Goal: Task Accomplishment & Management: Manage account settings

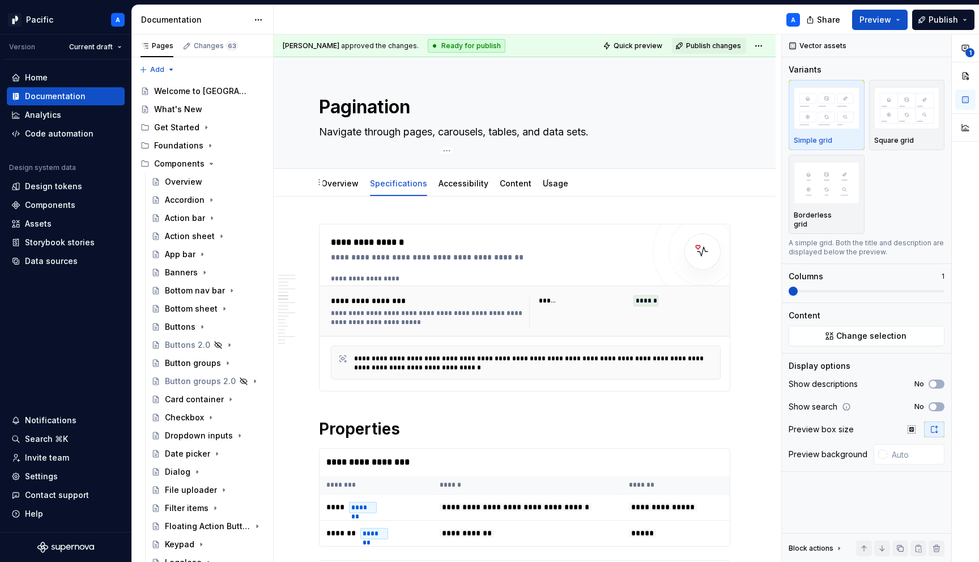
scroll to position [1865, 0]
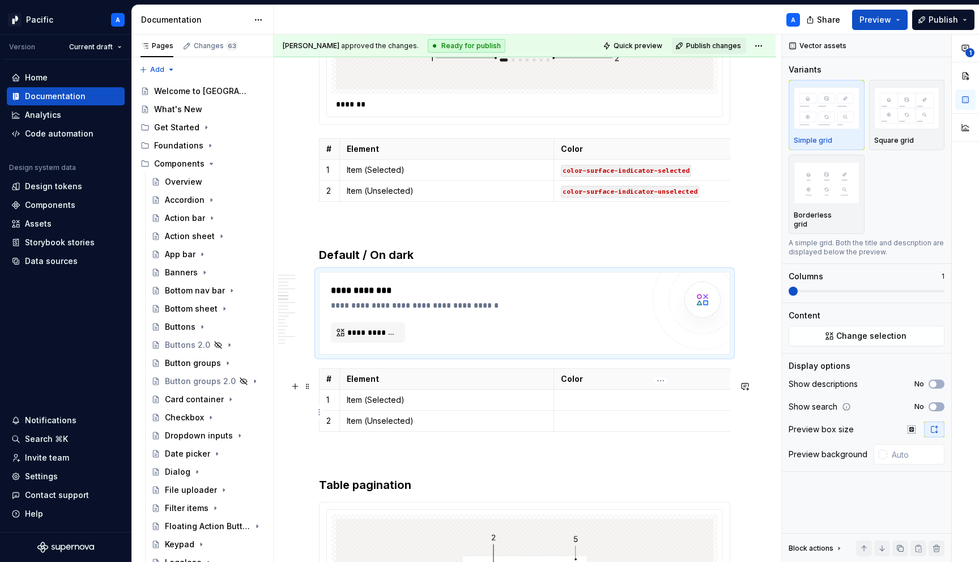
click at [630, 404] on td at bounding box center [660, 399] width 214 height 21
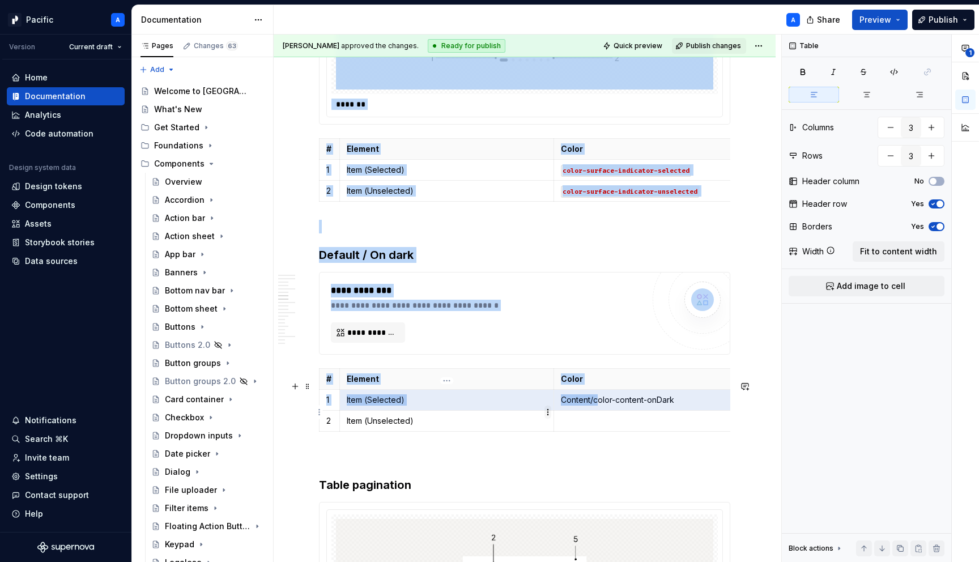
drag, startPoint x: 595, startPoint y: 415, endPoint x: 548, endPoint y: 411, distance: 47.7
click at [547, 411] on body "Pacific A Version Current draft Home Documentation Analytics Code automation De…" at bounding box center [489, 281] width 979 height 562
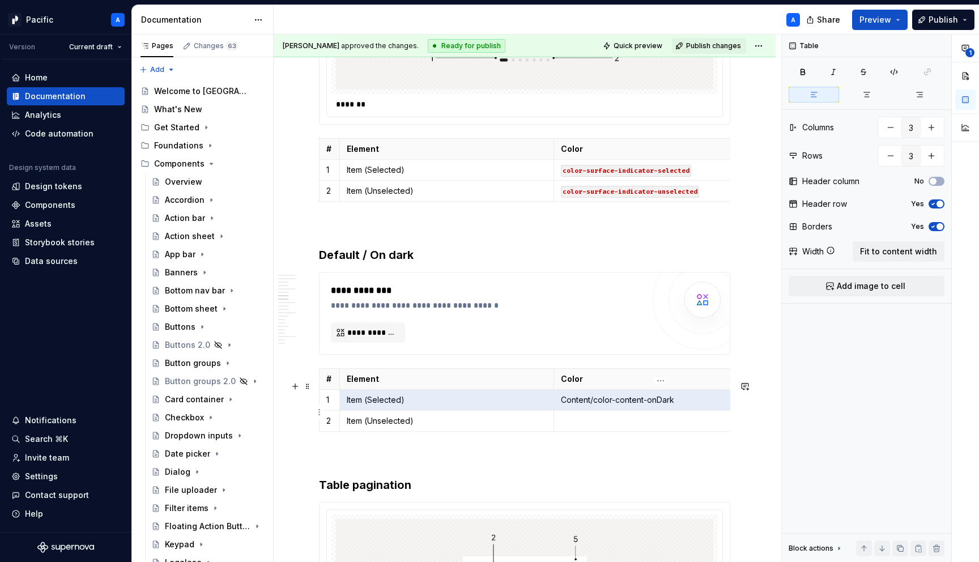
click at [601, 405] on p "Content/color-content-onDark" at bounding box center [661, 399] width 200 height 11
drag, startPoint x: 592, startPoint y: 413, endPoint x: 561, endPoint y: 410, distance: 31.9
click at [561, 405] on p "Content/color-content-onDark" at bounding box center [661, 399] width 200 height 11
drag, startPoint x: 646, startPoint y: 413, endPoint x: 560, endPoint y: 411, distance: 85.6
click at [561, 405] on p "color-content-onDark" at bounding box center [661, 399] width 200 height 11
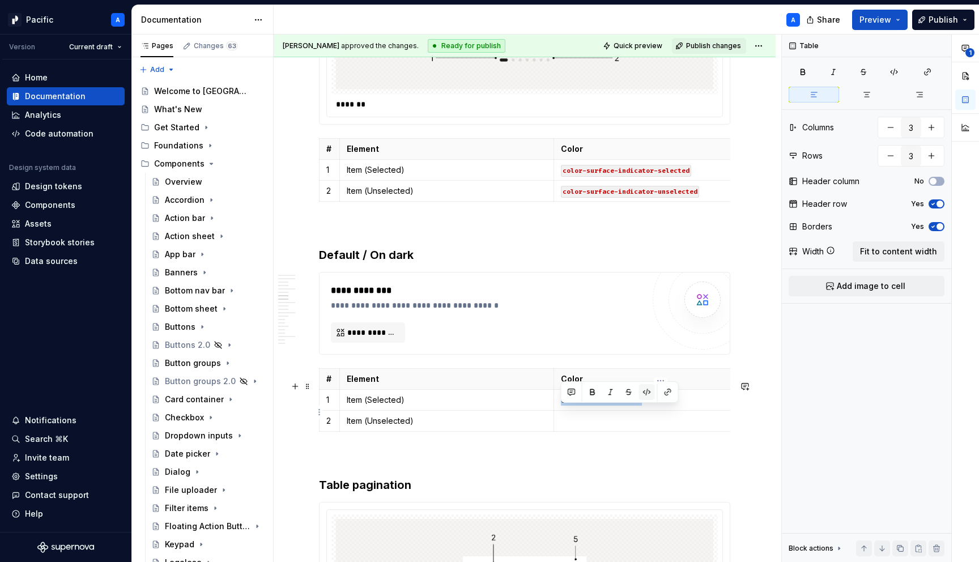
click at [649, 394] on button "button" at bounding box center [647, 392] width 16 height 16
click at [626, 426] on p at bounding box center [661, 420] width 200 height 11
click at [612, 428] on code "color-content-onDark" at bounding box center [602, 422] width 83 height 12
drag, startPoint x: 639, startPoint y: 434, endPoint x: 561, endPoint y: 434, distance: 77.6
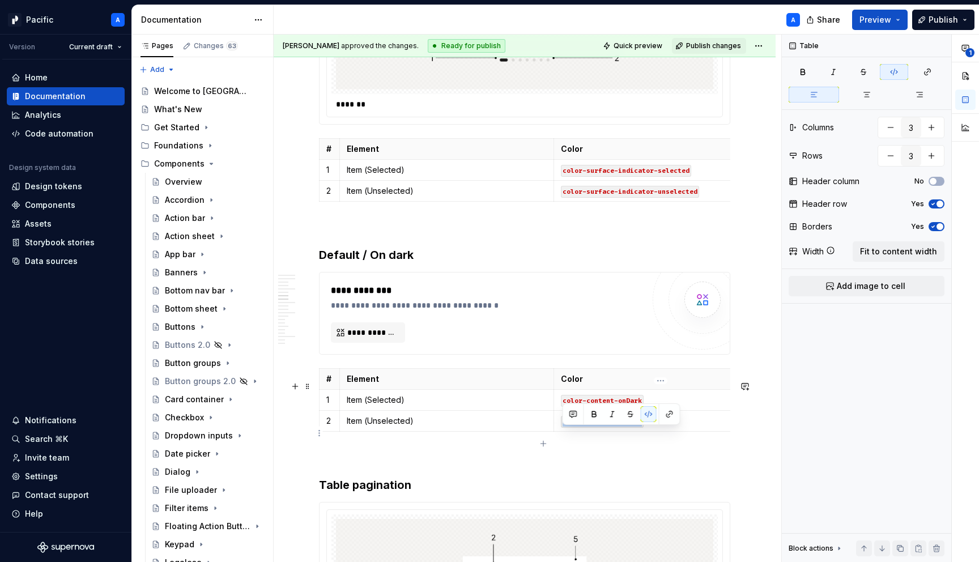
click at [561, 428] on code "color-content-onDark" at bounding box center [602, 422] width 83 height 12
drag, startPoint x: 629, startPoint y: 437, endPoint x: 563, endPoint y: 433, distance: 65.8
click at [563, 428] on code "Surfaces/Surface/color-surface-ghost-onDark" at bounding box center [648, 422] width 174 height 12
click at [596, 463] on p at bounding box center [524, 457] width 411 height 14
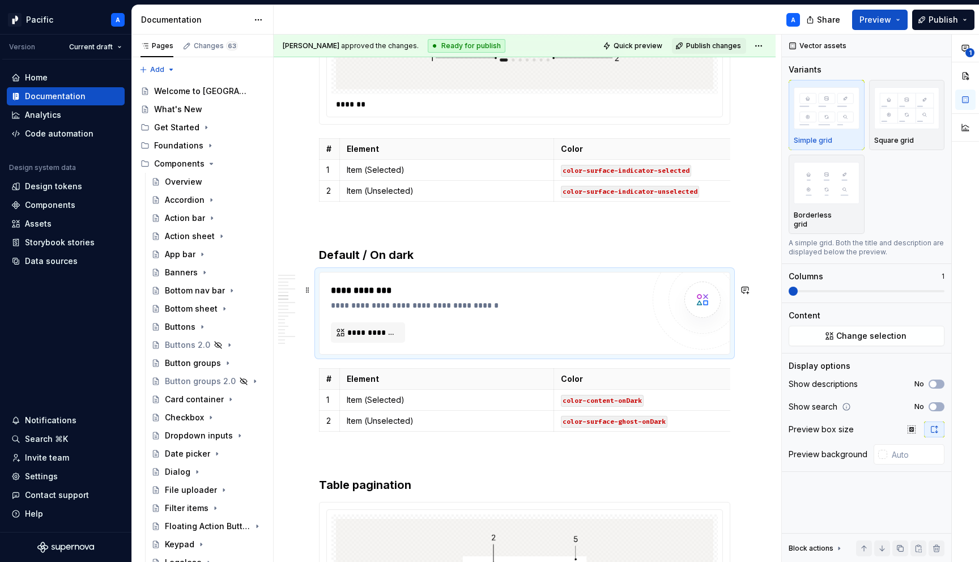
click at [490, 323] on div "**********" at bounding box center [487, 313] width 313 height 59
click at [79, 270] on div "Home Documentation Analytics Code automation Design system data Design tokens C…" at bounding box center [65, 295] width 131 height 472
click at [66, 259] on div "Data sources" at bounding box center [51, 260] width 53 height 11
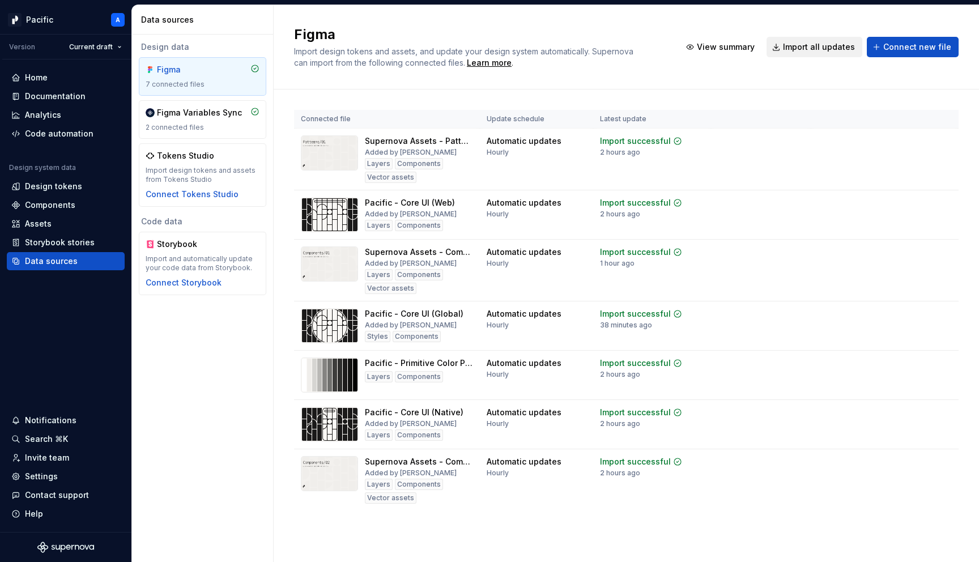
click at [827, 46] on span "Import all updates" at bounding box center [819, 46] width 72 height 11
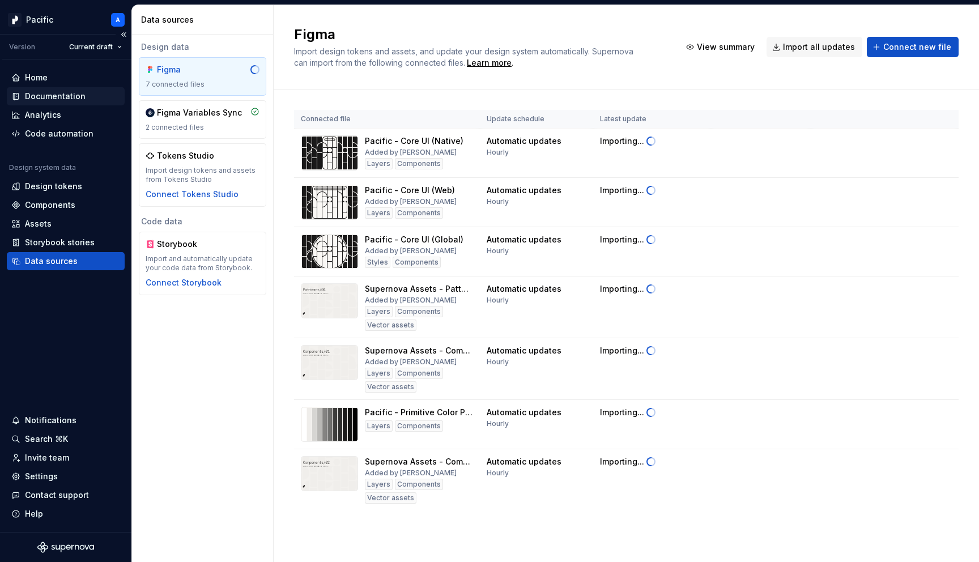
click at [71, 100] on div "Documentation" at bounding box center [55, 96] width 61 height 11
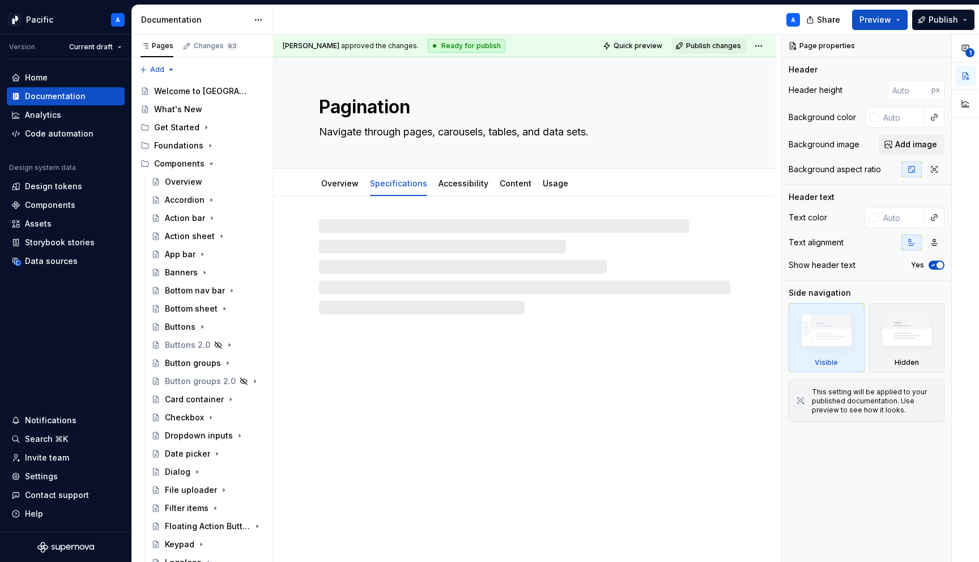
type textarea "*"
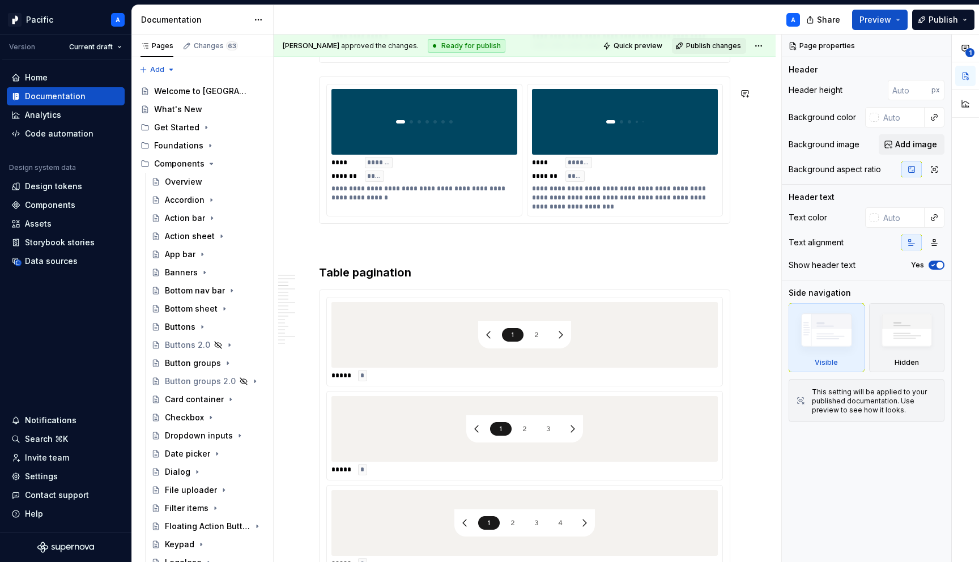
scroll to position [1038, 0]
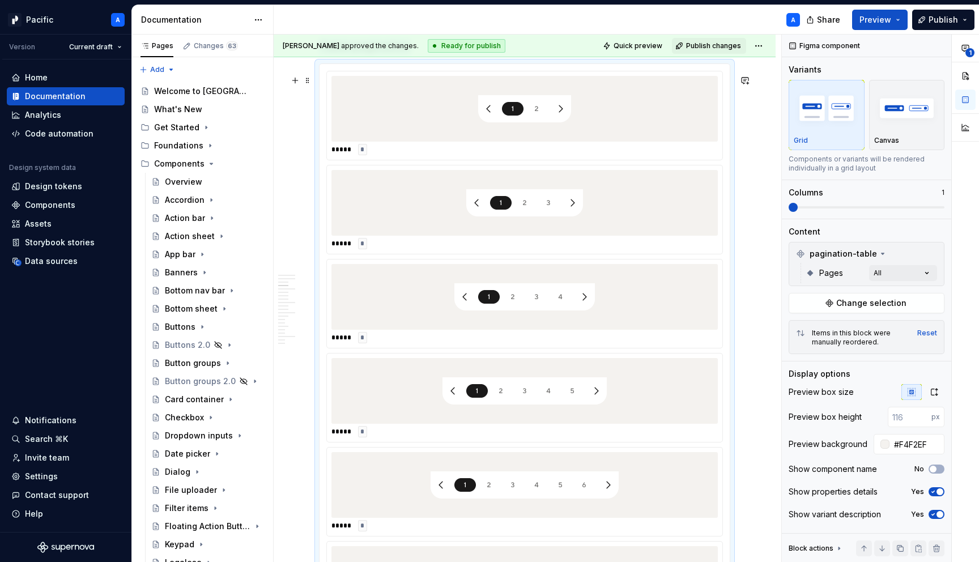
click at [428, 294] on div at bounding box center [524, 297] width 386 height 66
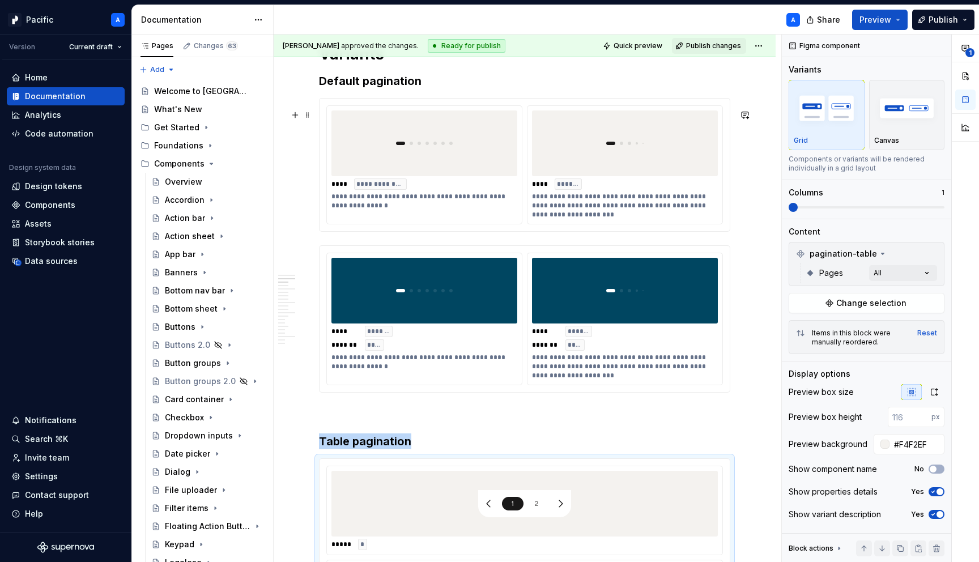
scroll to position [480, 0]
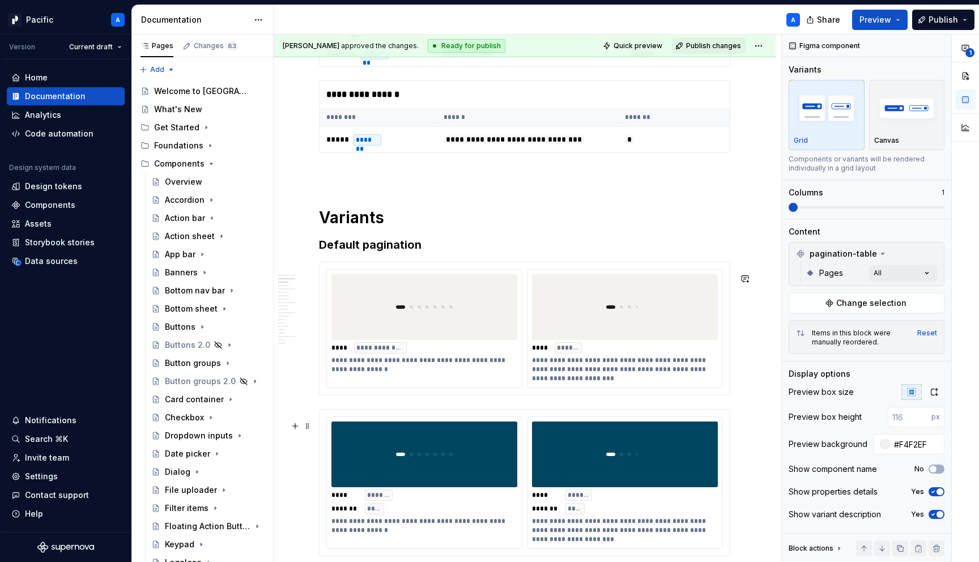
type input "#004661"
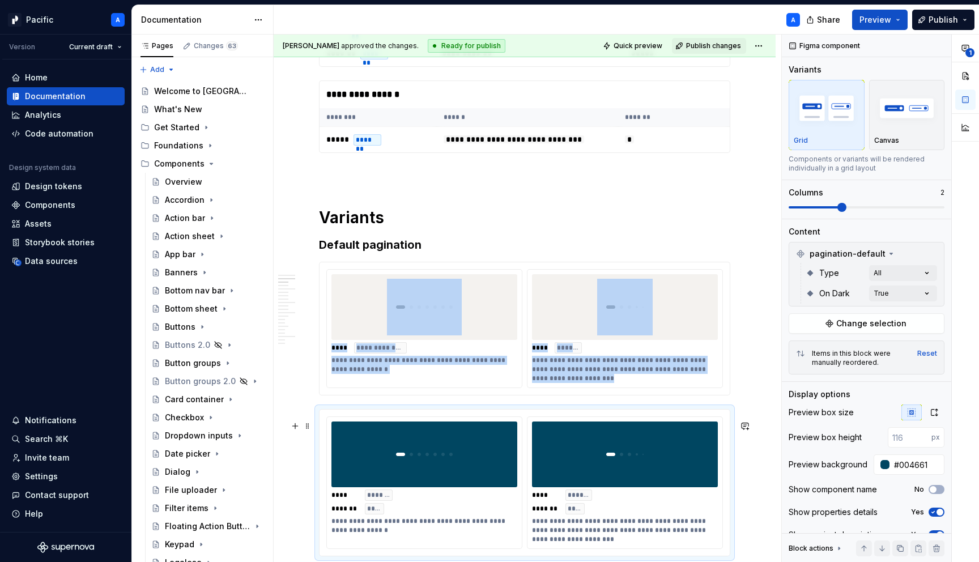
click at [415, 430] on div "**********" at bounding box center [424, 478] width 195 height 122
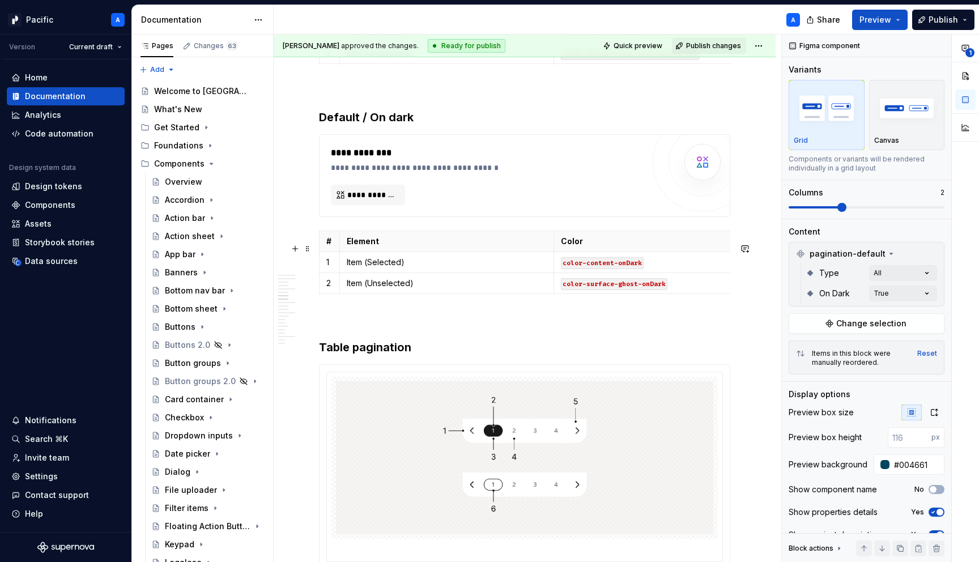
scroll to position [2000, 0]
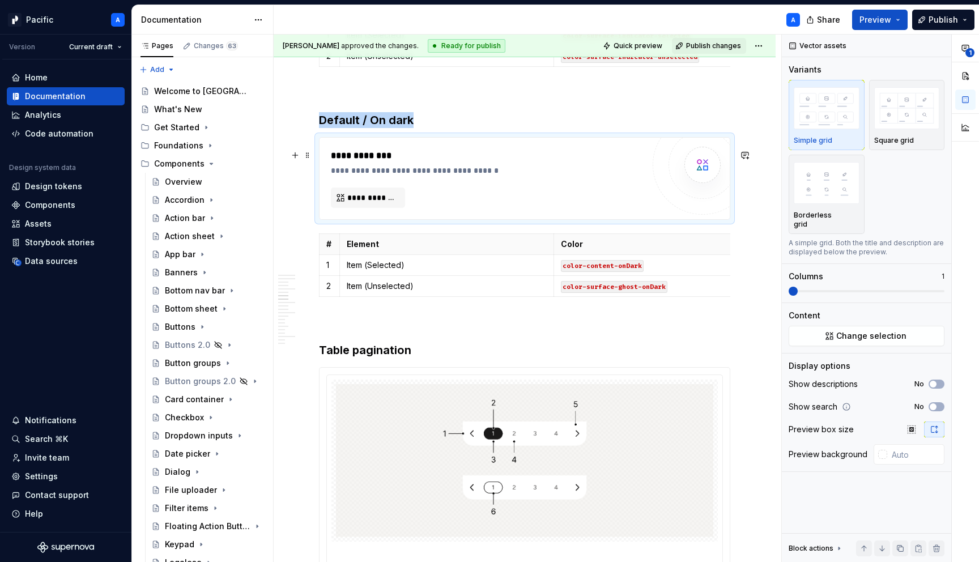
click at [477, 163] on div "**********" at bounding box center [490, 156] width 318 height 14
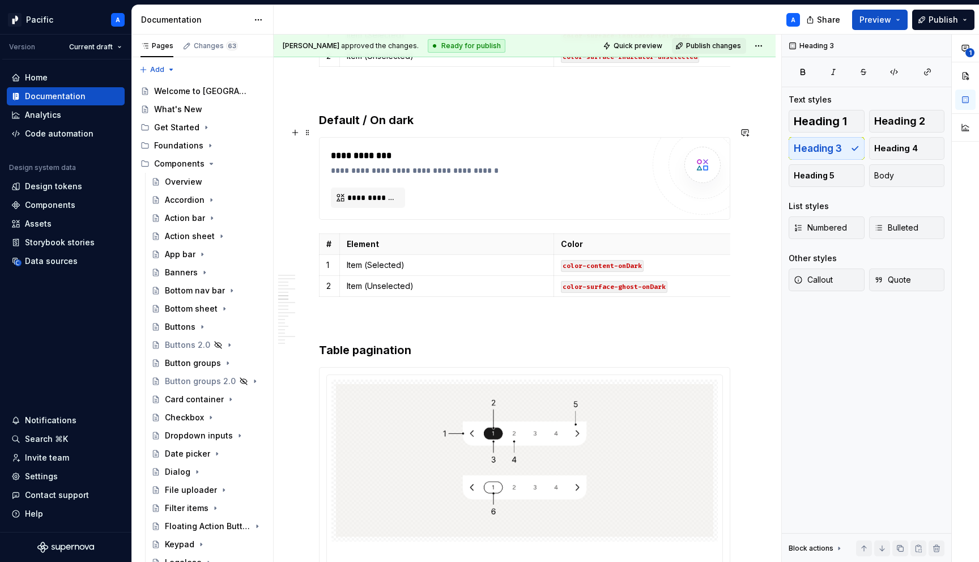
click at [421, 128] on h3 "Default / On dark" at bounding box center [524, 120] width 411 height 16
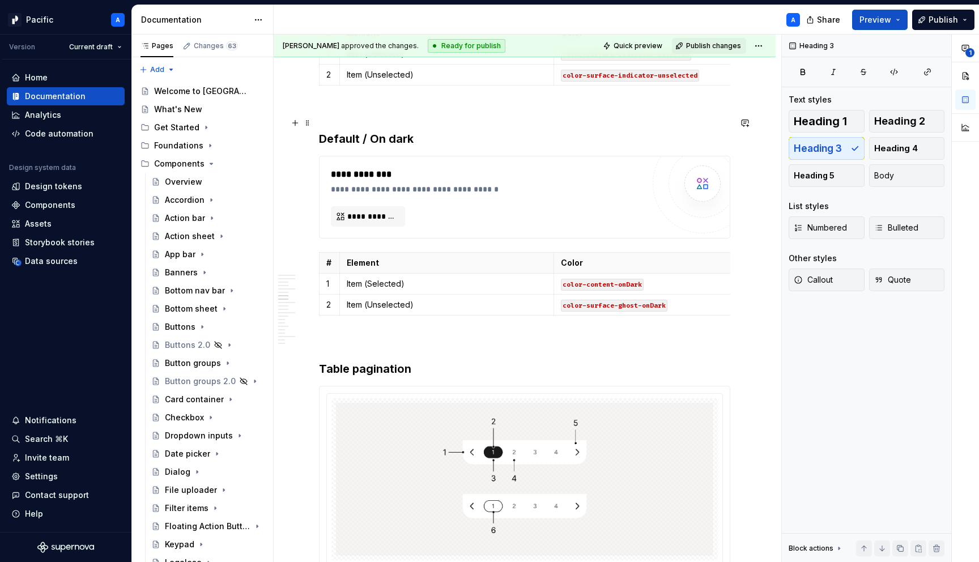
scroll to position [1979, 0]
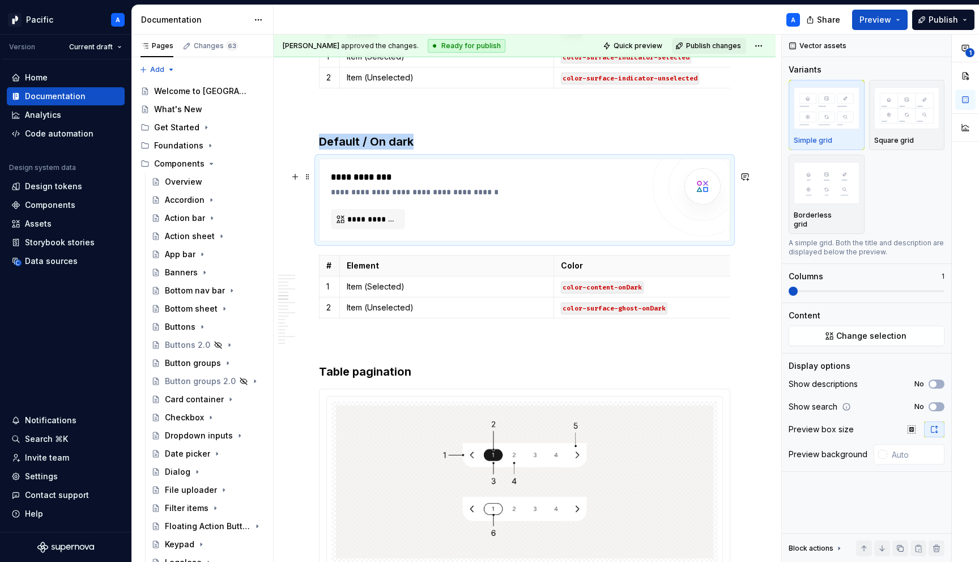
click at [489, 220] on div "**********" at bounding box center [487, 199] width 313 height 59
click at [51, 267] on div "Data sources" at bounding box center [66, 261] width 118 height 18
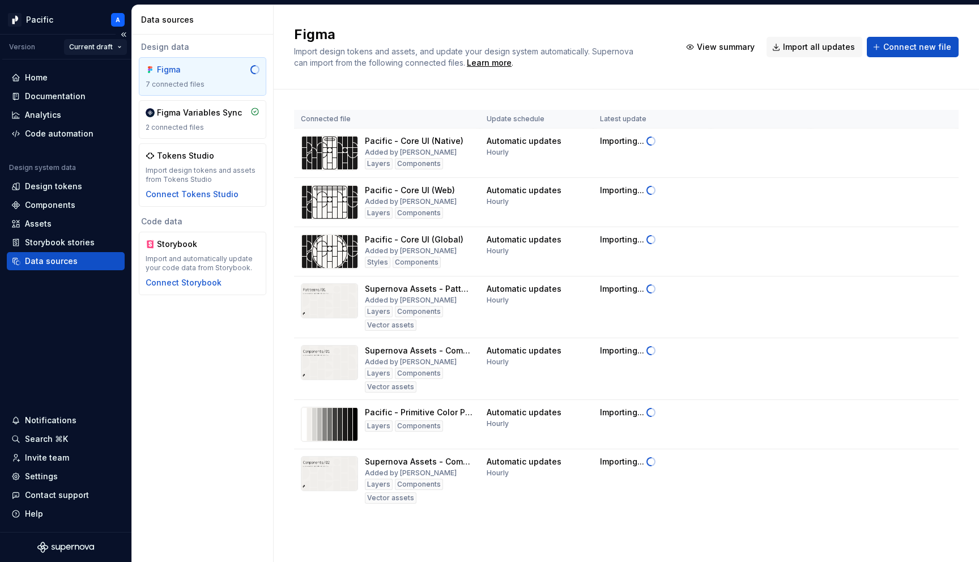
click at [117, 45] on html "Pacific A Version Current draft Home Documentation Analytics Code automation De…" at bounding box center [489, 281] width 979 height 562
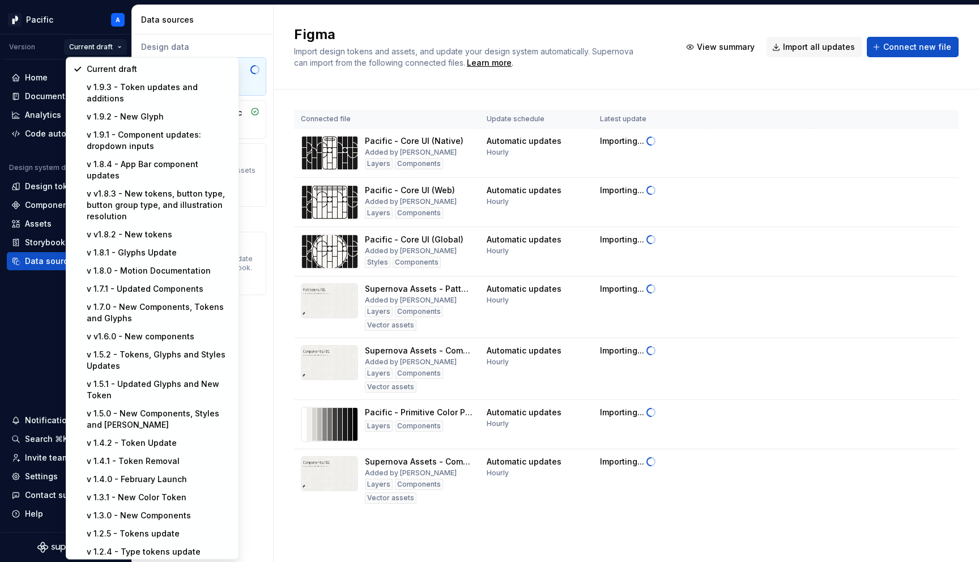
click at [109, 48] on html "Pacific A Version Current draft Home Documentation Analytics Code automation De…" at bounding box center [489, 281] width 979 height 562
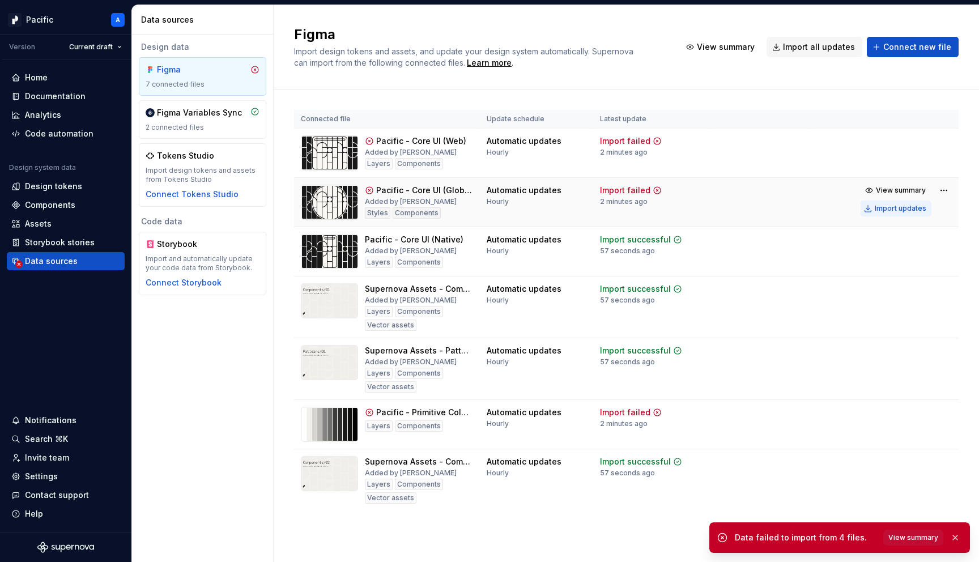
click at [895, 209] on div "Import updates" at bounding box center [900, 208] width 52 height 9
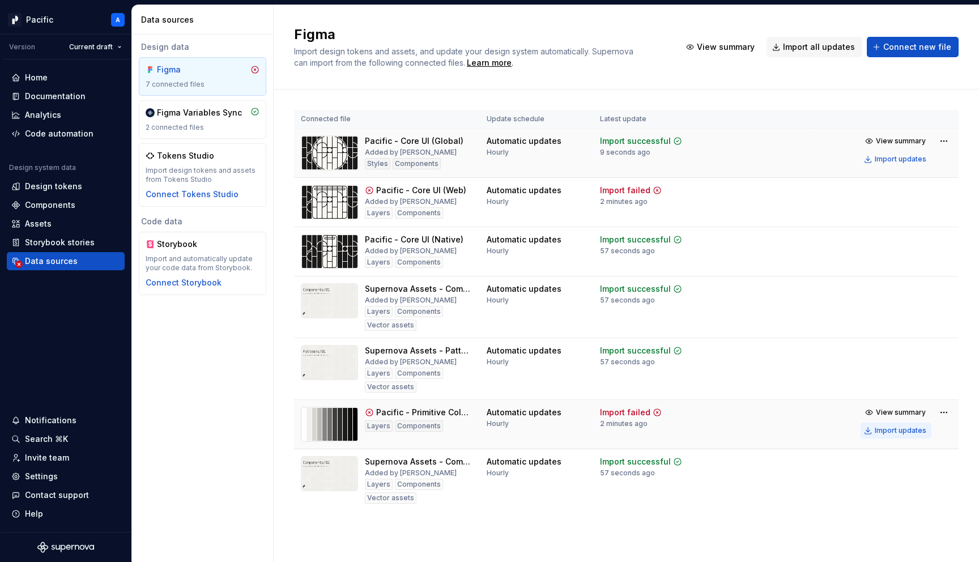
click at [903, 431] on div "Import updates" at bounding box center [900, 430] width 52 height 9
click at [891, 213] on button "Import updates" at bounding box center [895, 208] width 71 height 16
click at [72, 95] on div "Documentation" at bounding box center [55, 96] width 61 height 11
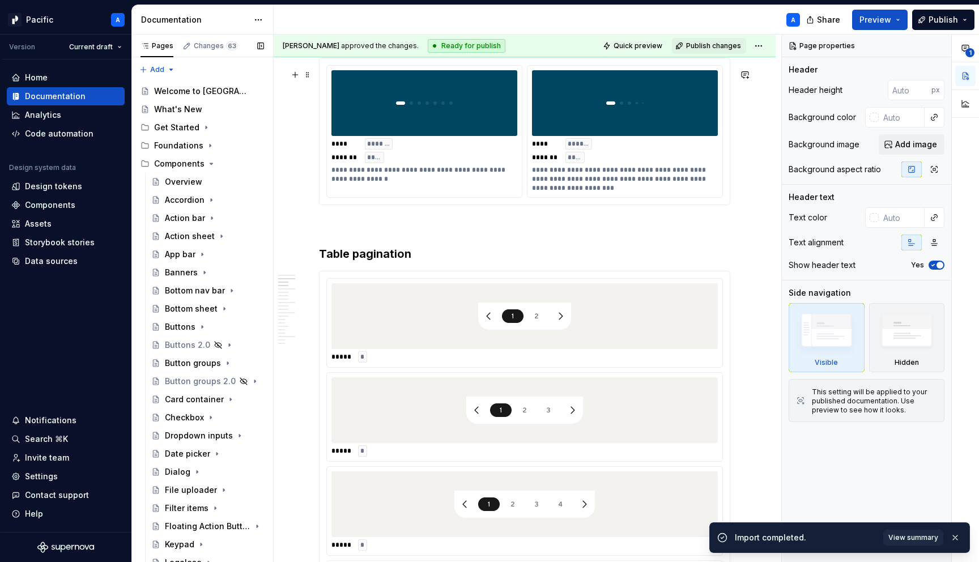
scroll to position [919, 0]
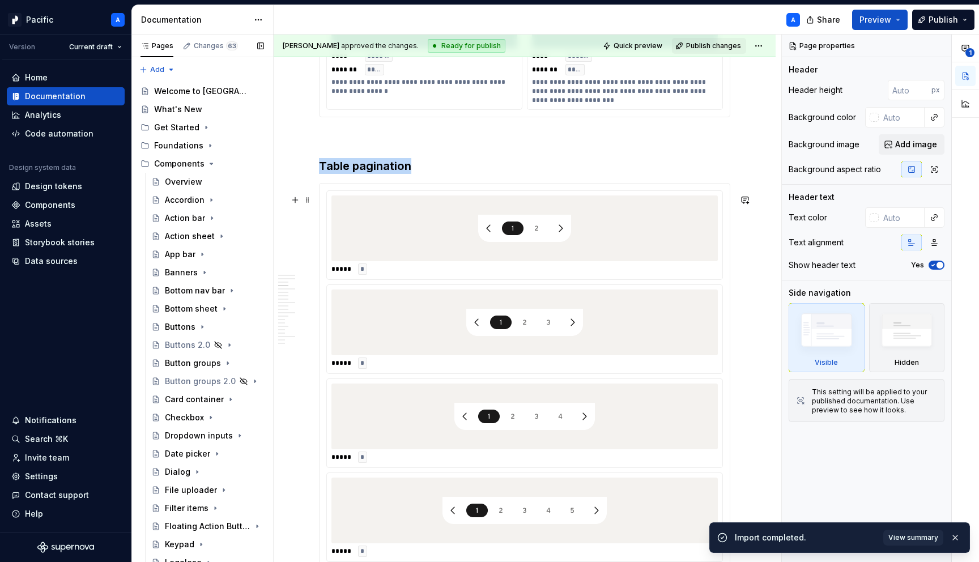
click at [605, 251] on div at bounding box center [524, 228] width 386 height 66
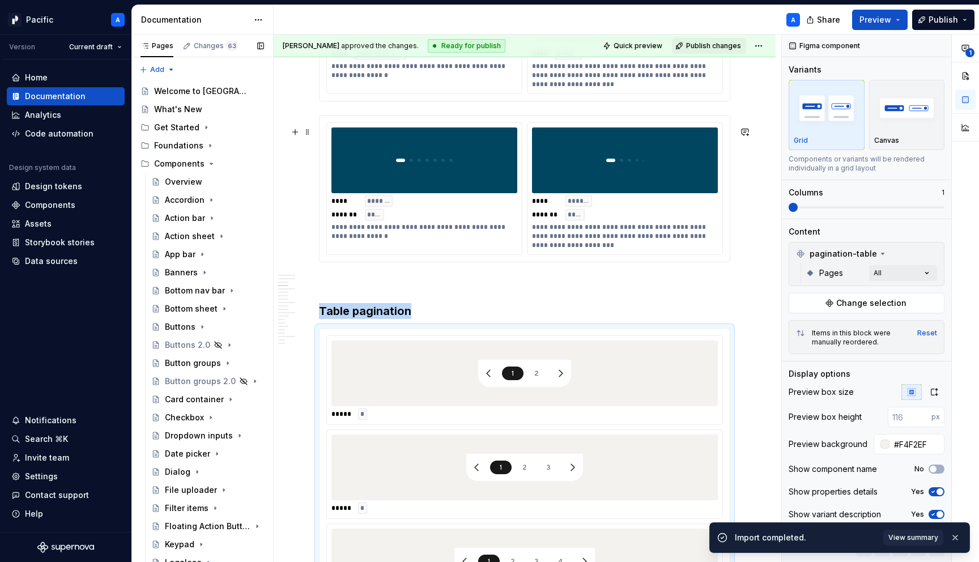
scroll to position [655, 0]
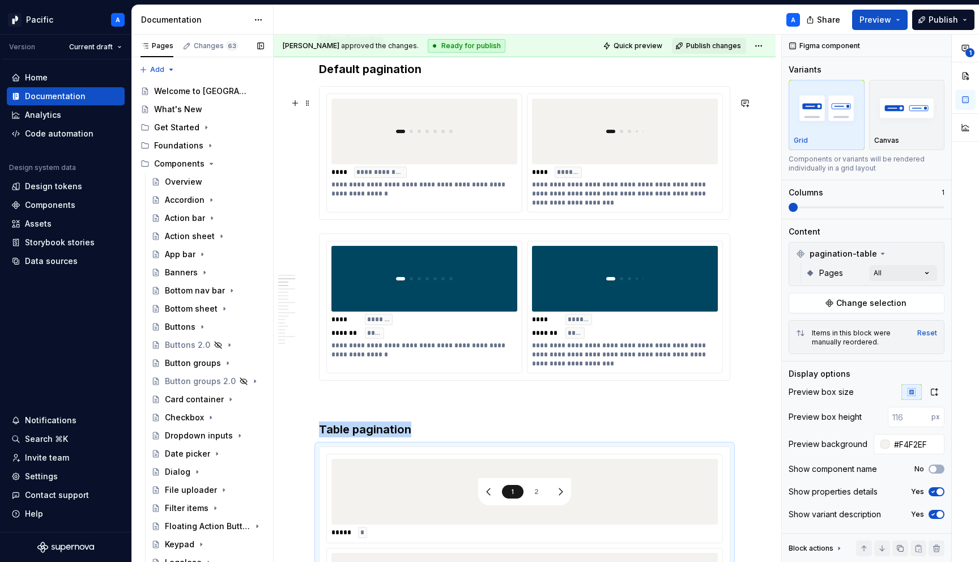
type textarea "*"
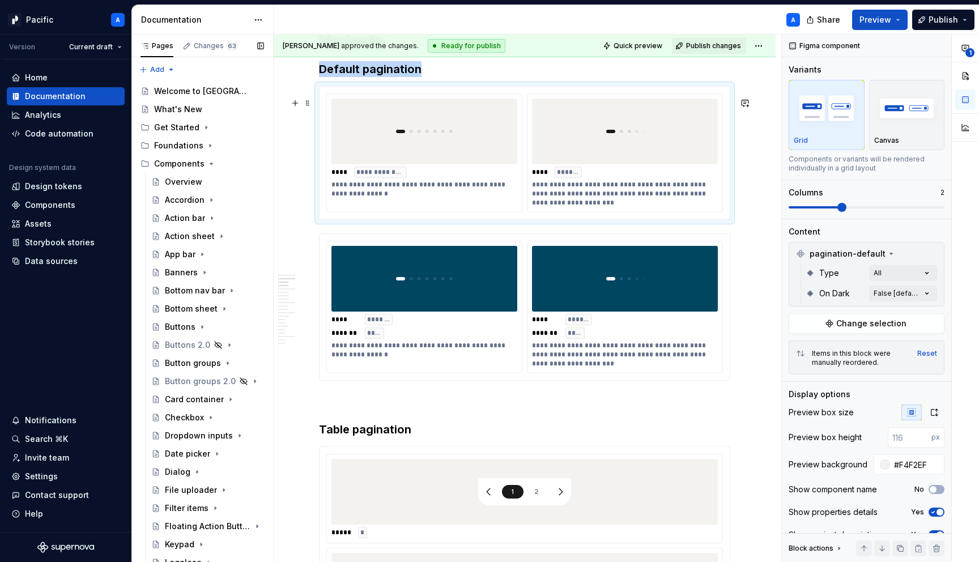
click at [601, 207] on div "**********" at bounding box center [626, 193] width 189 height 27
type input "#004661"
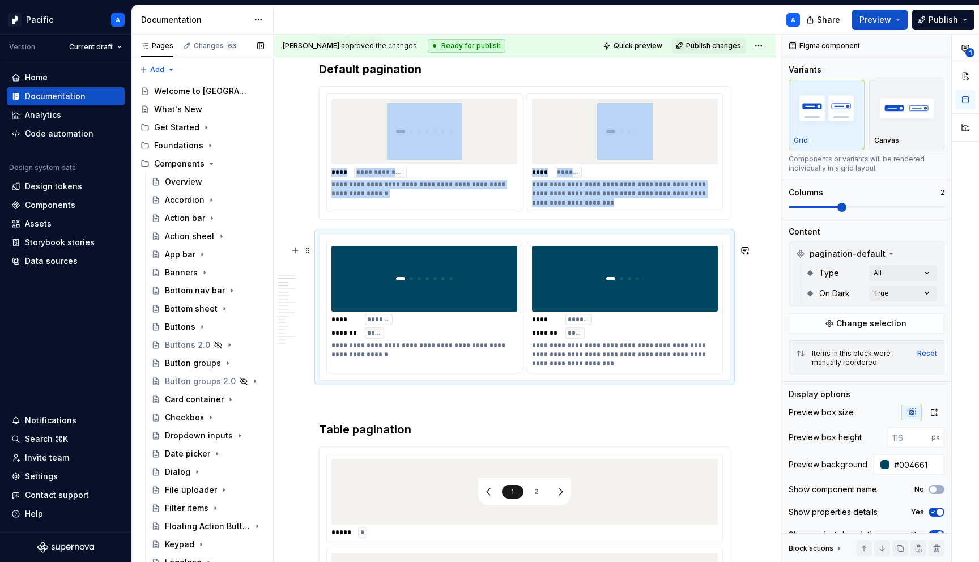
click at [592, 302] on div at bounding box center [625, 279] width 186 height 66
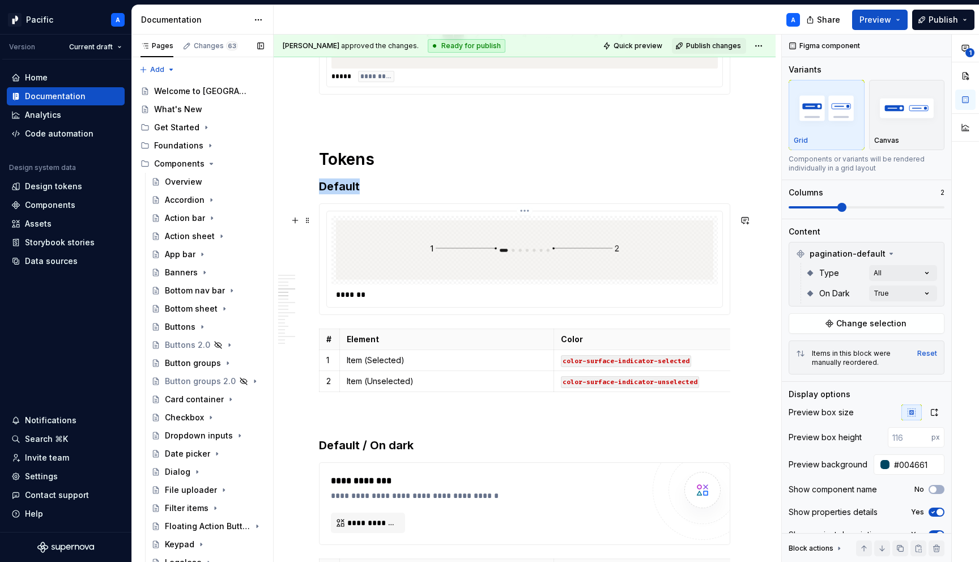
click at [600, 280] on img at bounding box center [524, 249] width 377 height 59
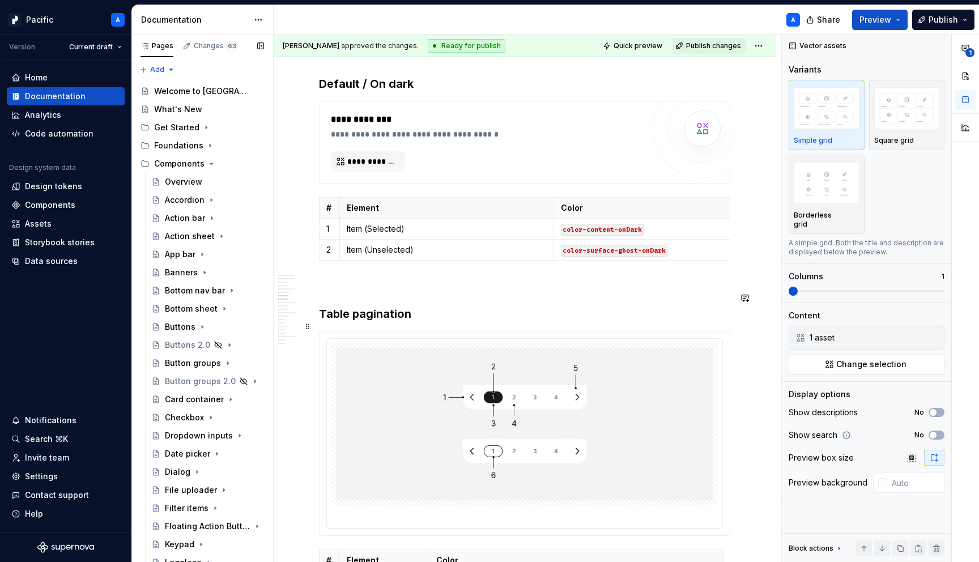
scroll to position [2056, 0]
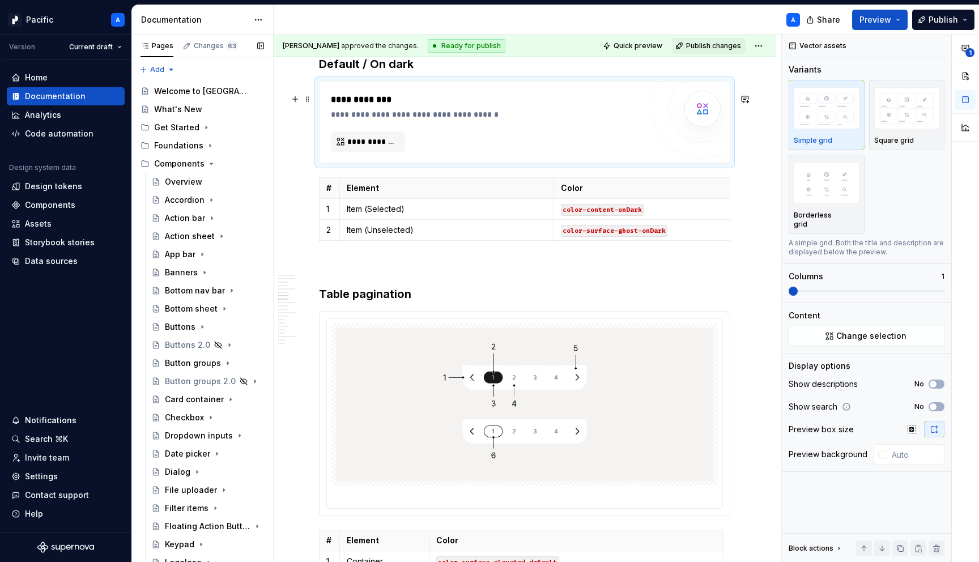
click at [576, 152] on div "**********" at bounding box center [487, 122] width 313 height 59
click at [358, 147] on span "**********" at bounding box center [372, 141] width 50 height 11
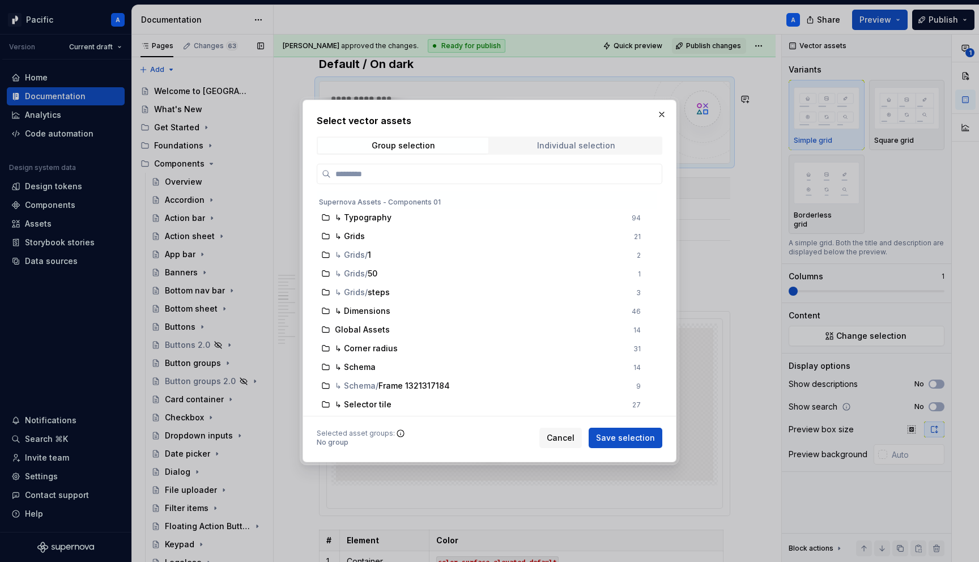
click at [546, 152] on span "Individual selection" at bounding box center [575, 146] width 170 height 16
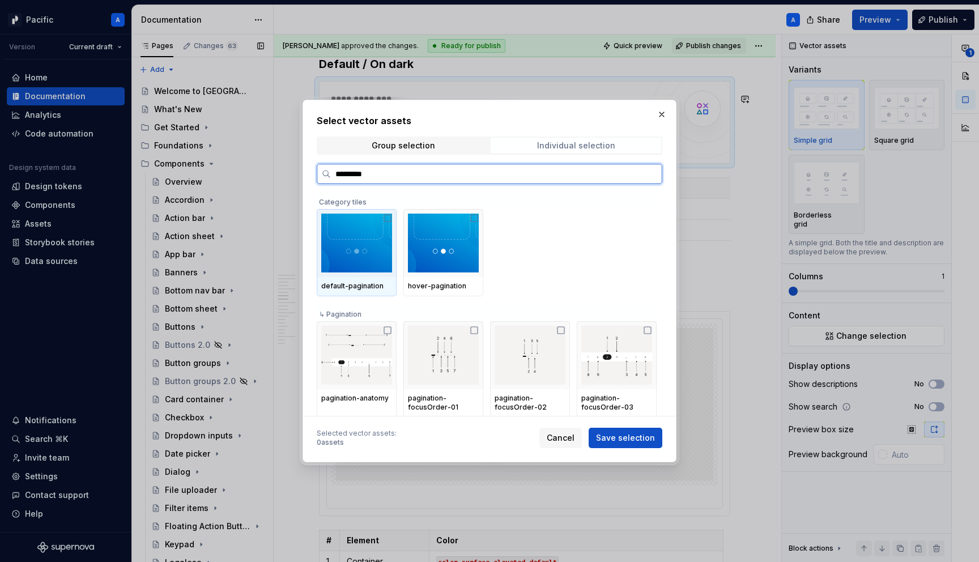
type input "**********"
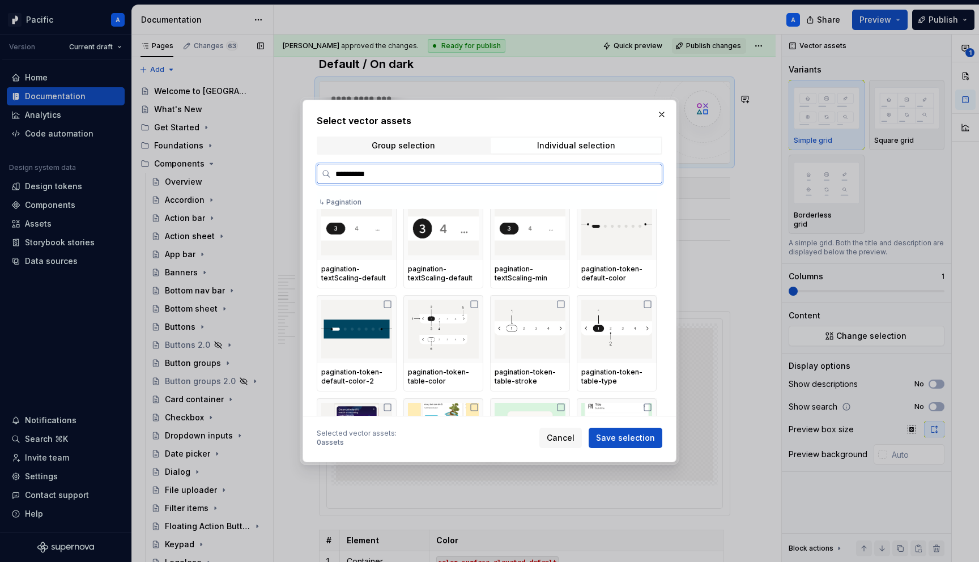
scroll to position [535, 0]
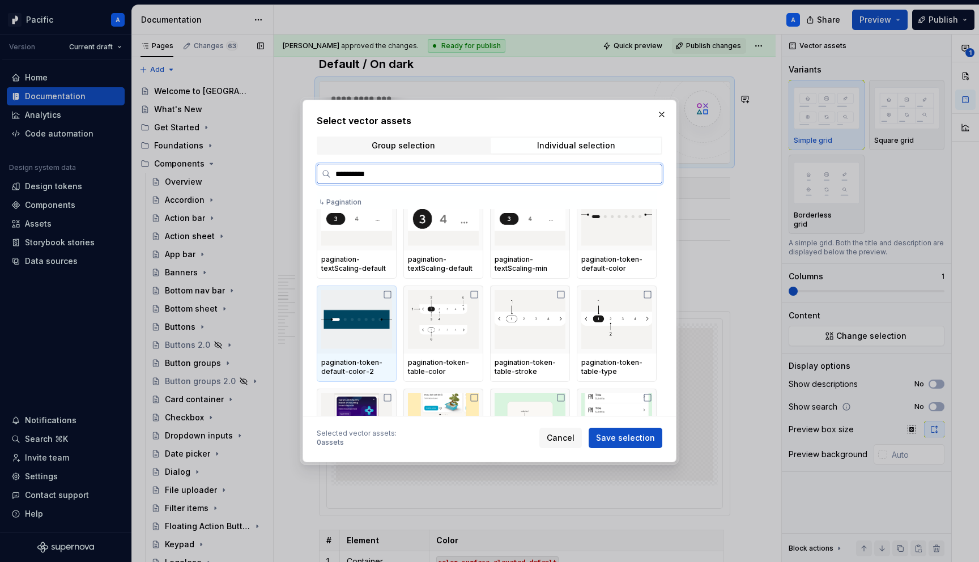
click at [378, 317] on img at bounding box center [356, 319] width 71 height 59
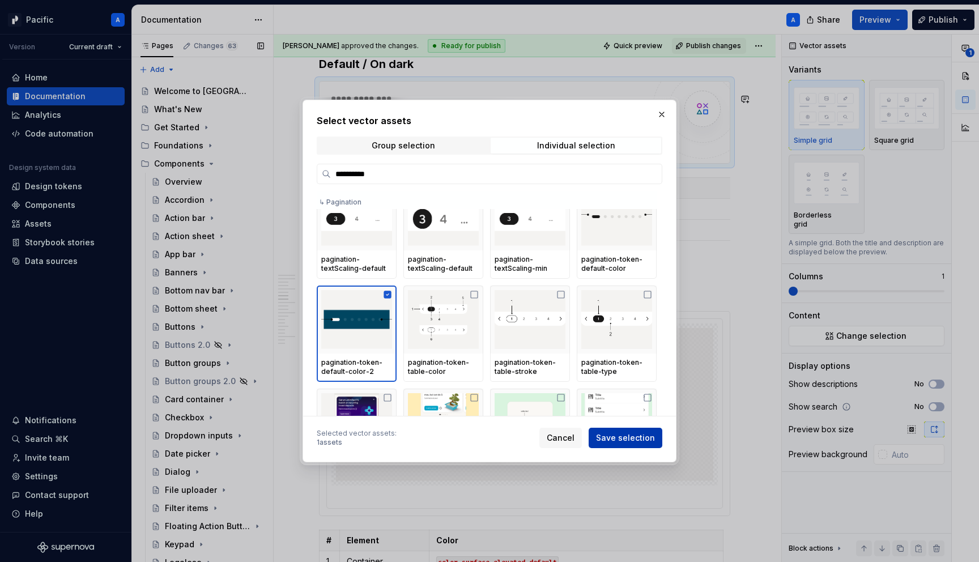
click at [629, 437] on span "Save selection" at bounding box center [625, 437] width 59 height 11
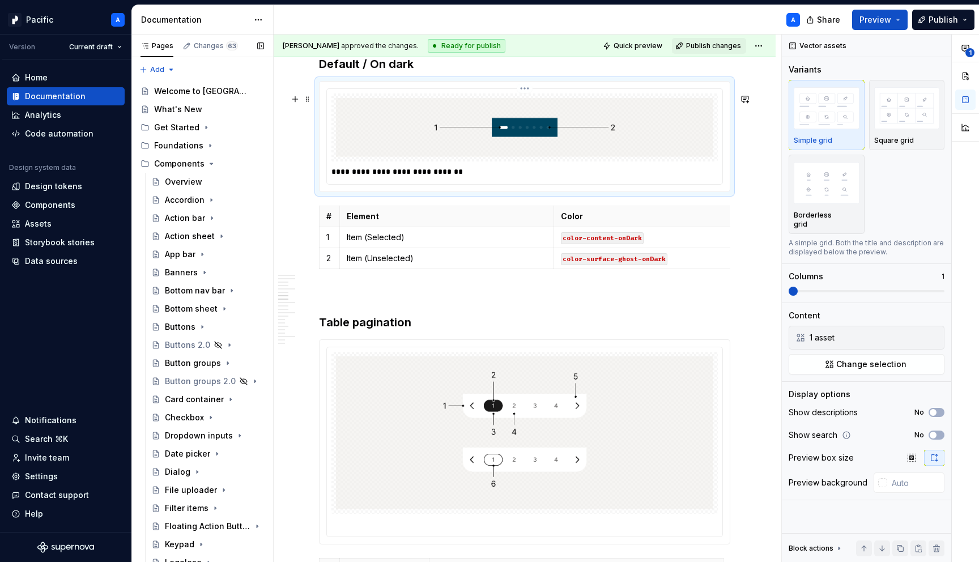
click at [509, 177] on p "**********" at bounding box center [527, 171] width 392 height 11
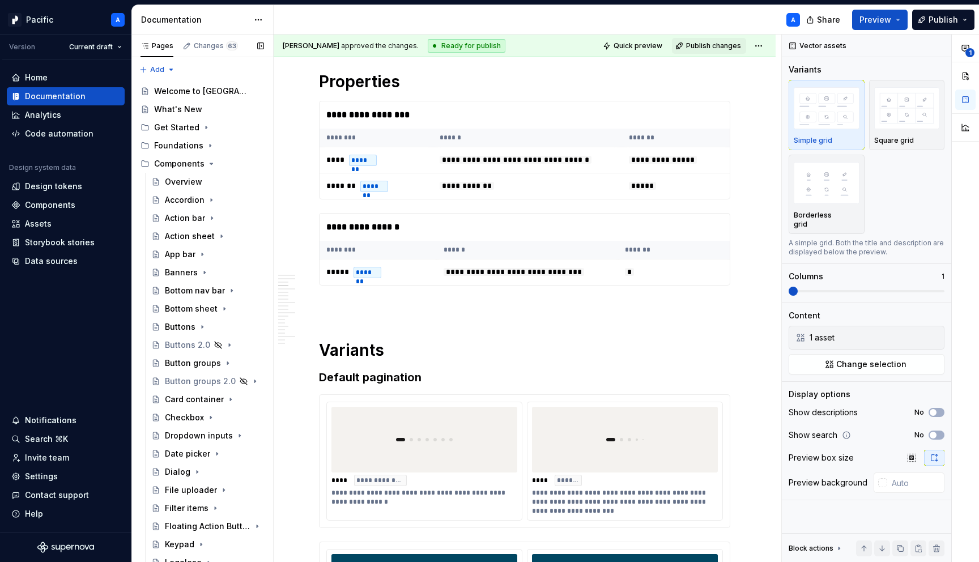
scroll to position [0, 0]
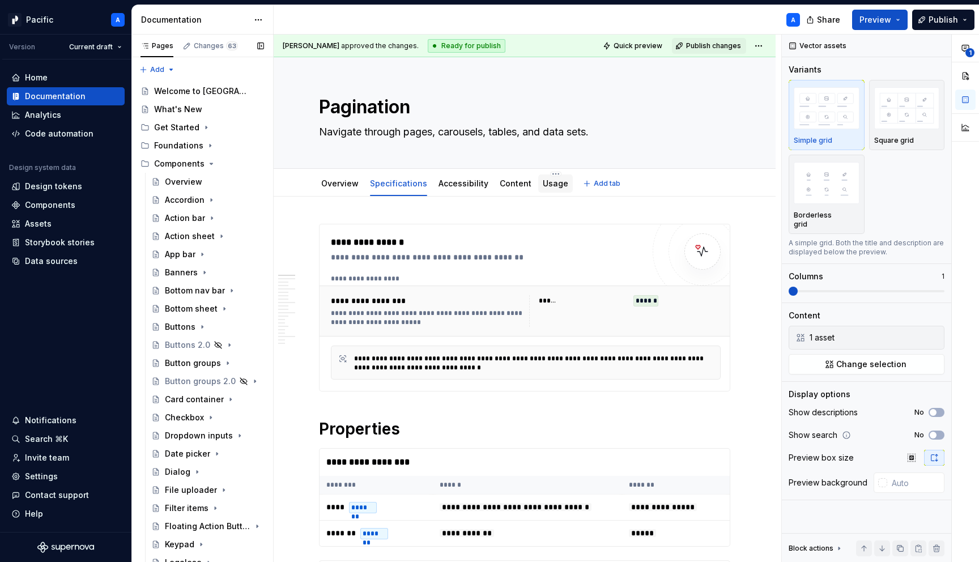
click at [544, 185] on link "Usage" at bounding box center [555, 183] width 25 height 10
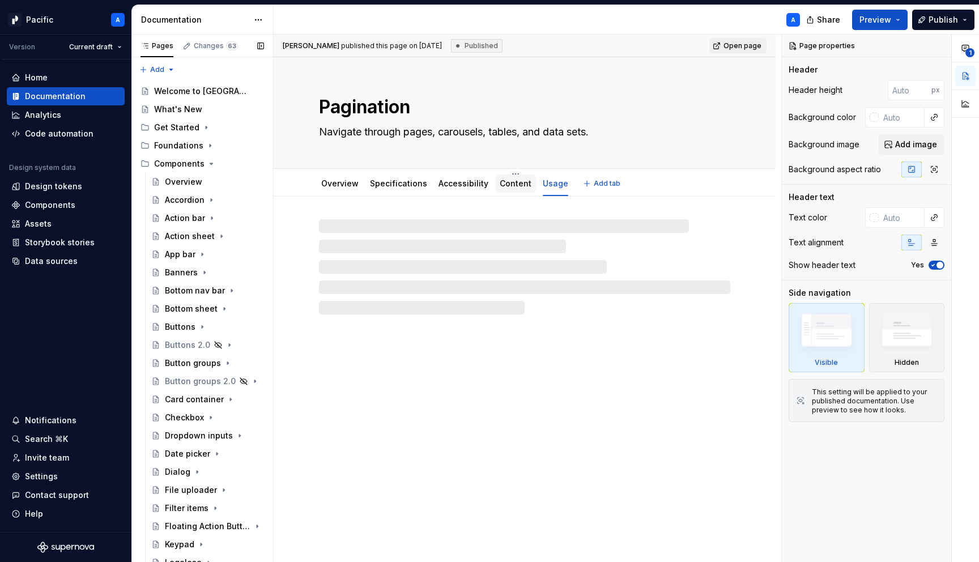
click at [510, 189] on div "Content" at bounding box center [515, 184] width 32 height 14
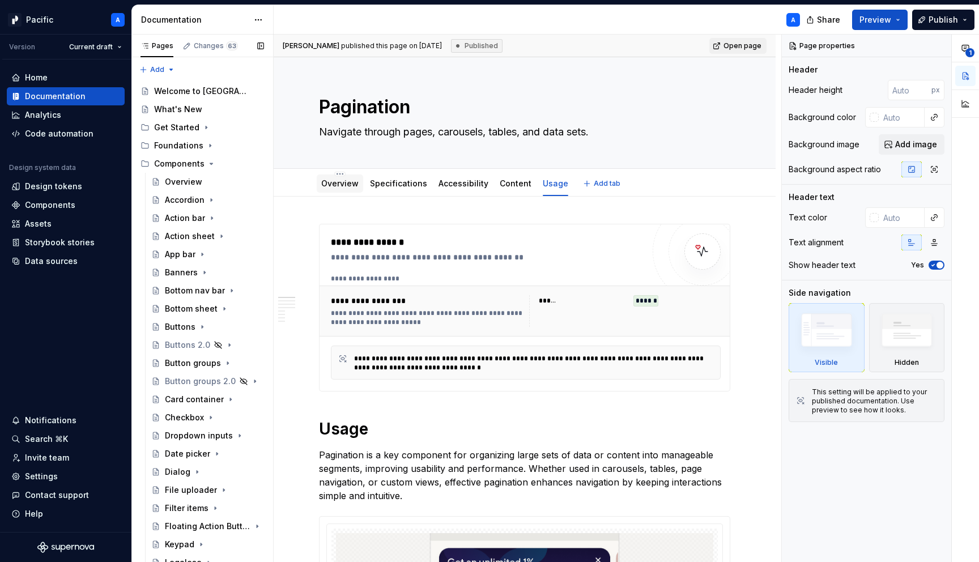
click at [347, 183] on link "Overview" at bounding box center [339, 183] width 37 height 10
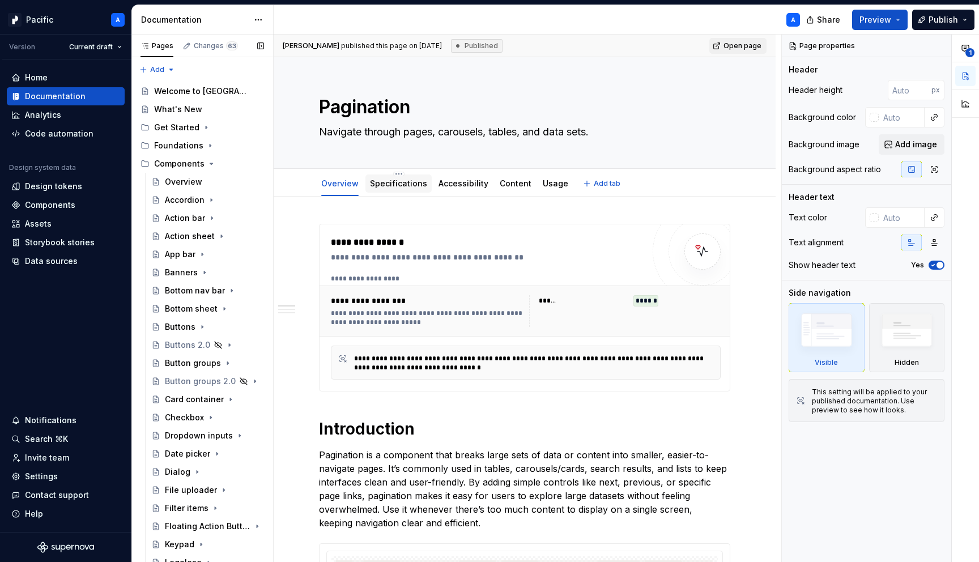
click at [404, 186] on link "Specifications" at bounding box center [398, 183] width 57 height 10
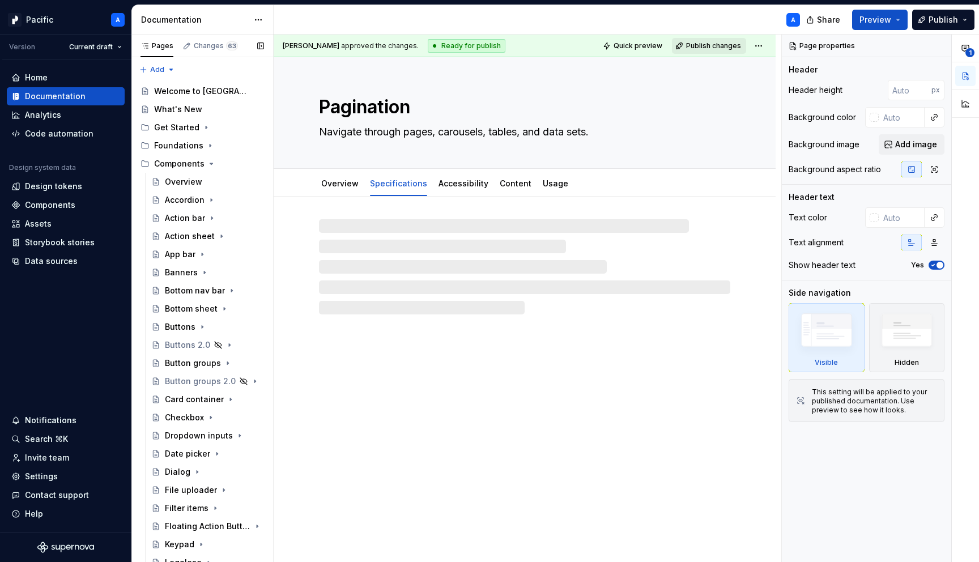
click at [725, 48] on span "Publish changes" at bounding box center [713, 45] width 55 height 9
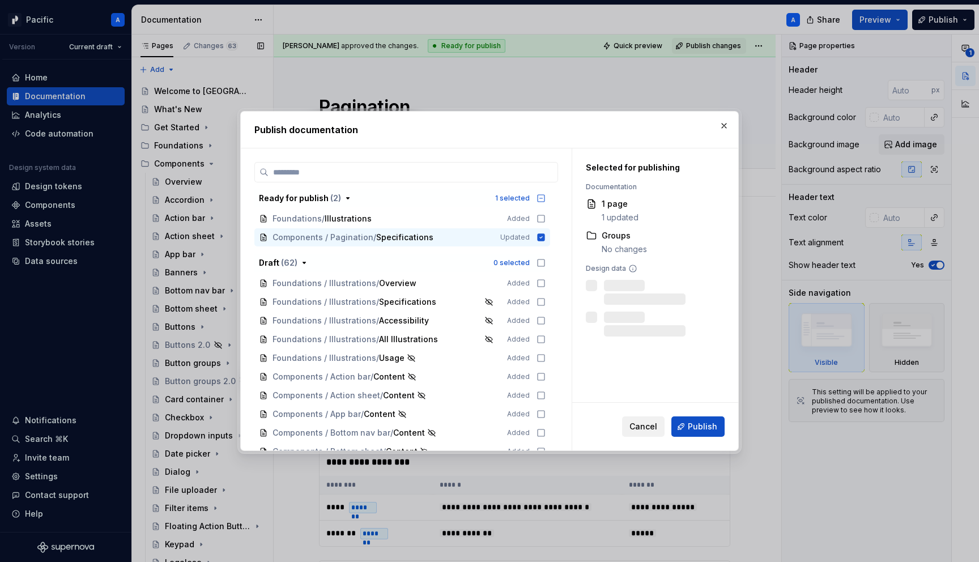
click at [646, 426] on span "Cancel" at bounding box center [643, 426] width 28 height 11
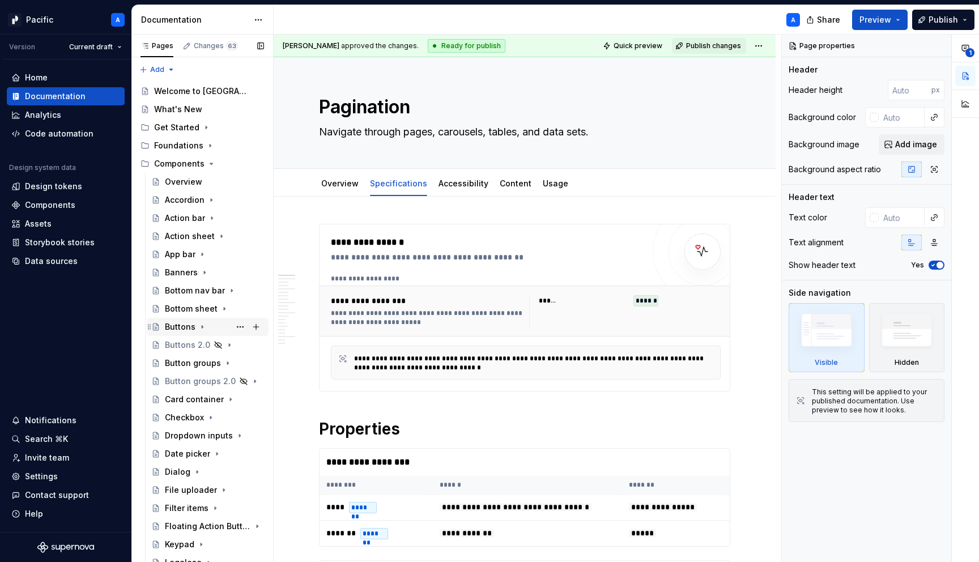
click at [185, 327] on div "Buttons" at bounding box center [180, 326] width 31 height 11
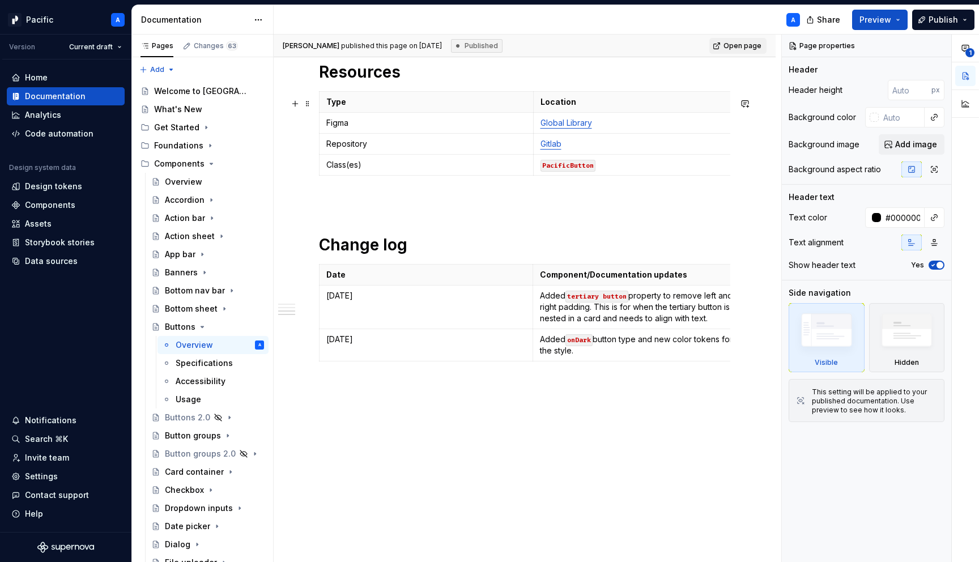
scroll to position [1305, 0]
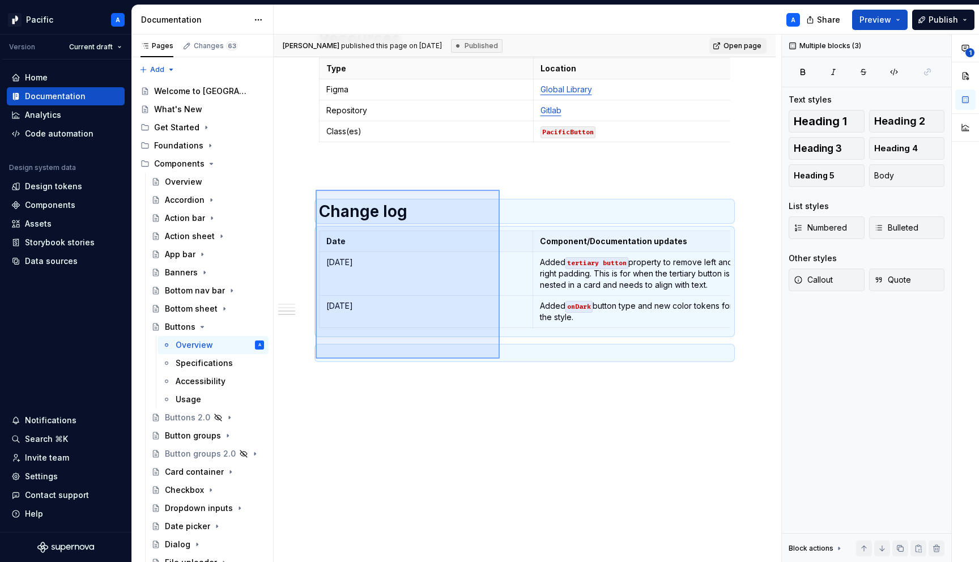
drag, startPoint x: 315, startPoint y: 190, endPoint x: 500, endPoint y: 358, distance: 249.7
click at [500, 358] on div "**********" at bounding box center [527, 299] width 507 height 528
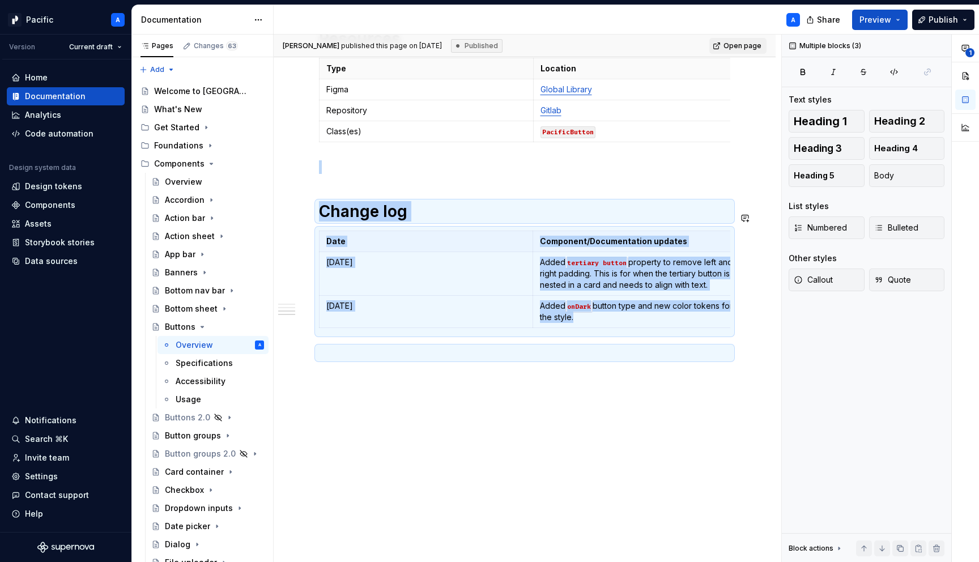
copy div "Change log Date Component/Documentation updates [DATE] Added tertiary button pr…"
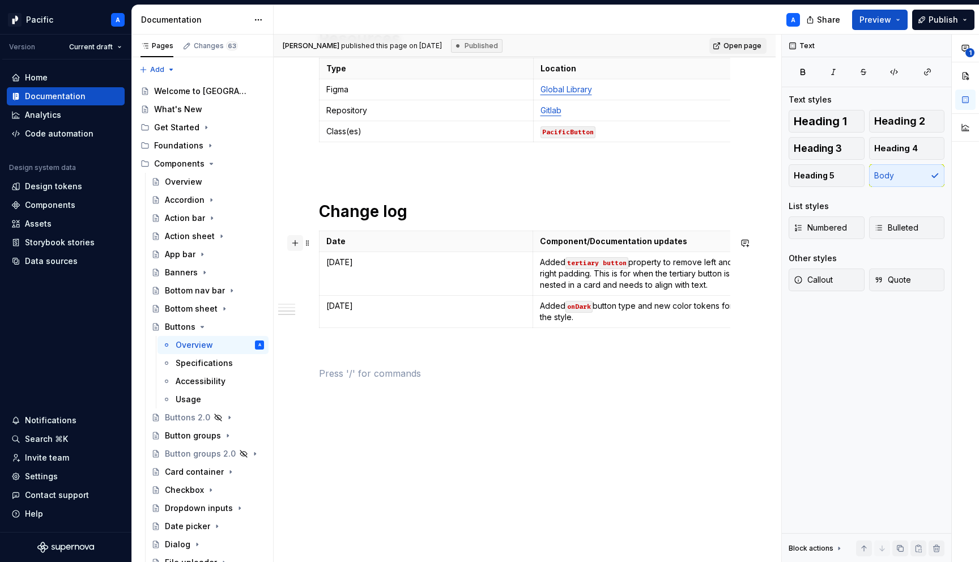
click at [298, 239] on button "button" at bounding box center [295, 243] width 16 height 16
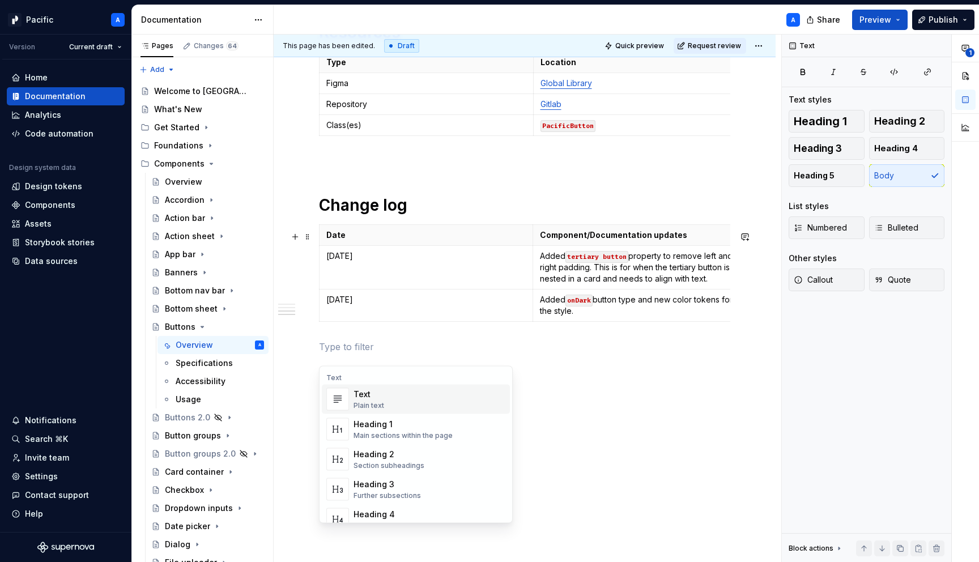
type textarea "*"
click at [352, 283] on td "[DATE]" at bounding box center [425, 268] width 213 height 44
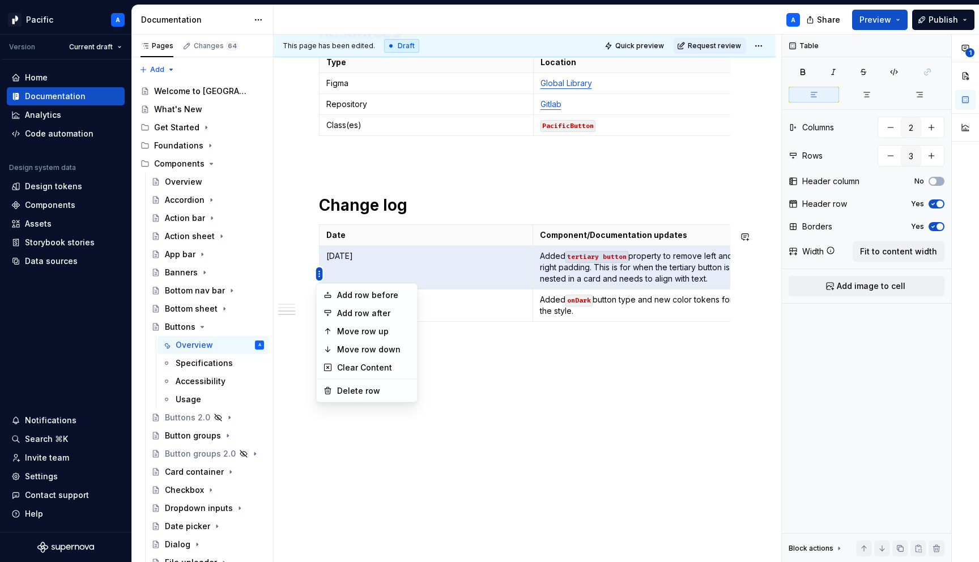
click at [317, 274] on html "Pacific A Version Current draft Home Documentation Analytics Code automation De…" at bounding box center [489, 281] width 979 height 562
click at [356, 294] on div "Add row before" at bounding box center [374, 294] width 74 height 11
type input "4"
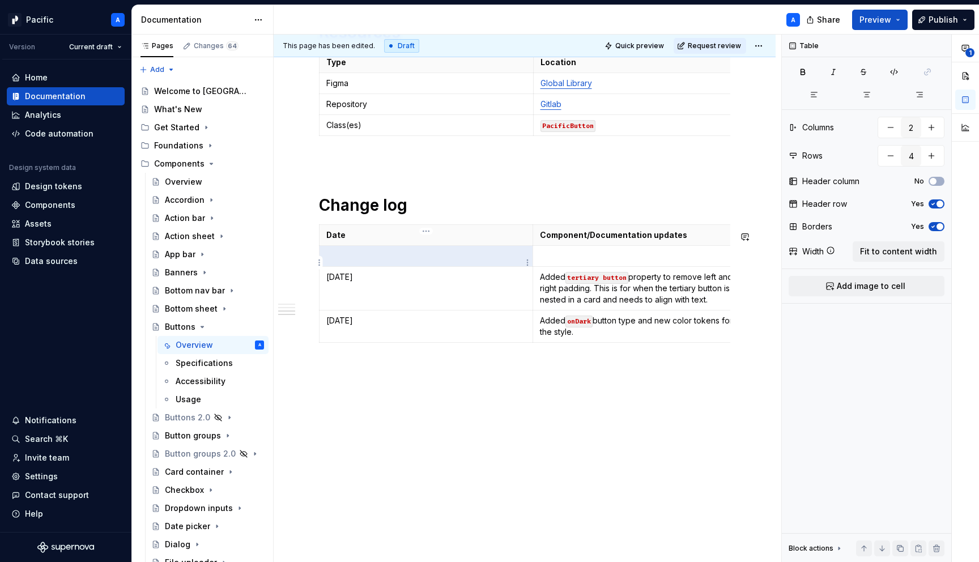
click at [406, 262] on p at bounding box center [425, 255] width 199 height 11
click at [627, 259] on p at bounding box center [640, 255] width 200 height 11
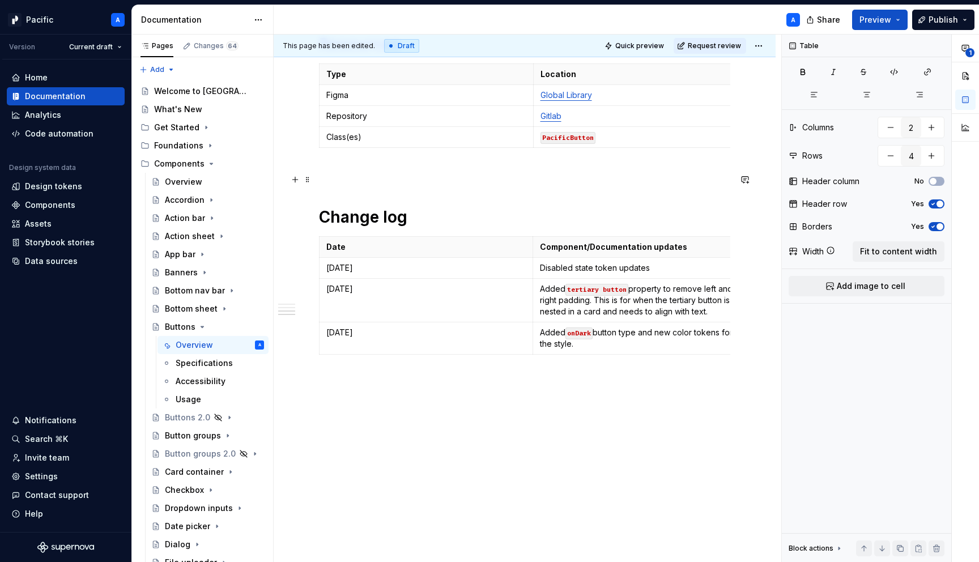
scroll to position [1295, 0]
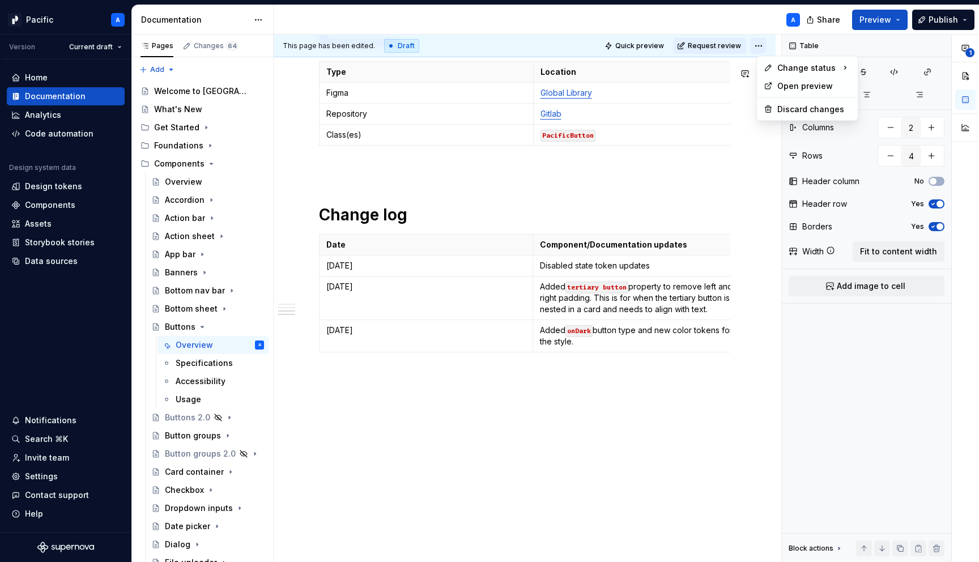
click at [759, 44] on html "Pacific A Version Current draft Home Documentation Analytics Code automation De…" at bounding box center [489, 281] width 979 height 562
click at [915, 120] on div "Ready for publish" at bounding box center [929, 124] width 79 height 11
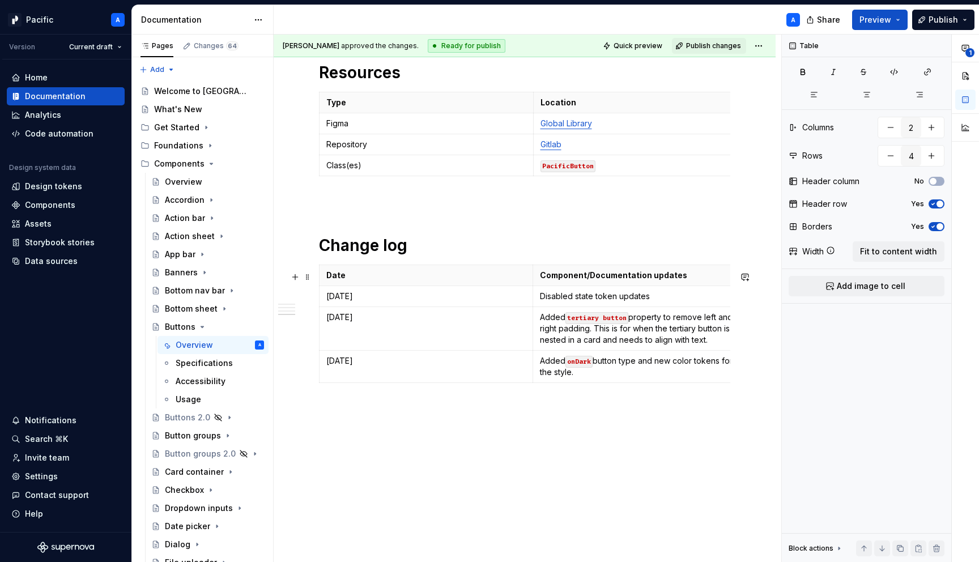
scroll to position [1258, 0]
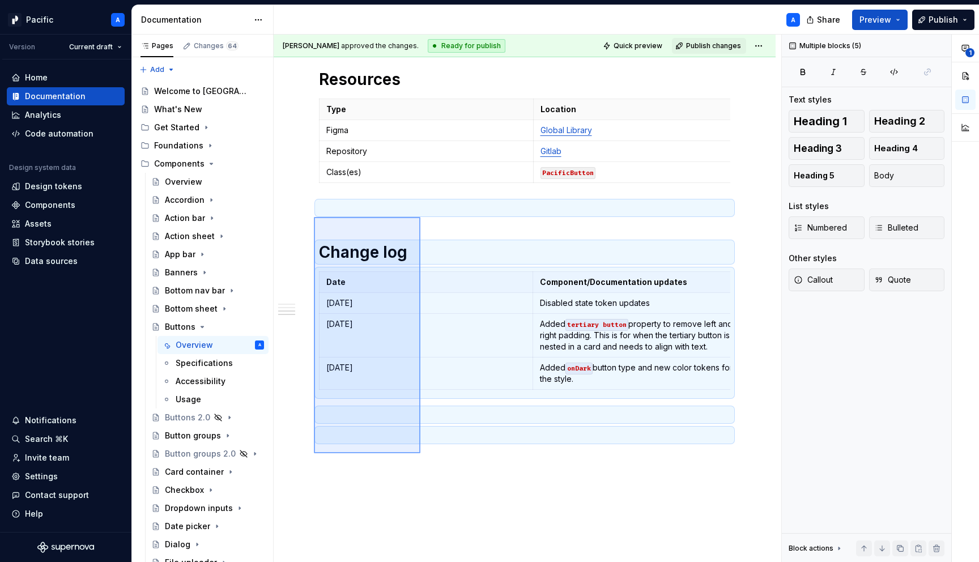
drag, startPoint x: 314, startPoint y: 217, endPoint x: 420, endPoint y: 453, distance: 259.0
click at [420, 453] on div "**********" at bounding box center [527, 299] width 507 height 528
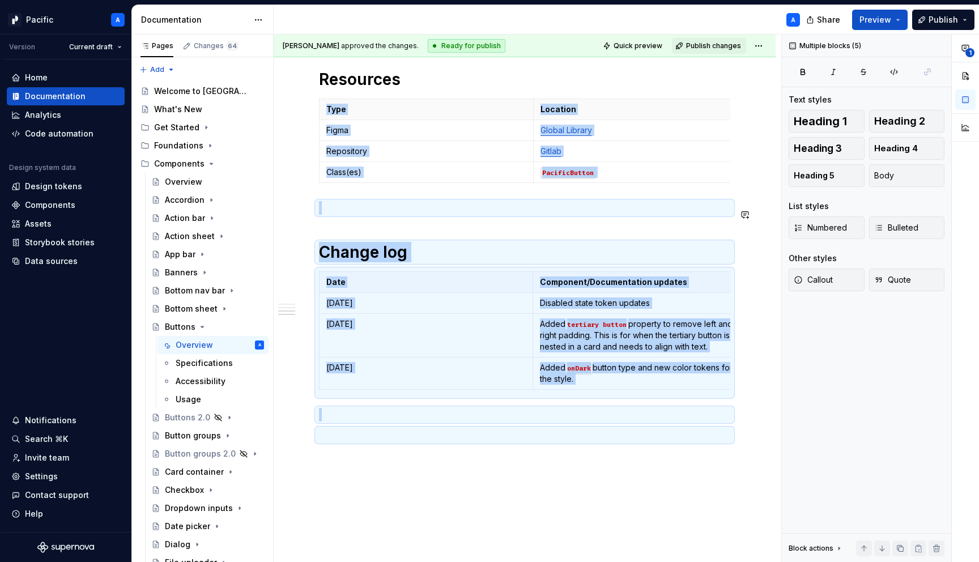
copy div "Type Location Figma Global Library Repository Gitlab Class(es) PacificButton Ch…"
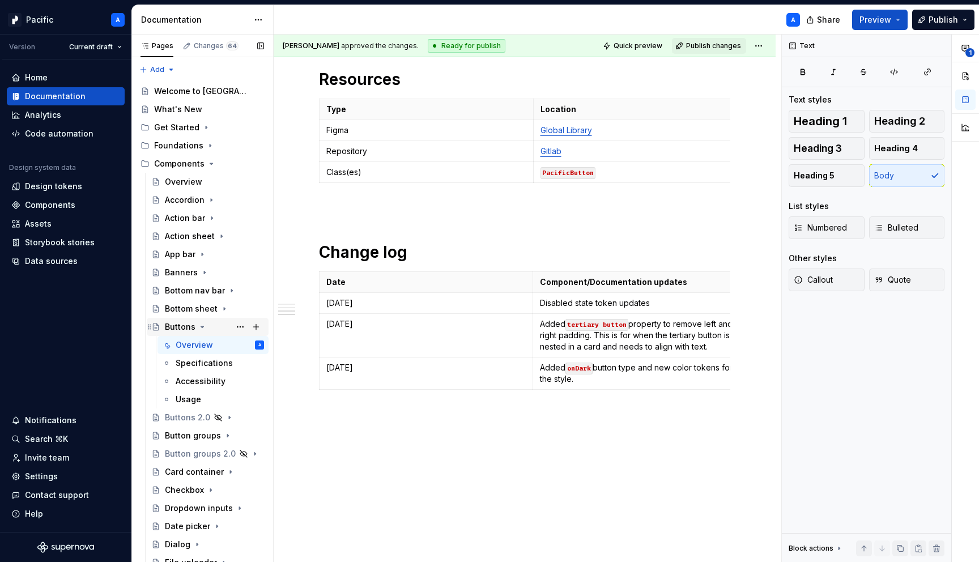
click at [204, 324] on icon "Page tree" at bounding box center [202, 326] width 9 height 9
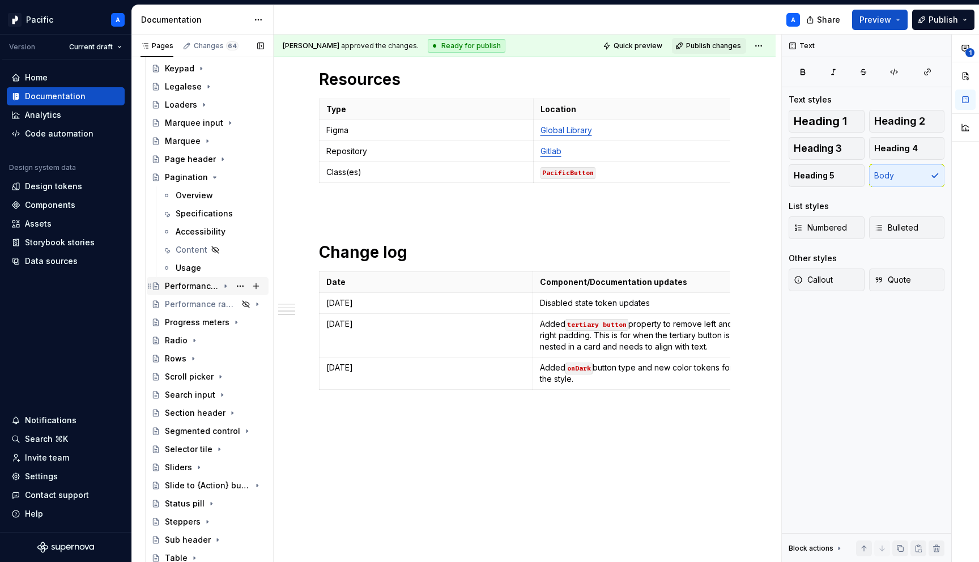
scroll to position [477, 0]
click at [195, 188] on div "Overview" at bounding box center [220, 194] width 88 height 16
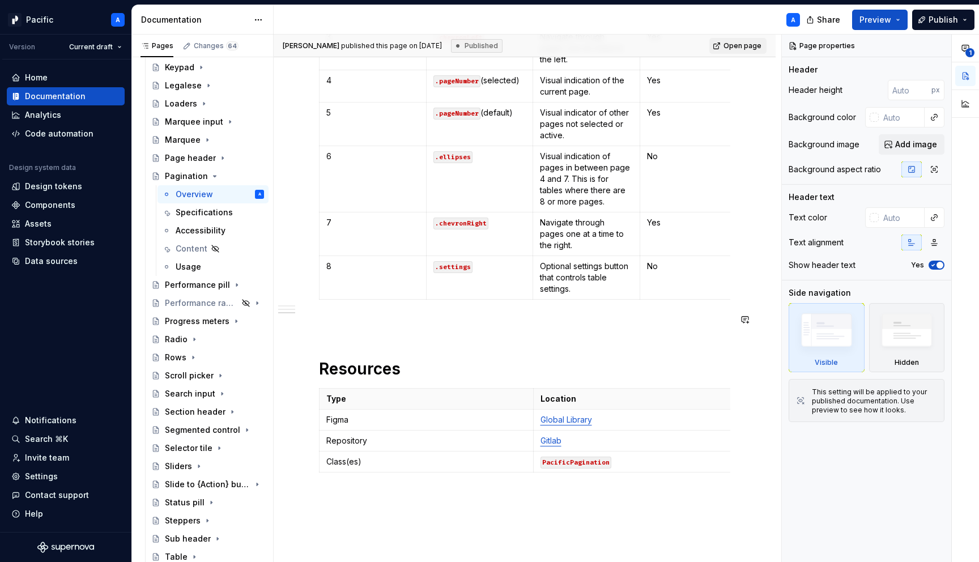
scroll to position [1369, 0]
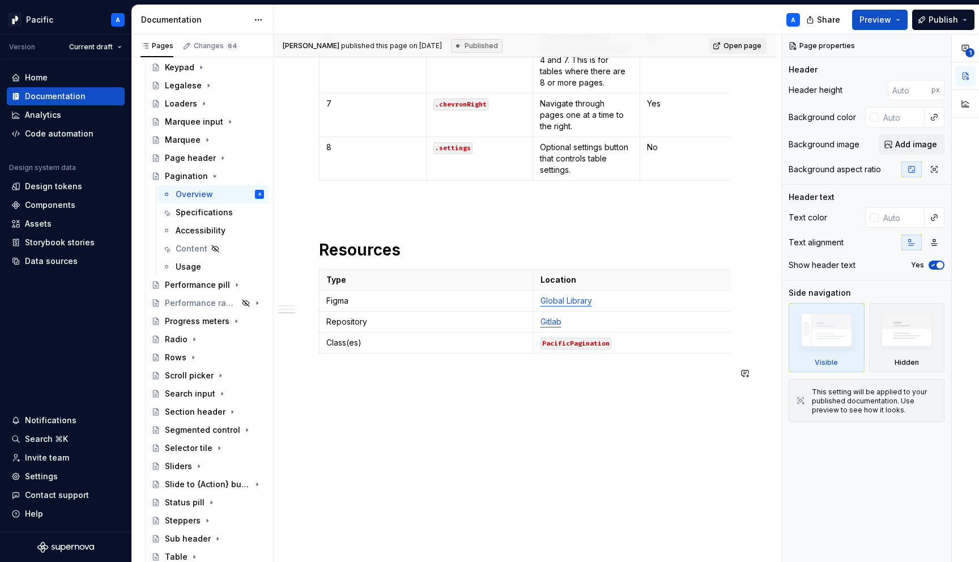
type textarea "*"
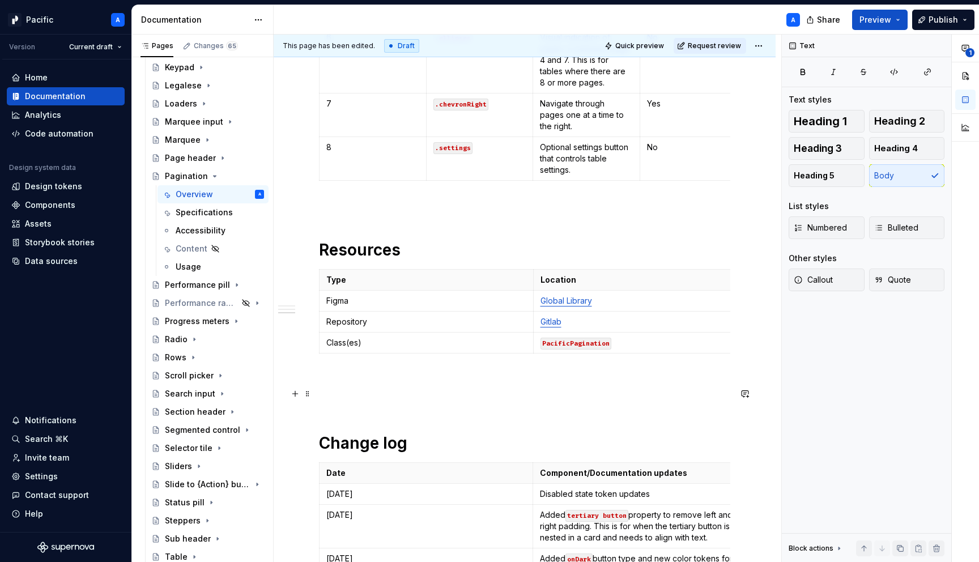
click at [386, 395] on p at bounding box center [524, 399] width 411 height 14
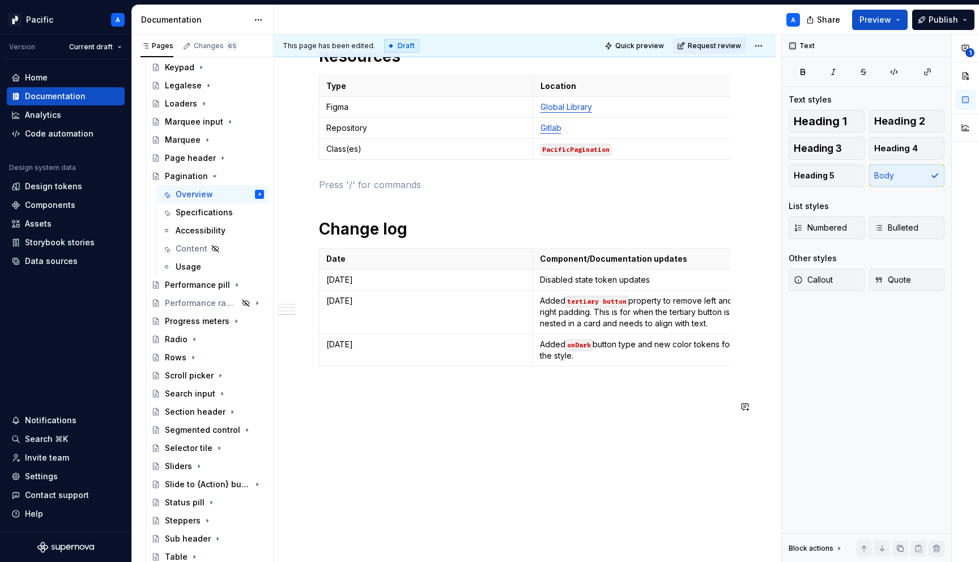
scroll to position [1596, 0]
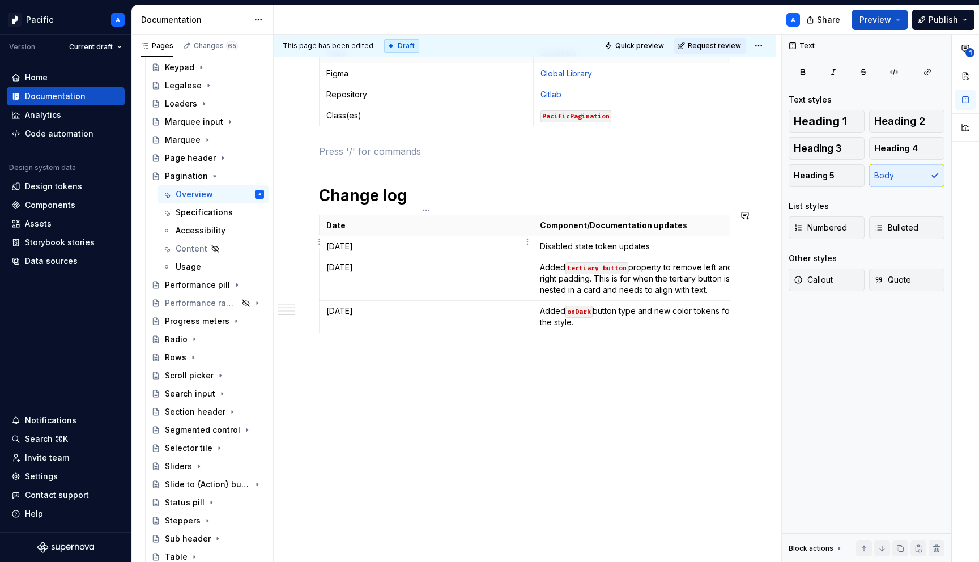
click at [371, 241] on p "[DATE]" at bounding box center [425, 246] width 199 height 11
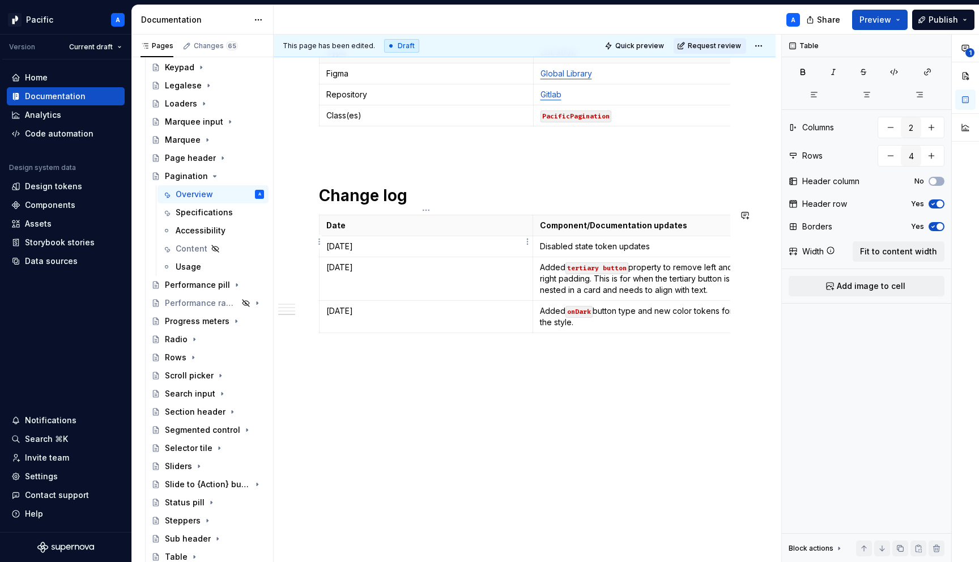
click at [362, 241] on p "[DATE]" at bounding box center [425, 246] width 199 height 11
click at [390, 264] on p "[DATE]" at bounding box center [425, 267] width 199 height 11
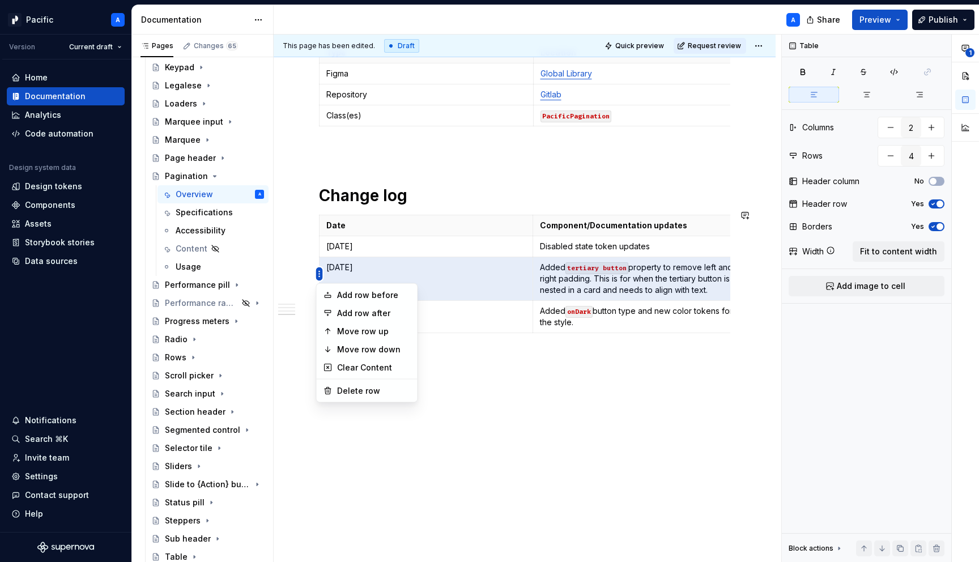
click at [317, 274] on html "Pacific A Version Current draft Home Documentation Analytics Code automation De…" at bounding box center [489, 281] width 979 height 562
click at [355, 387] on div "Delete row" at bounding box center [374, 390] width 74 height 11
type input "3"
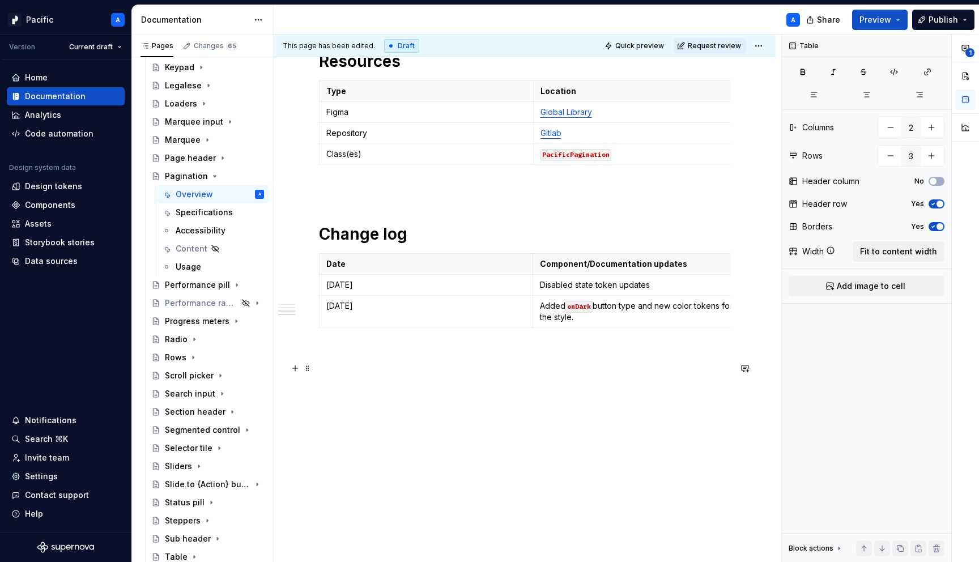
scroll to position [1553, 0]
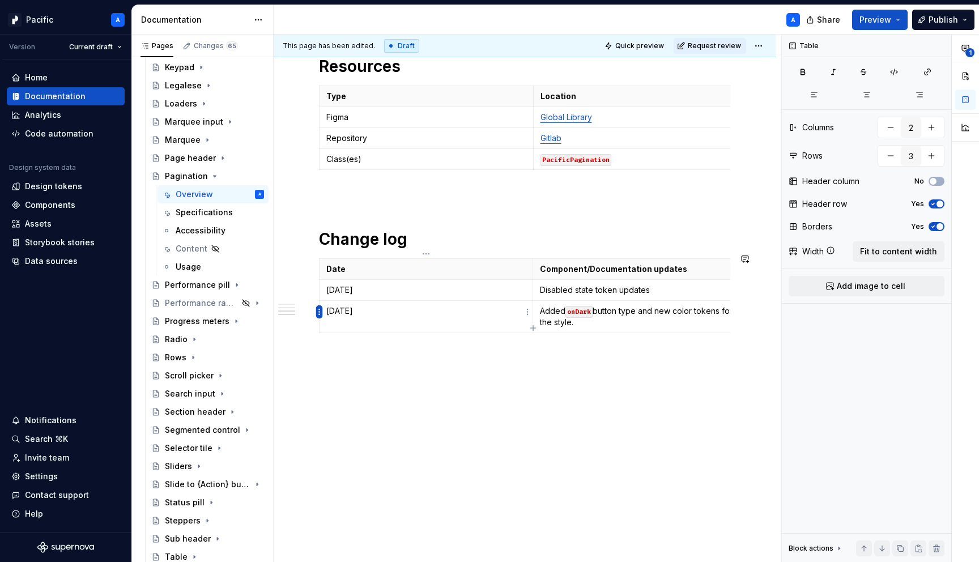
click at [317, 314] on html "Pacific A Version Current draft Home Documentation Analytics Code automation De…" at bounding box center [489, 281] width 979 height 562
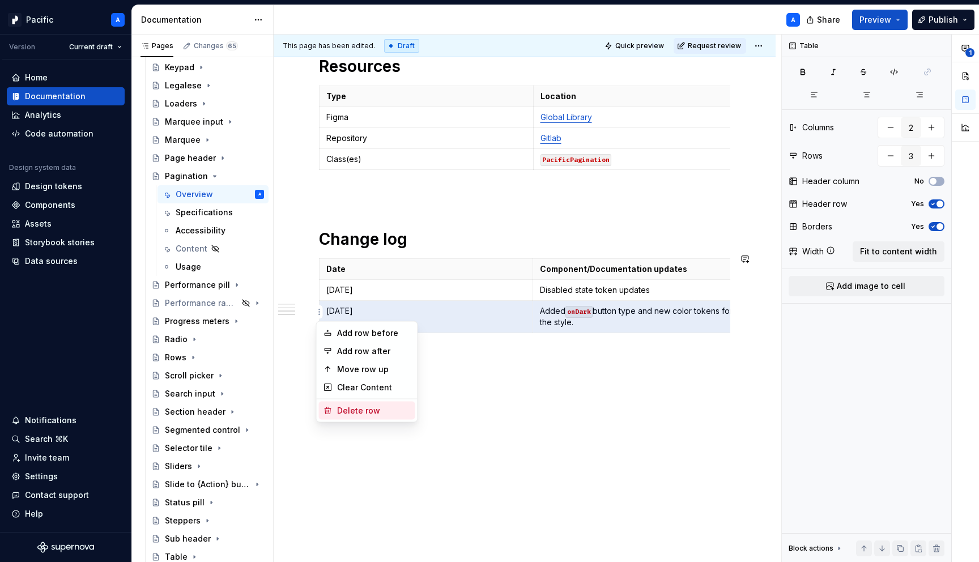
click at [374, 405] on div "Delete row" at bounding box center [374, 410] width 74 height 11
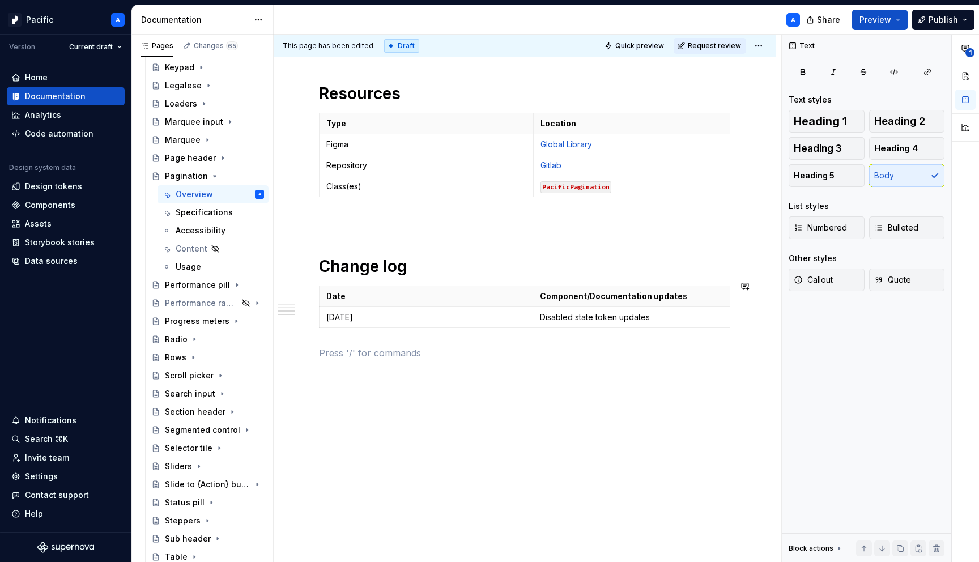
scroll to position [1521, 0]
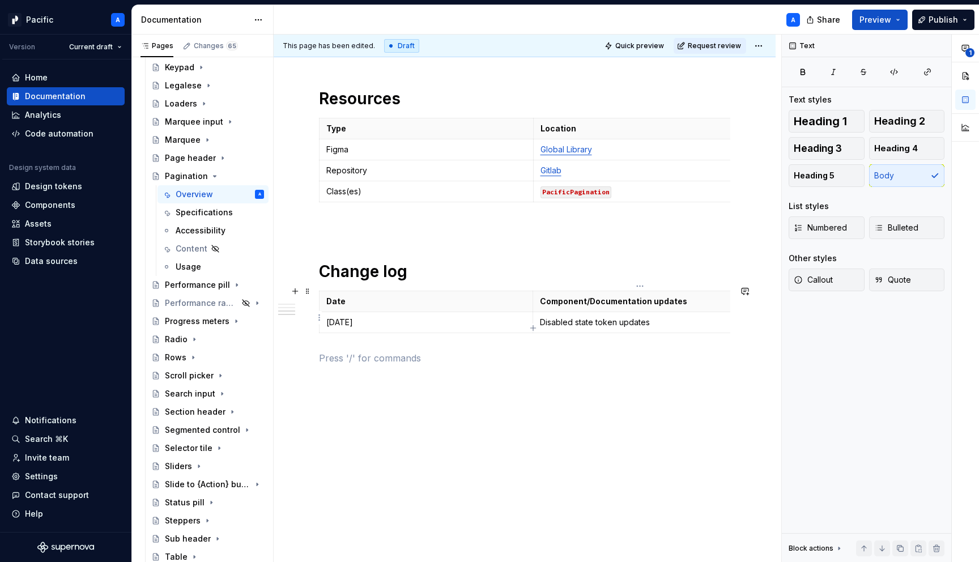
click at [576, 322] on p "Disabled state token updates" at bounding box center [640, 322] width 200 height 11
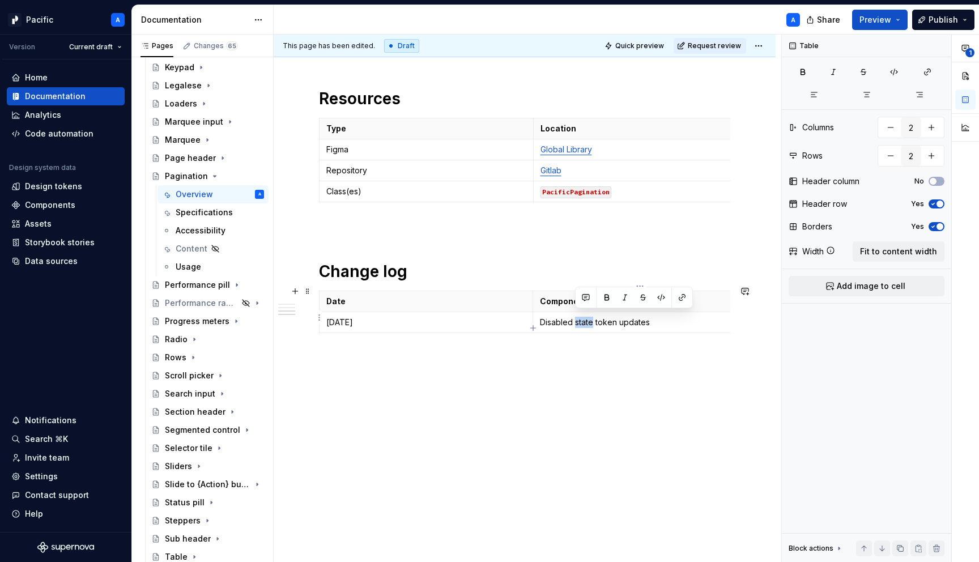
click at [576, 322] on p "Disabled state token updates" at bounding box center [640, 322] width 200 height 11
click at [619, 317] on p "Added support for onDark default pagination variant" at bounding box center [640, 322] width 200 height 11
click at [697, 294] on button "button" at bounding box center [697, 297] width 16 height 16
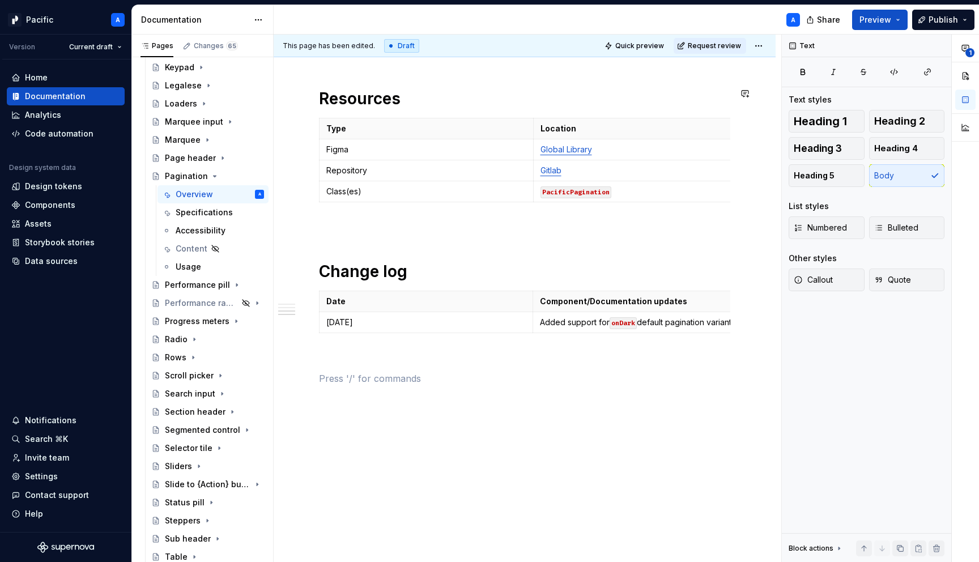
click at [775, 44] on div "This page has been edited. Draft Quick preview Request review" at bounding box center [525, 46] width 502 height 23
click at [768, 44] on html "Pacific A Version Current draft Home Documentation Analytics Code automation De…" at bounding box center [489, 281] width 979 height 562
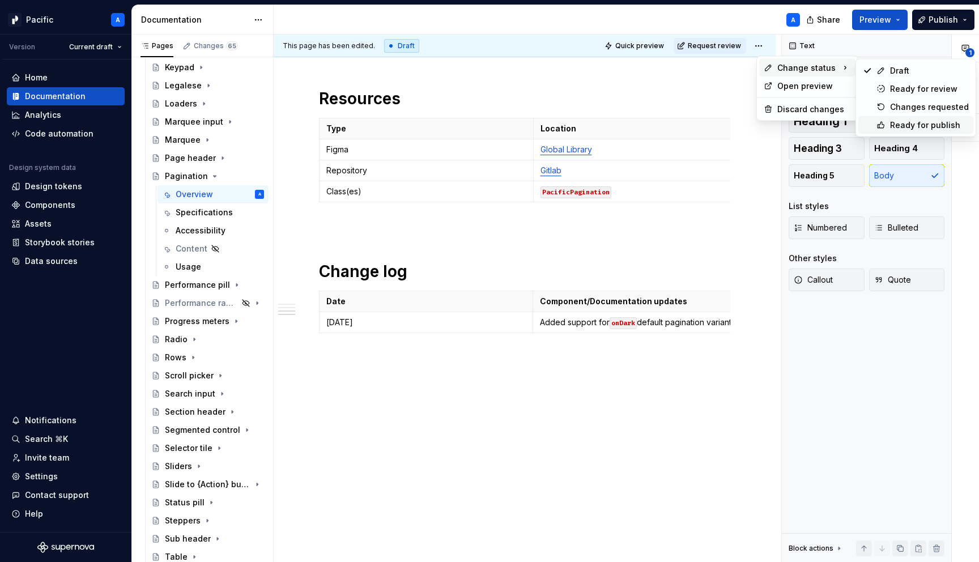
click at [930, 118] on div "Ready for publish" at bounding box center [915, 125] width 115 height 18
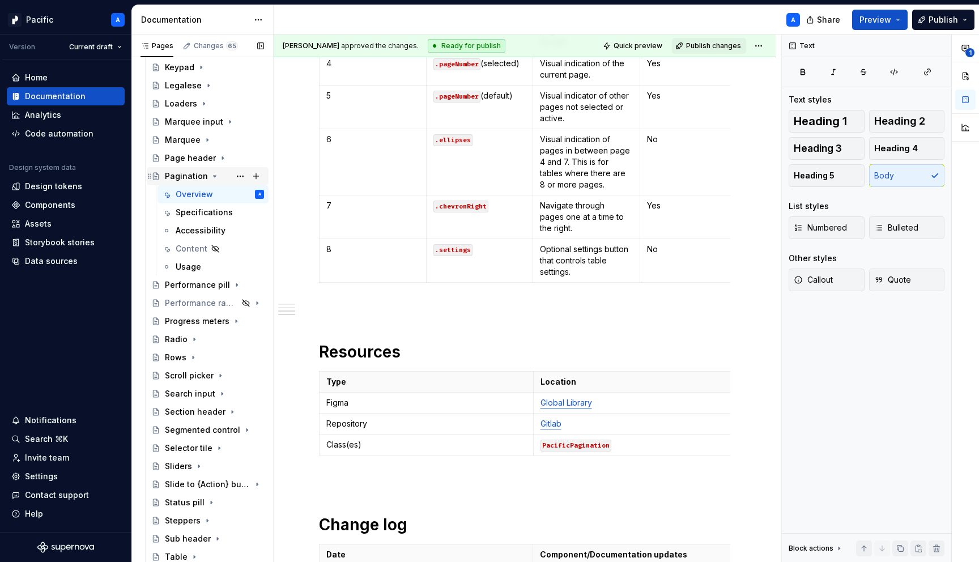
click at [213, 176] on icon "Page tree" at bounding box center [214, 176] width 9 height 9
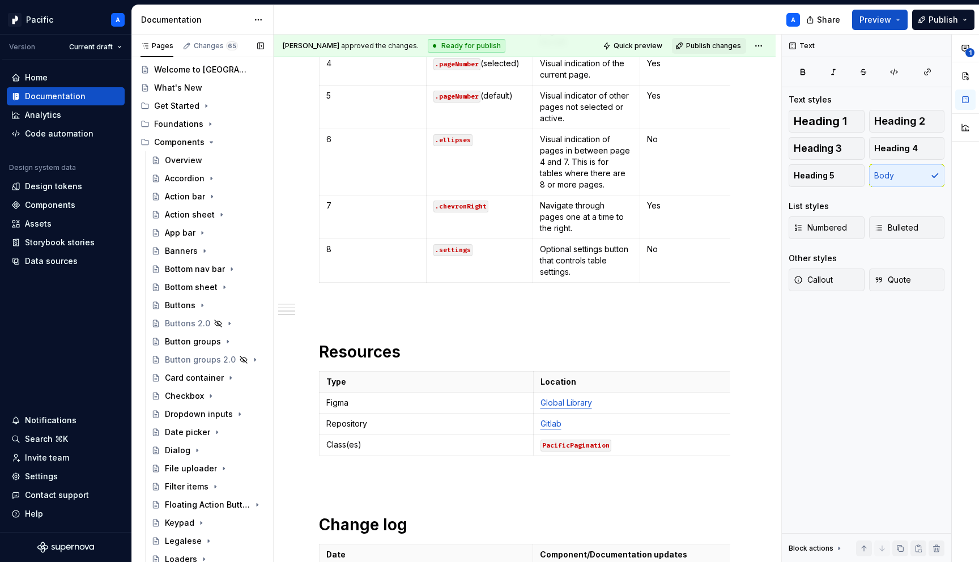
scroll to position [0, 0]
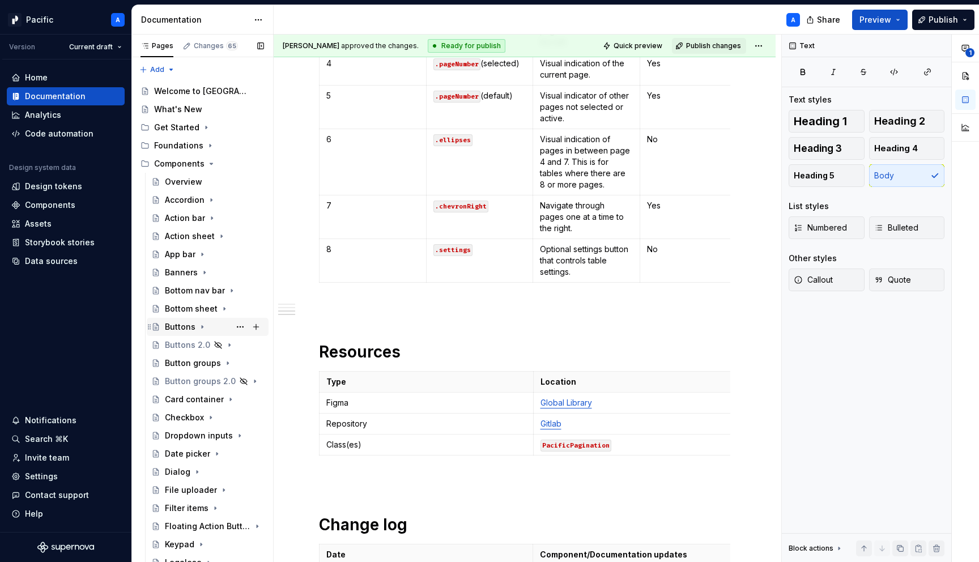
click at [186, 321] on div "Buttons" at bounding box center [180, 326] width 31 height 11
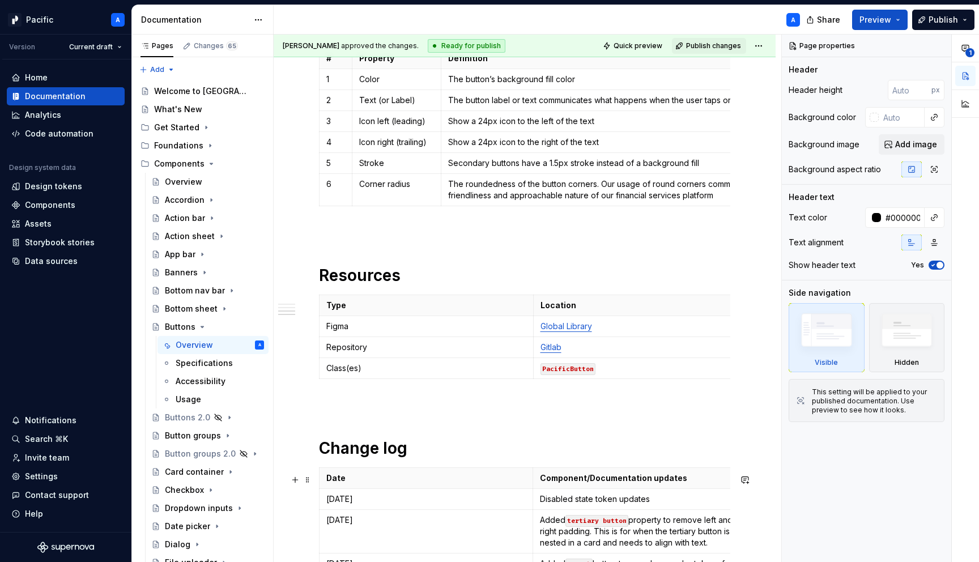
scroll to position [1346, 0]
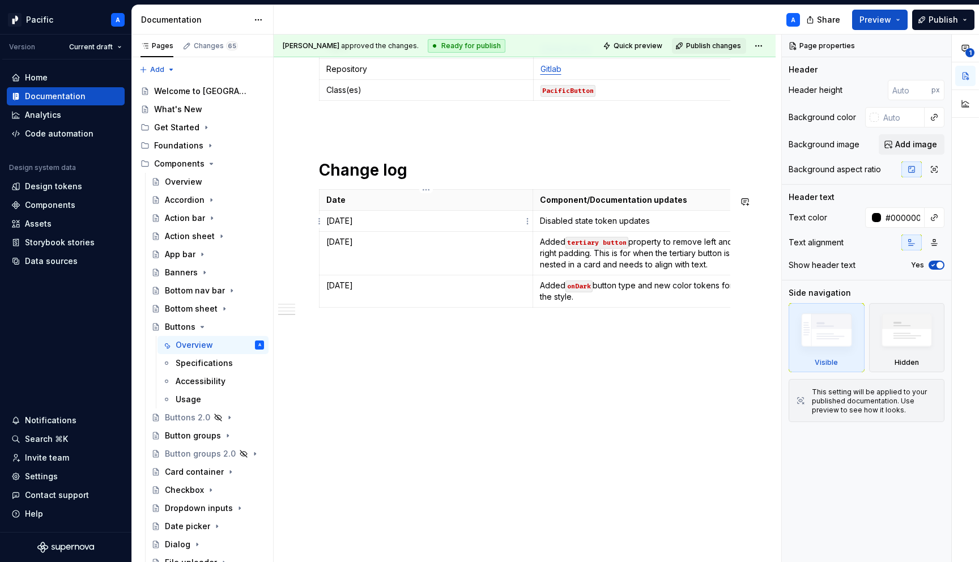
type textarea "*"
click at [362, 222] on p "[DATE]" at bounding box center [425, 220] width 199 height 11
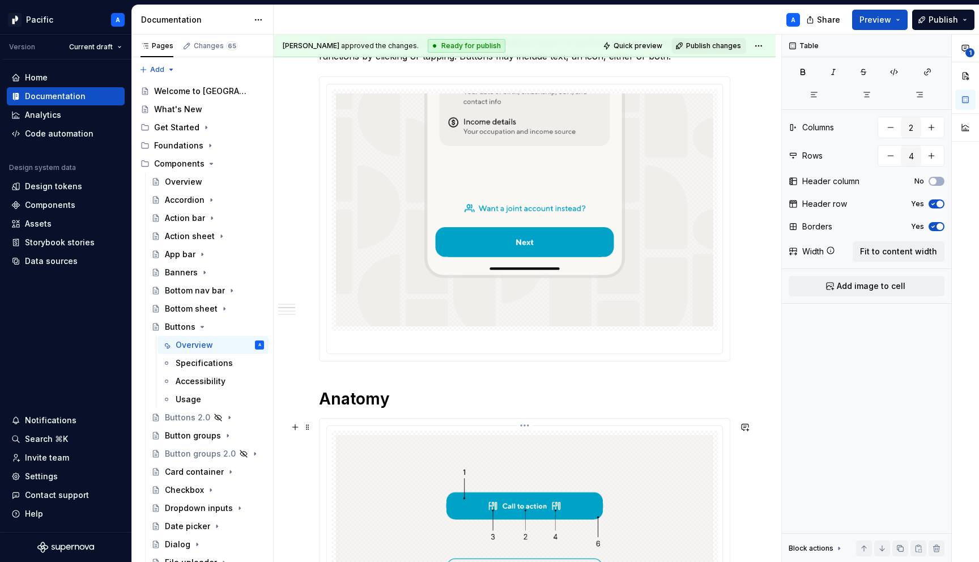
scroll to position [0, 0]
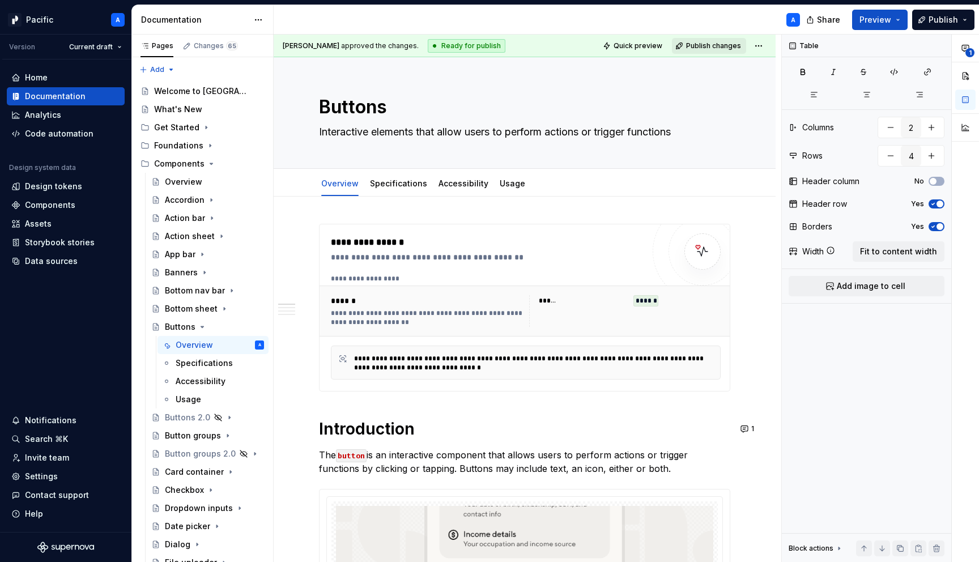
click at [712, 52] on button "Publish changes" at bounding box center [709, 46] width 74 height 16
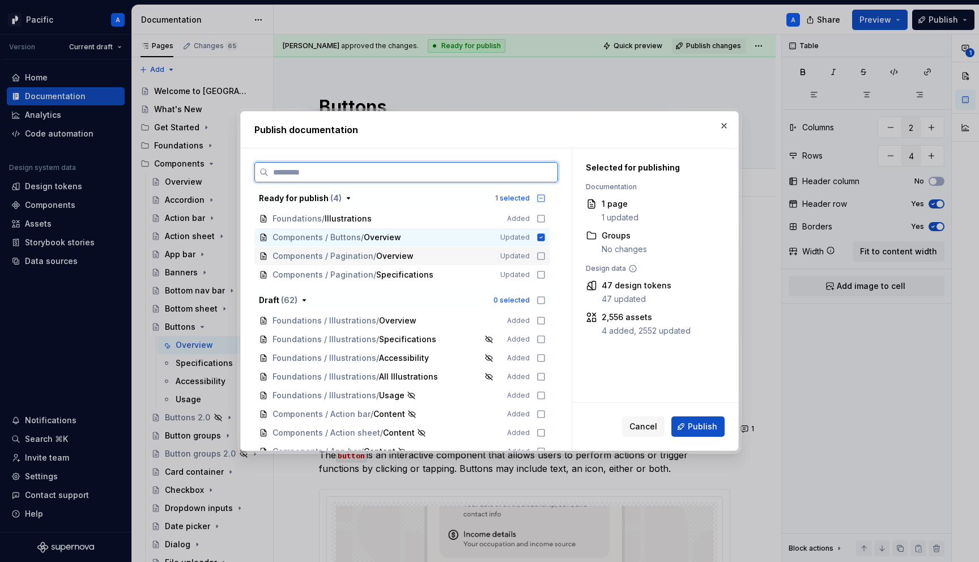
click at [545, 253] on icon at bounding box center [540, 255] width 9 height 9
click at [545, 273] on icon at bounding box center [540, 274] width 9 height 9
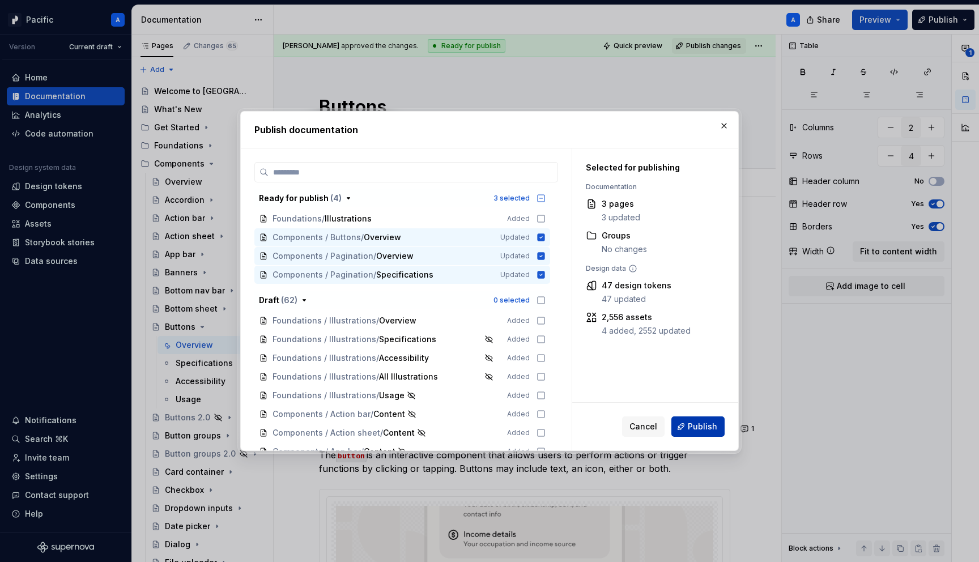
click at [690, 432] on button "Publish" at bounding box center [697, 426] width 53 height 20
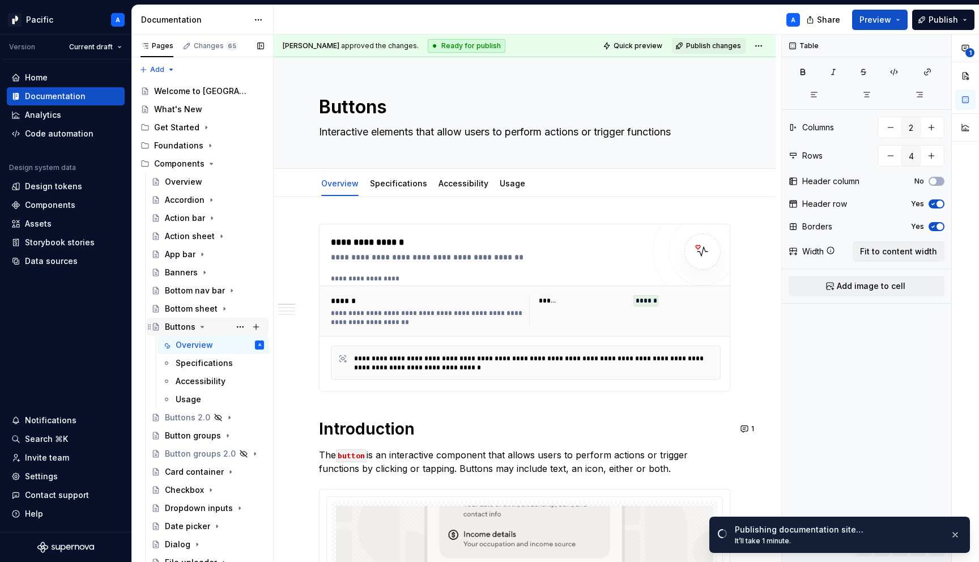
click at [202, 327] on icon "Page tree" at bounding box center [202, 326] width 9 height 9
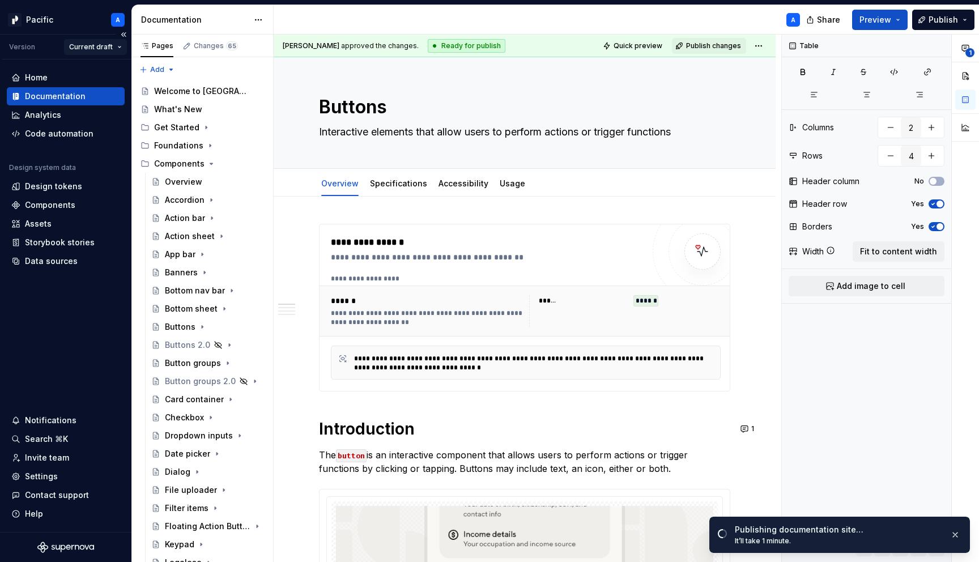
click at [113, 48] on html "Pacific A Version Current draft Home Documentation Analytics Code automation De…" at bounding box center [489, 281] width 979 height 562
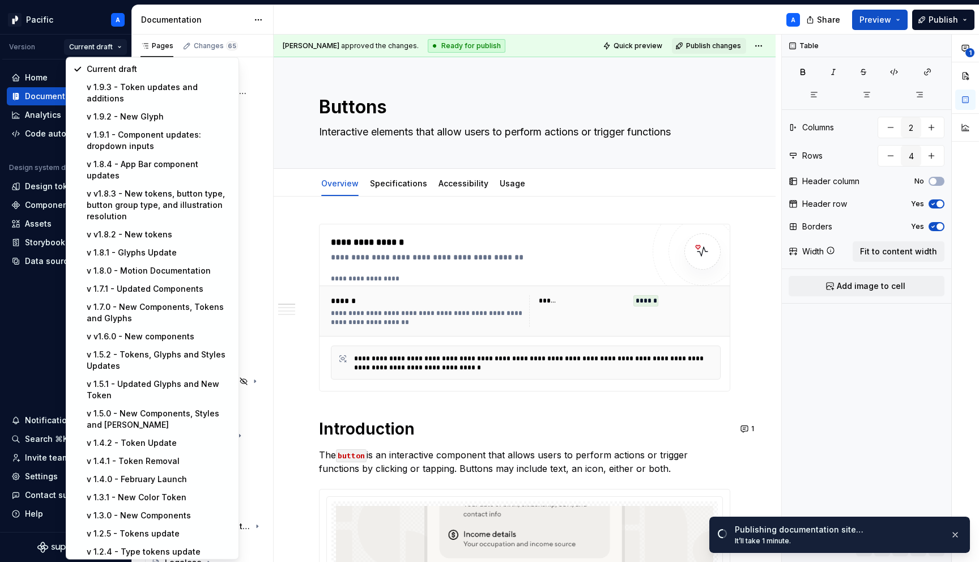
click at [91, 19] on html "Pacific A Version Current draft Home Documentation Analytics Code automation De…" at bounding box center [489, 281] width 979 height 562
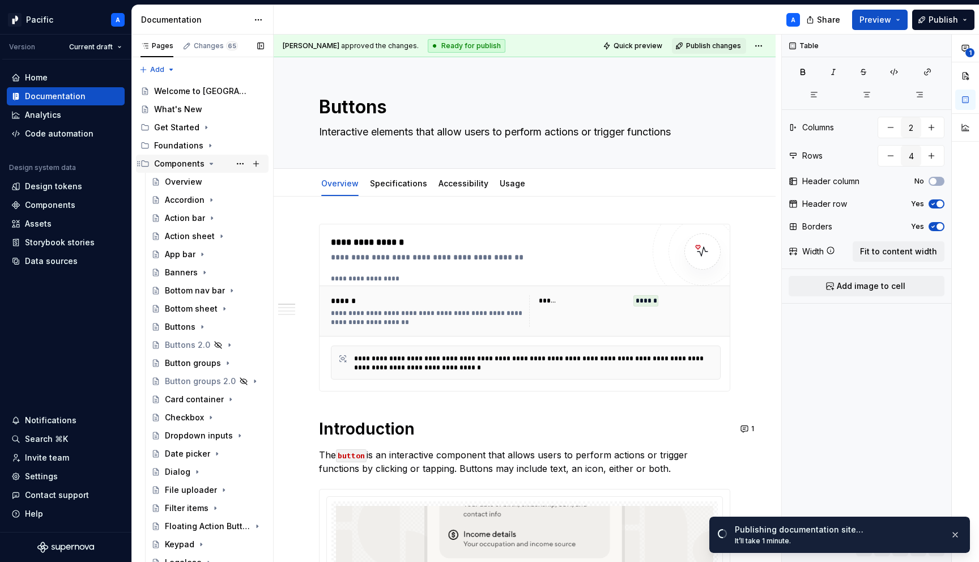
click at [210, 161] on icon "Page tree" at bounding box center [211, 163] width 9 height 9
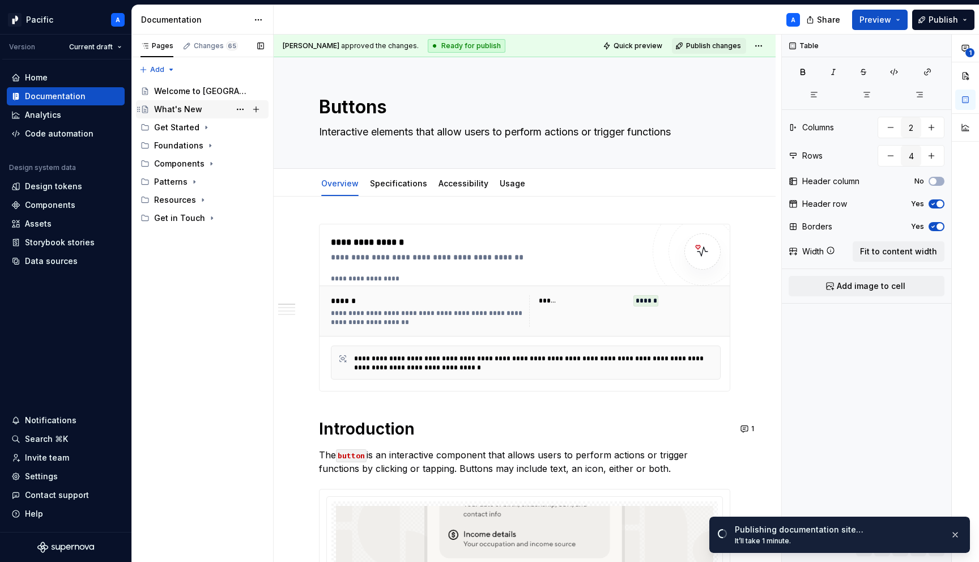
click at [198, 105] on div "What's New" at bounding box center [178, 109] width 48 height 11
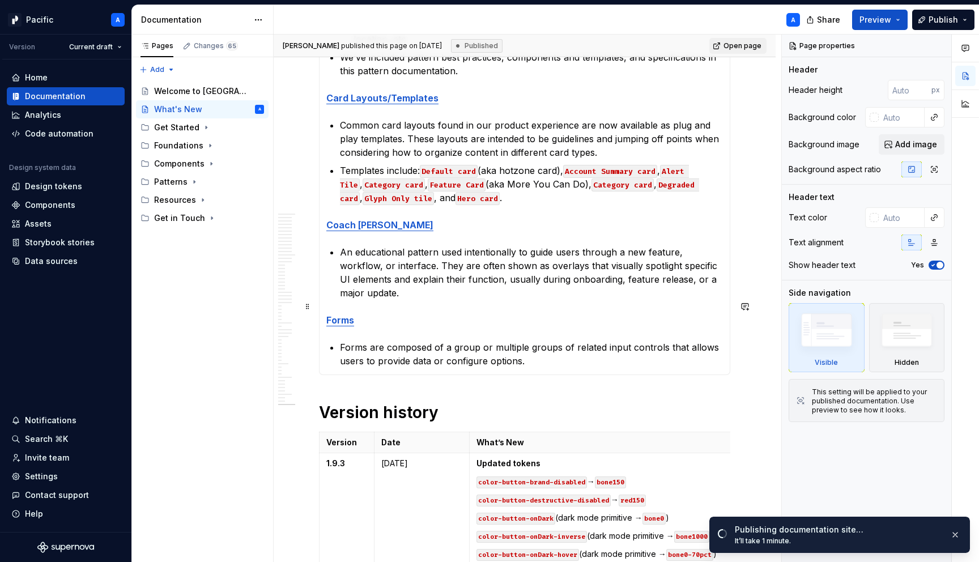
scroll to position [813, 0]
type textarea "*"
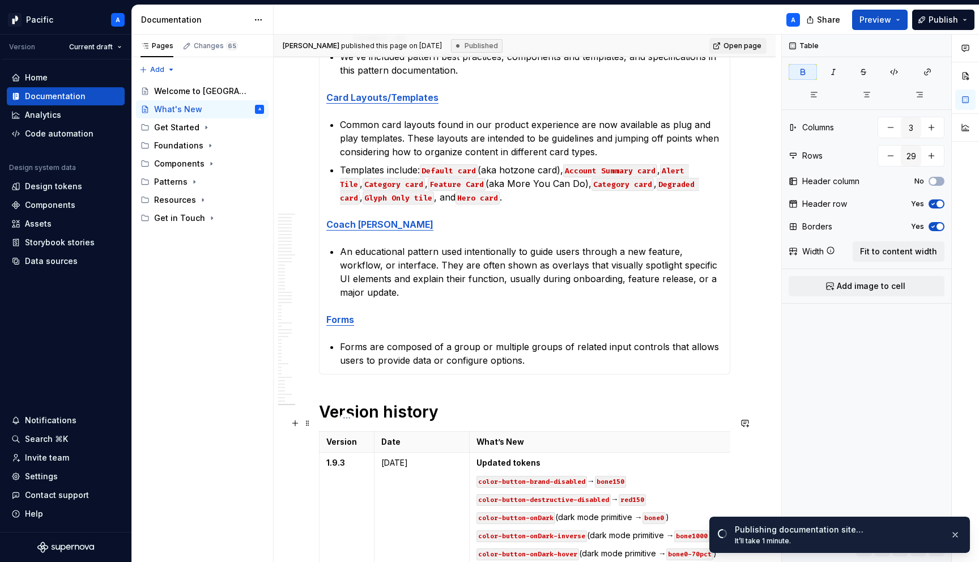
click at [339, 458] on strong "1.9.3" at bounding box center [335, 463] width 19 height 10
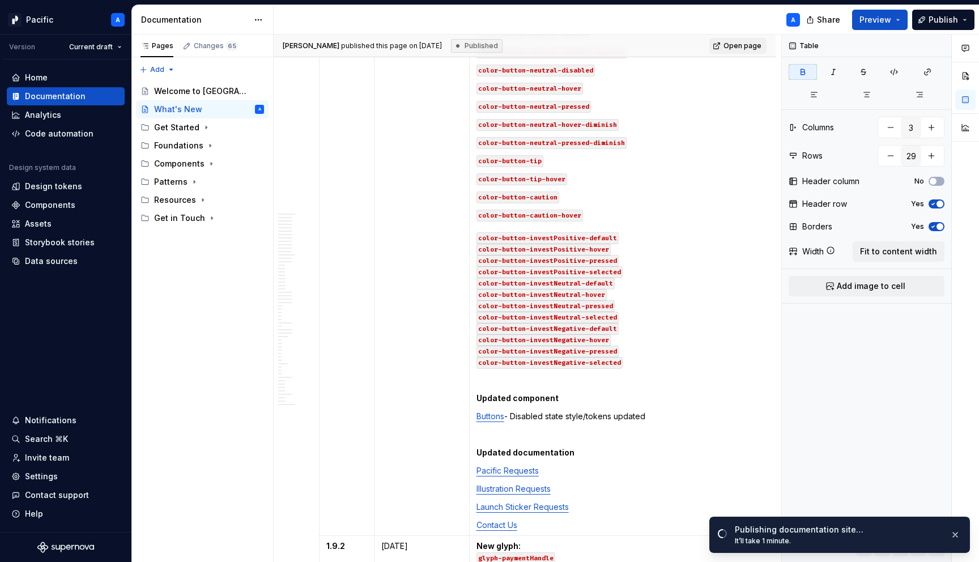
scroll to position [1585, 0]
click at [341, 226] on td "1.9.3" at bounding box center [346, 109] width 55 height 857
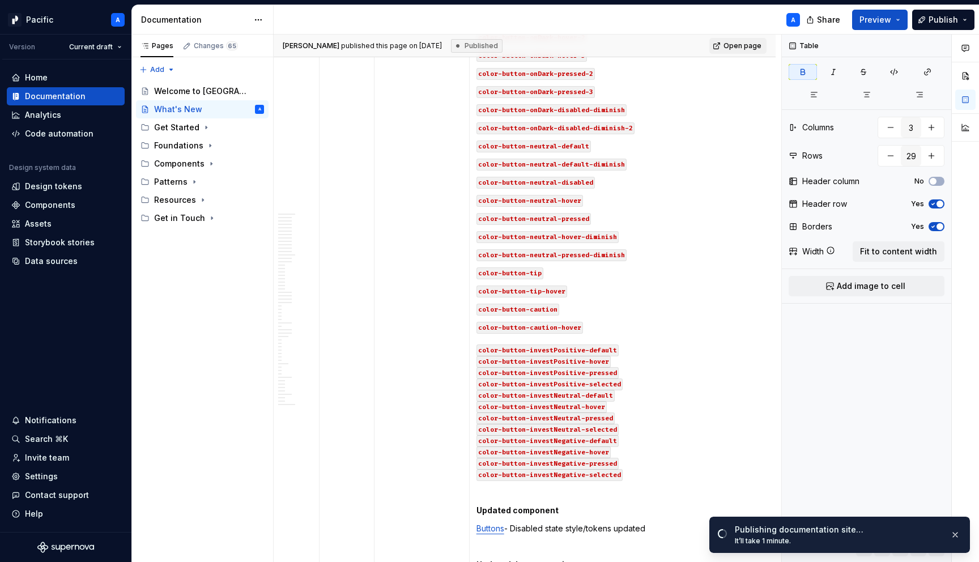
scroll to position [1477, 0]
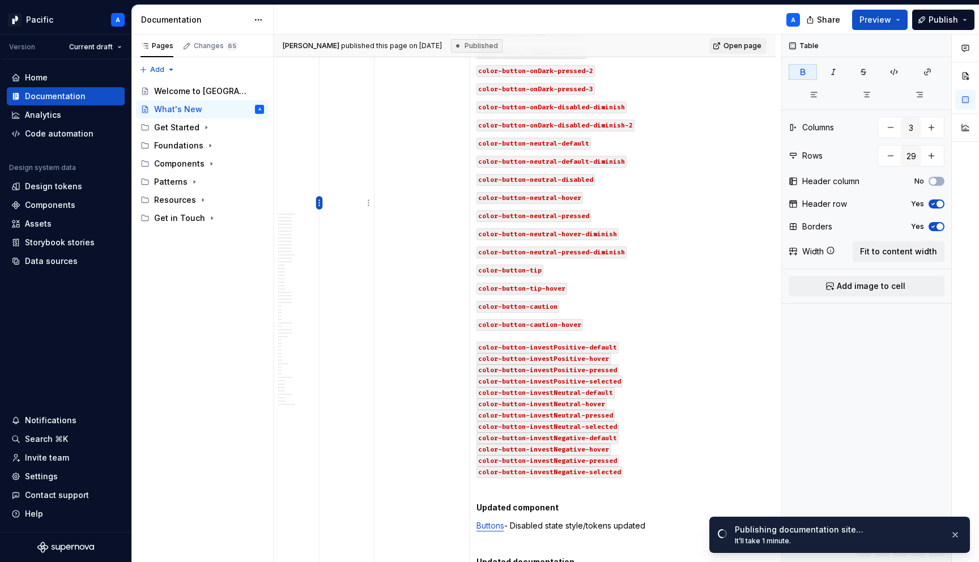
click at [319, 199] on html "Pacific A Version Current draft Home Documentation Analytics Code automation De…" at bounding box center [489, 281] width 979 height 562
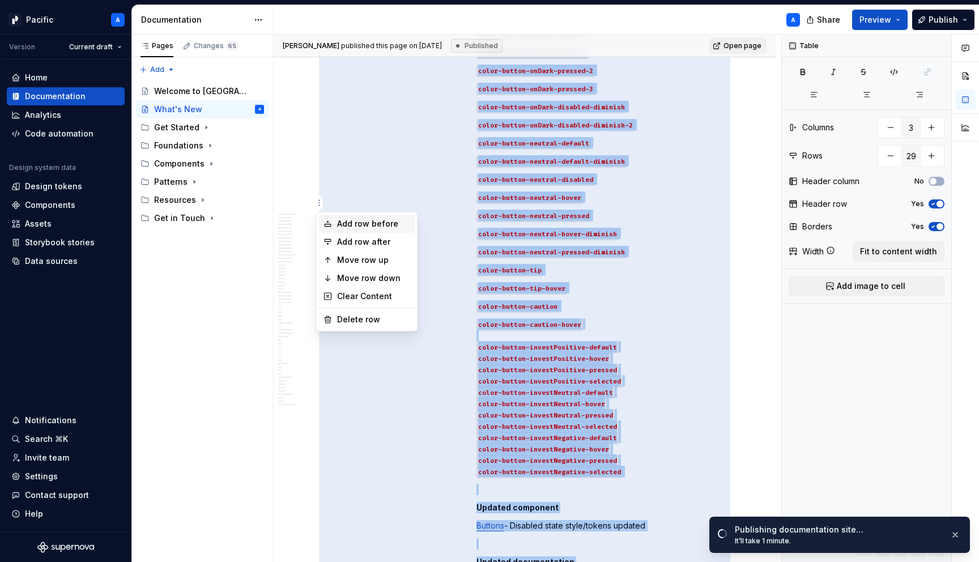
click at [356, 225] on div "Add row before" at bounding box center [374, 223] width 74 height 11
type input "30"
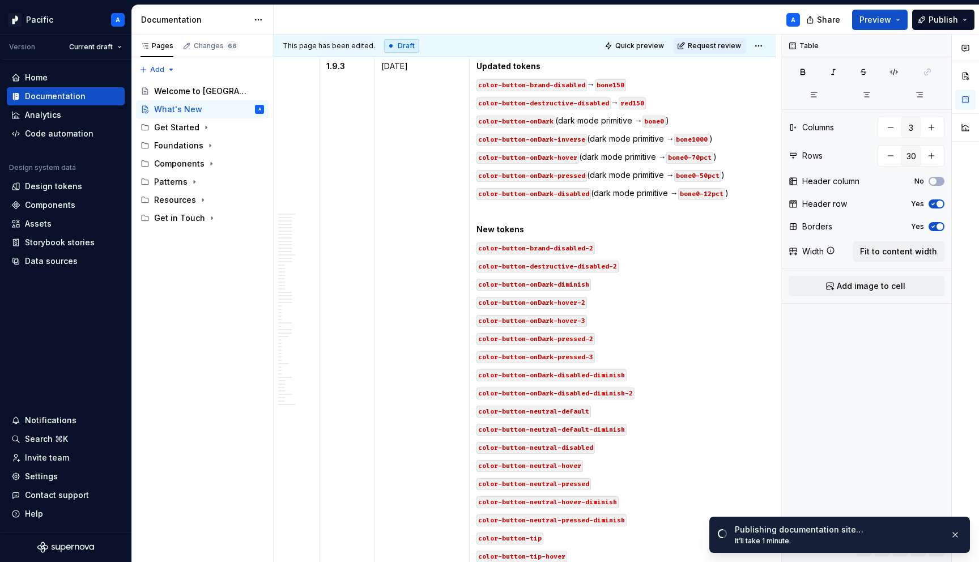
type textarea "*"
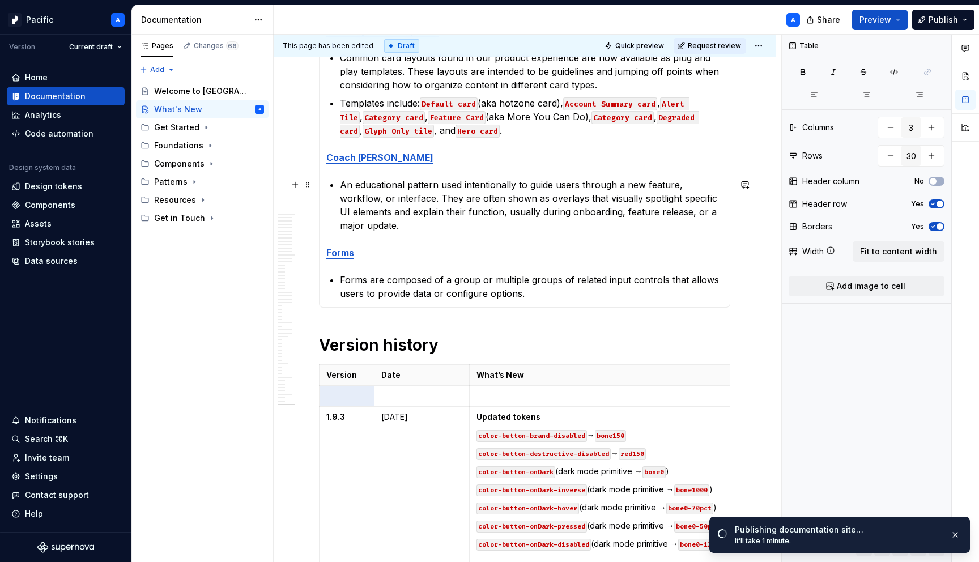
scroll to position [887, 0]
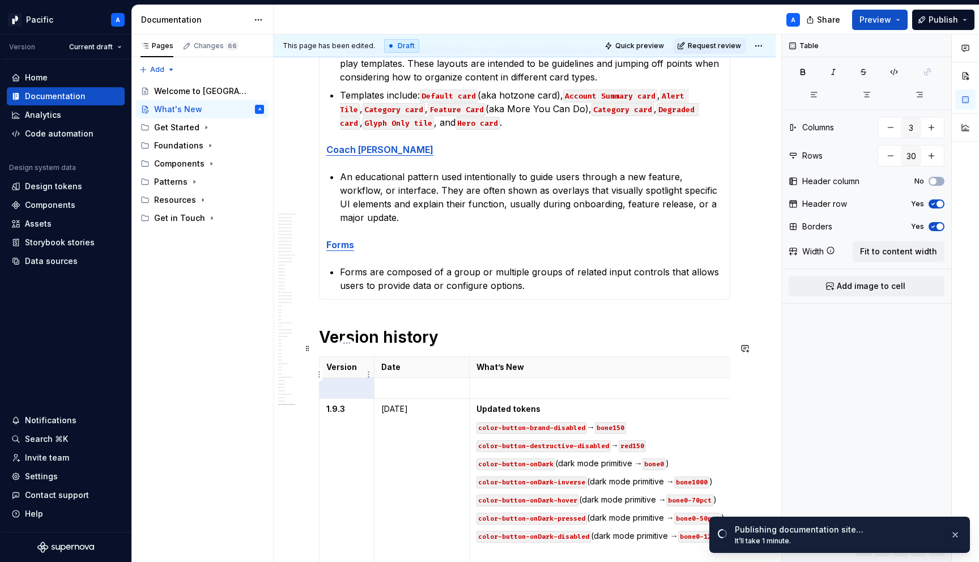
click at [358, 382] on p at bounding box center [346, 387] width 41 height 11
click at [396, 378] on td at bounding box center [421, 388] width 95 height 21
click at [490, 382] on p at bounding box center [607, 387] width 263 height 11
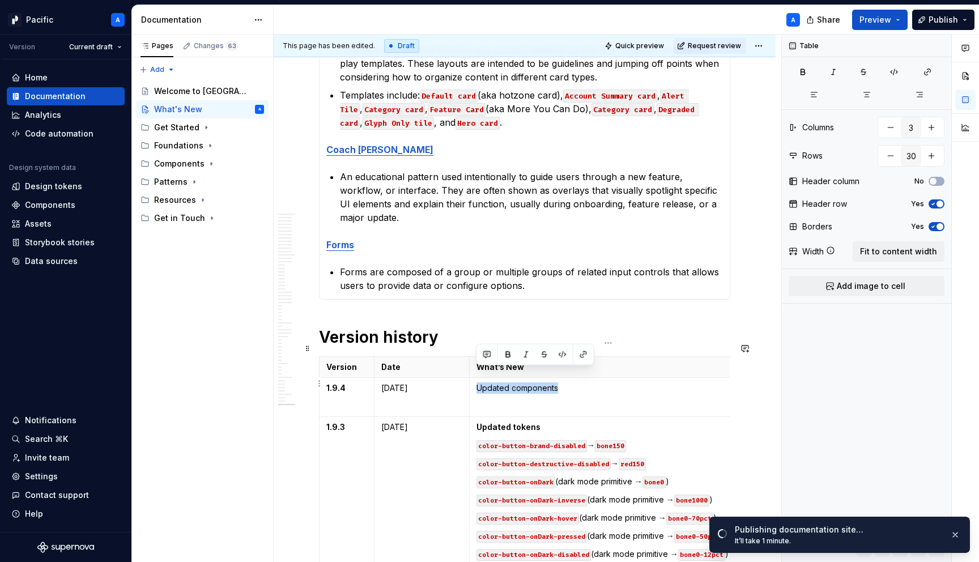
drag, startPoint x: 564, startPoint y: 375, endPoint x: 475, endPoint y: 371, distance: 89.0
click at [475, 378] on td "Updated components" at bounding box center [607, 397] width 277 height 39
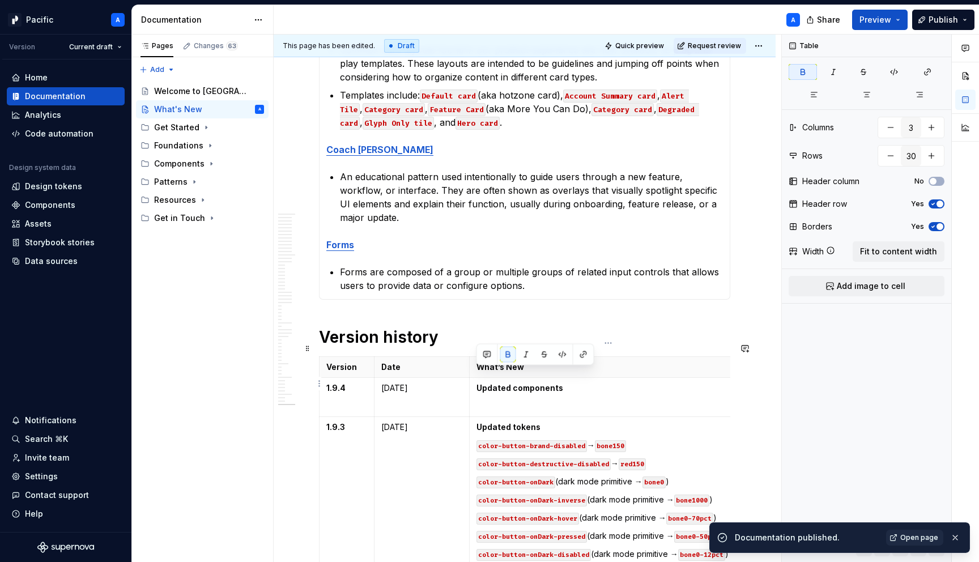
click at [618, 381] on td "Updated components" at bounding box center [607, 397] width 277 height 39
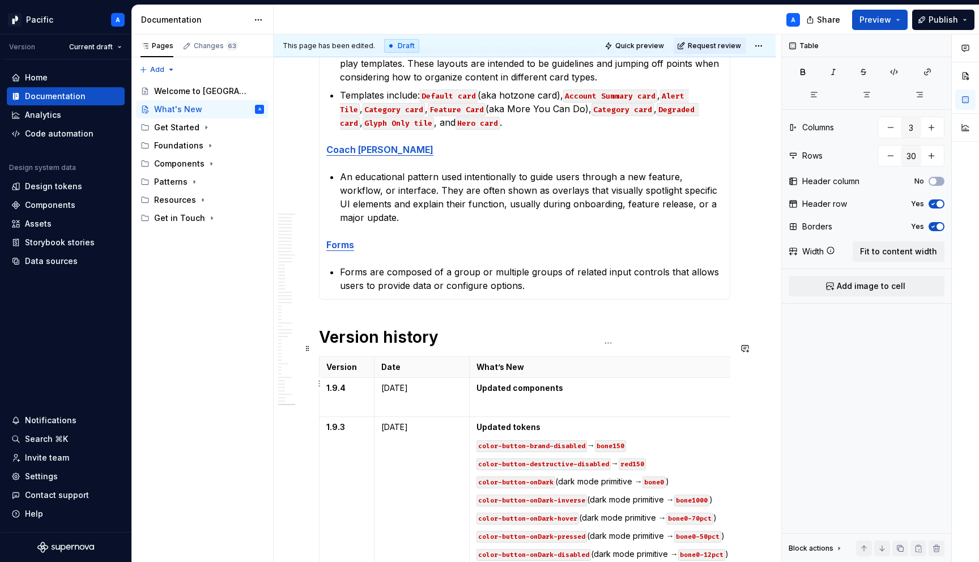
type textarea "*"
click at [480, 400] on p "pagination" at bounding box center [607, 405] width 263 height 11
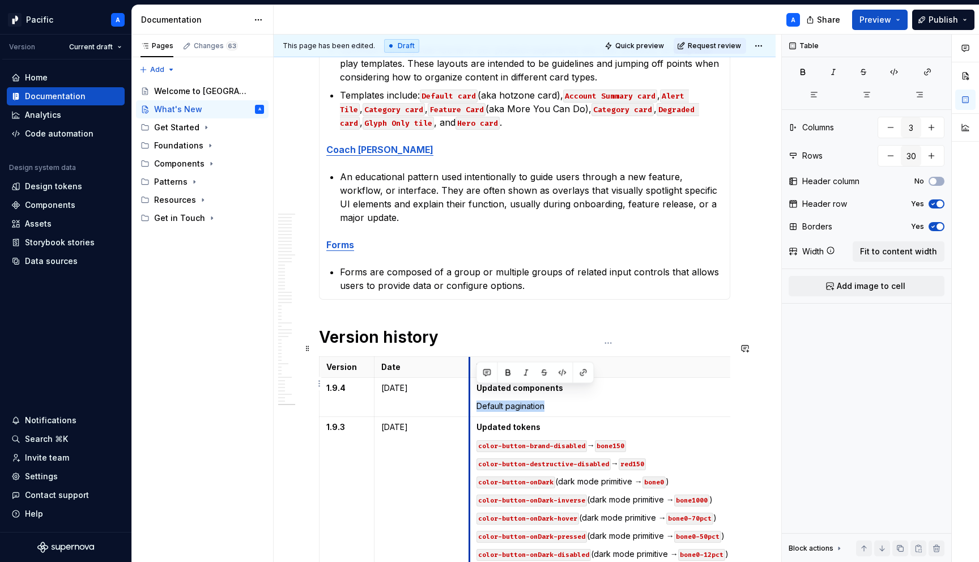
drag, startPoint x: 546, startPoint y: 392, endPoint x: 470, endPoint y: 392, distance: 76.5
click at [470, 392] on td "Updated components Default pagination" at bounding box center [607, 397] width 277 height 39
click at [582, 371] on button "button" at bounding box center [583, 373] width 16 height 16
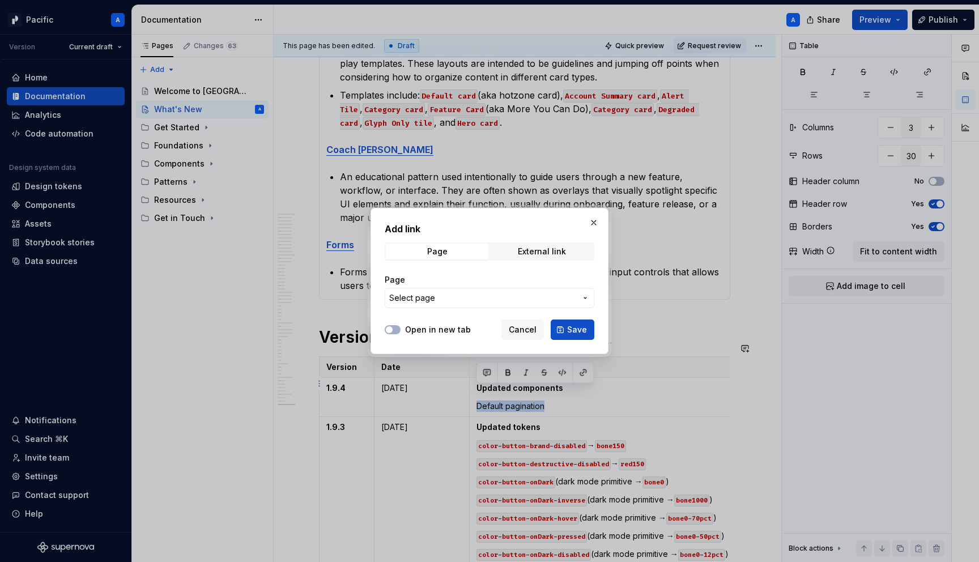
click at [481, 297] on span "Select page" at bounding box center [482, 297] width 187 height 11
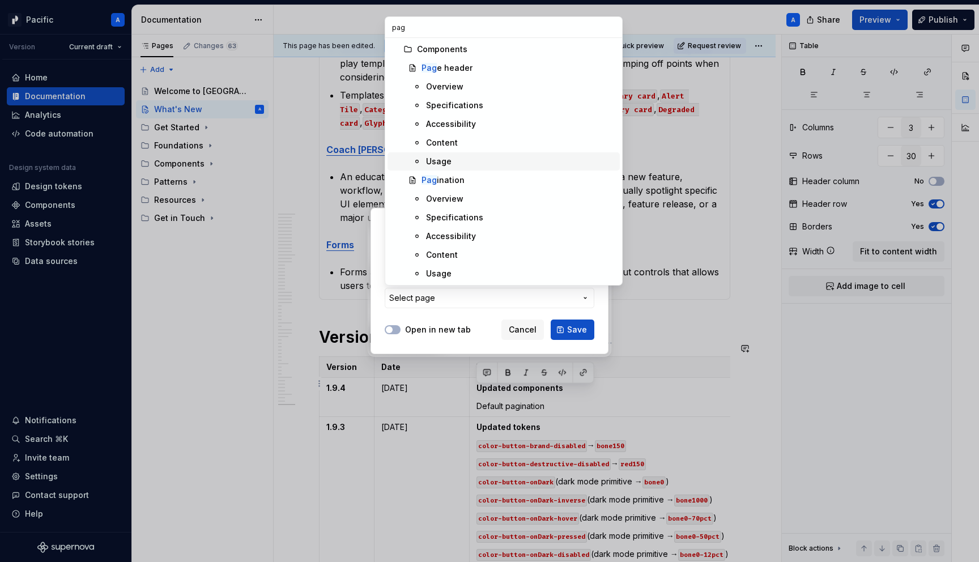
type input "pag"
click at [443, 174] on div "Pag ination" at bounding box center [442, 179] width 43 height 11
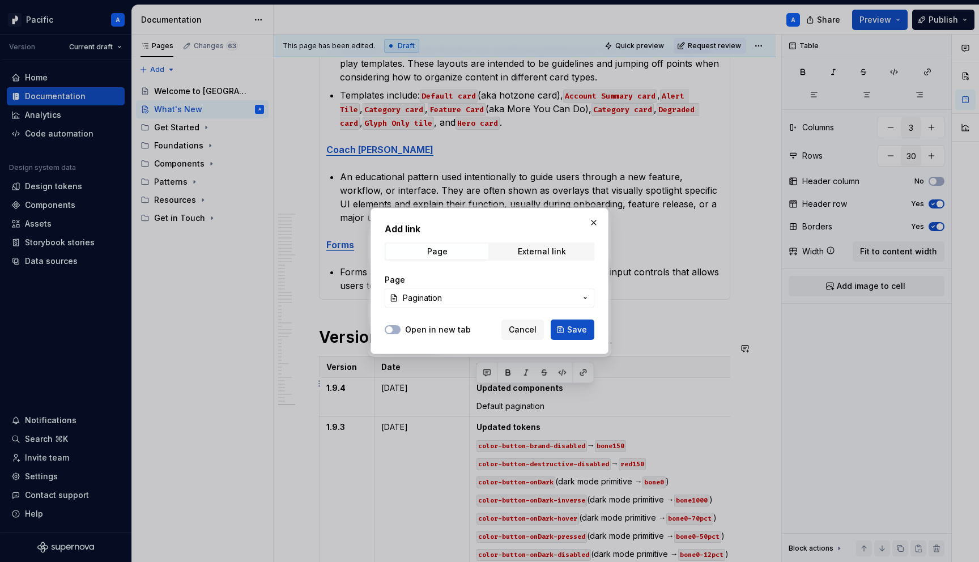
type textarea "*"
click at [583, 327] on span "Save" at bounding box center [577, 329] width 20 height 11
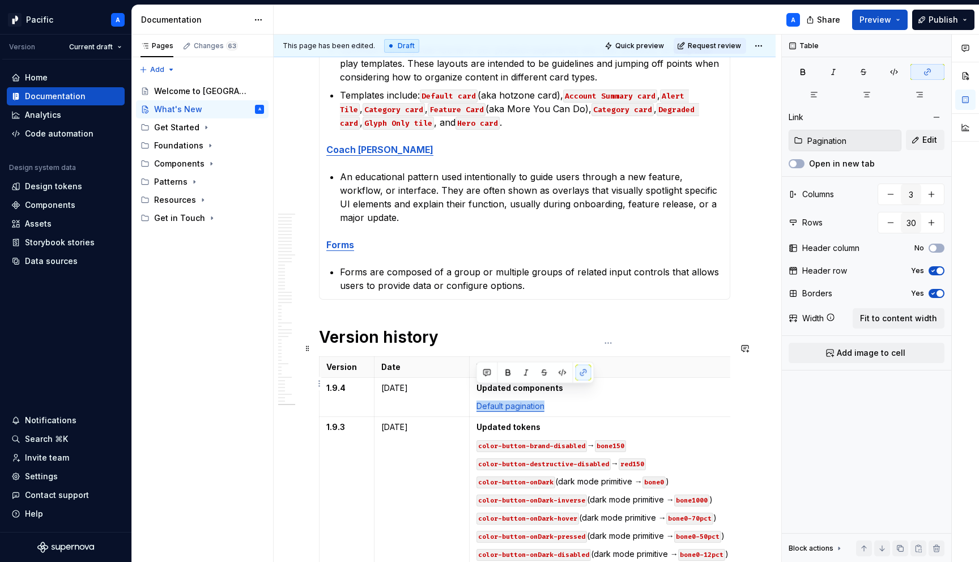
click at [506, 401] on link "Default pagination" at bounding box center [510, 406] width 68 height 10
drag, startPoint x: 507, startPoint y: 391, endPoint x: 480, endPoint y: 389, distance: 26.7
click at [480, 401] on link "Default Pagination" at bounding box center [510, 406] width 68 height 10
click at [511, 401] on link "Pagination" at bounding box center [495, 406] width 39 height 10
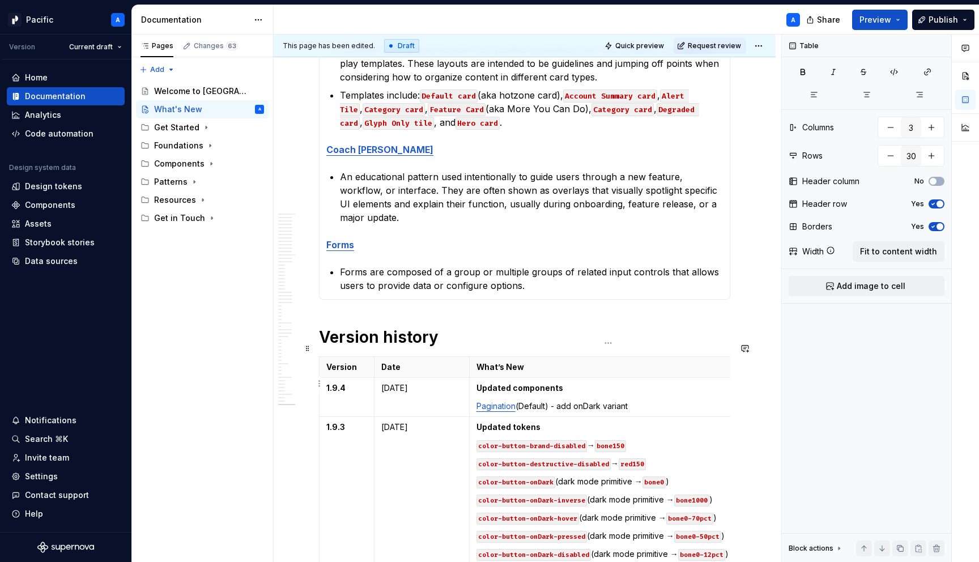
click at [582, 400] on p "Pagination (Default) - add onDark variant" at bounding box center [607, 405] width 263 height 11
click at [661, 372] on button "button" at bounding box center [661, 373] width 16 height 16
click at [573, 400] on p "Pagination (Default) - add onDark variant" at bounding box center [607, 405] width 263 height 11
click at [657, 400] on p "Pagination (Default) - added onDark variant" at bounding box center [607, 405] width 263 height 11
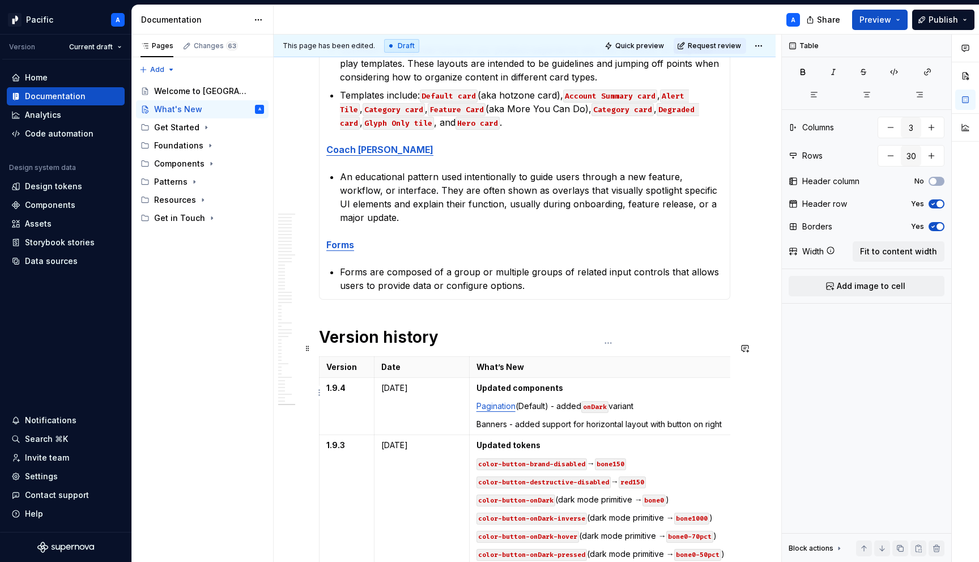
click at [489, 418] on p "Banners - added support for horizontal layout with button on right" at bounding box center [607, 423] width 263 height 11
click at [583, 391] on button "button" at bounding box center [583, 391] width 16 height 16
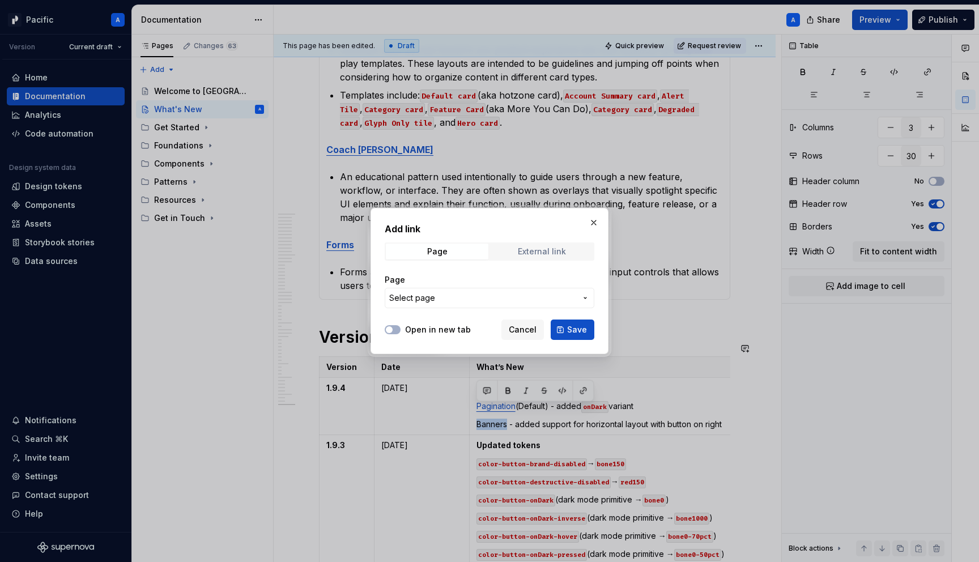
click at [540, 255] on div "External link" at bounding box center [542, 251] width 48 height 9
click at [465, 254] on span "Page" at bounding box center [437, 252] width 103 height 16
click at [454, 297] on span "Select page" at bounding box center [482, 297] width 187 height 11
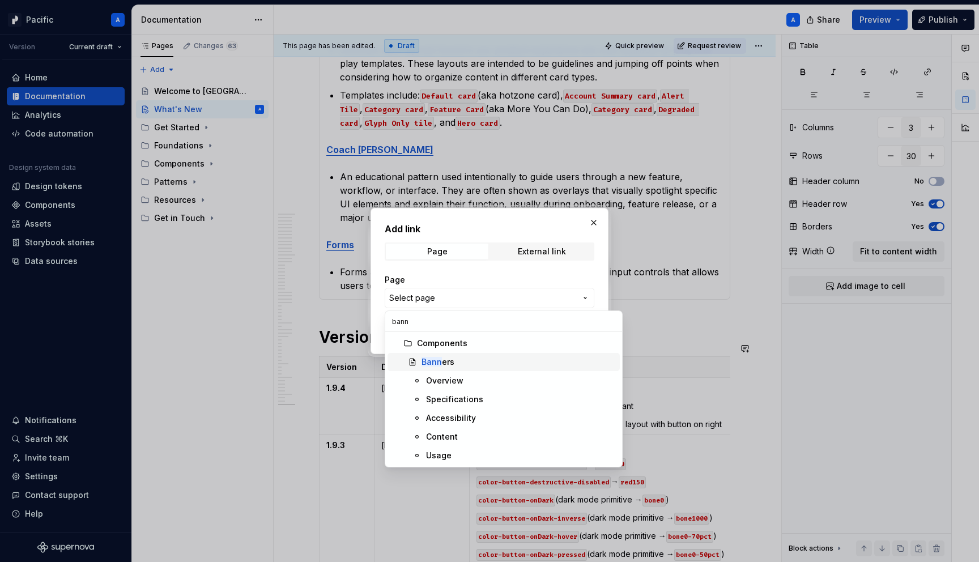
type input "bann"
click at [466, 363] on div "Bann ers" at bounding box center [518, 361] width 194 height 11
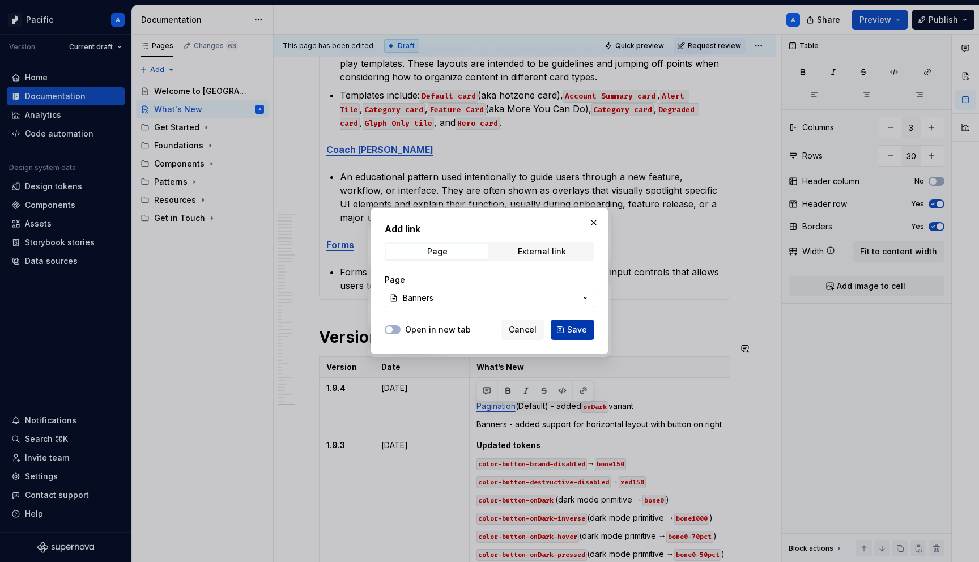
click at [578, 329] on span "Save" at bounding box center [577, 329] width 20 height 11
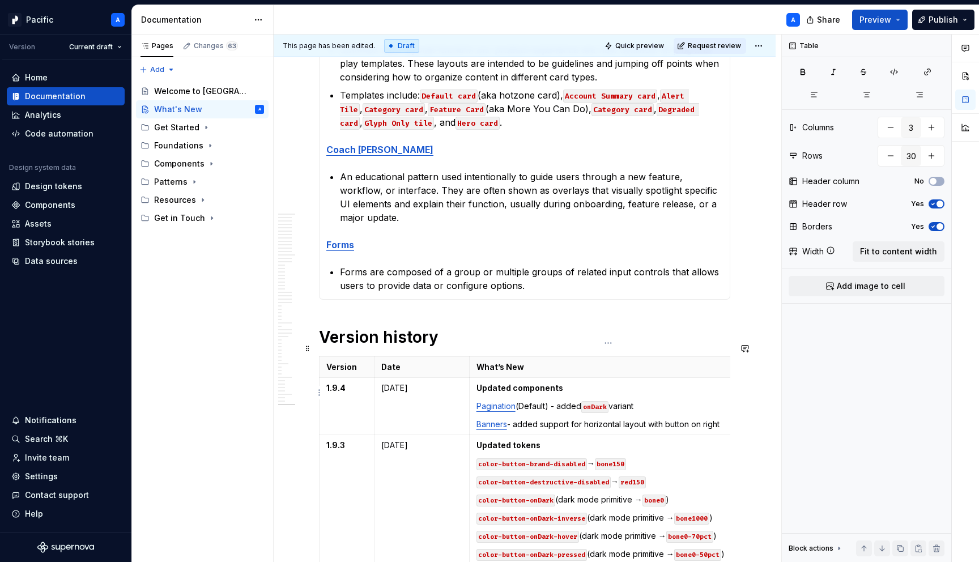
click at [656, 418] on p "Banners - added support for horizontal layout with button on right" at bounding box center [607, 423] width 263 height 11
click at [731, 418] on p "Banners - added support for horizontal layout with button on right" at bounding box center [607, 423] width 263 height 11
click at [523, 93] on p "Templates include: Default card (aka hotzone card), Account Summary card , Aler…" at bounding box center [531, 108] width 383 height 41
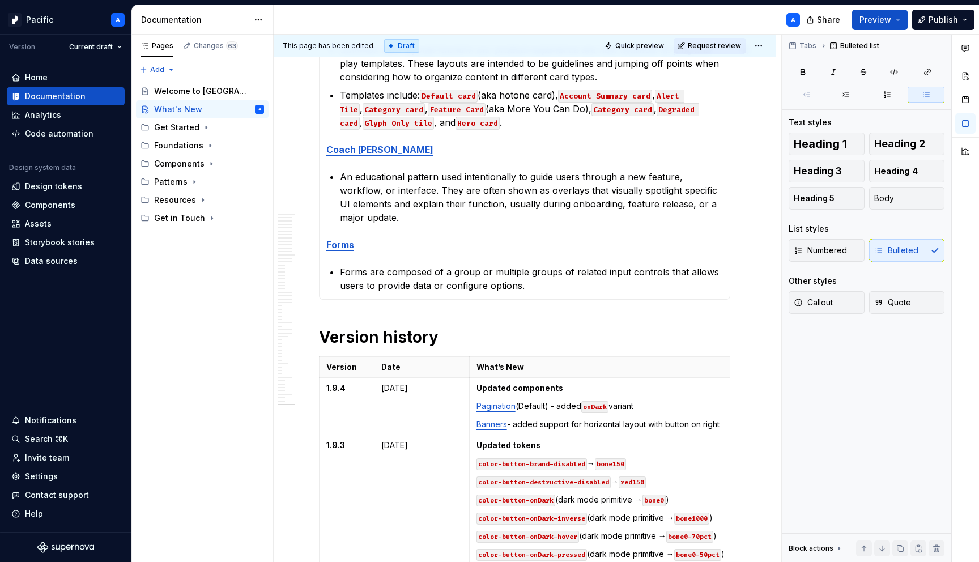
scroll to position [886, 0]
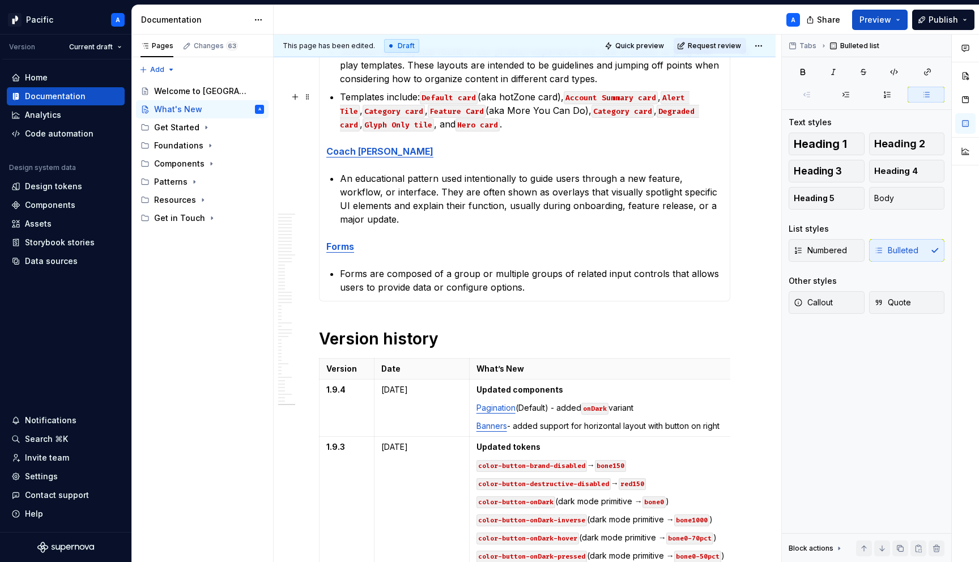
click at [562, 130] on p "Templates include: Default card (aka hotZone card), Account Summary card , Aler…" at bounding box center [531, 110] width 383 height 41
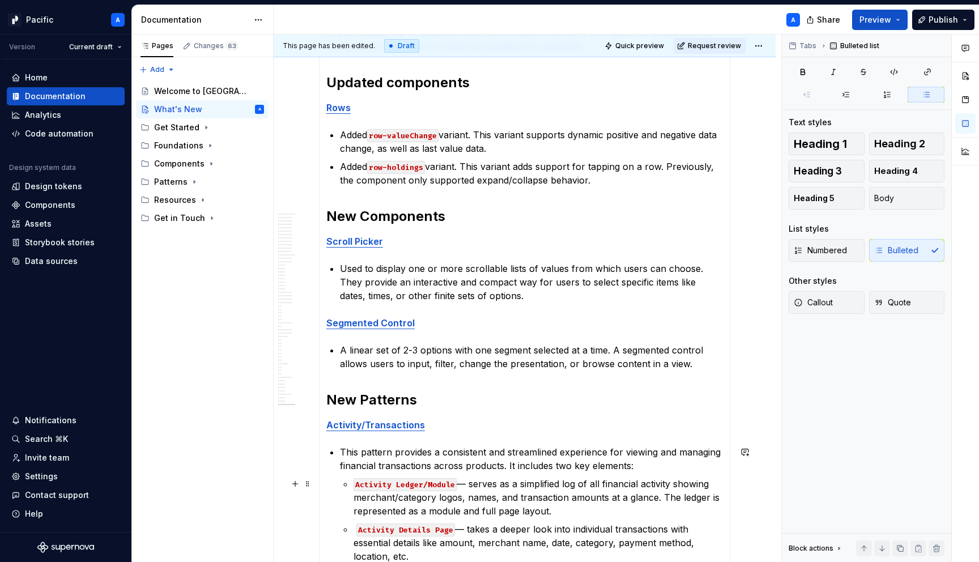
scroll to position [0, 0]
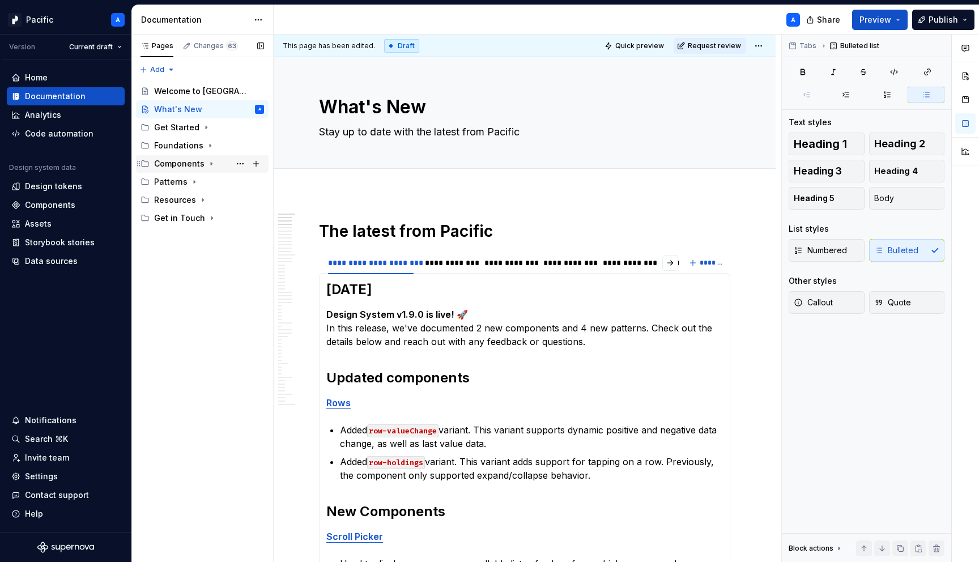
click at [213, 165] on icon "Page tree" at bounding box center [211, 163] width 9 height 9
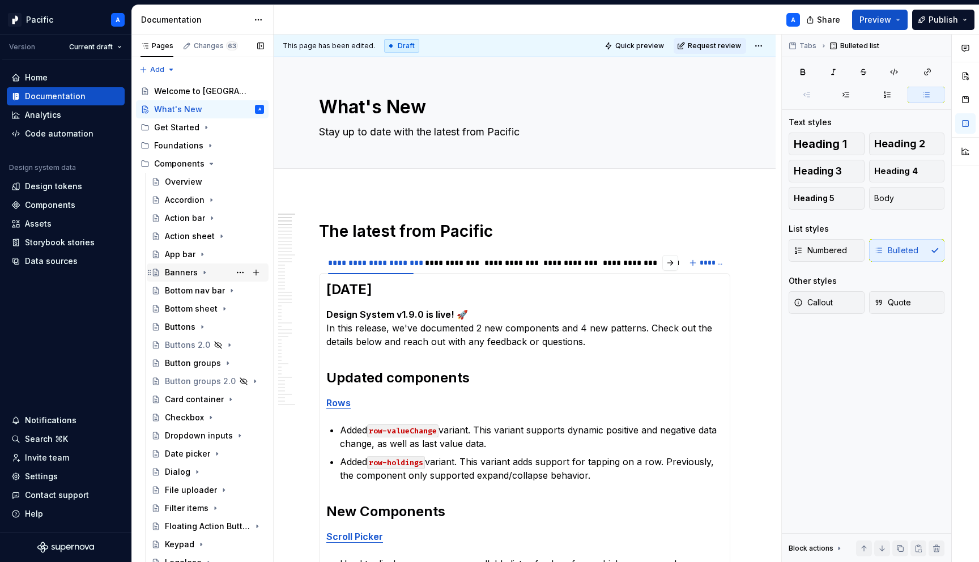
click at [202, 274] on icon "Page tree" at bounding box center [204, 272] width 9 height 9
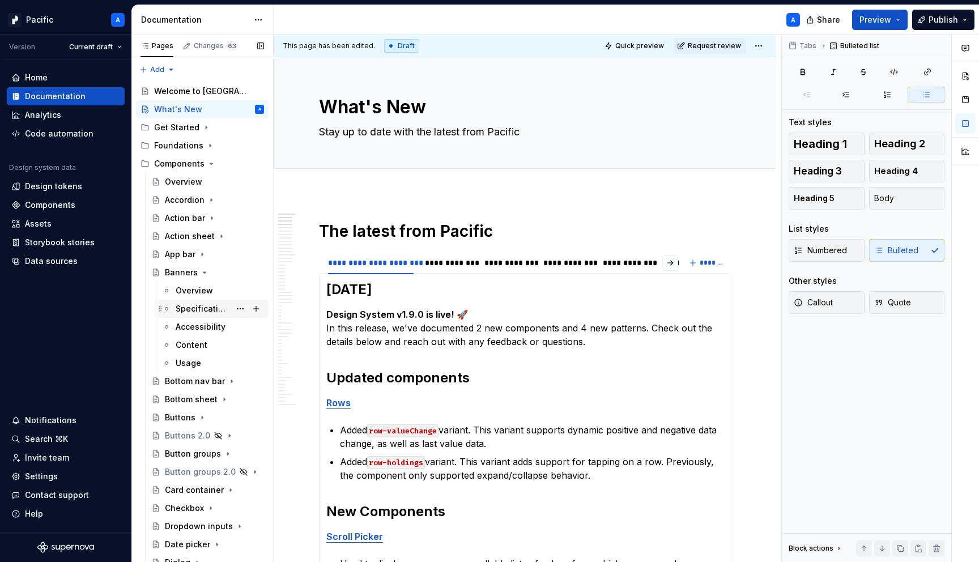
click at [213, 306] on div "Specifications" at bounding box center [203, 308] width 54 height 11
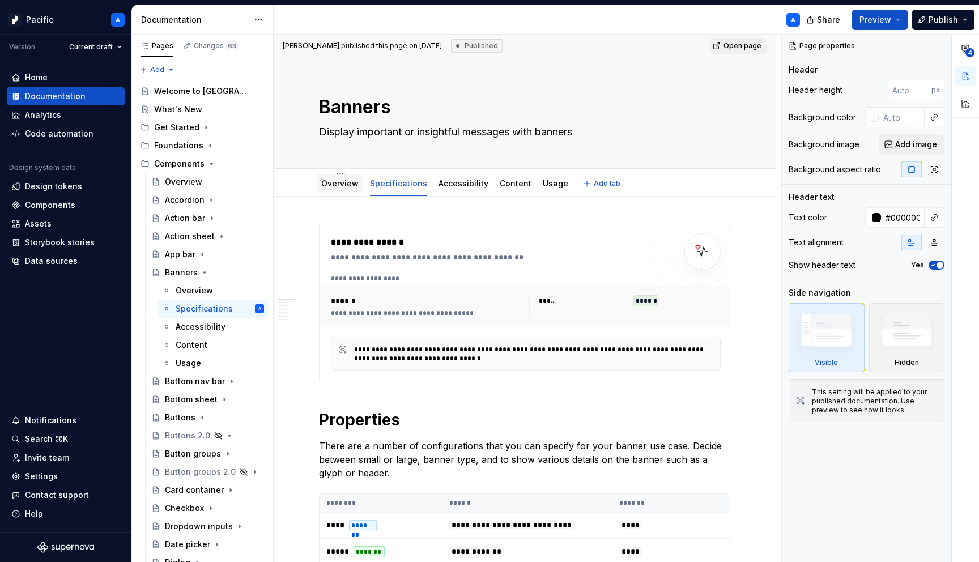
click at [330, 185] on link "Overview" at bounding box center [339, 183] width 37 height 10
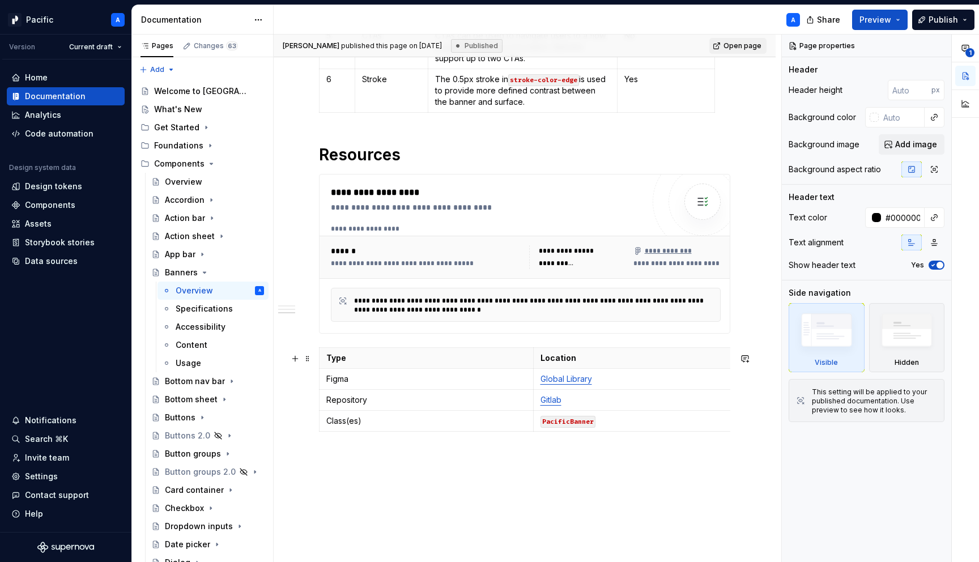
scroll to position [1220, 0]
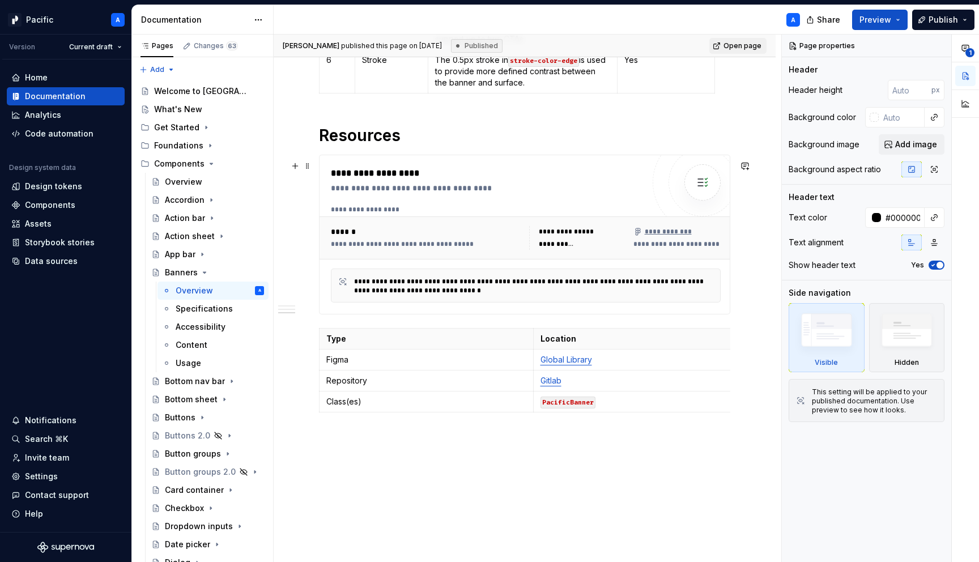
click at [473, 268] on div "**********" at bounding box center [526, 253] width 390 height 97
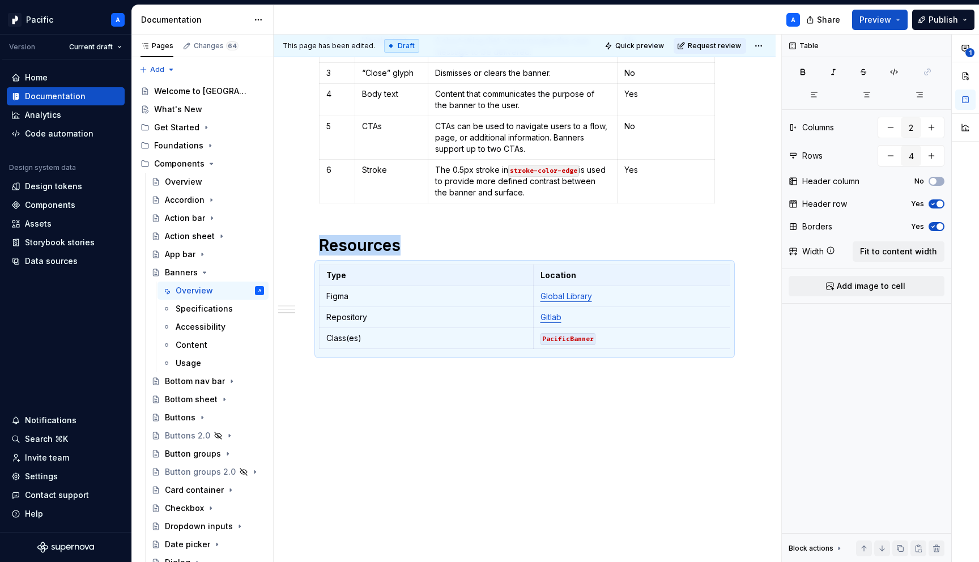
scroll to position [1117, 0]
click at [187, 419] on div "Buttons" at bounding box center [180, 417] width 31 height 11
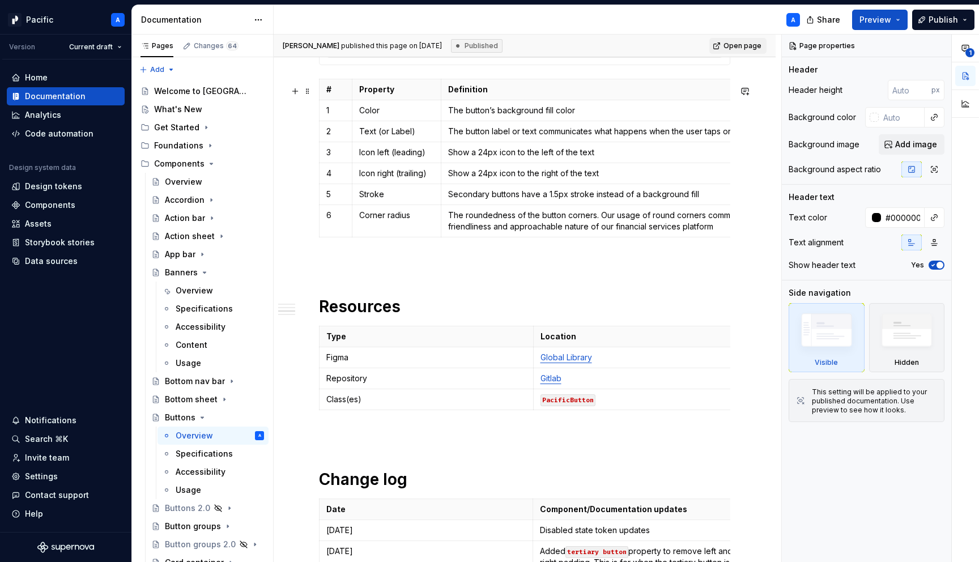
scroll to position [1346, 0]
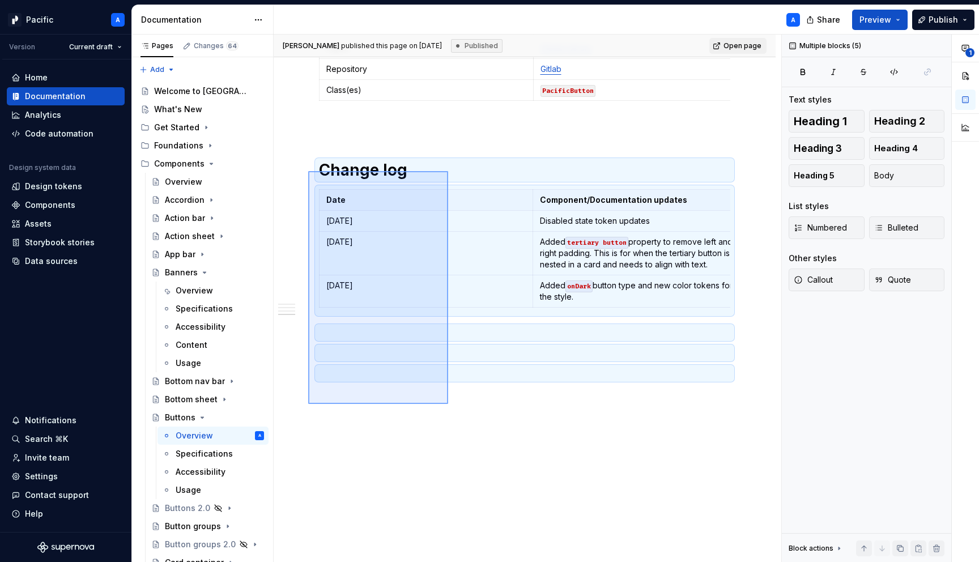
drag, startPoint x: 425, startPoint y: 352, endPoint x: 309, endPoint y: 171, distance: 215.0
click at [309, 171] on div "**********" at bounding box center [527, 299] width 507 height 528
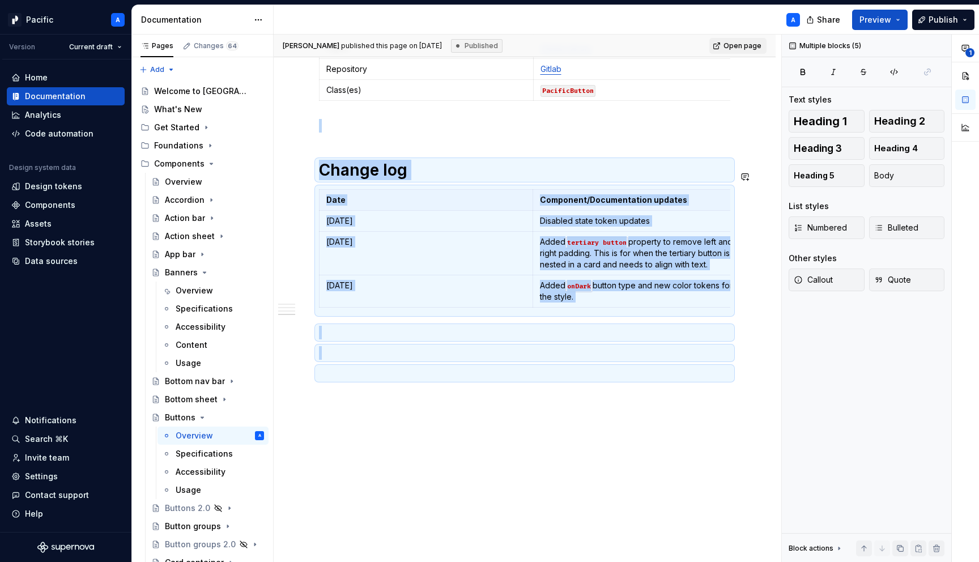
copy div "Change log Date Component/Documentation updates [DATE] Disabled state token upd…"
click at [188, 292] on div "Overview" at bounding box center [194, 290] width 37 height 11
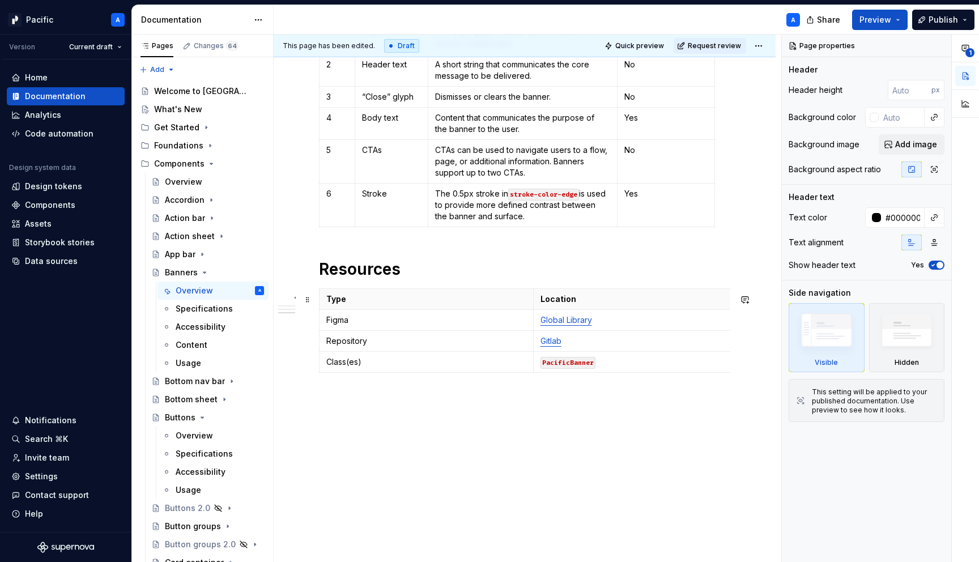
scroll to position [1117, 0]
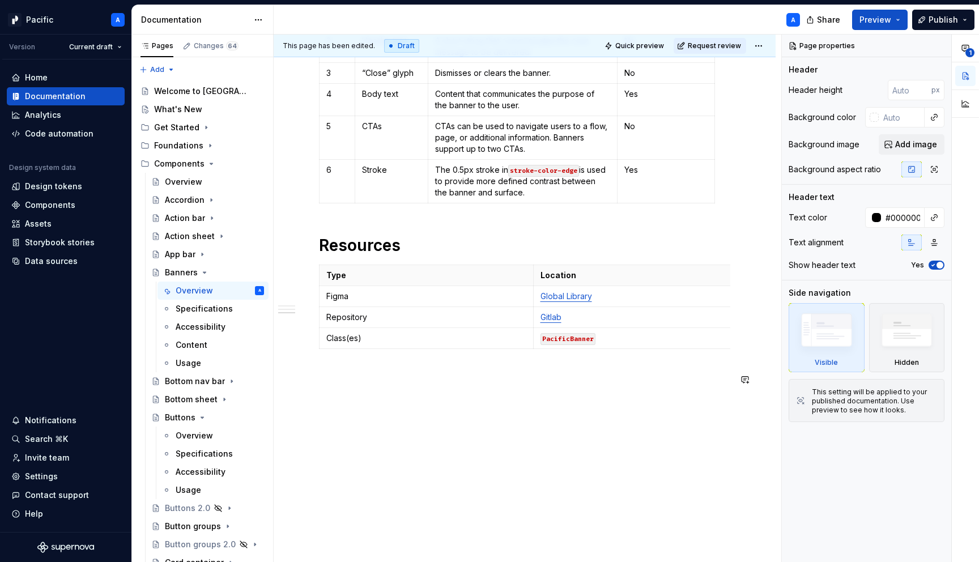
type textarea "*"
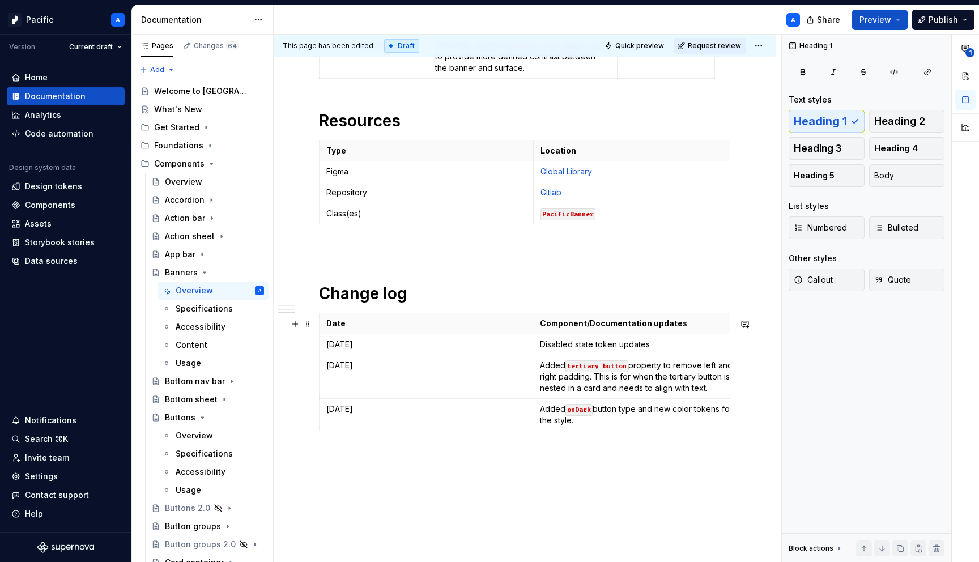
scroll to position [1239, 0]
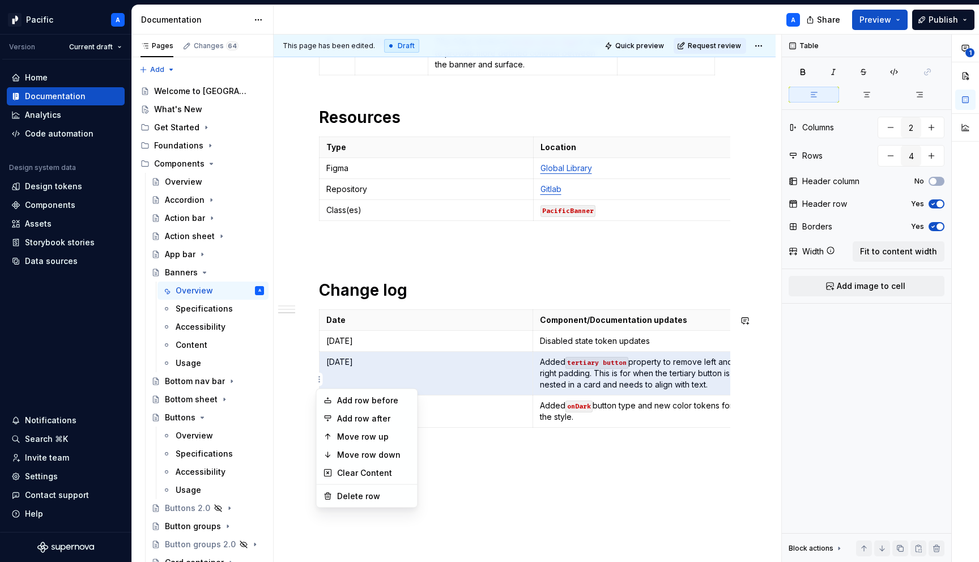
click at [319, 379] on html "Pacific A Version Current draft Home Documentation Analytics Code automation De…" at bounding box center [489, 281] width 979 height 562
click at [365, 497] on div "Delete row" at bounding box center [374, 495] width 74 height 11
type input "3"
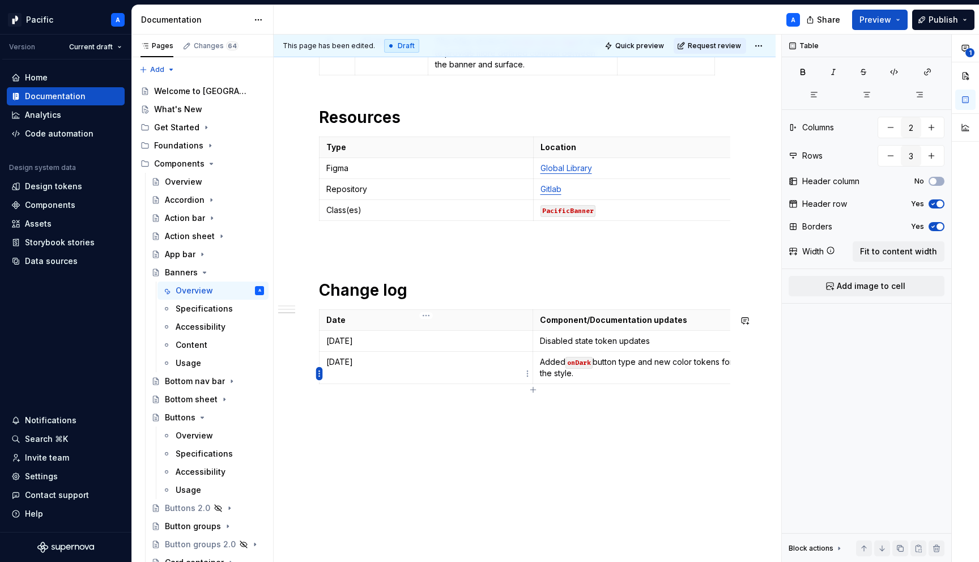
click at [321, 374] on html "Pacific A Version Current draft Home Documentation Analytics Code automation De…" at bounding box center [489, 281] width 979 height 562
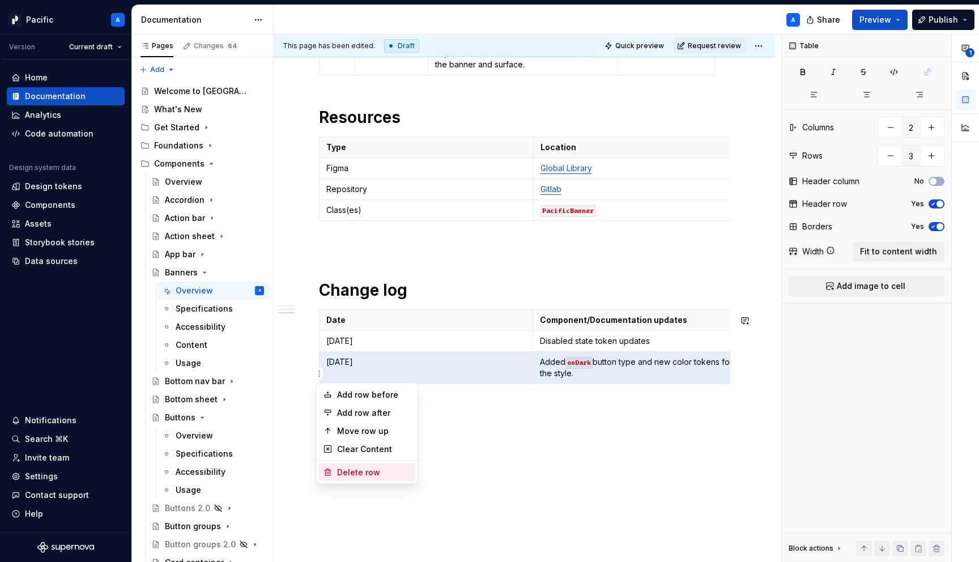
click at [389, 470] on div "Delete row" at bounding box center [374, 472] width 74 height 11
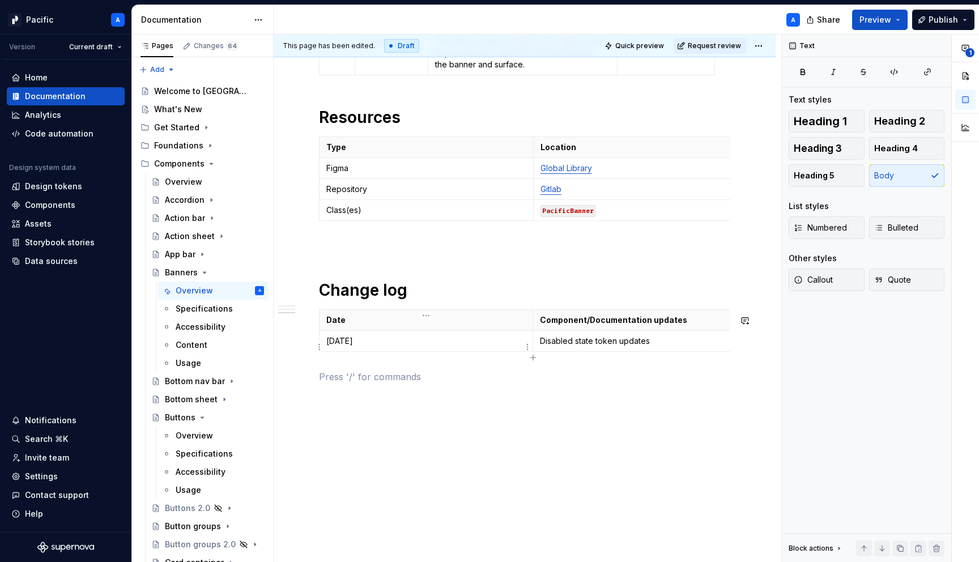
click at [361, 345] on p "[DATE]" at bounding box center [425, 340] width 199 height 11
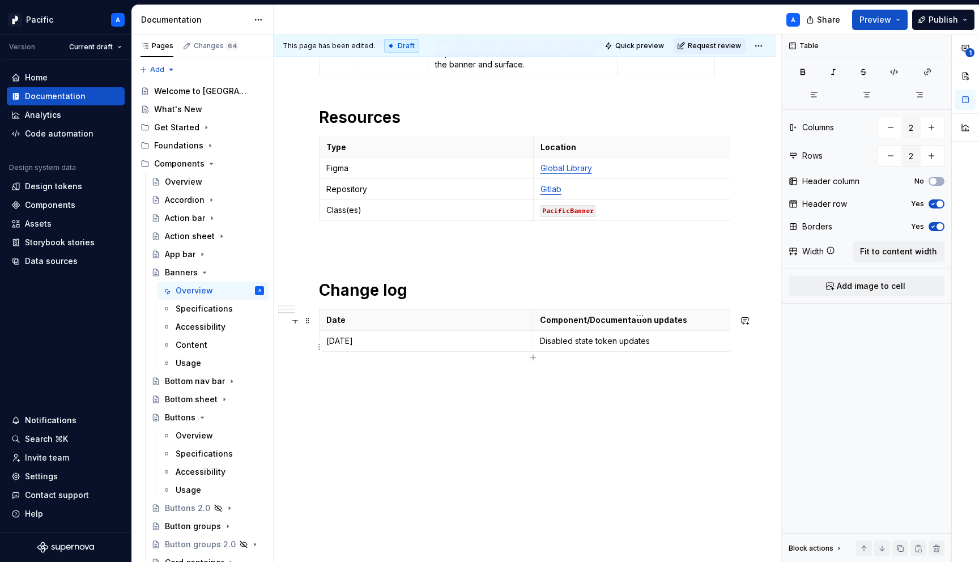
click at [559, 347] on p "Disabled state token updates" at bounding box center [640, 340] width 200 height 11
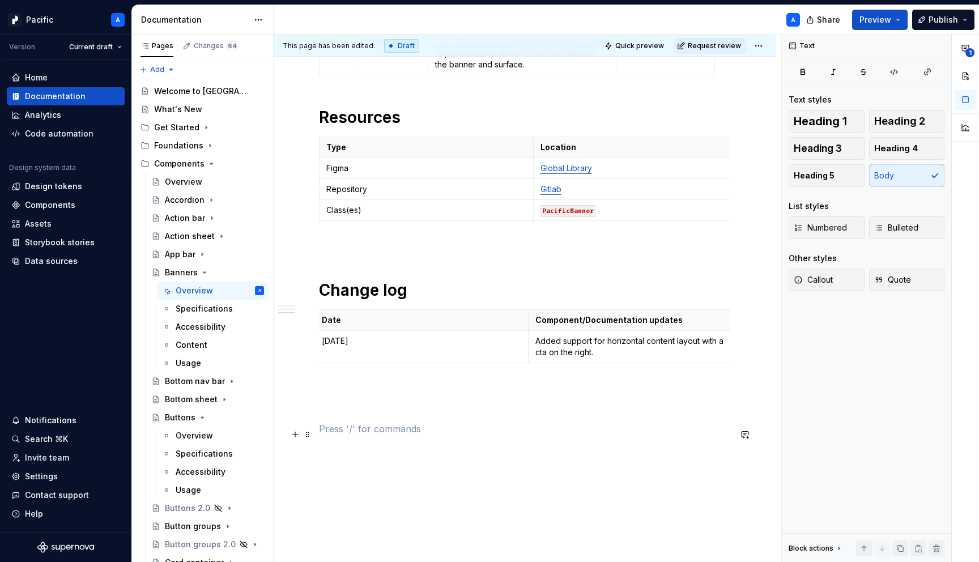
click at [566, 435] on p at bounding box center [524, 429] width 411 height 14
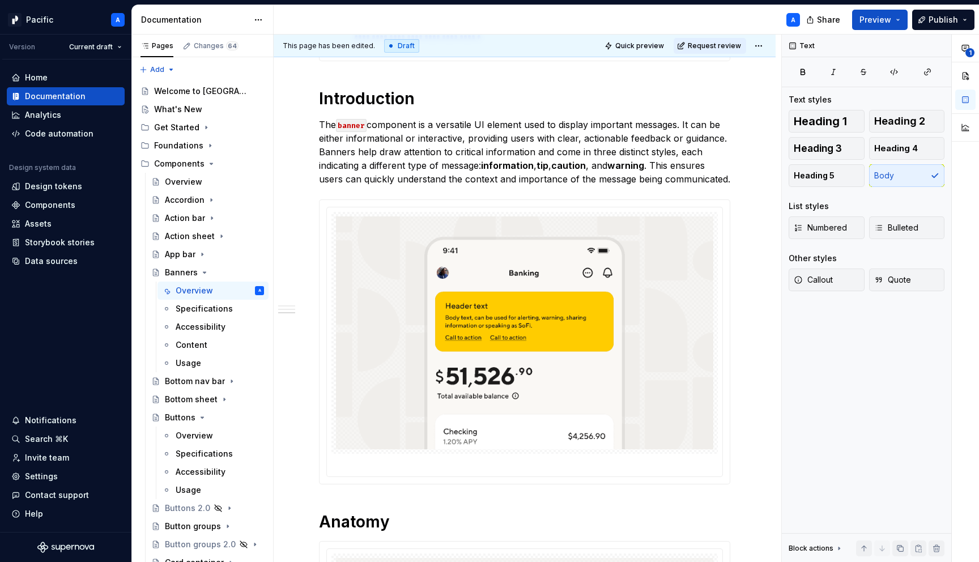
scroll to position [0, 0]
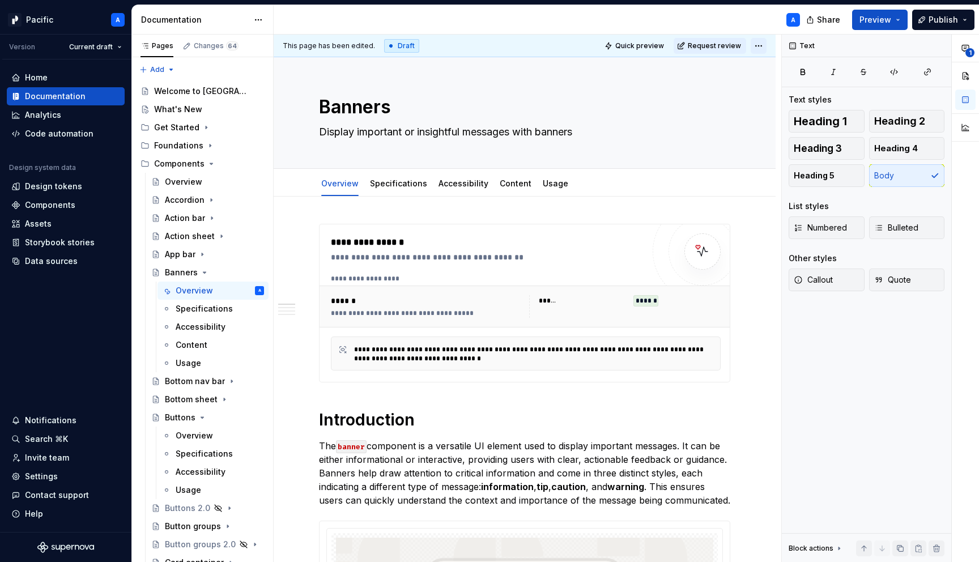
click at [767, 42] on html "Pacific A Version Current draft Home Documentation Analytics Code automation De…" at bounding box center [489, 281] width 979 height 562
click at [558, 449] on html "Pacific A Version Current draft Home Documentation Analytics Code automation De…" at bounding box center [489, 281] width 979 height 562
click at [763, 40] on html "Pacific A Version Current draft Home Documentation Analytics Code automation De…" at bounding box center [489, 281] width 979 height 562
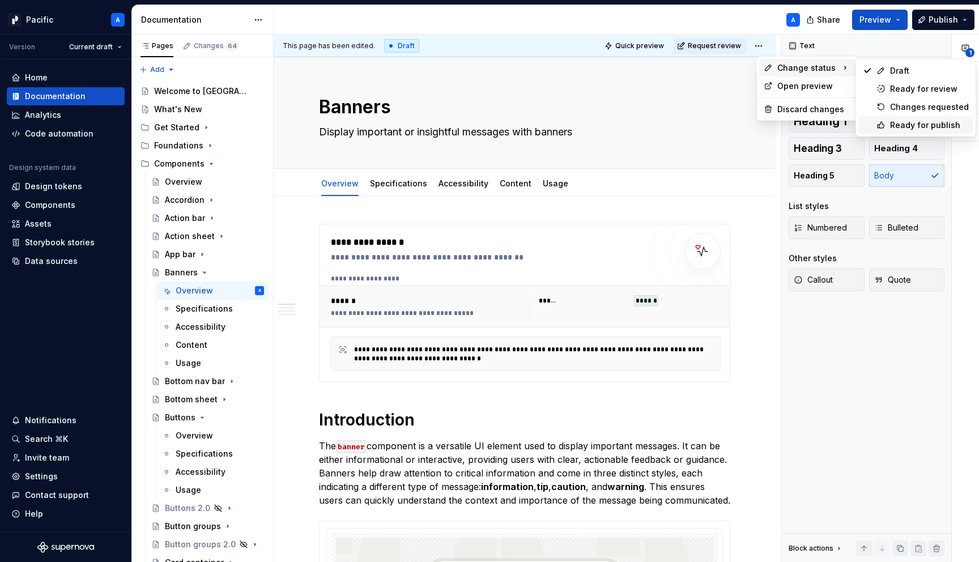
click at [906, 122] on div "Ready for publish" at bounding box center [929, 124] width 79 height 11
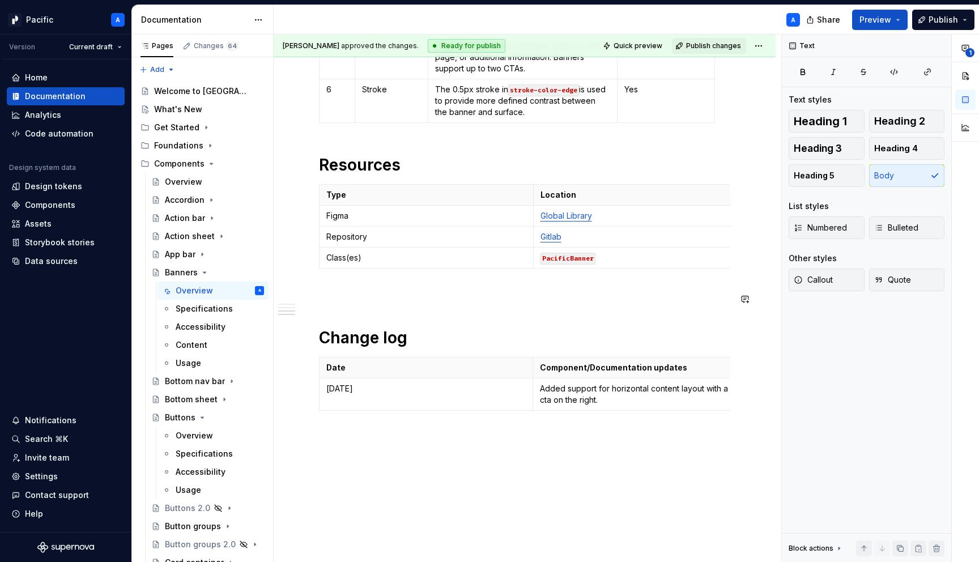
scroll to position [1193, 0]
click at [645, 404] on p "Added support for horizontal content layout with a cta on the right." at bounding box center [640, 392] width 200 height 23
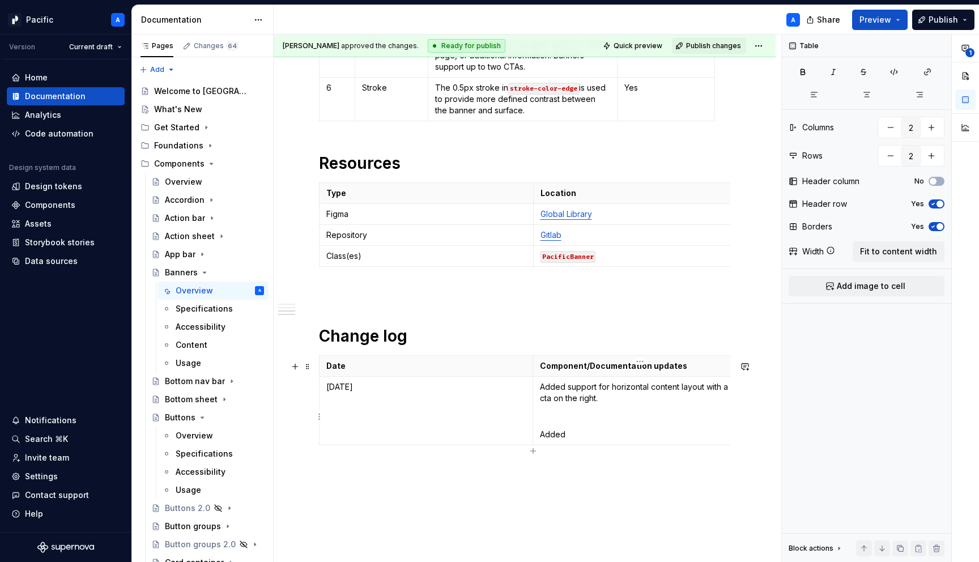
click at [558, 440] on p "Added" at bounding box center [640, 434] width 200 height 11
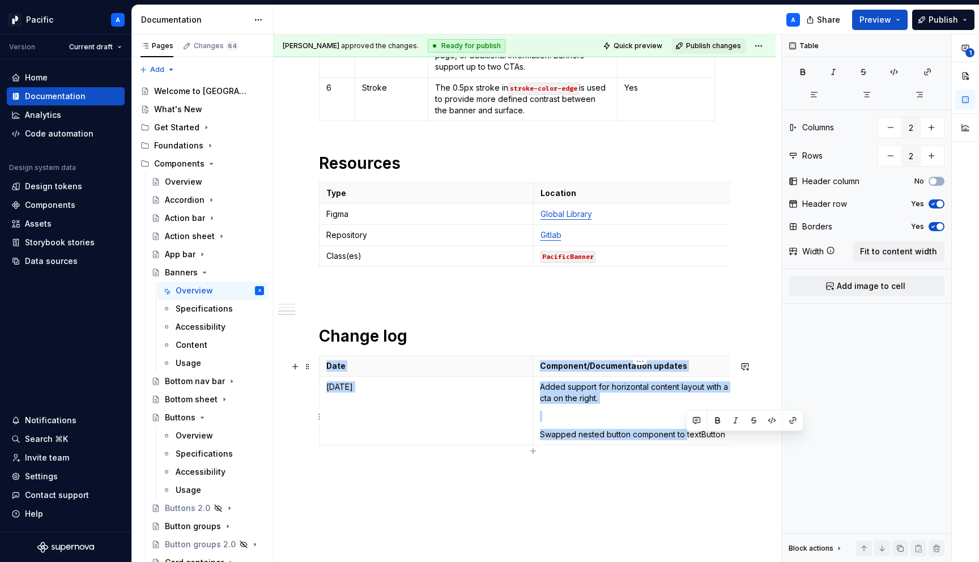
scroll to position [0, 11]
drag, startPoint x: 685, startPoint y: 439, endPoint x: 731, endPoint y: 452, distance: 48.4
click at [730, 450] on div "Date Component/Documentation updates [DATE] Added support for horizontal conten…" at bounding box center [524, 402] width 411 height 95
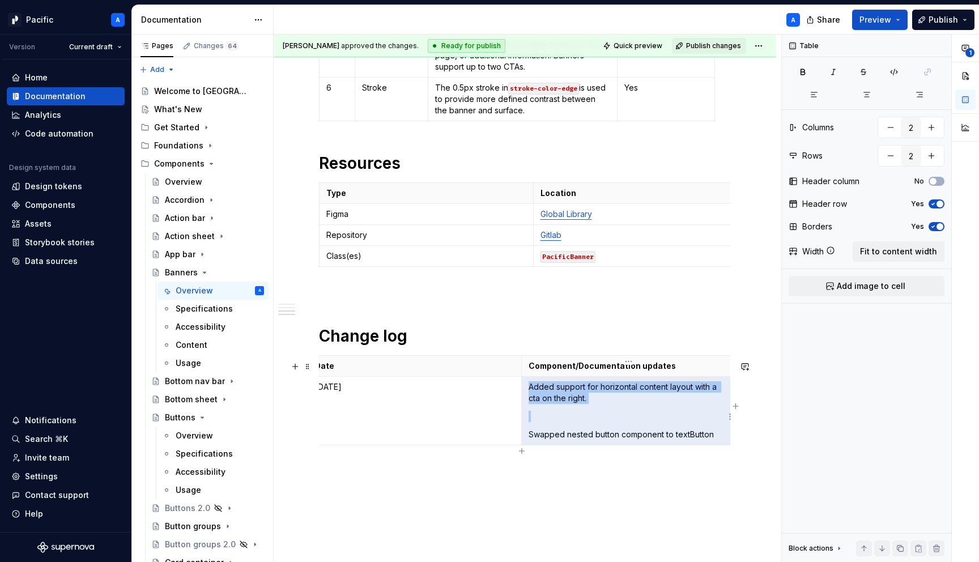
click at [703, 438] on p "Swapped nested button component to textButton" at bounding box center [628, 434] width 200 height 11
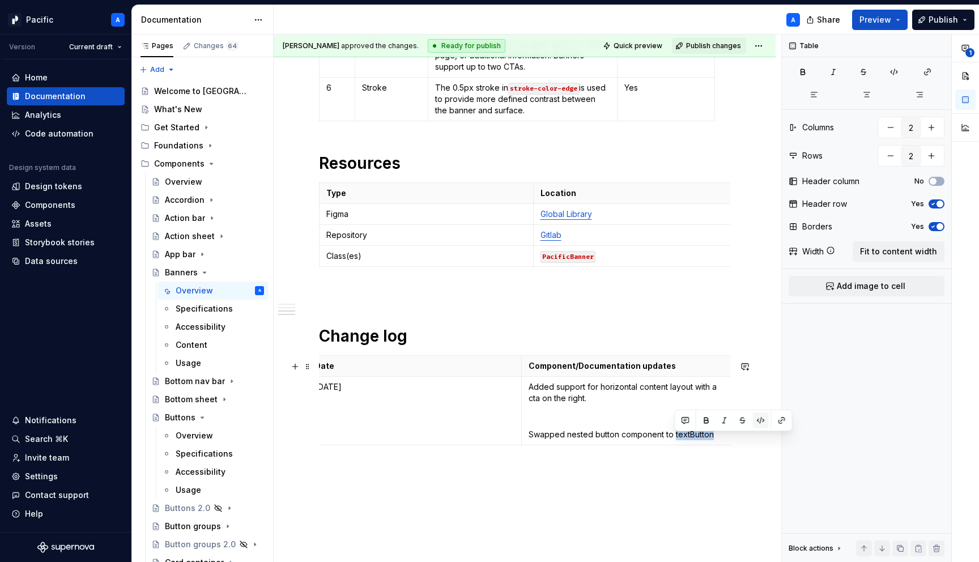
click at [758, 419] on button "button" at bounding box center [761, 420] width 16 height 16
click at [723, 440] on p "Swapped nested button component to textButton" at bounding box center [628, 434] width 200 height 11
click at [614, 450] on p "Swapped nested button component to textButton (new button type coming)" at bounding box center [628, 440] width 200 height 23
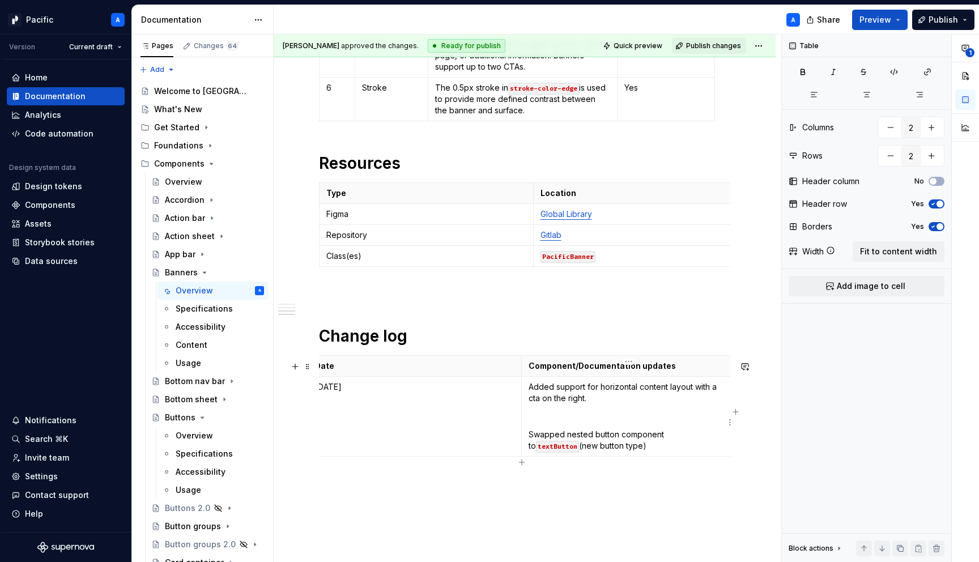
click at [540, 414] on td "Added support for horizontal content layout with a cta on the right. Swapped ne…" at bounding box center [629, 416] width 214 height 80
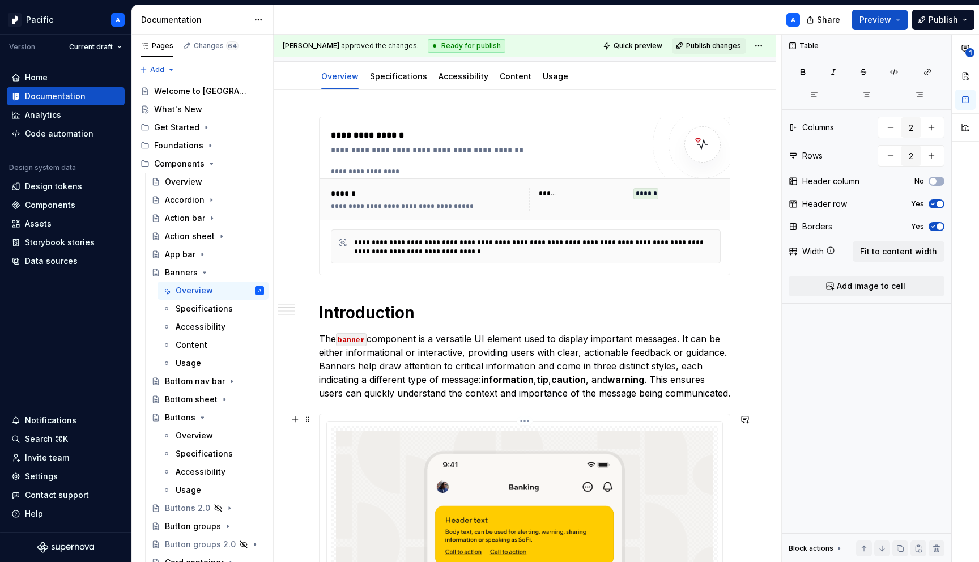
scroll to position [0, 0]
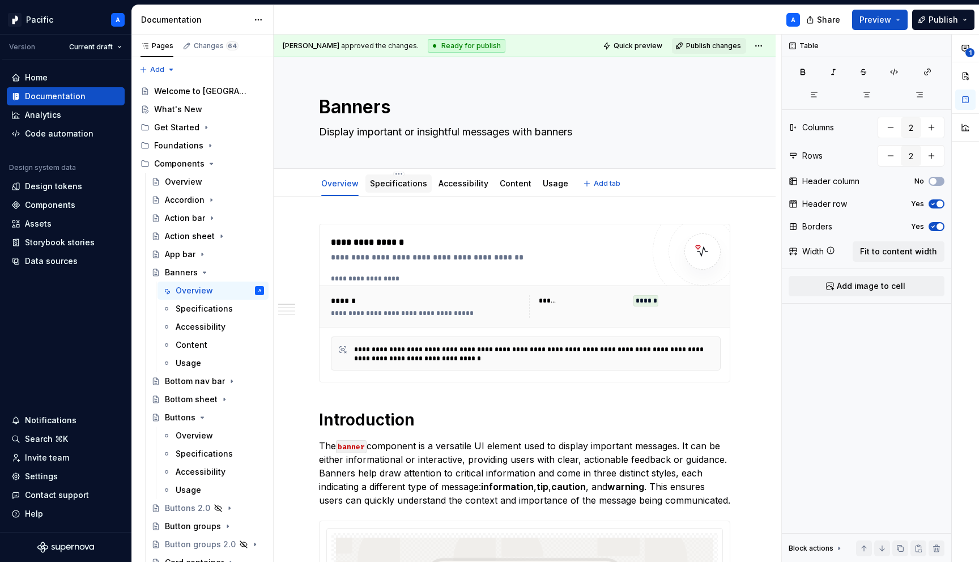
click at [398, 184] on link "Specifications" at bounding box center [398, 183] width 57 height 10
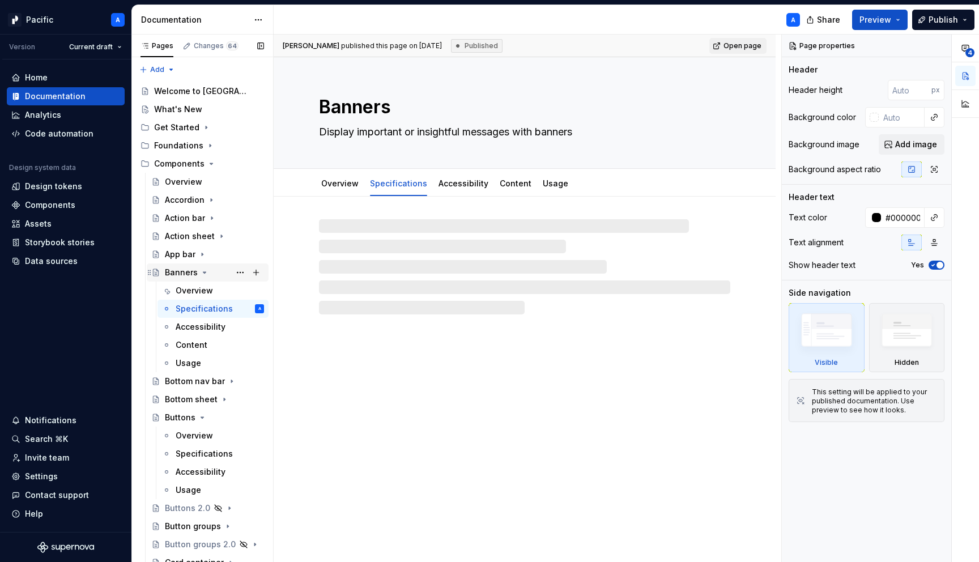
click at [206, 267] on div "Banners" at bounding box center [214, 272] width 99 height 16
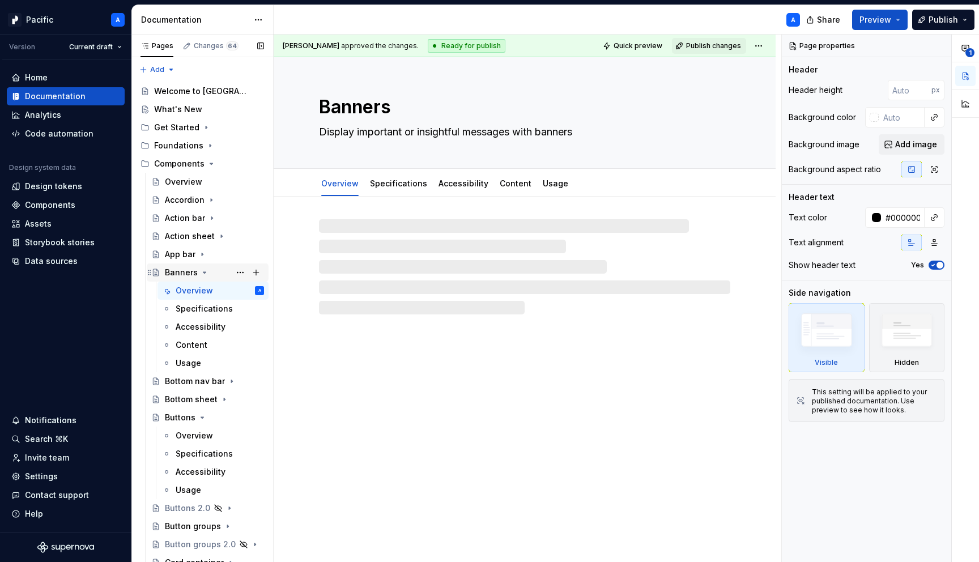
click at [203, 272] on icon "Page tree" at bounding box center [204, 272] width 3 height 1
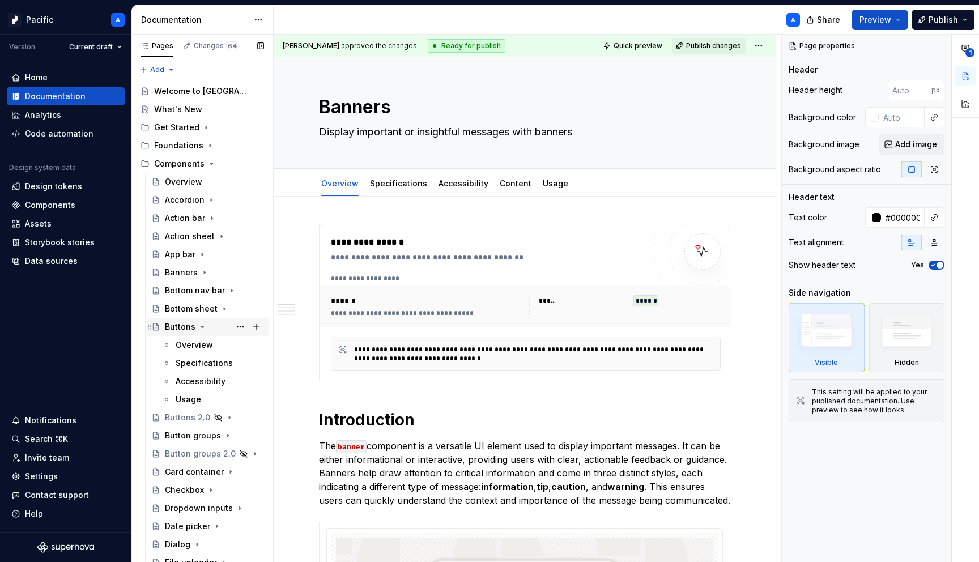
click at [200, 324] on icon "Page tree" at bounding box center [202, 326] width 9 height 9
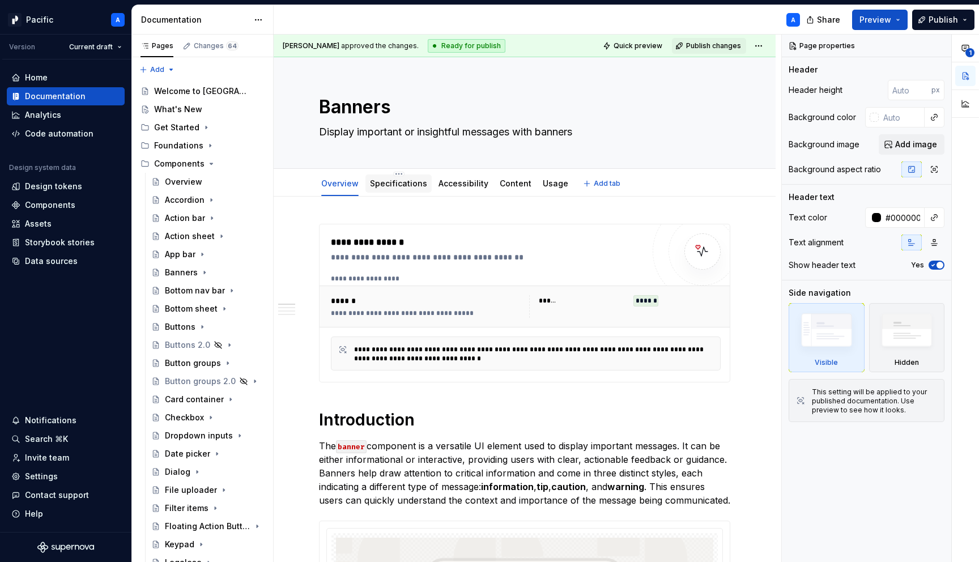
click at [398, 186] on link "Specifications" at bounding box center [398, 183] width 57 height 10
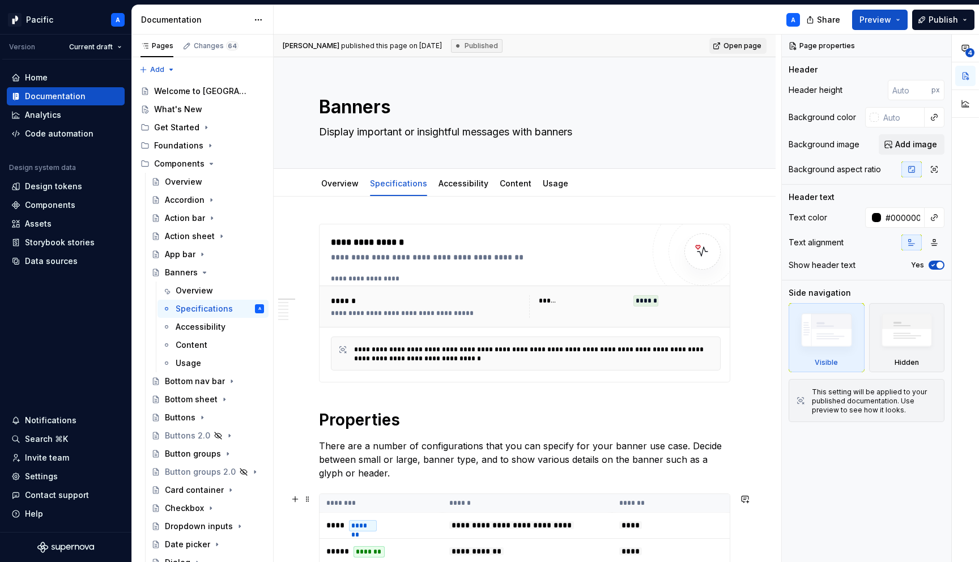
click at [459, 509] on th "******" at bounding box center [526, 503] width 169 height 19
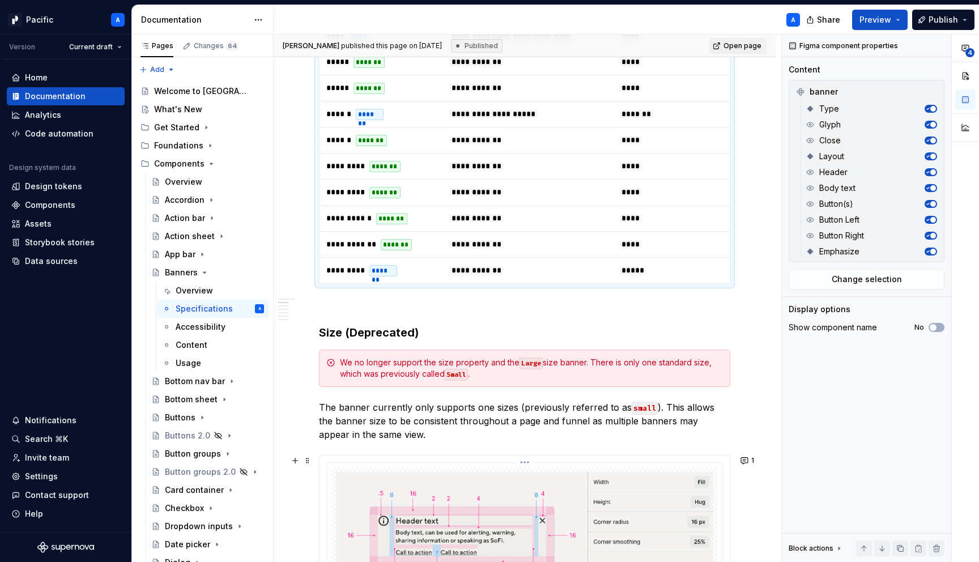
scroll to position [639, 0]
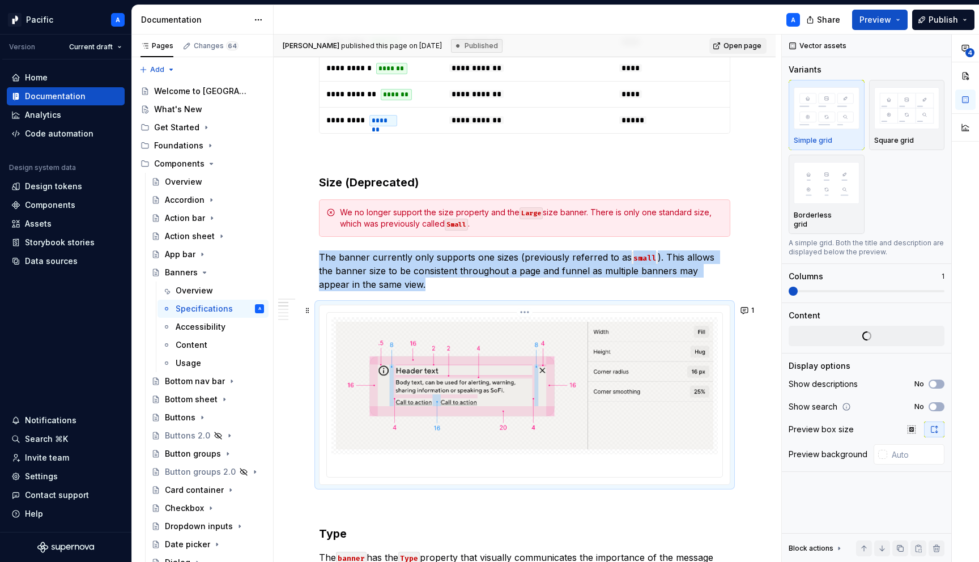
click at [462, 404] on img at bounding box center [524, 386] width 377 height 128
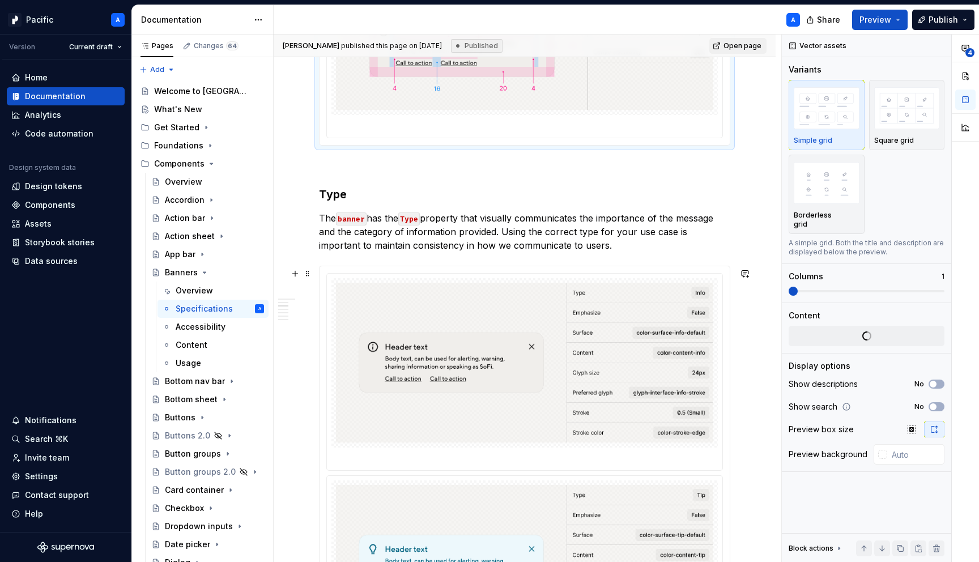
scroll to position [1192, 0]
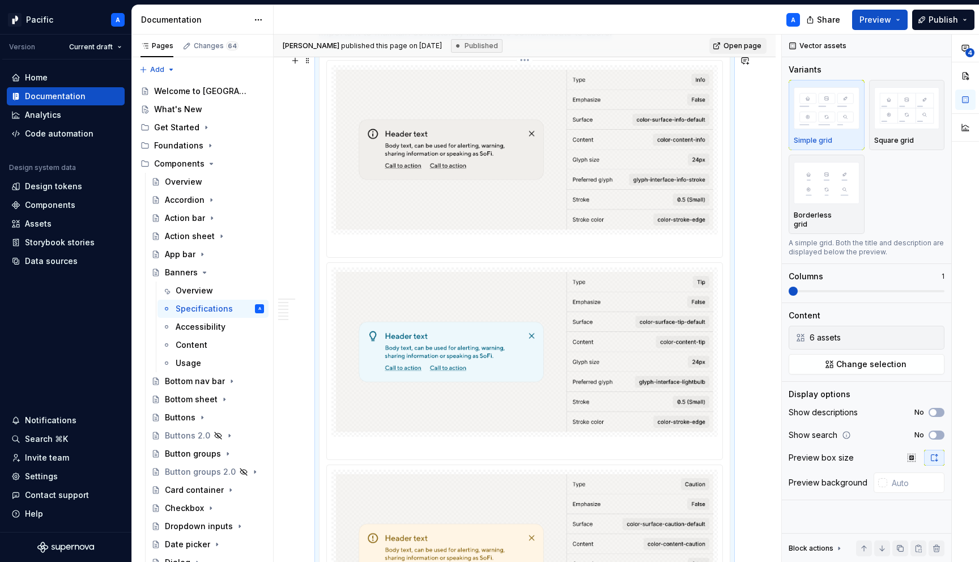
click at [468, 164] on img at bounding box center [524, 150] width 377 height 160
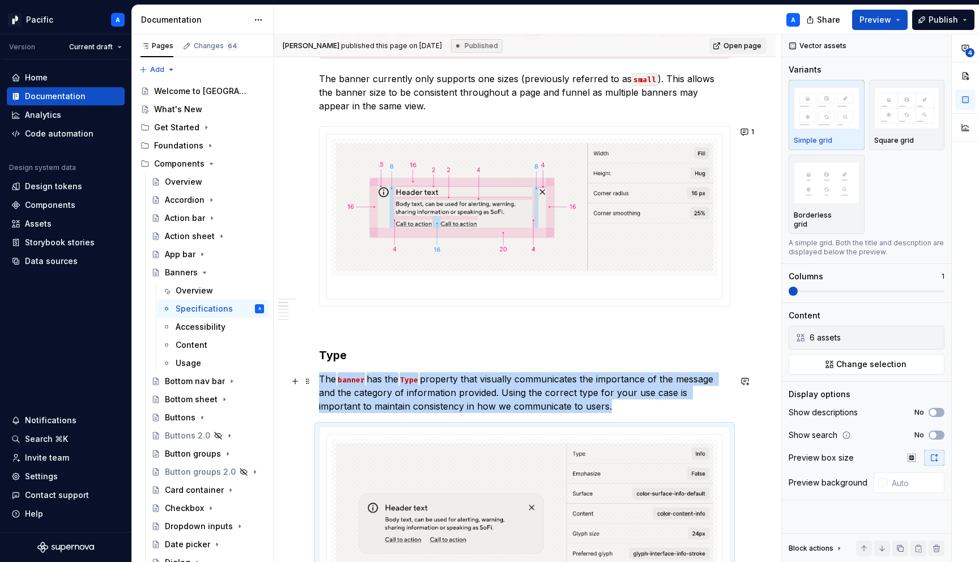
scroll to position [821, 0]
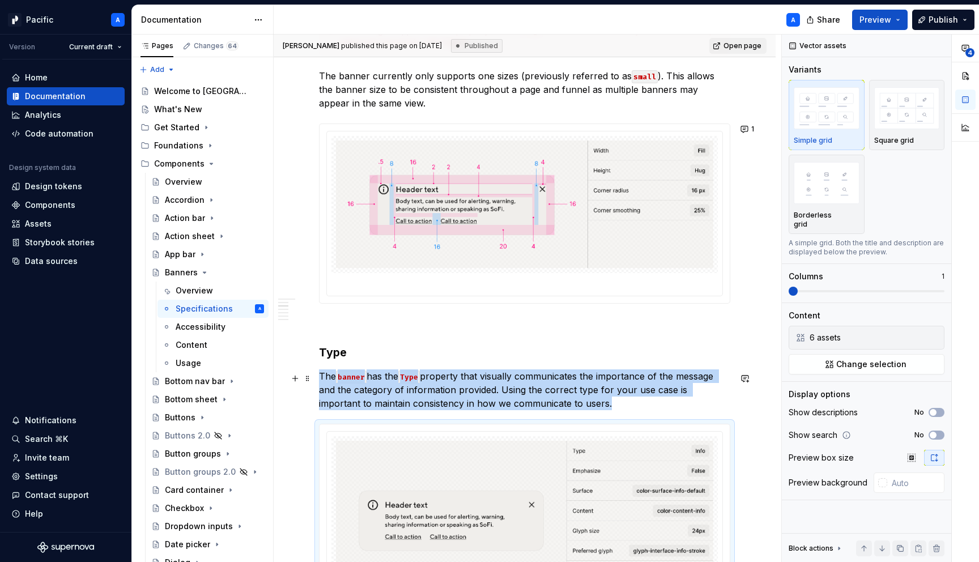
click at [586, 404] on p "The banner has the Type property that visually communicates the importance of t…" at bounding box center [524, 389] width 411 height 41
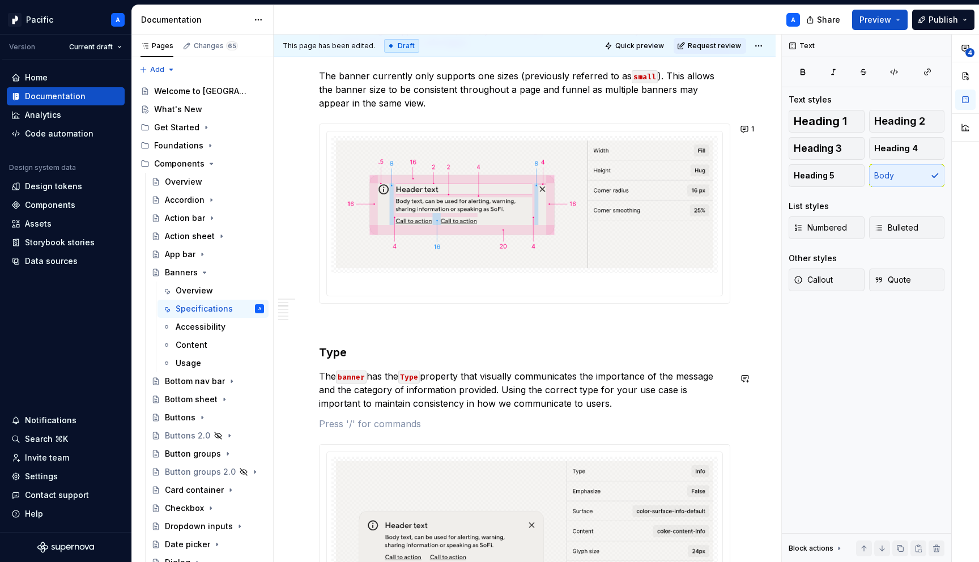
type textarea "*"
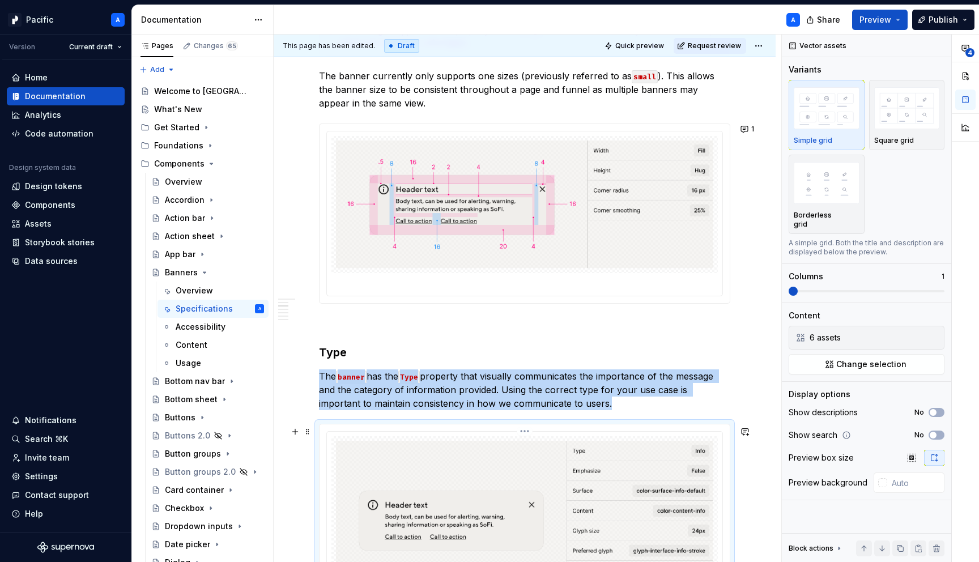
click at [639, 487] on img at bounding box center [524, 521] width 377 height 160
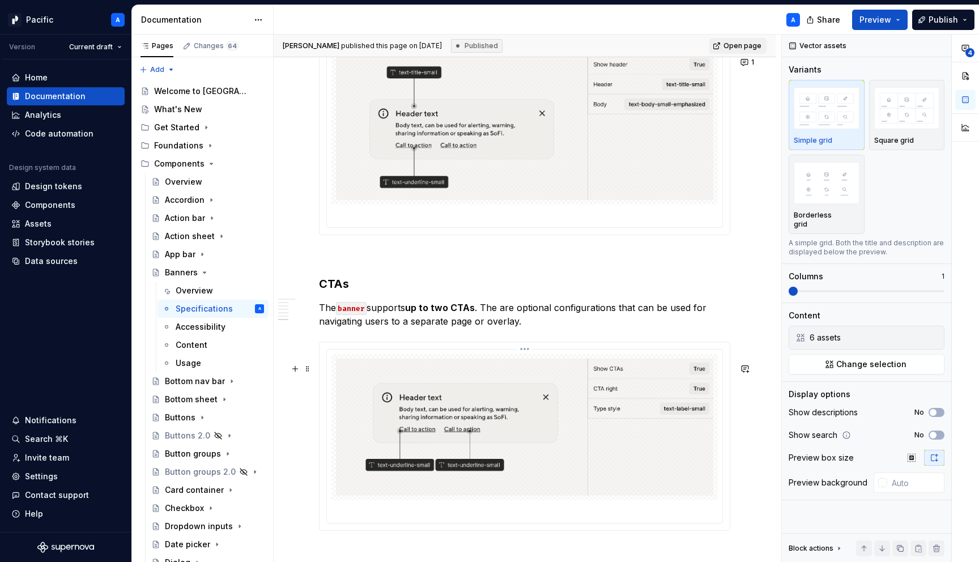
scroll to position [3699, 0]
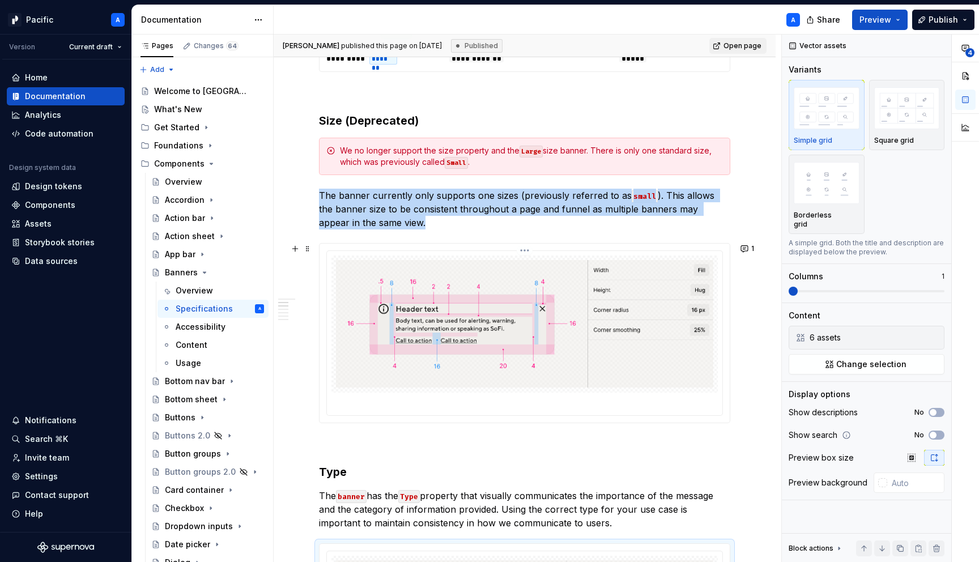
click at [623, 317] on img at bounding box center [524, 324] width 377 height 128
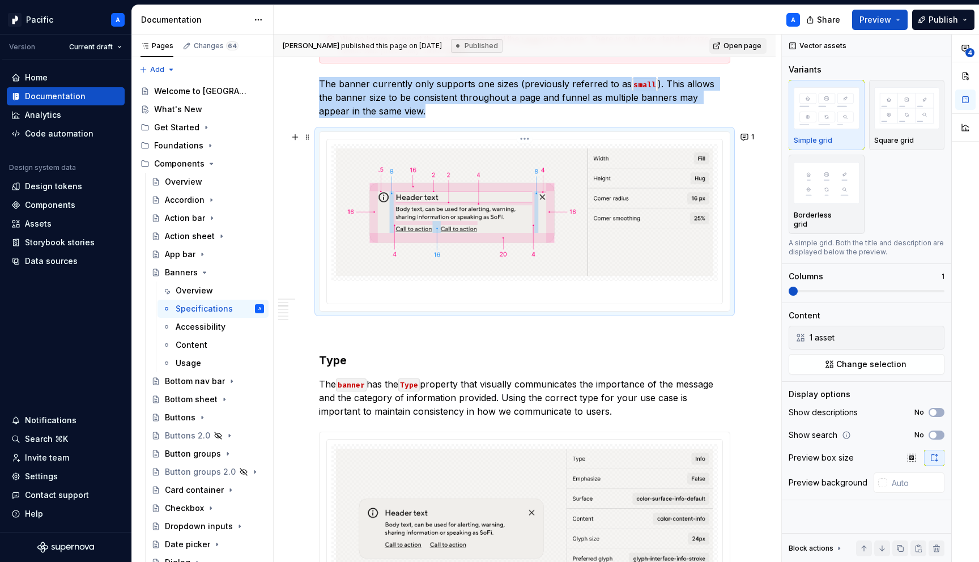
scroll to position [813, 0]
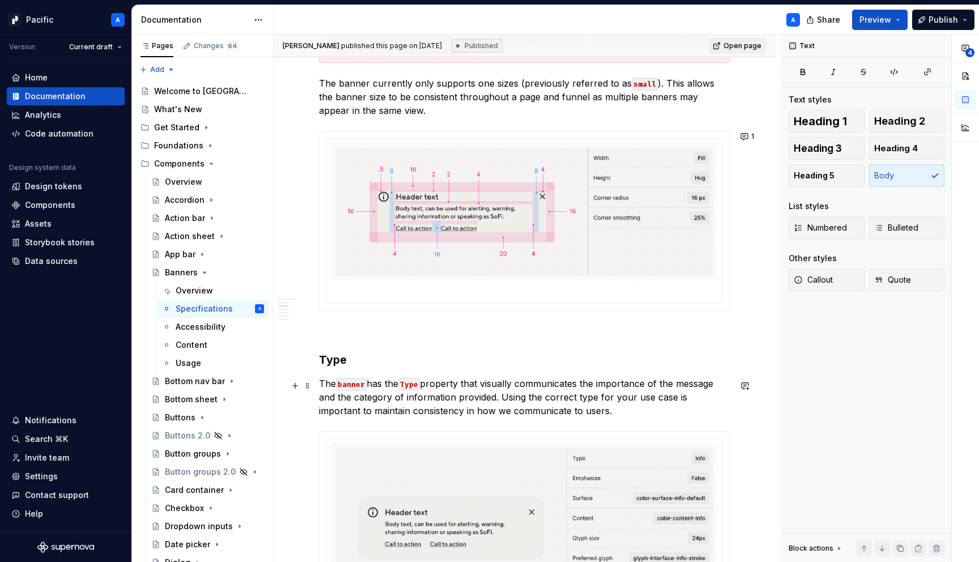
click at [598, 407] on p "The banner has the Type property that visually communicates the importance of t…" at bounding box center [524, 397] width 411 height 41
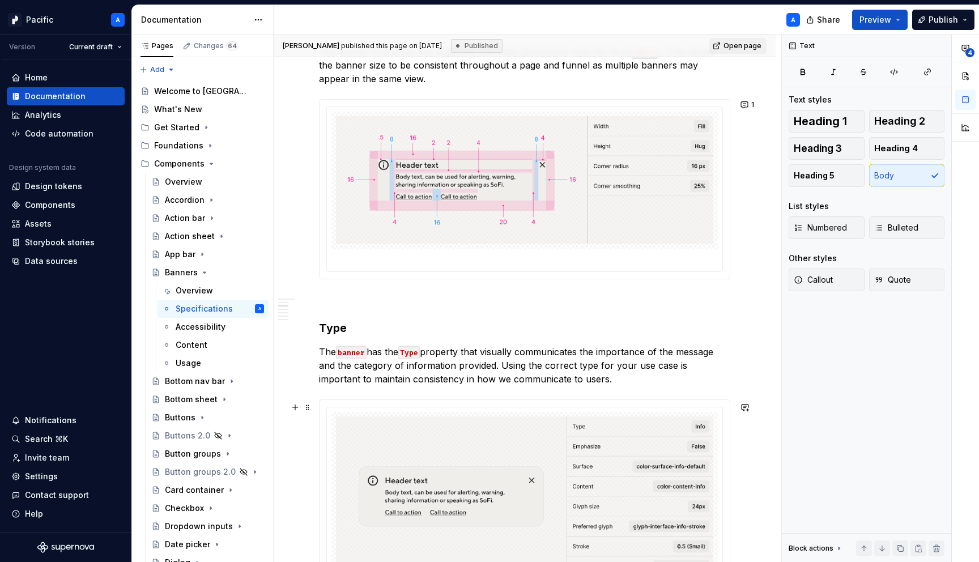
scroll to position [846, 0]
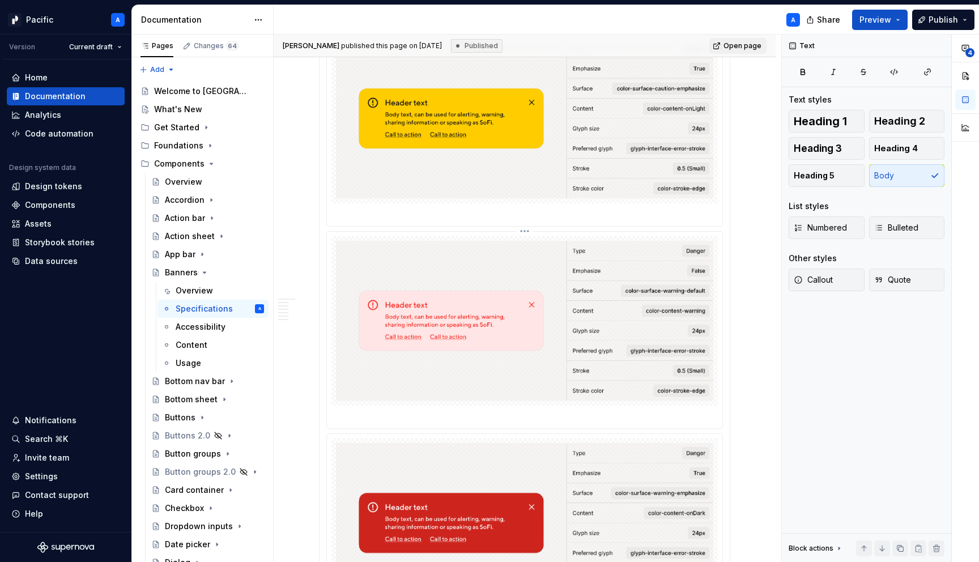
click at [566, 401] on img at bounding box center [524, 321] width 377 height 160
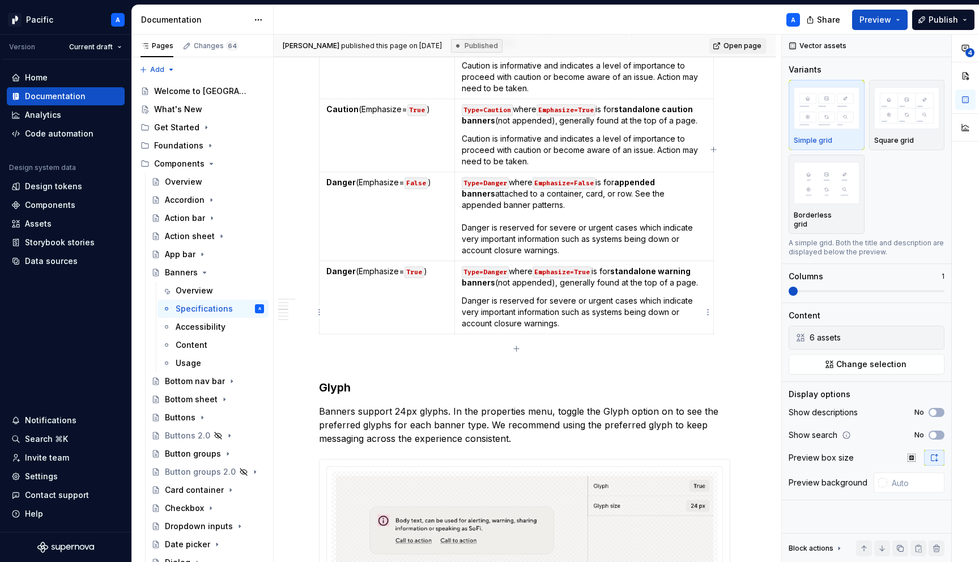
scroll to position [2546, 0]
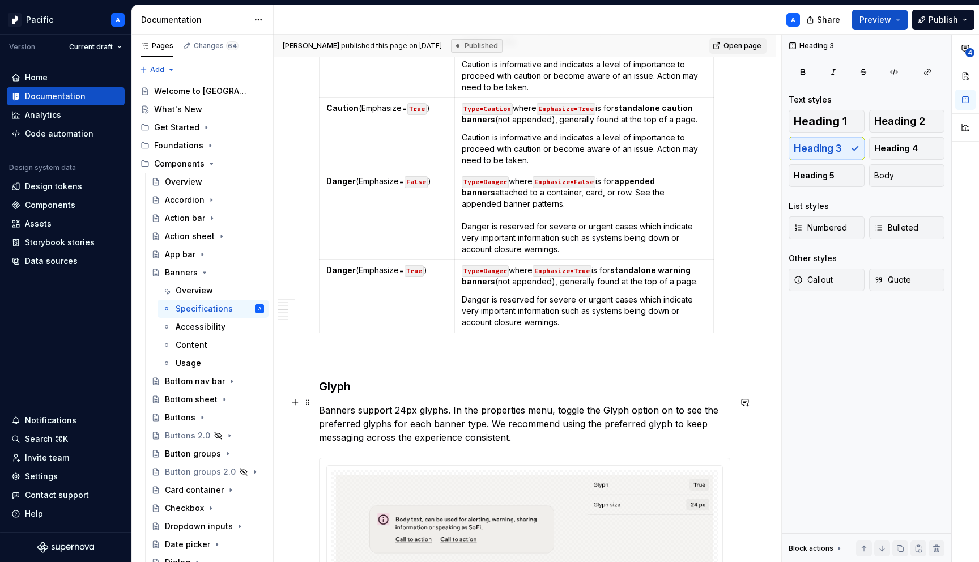
click at [340, 394] on h3 "Glyph" at bounding box center [524, 386] width 411 height 16
copy h3 "Glyph"
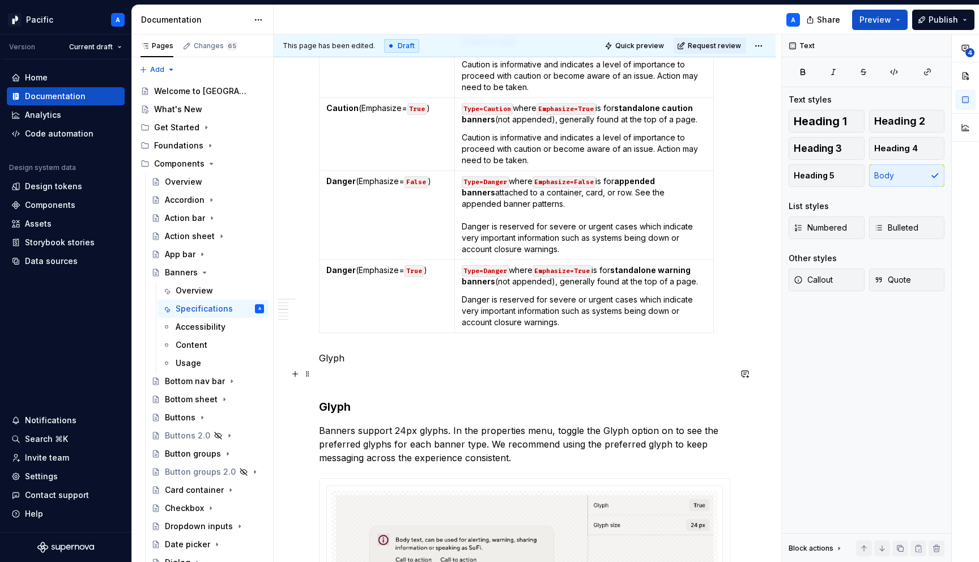
click at [328, 365] on p "Glyph" at bounding box center [524, 358] width 411 height 14
click at [328, 365] on p "Content layout" at bounding box center [524, 358] width 411 height 14
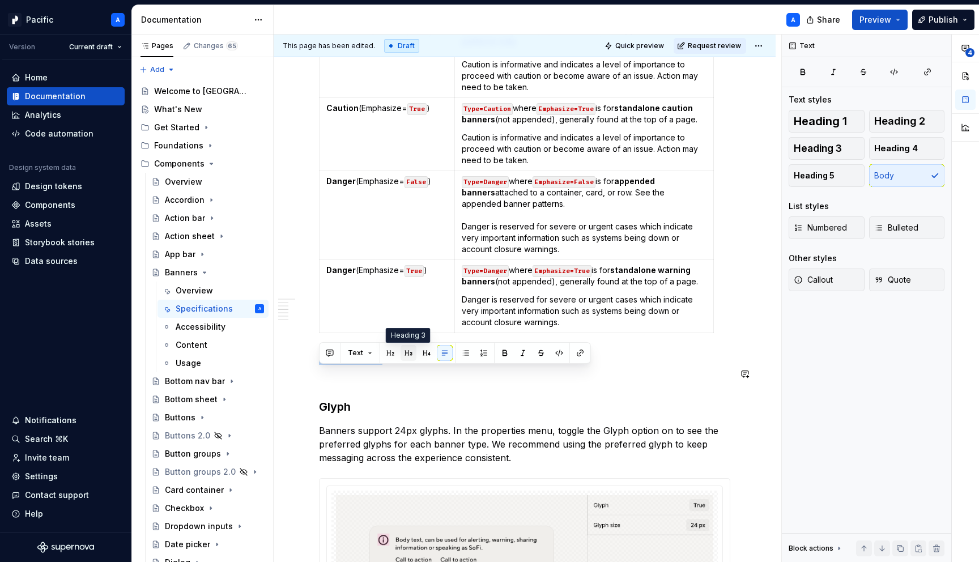
click at [408, 352] on button "button" at bounding box center [408, 353] width 16 height 16
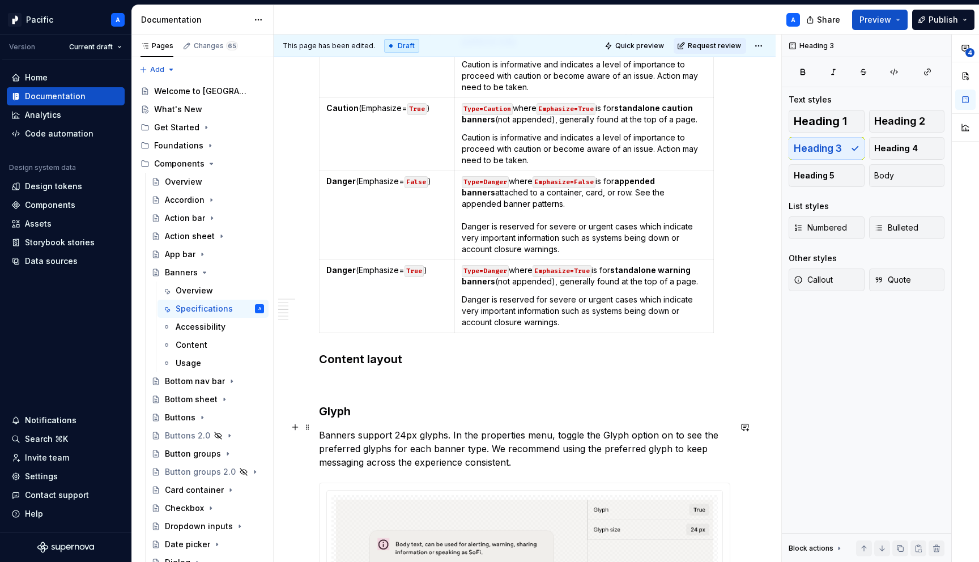
click at [343, 419] on h3 "Glyph" at bounding box center [524, 411] width 411 height 16
drag, startPoint x: 369, startPoint y: 375, endPoint x: 297, endPoint y: 375, distance: 72.5
click at [422, 367] on h3 "Layout" at bounding box center [524, 359] width 411 height 16
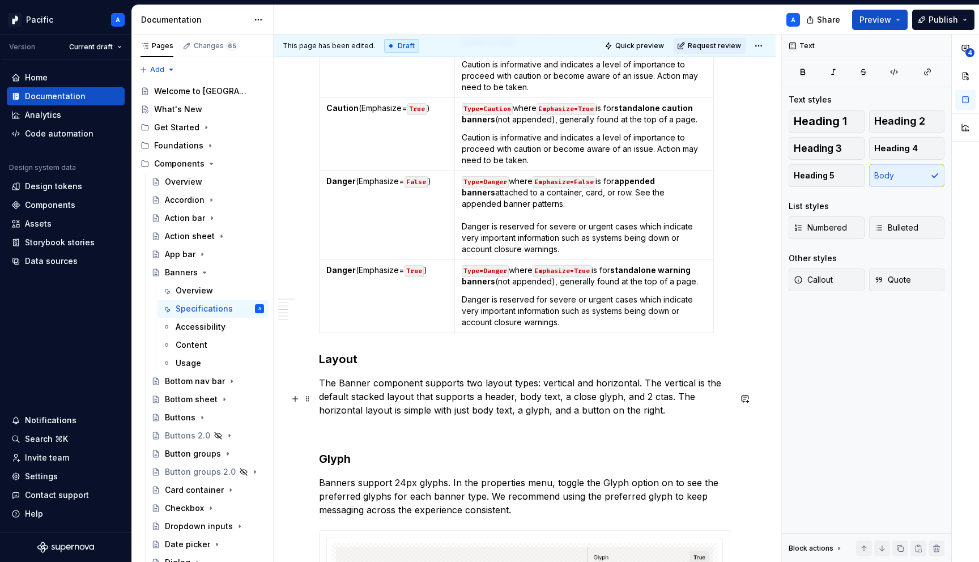
click at [482, 411] on p "The Banner component supports two layout types: vertical and horizontal. The ve…" at bounding box center [524, 396] width 411 height 41
click at [677, 417] on p "The Banner component supports two layout types: vertical and horizontal. The ve…" at bounding box center [524, 396] width 411 height 41
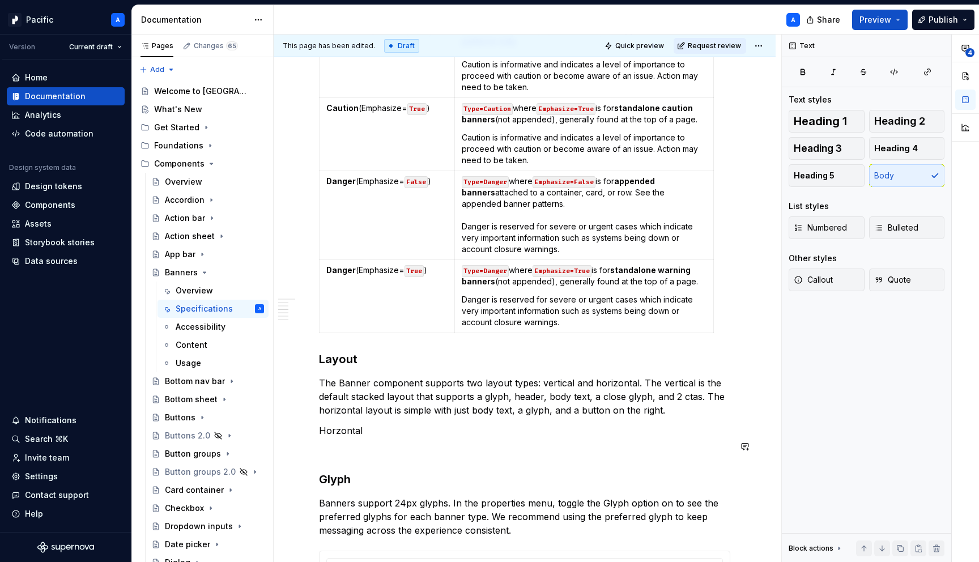
click at [369, 437] on p "Horzontal" at bounding box center [524, 431] width 411 height 14
click at [366, 437] on p "Horzontal layou" at bounding box center [524, 431] width 411 height 14
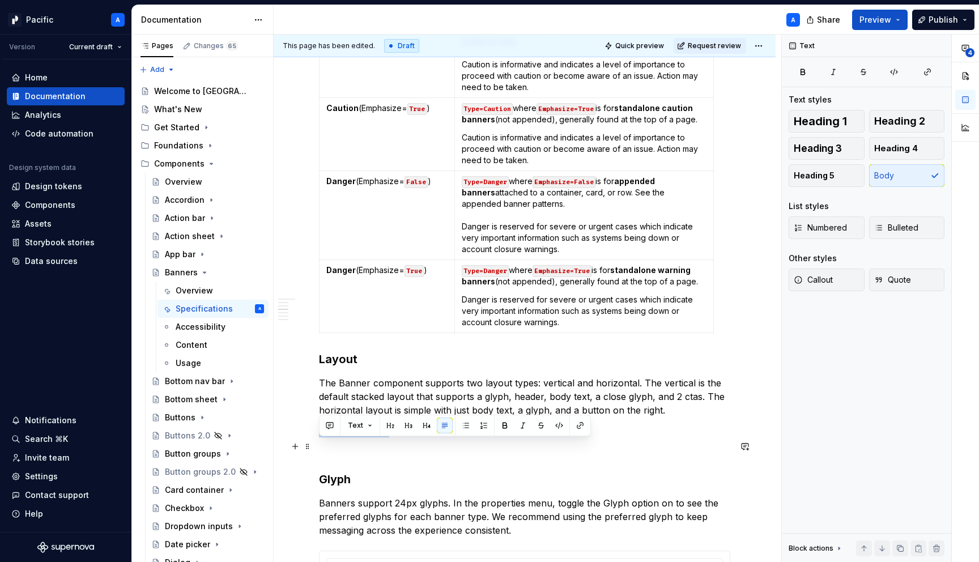
click at [366, 437] on p "Horzontal layou" at bounding box center [524, 431] width 411 height 14
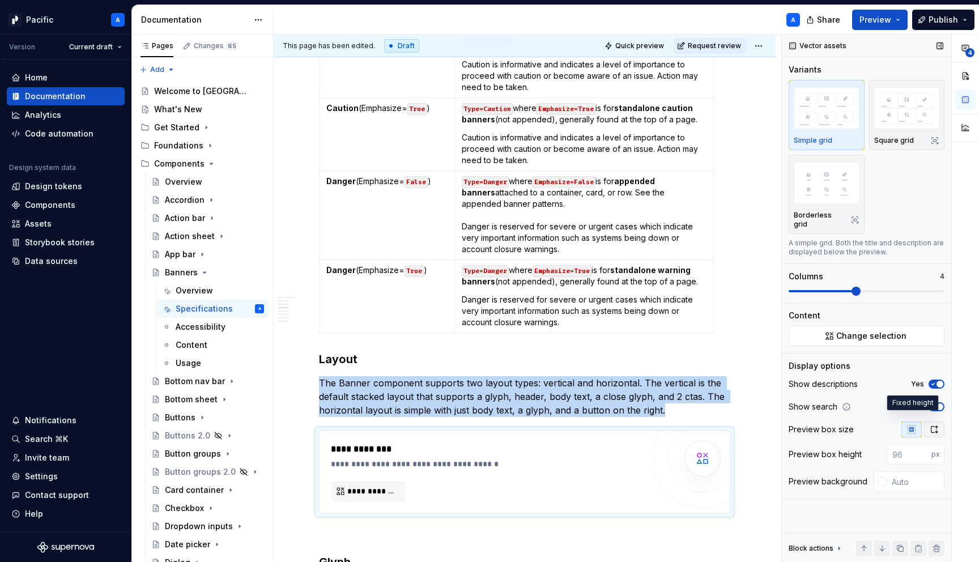
type textarea "*"
click at [936, 403] on span "button" at bounding box center [939, 406] width 7 height 7
click at [936, 381] on span "button" at bounding box center [939, 384] width 7 height 7
click at [936, 426] on icon "button" at bounding box center [934, 429] width 6 height 7
click at [851, 293] on span at bounding box center [855, 291] width 9 height 9
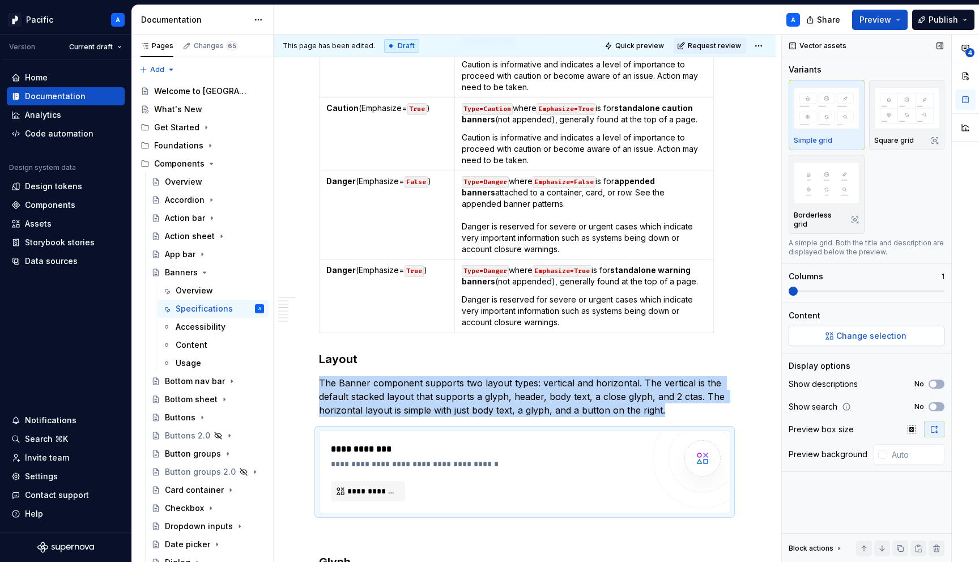
click at [857, 331] on span "Change selection" at bounding box center [871, 335] width 70 height 11
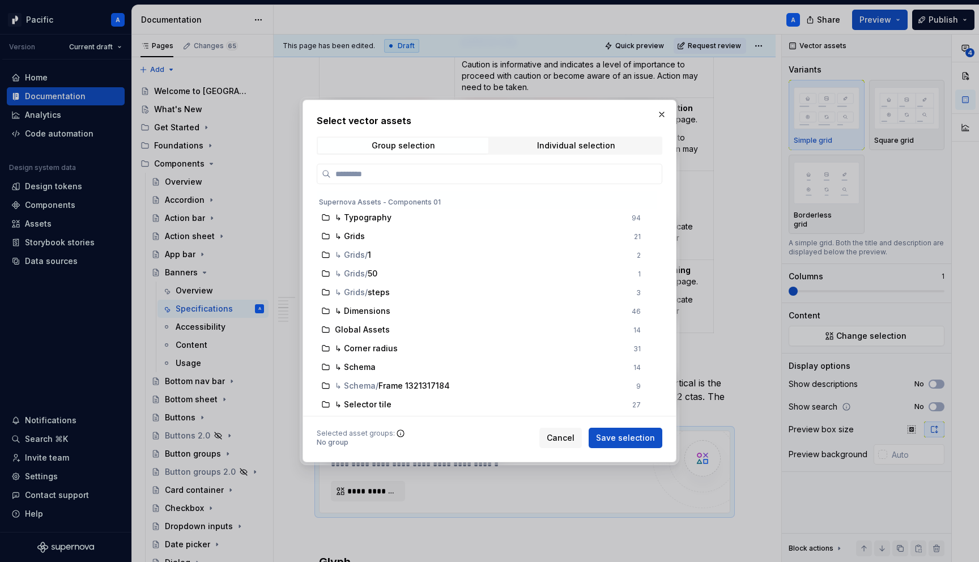
click at [563, 155] on div "Select vector assets Group selection Individual selection Supernova Assets - Co…" at bounding box center [489, 281] width 345 height 334
click at [565, 151] on span "Individual selection" at bounding box center [575, 146] width 170 height 16
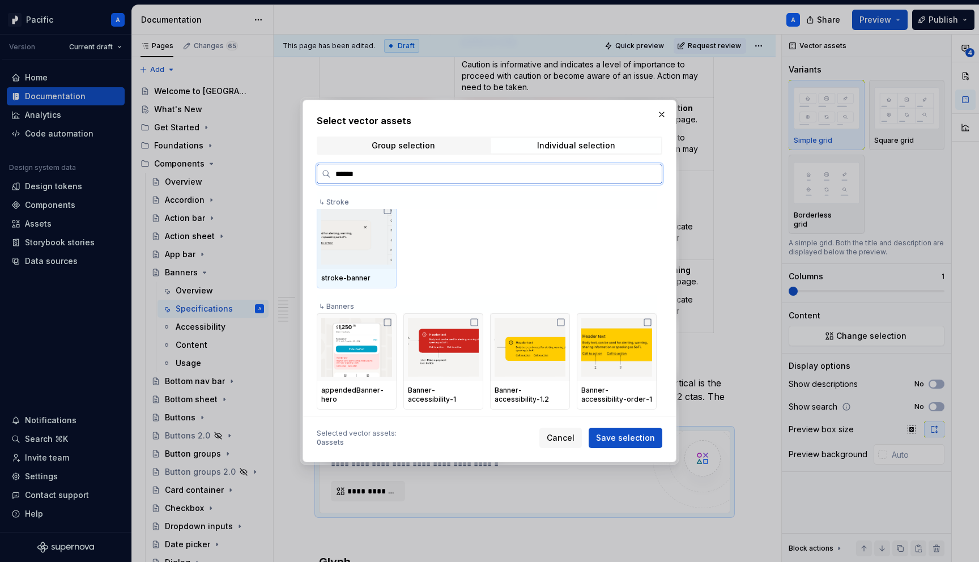
scroll to position [10, 0]
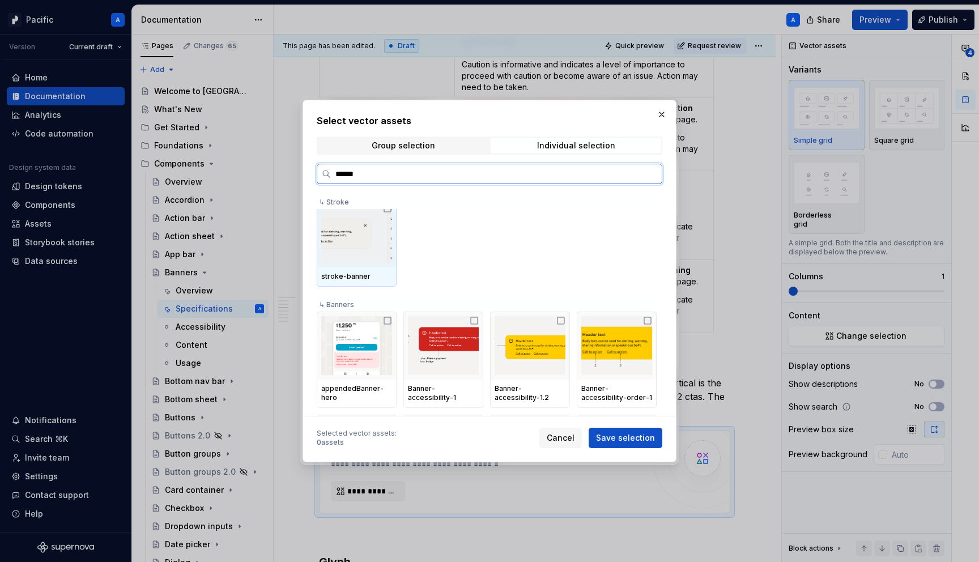
type input "*******"
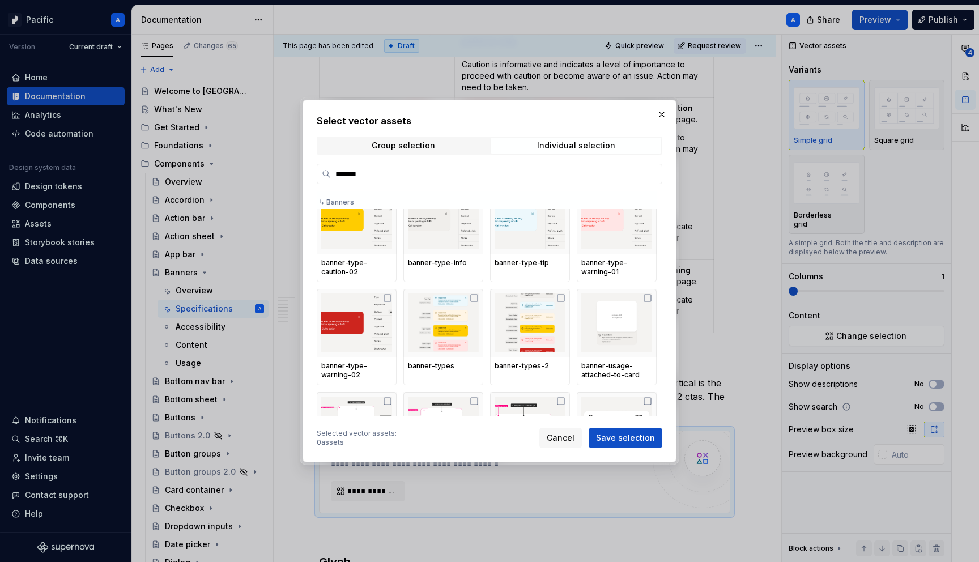
scroll to position [663, 0]
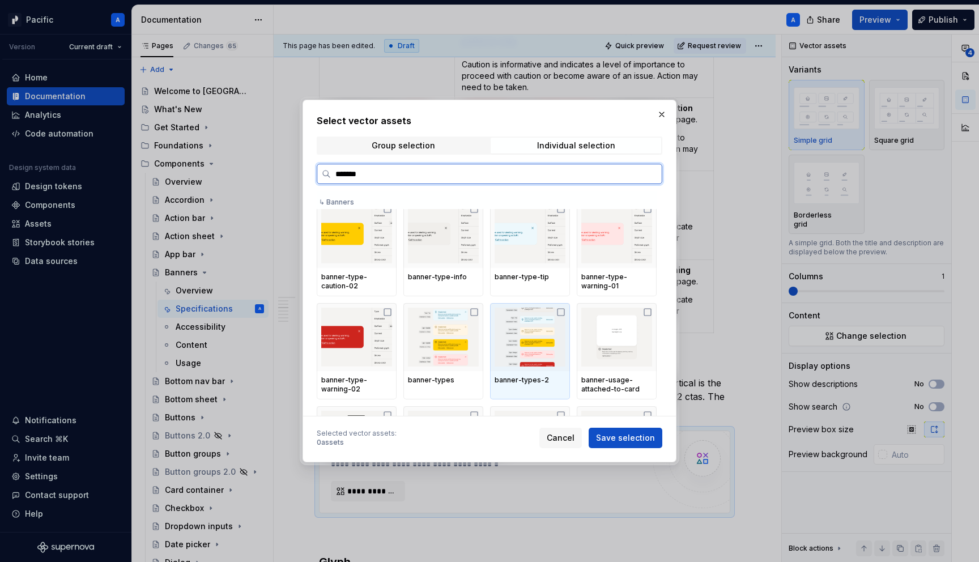
click at [537, 344] on img at bounding box center [529, 337] width 71 height 59
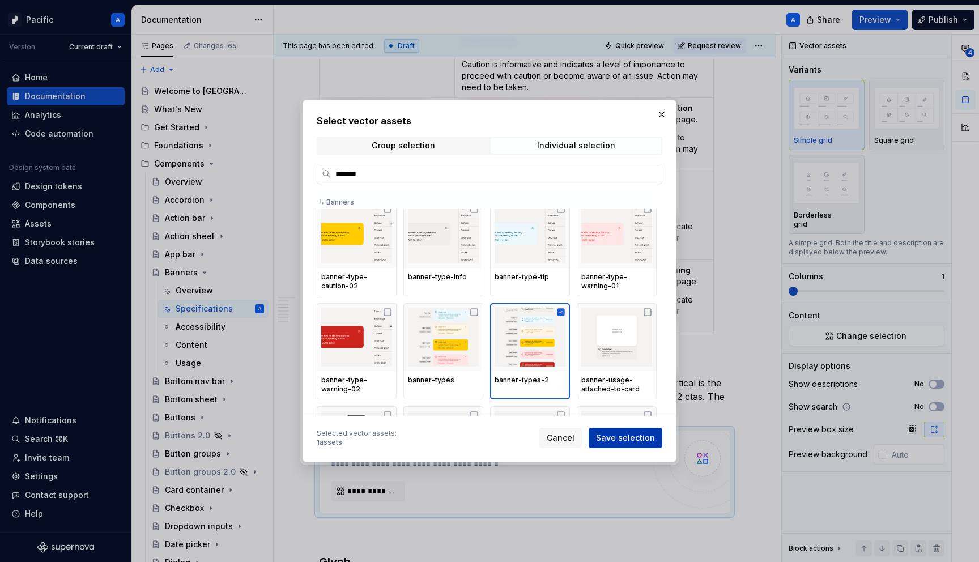
click at [624, 437] on span "Save selection" at bounding box center [625, 437] width 59 height 11
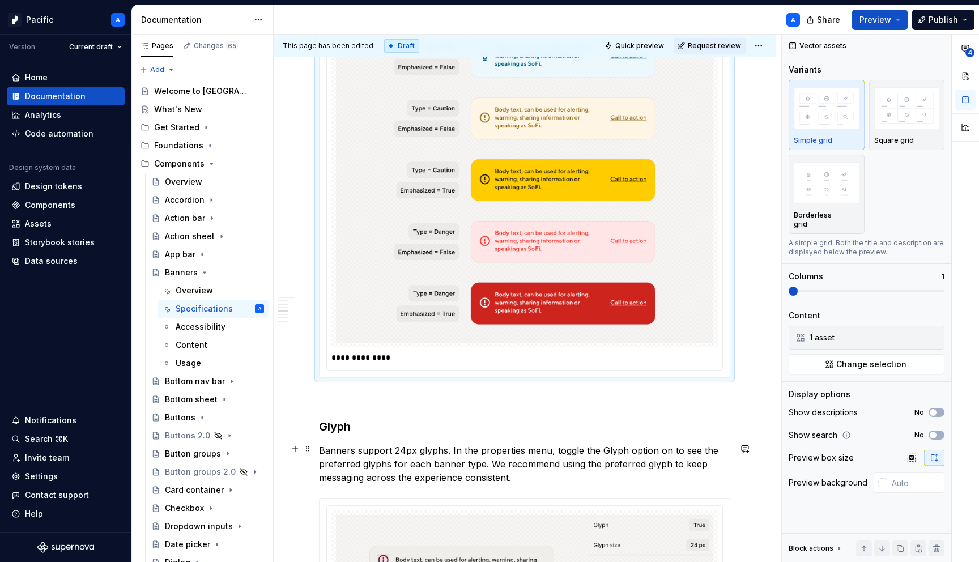
scroll to position [3038, 0]
click at [463, 365] on div "**********" at bounding box center [524, 357] width 386 height 16
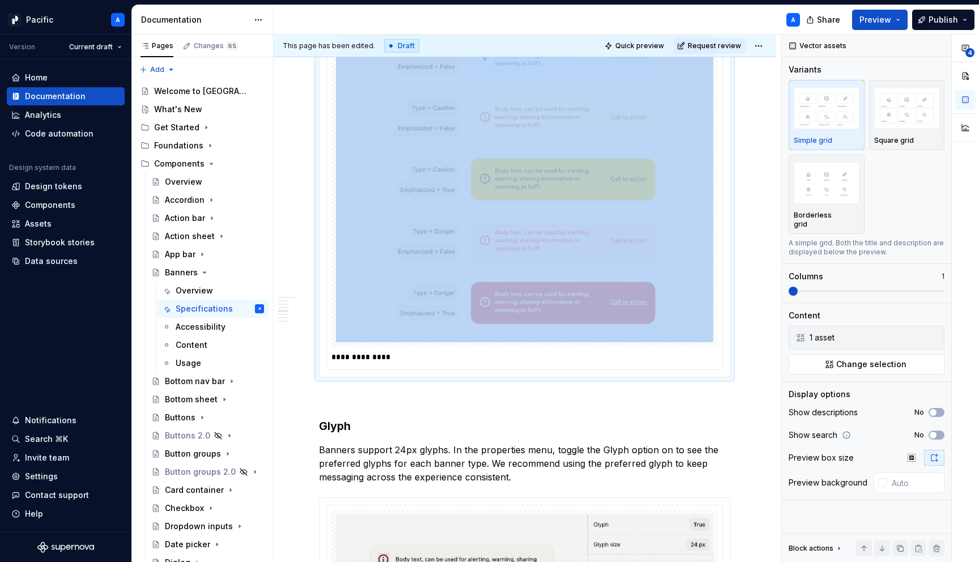
click at [463, 365] on div "**********" at bounding box center [524, 357] width 386 height 16
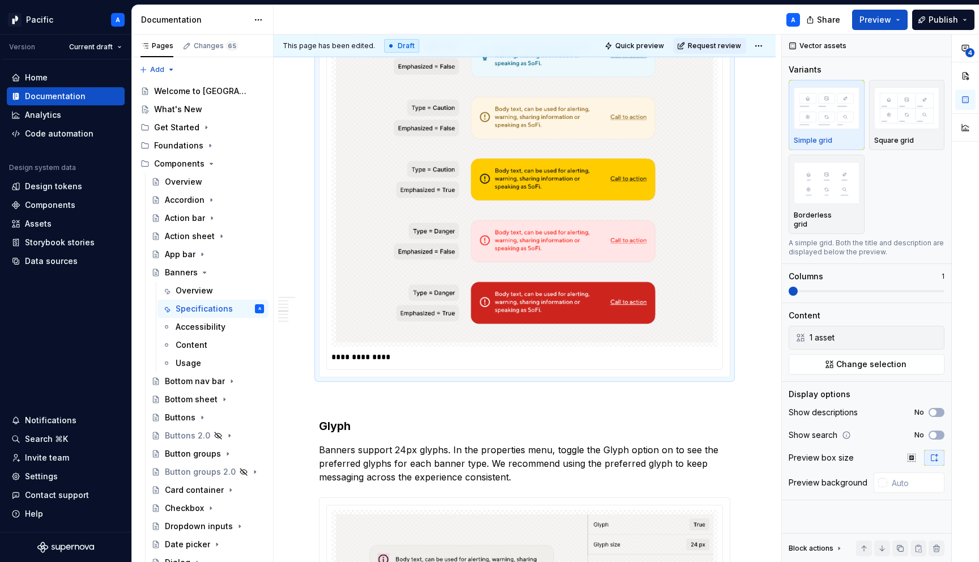
click at [450, 362] on p "**********" at bounding box center [527, 356] width 392 height 11
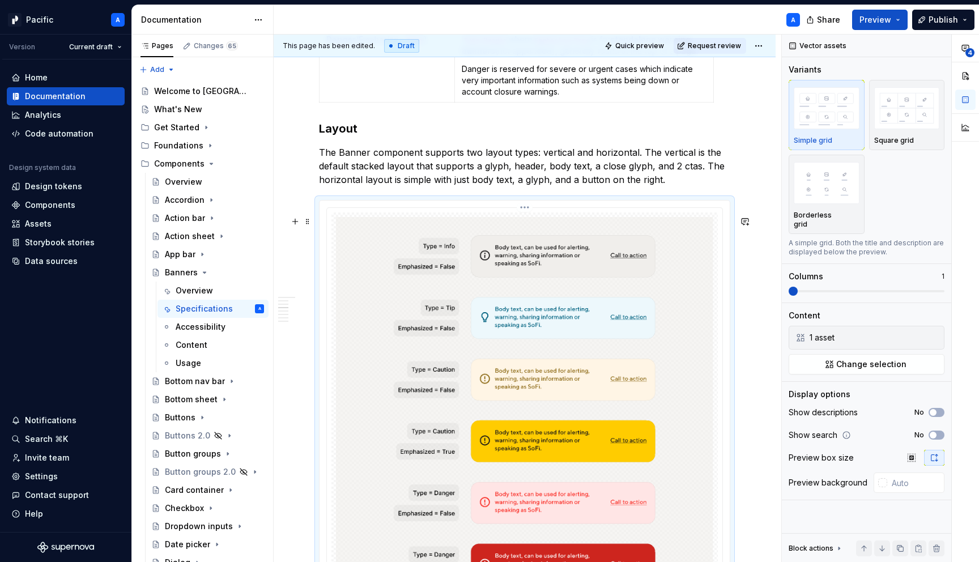
scroll to position [2769, 0]
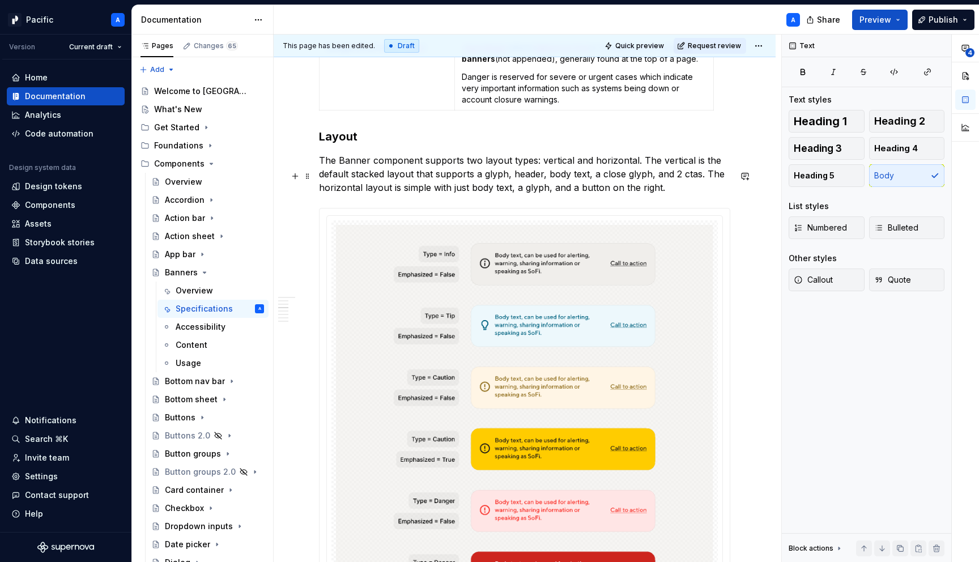
click at [676, 194] on p "The Banner component supports two layout types: vertical and horizontal. The ve…" at bounding box center [524, 173] width 411 height 41
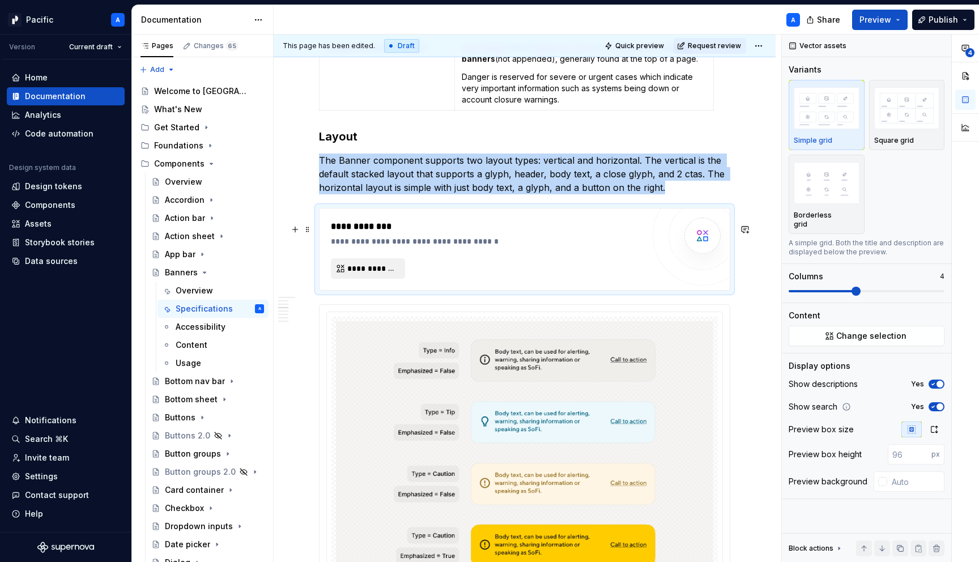
click at [373, 275] on button "**********" at bounding box center [368, 268] width 74 height 20
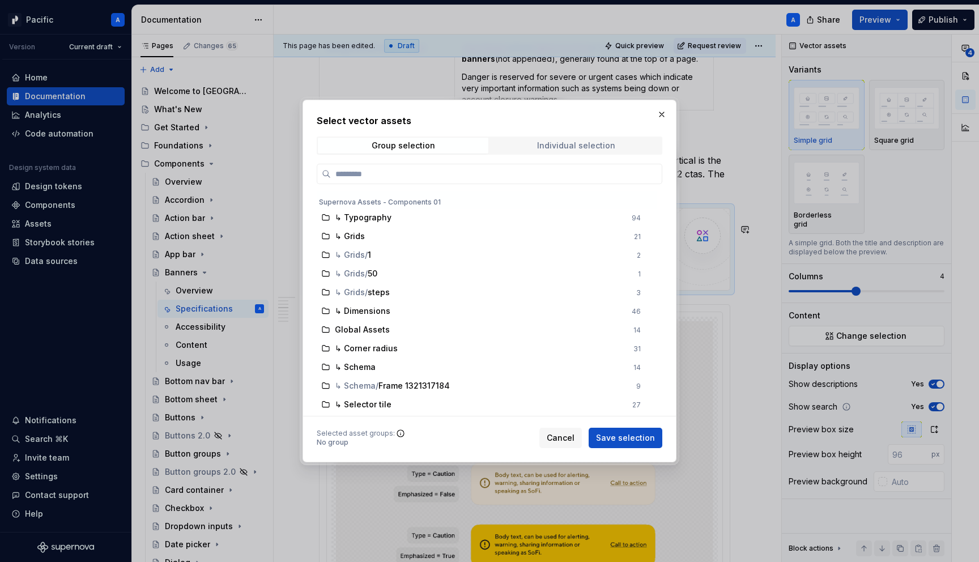
click at [623, 143] on span "Individual selection" at bounding box center [575, 146] width 170 height 16
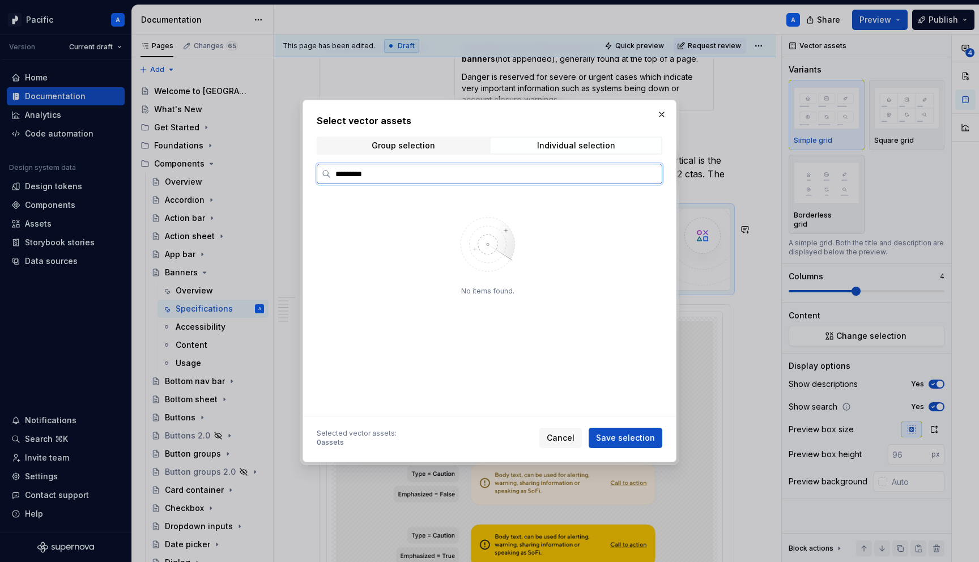
type input "*********"
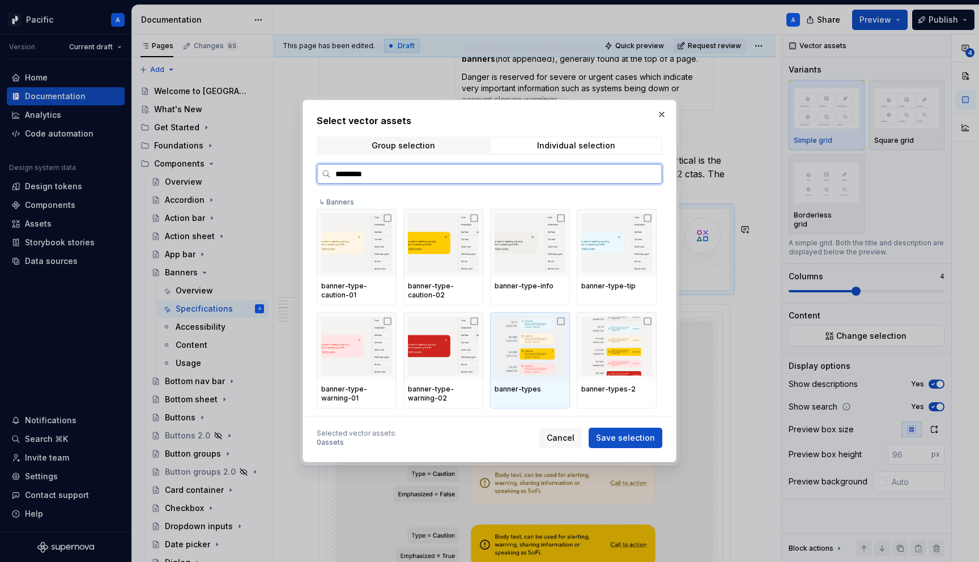
click at [543, 360] on img at bounding box center [529, 346] width 71 height 59
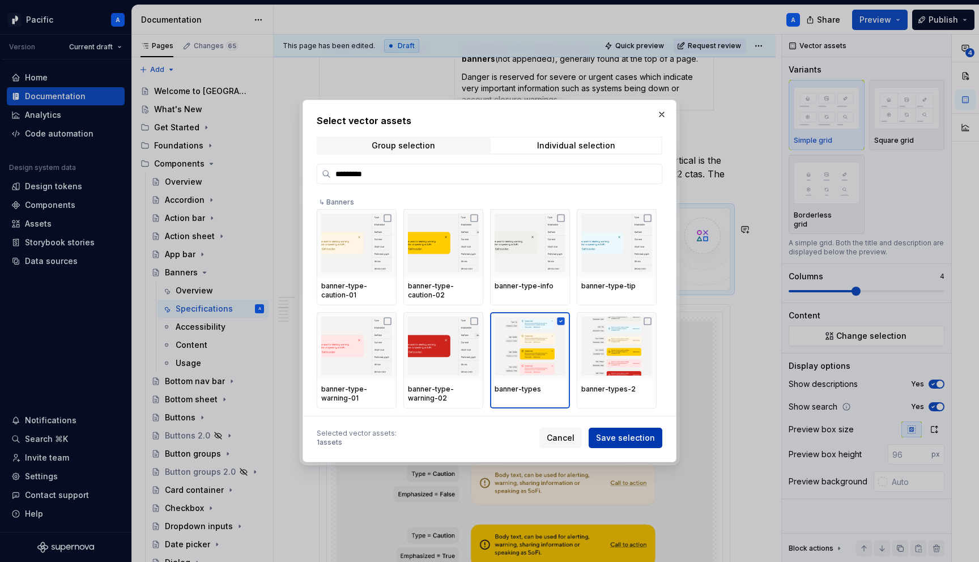
click at [635, 430] on button "Save selection" at bounding box center [625, 438] width 74 height 20
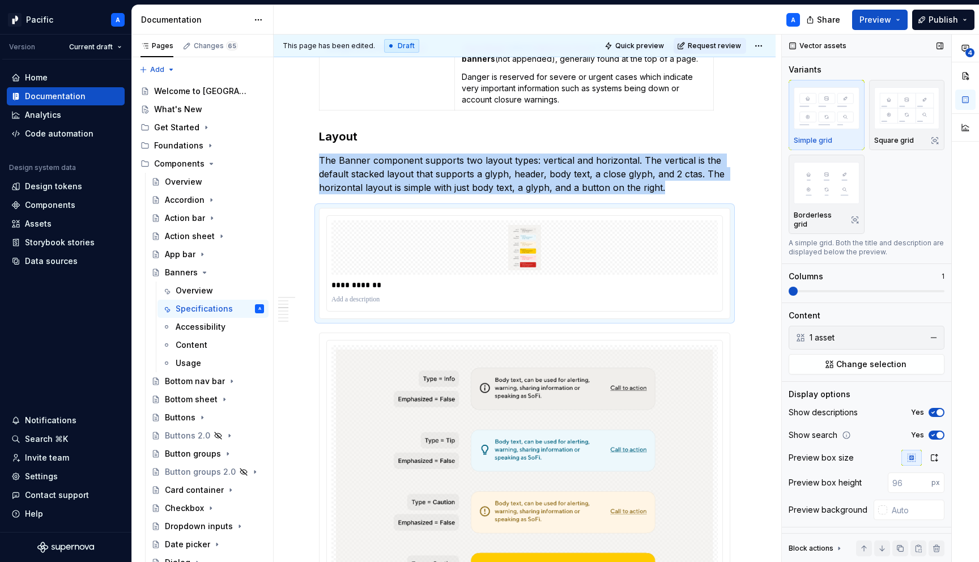
click at [938, 432] on span "button" at bounding box center [939, 435] width 7 height 7
click at [936, 409] on span "button" at bounding box center [939, 412] width 7 height 7
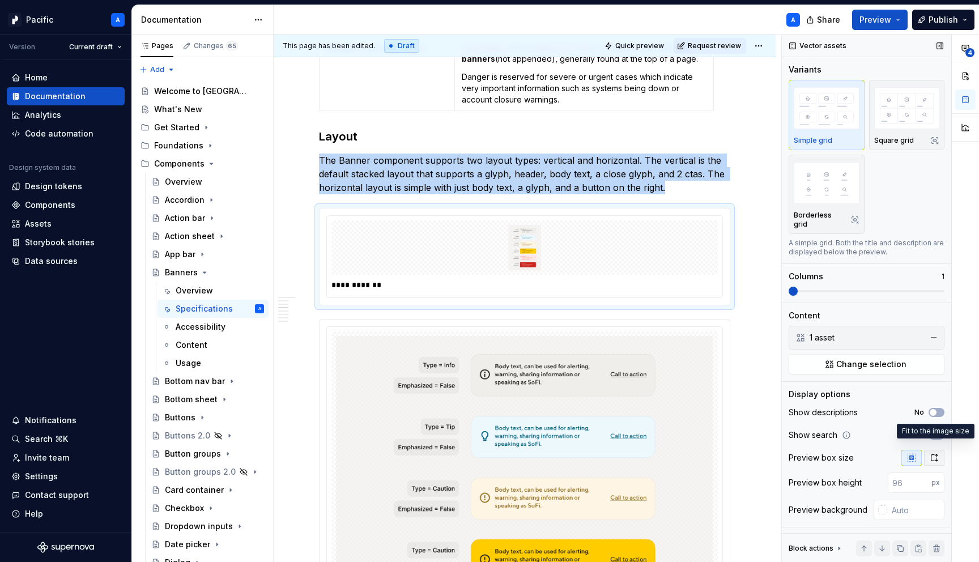
click at [936, 453] on icon "button" at bounding box center [933, 457] width 9 height 9
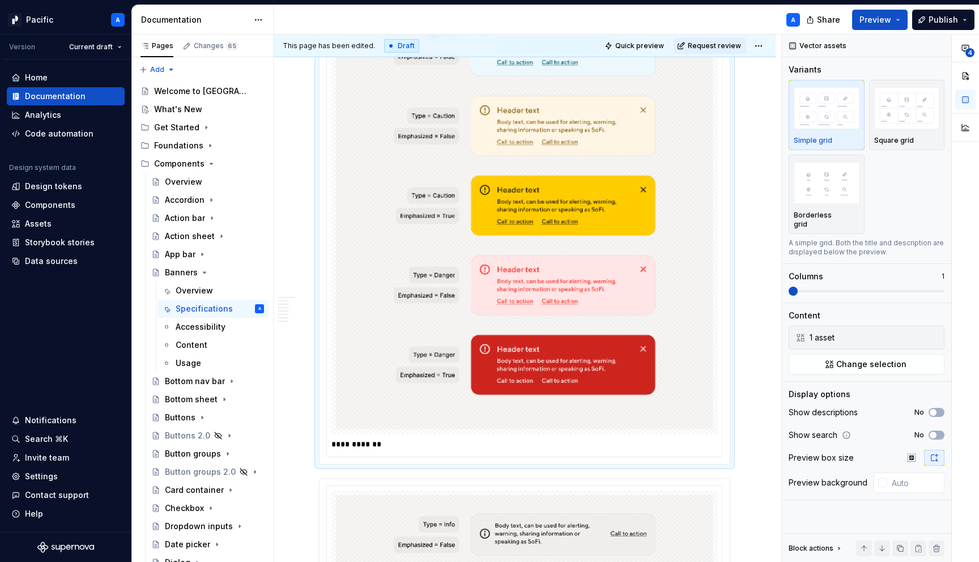
scroll to position [3093, 0]
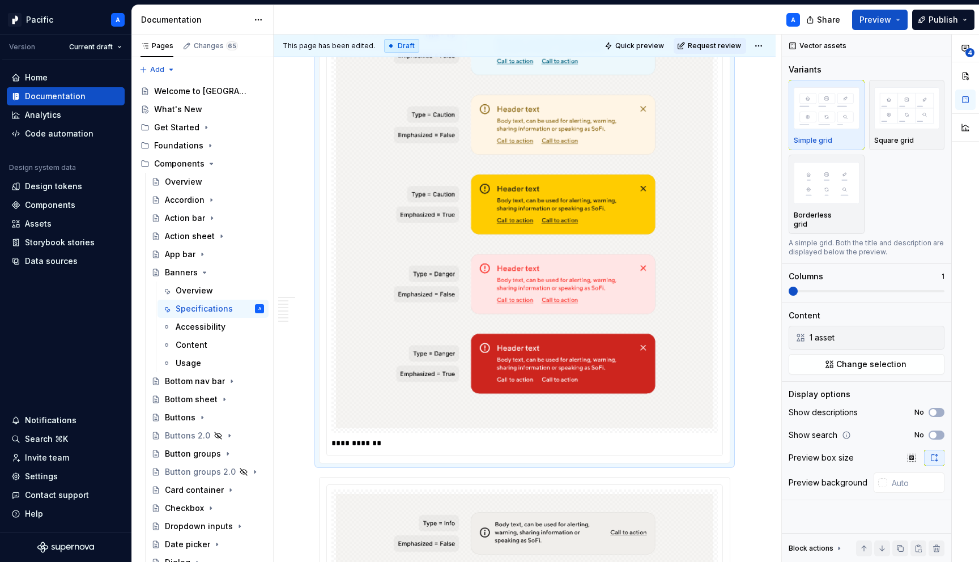
click at [394, 449] on p "**********" at bounding box center [527, 442] width 392 height 11
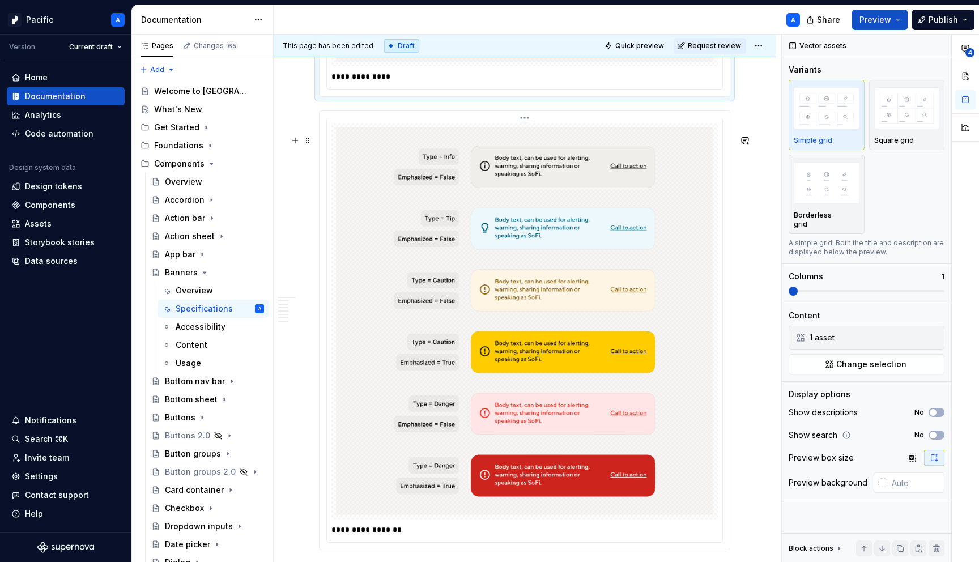
scroll to position [3499, 0]
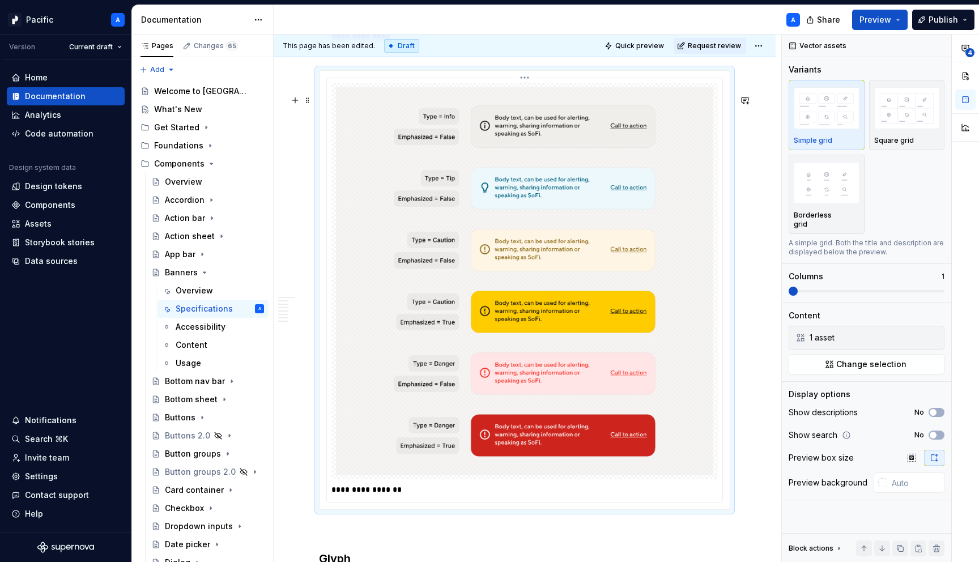
click at [394, 465] on img at bounding box center [524, 280] width 377 height 387
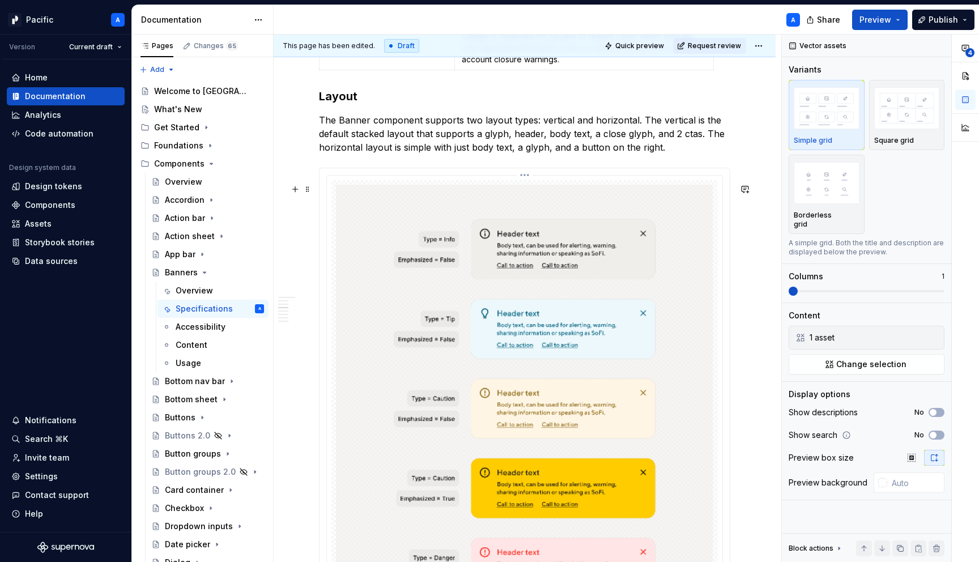
scroll to position [2809, 0]
click at [673, 153] on p "The Banner component supports two layout types: vertical and horizontal. The ve…" at bounding box center [524, 133] width 411 height 41
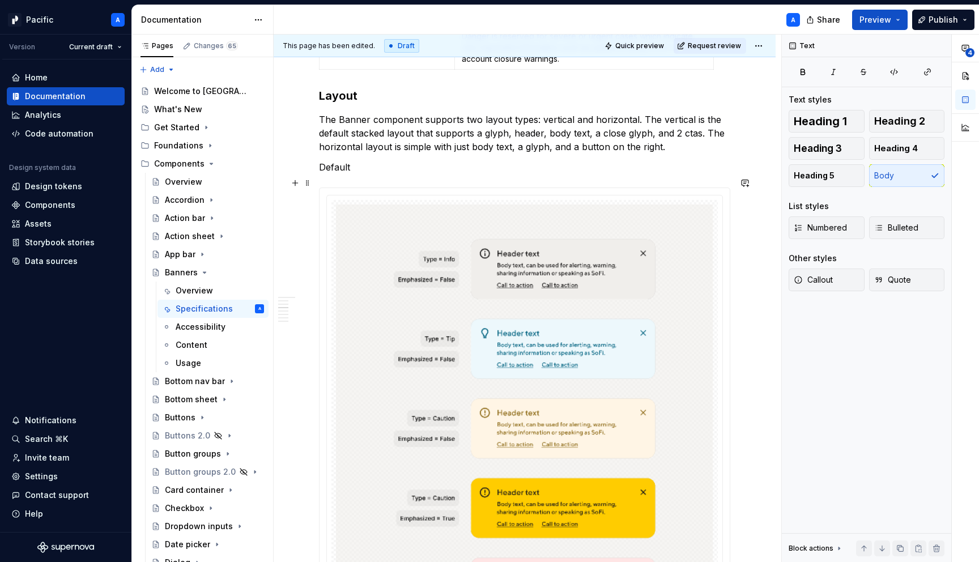
click at [336, 174] on p "Default" at bounding box center [524, 167] width 411 height 14
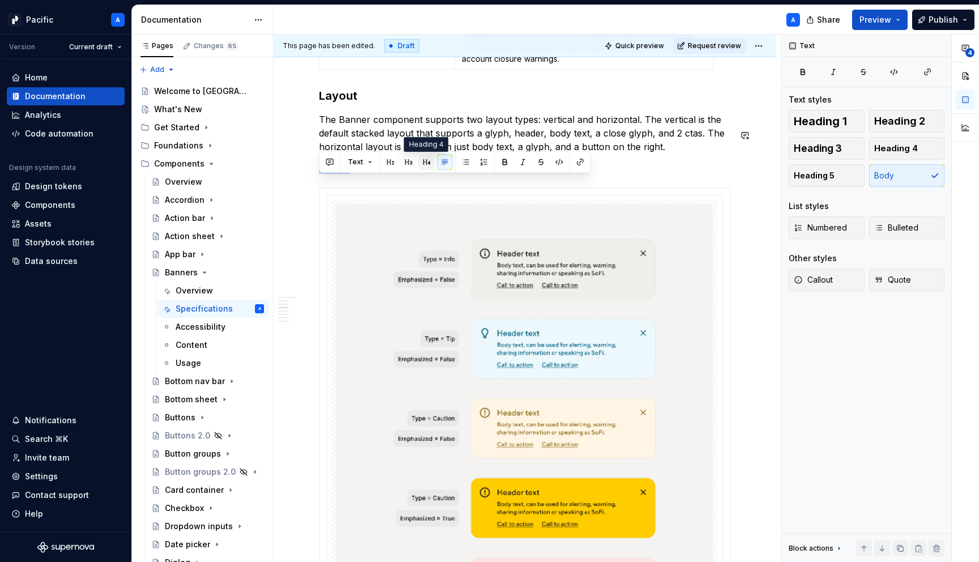
click at [426, 161] on button "button" at bounding box center [426, 162] width 16 height 16
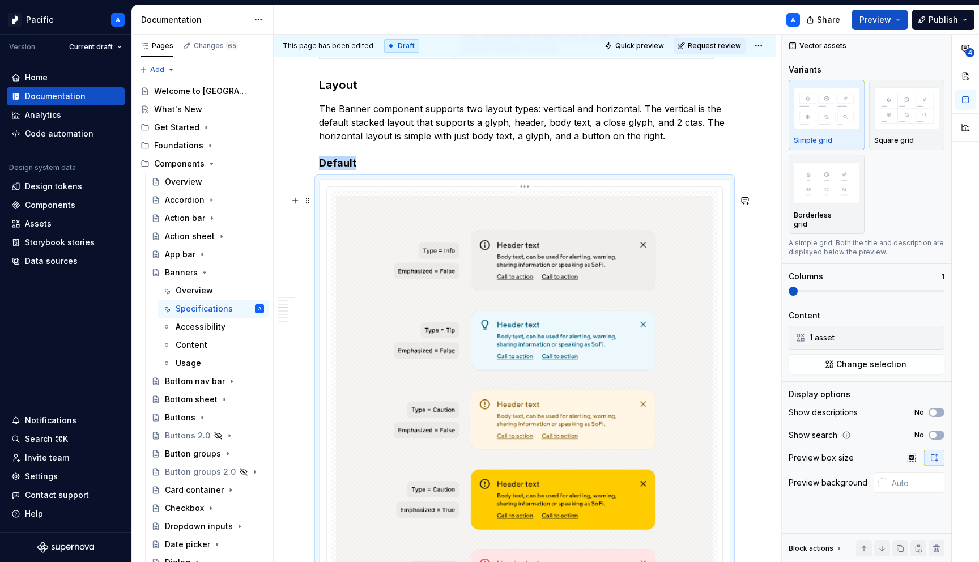
click at [463, 349] on img at bounding box center [524, 460] width 377 height 528
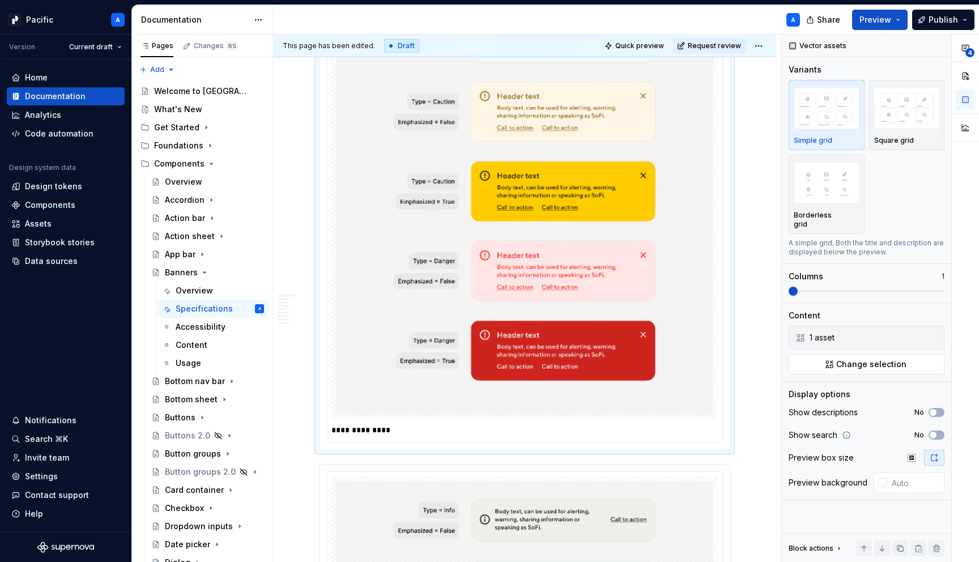
scroll to position [3126, 0]
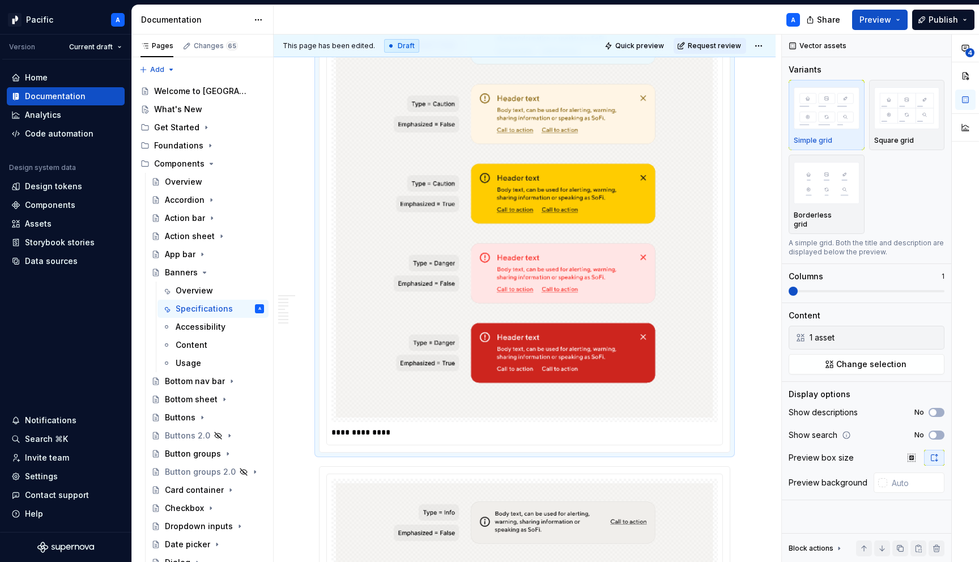
click at [401, 438] on p "**********" at bounding box center [527, 431] width 392 height 11
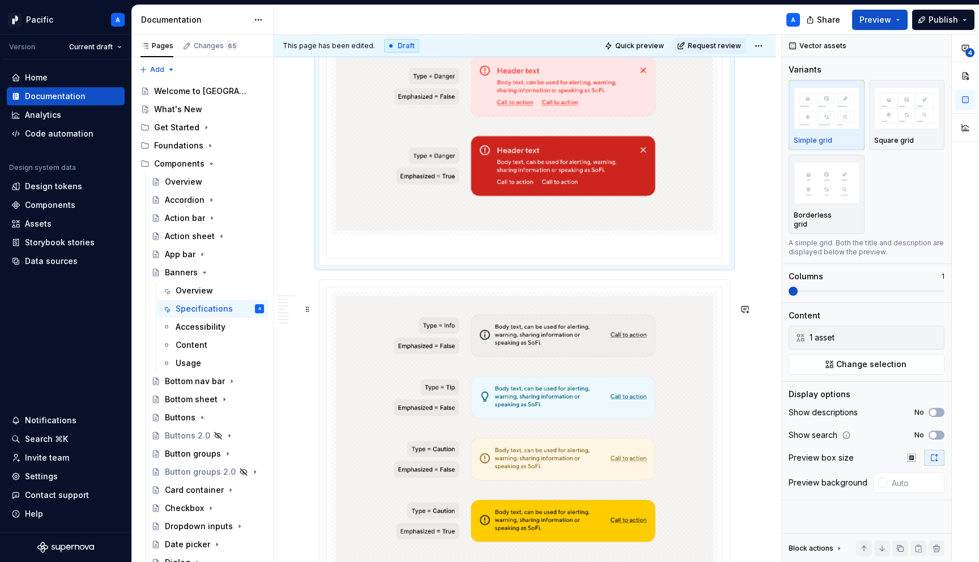
scroll to position [3315, 0]
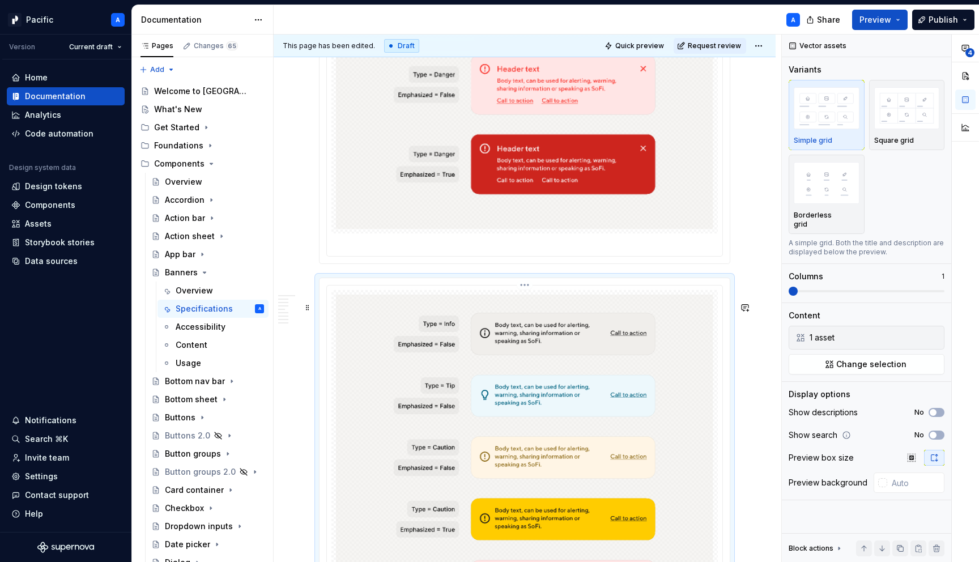
click at [446, 459] on img at bounding box center [524, 487] width 377 height 387
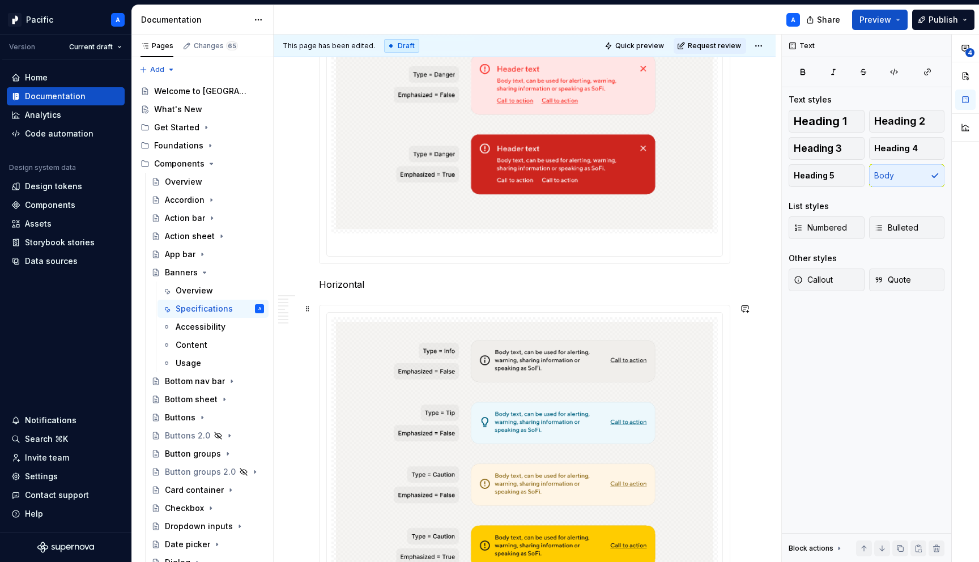
click at [339, 291] on p "Horizontal" at bounding box center [524, 284] width 411 height 14
click at [930, 147] on button "Heading 4" at bounding box center [907, 148] width 76 height 23
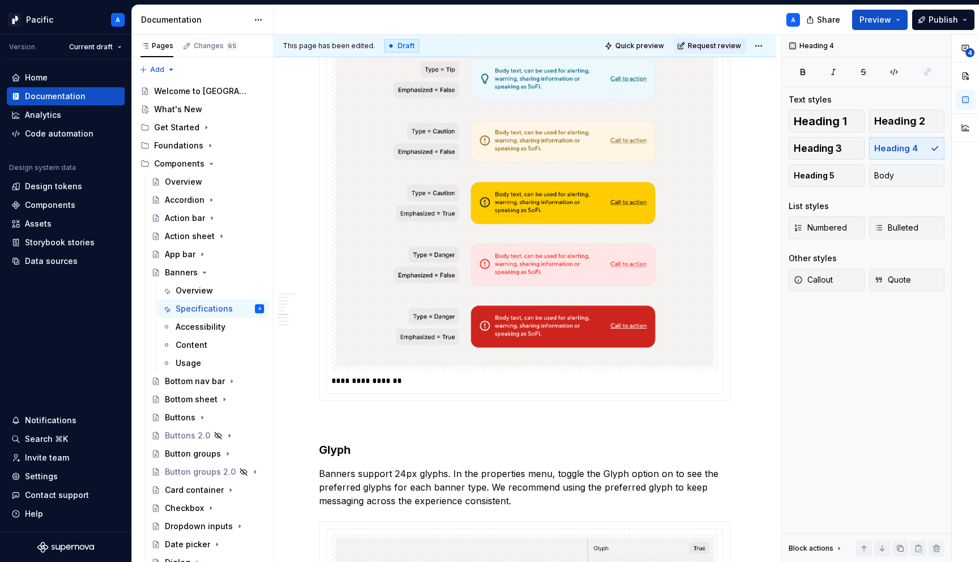
scroll to position [3682, 0]
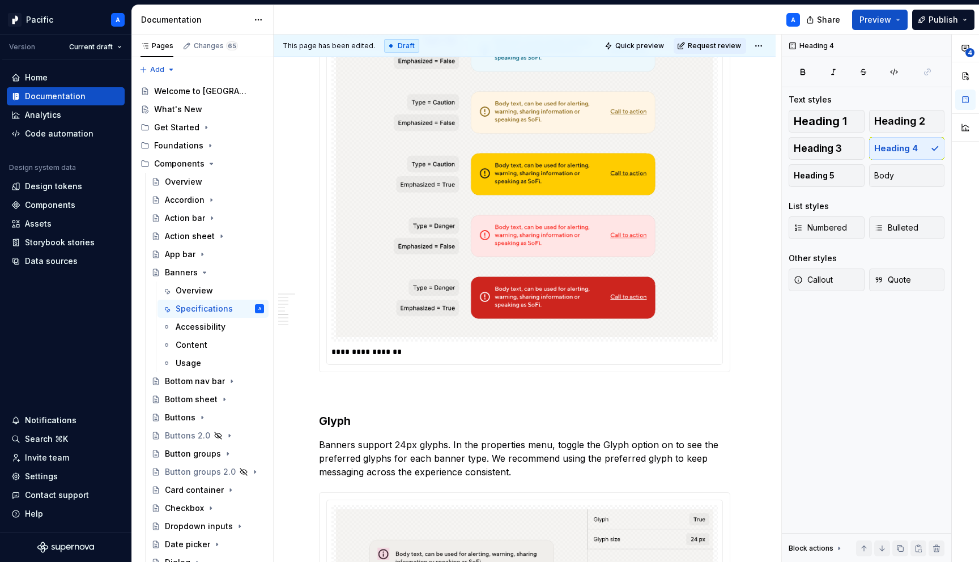
click at [454, 357] on p "**********" at bounding box center [527, 351] width 392 height 11
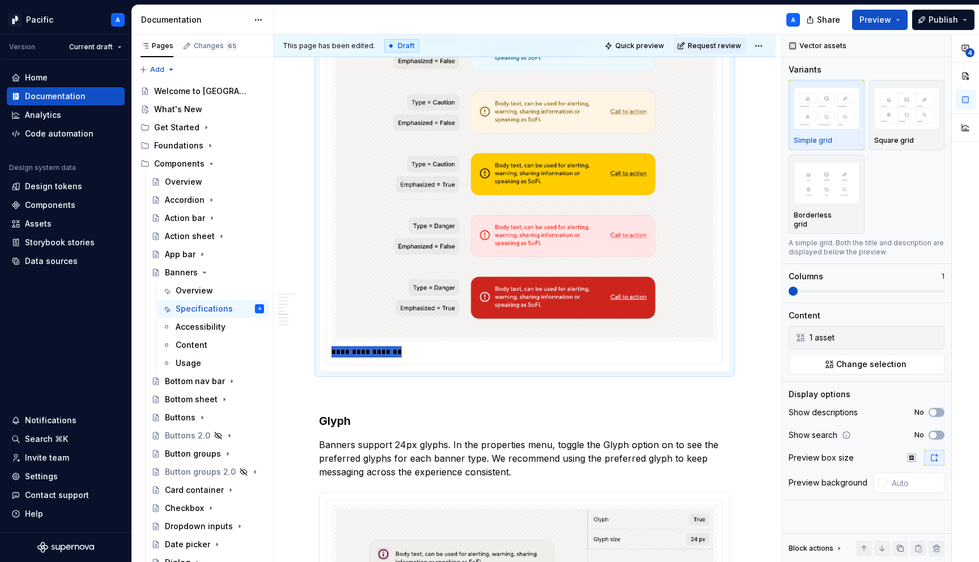
click at [454, 357] on p "**********" at bounding box center [527, 351] width 392 height 11
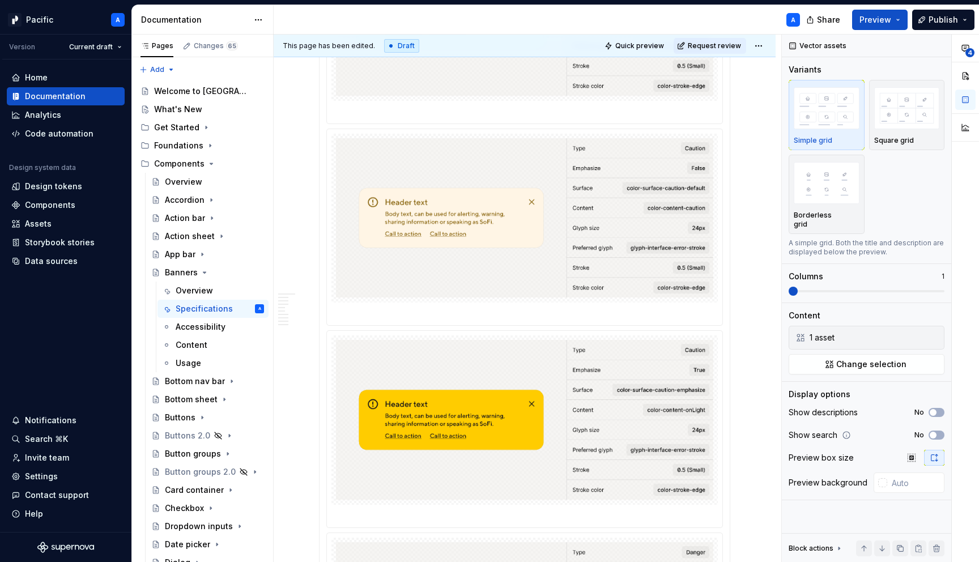
scroll to position [1444, 0]
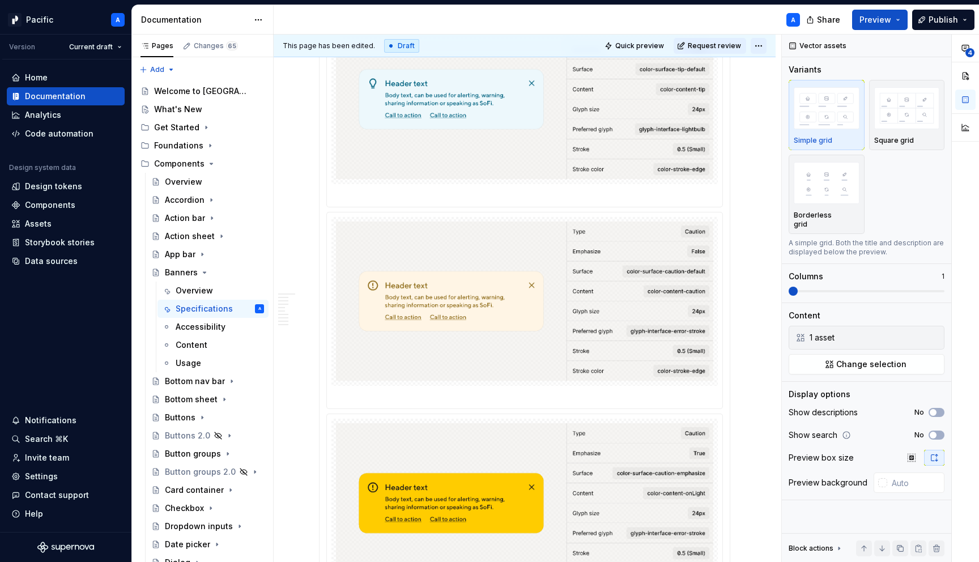
click at [762, 43] on html "Pacific A Version Current draft Home Documentation Analytics Code automation De…" at bounding box center [489, 281] width 979 height 562
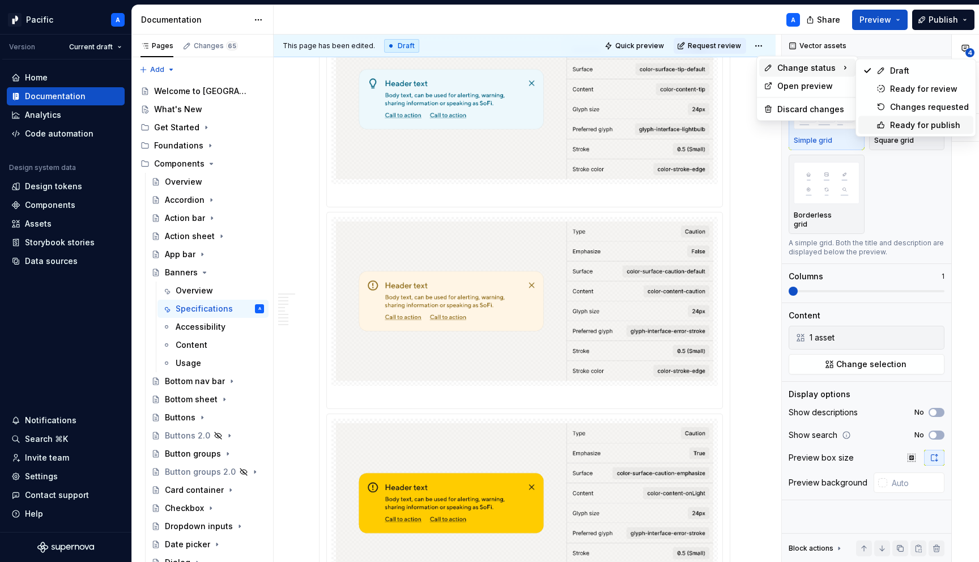
click at [884, 128] on icon at bounding box center [880, 125] width 9 height 9
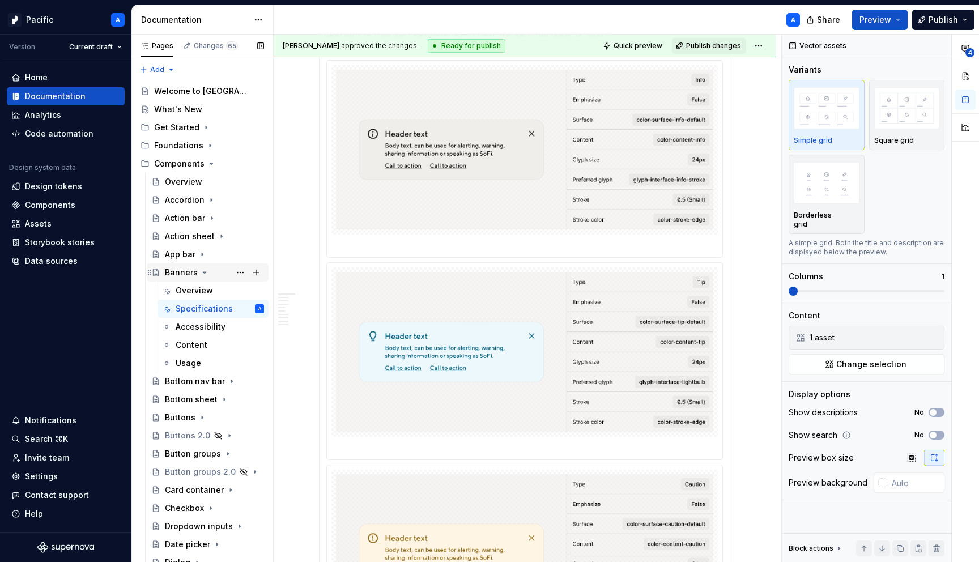
click at [203, 271] on icon "Page tree" at bounding box center [204, 272] width 9 height 9
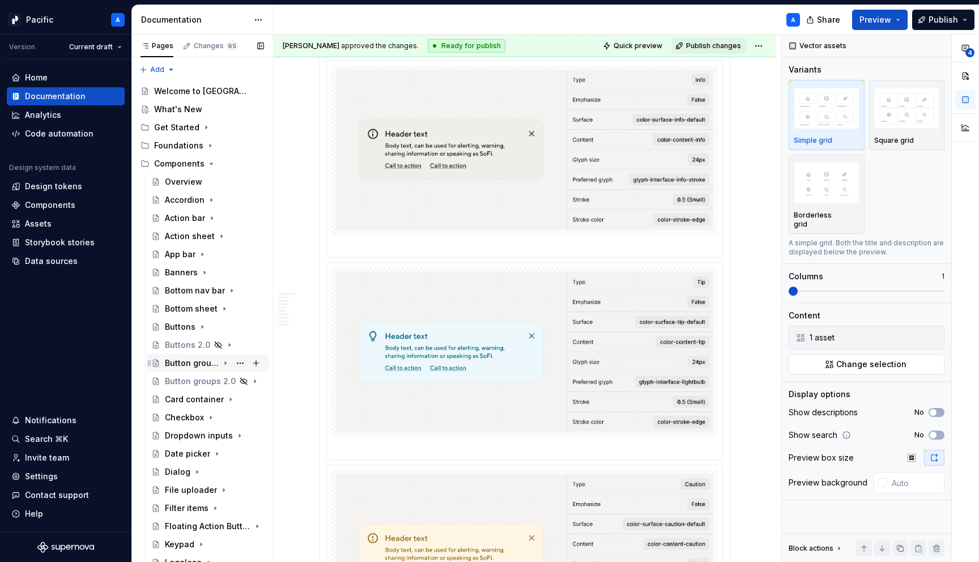
scroll to position [550, 0]
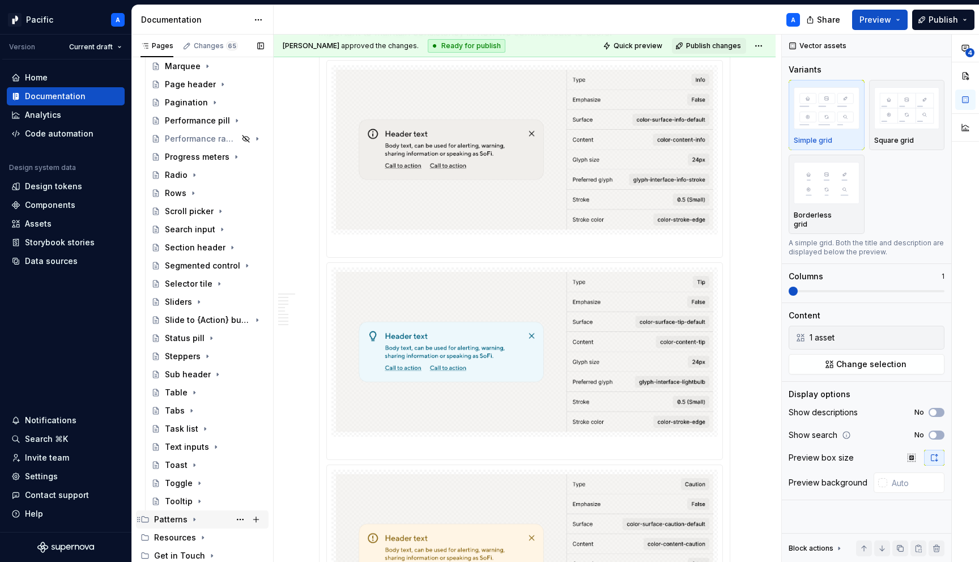
click at [191, 519] on icon "Page tree" at bounding box center [194, 519] width 9 height 9
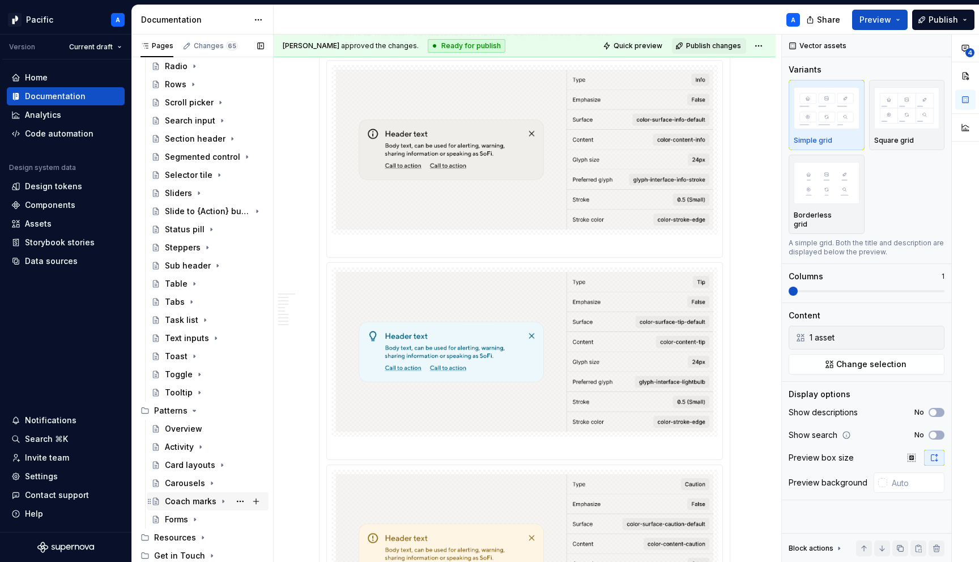
click at [193, 508] on div "Coach marks" at bounding box center [214, 501] width 99 height 16
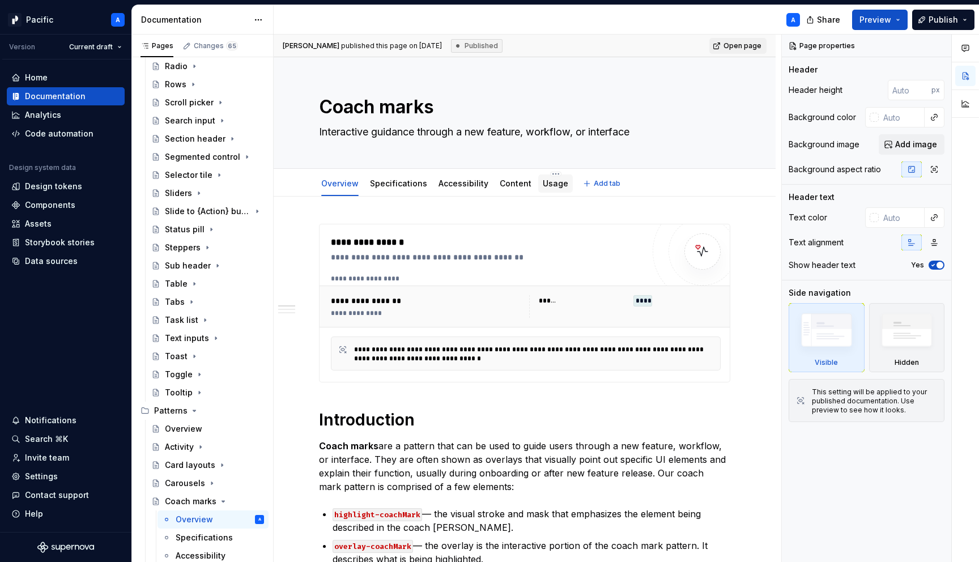
click at [550, 180] on link "Usage" at bounding box center [555, 183] width 25 height 10
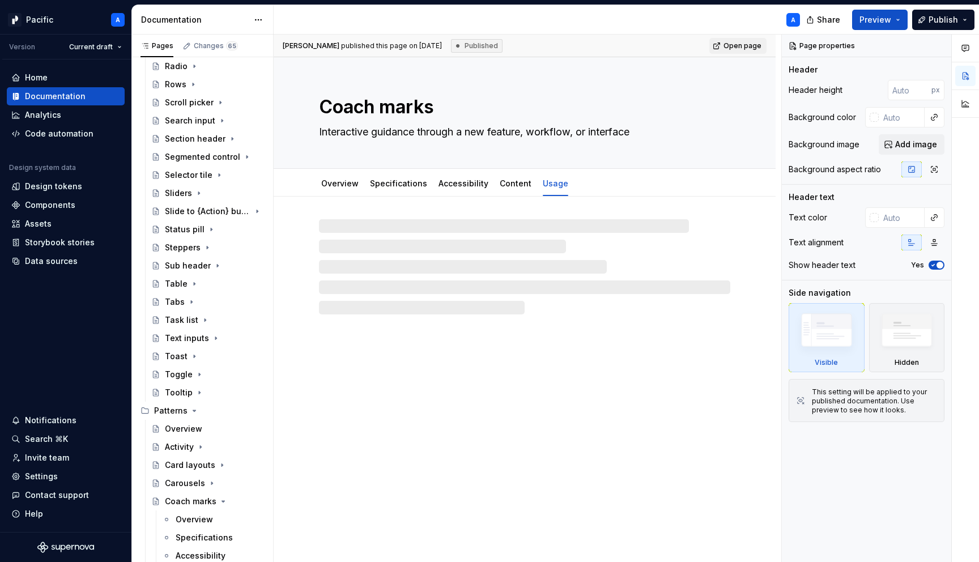
type textarea "*"
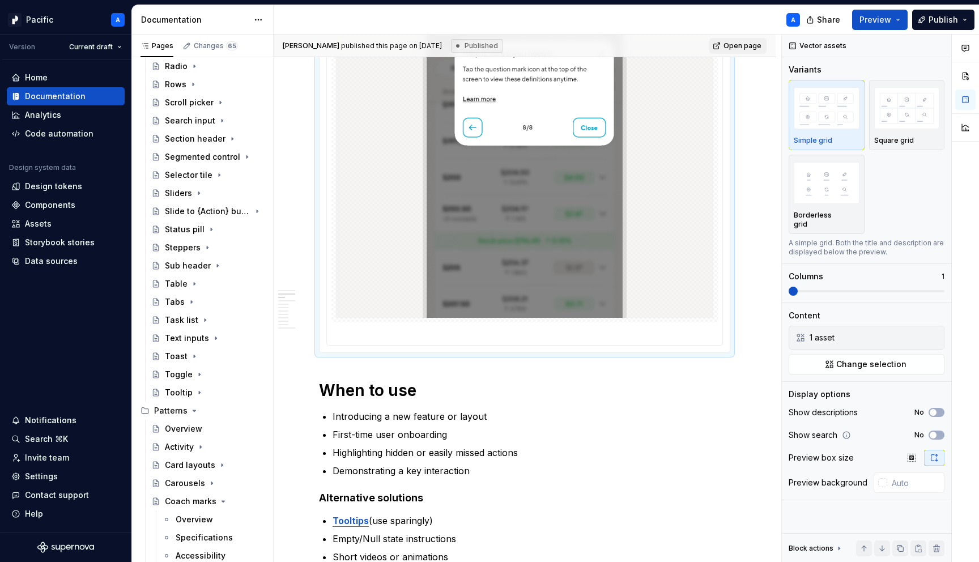
click at [535, 268] on img at bounding box center [524, 128] width 377 height 379
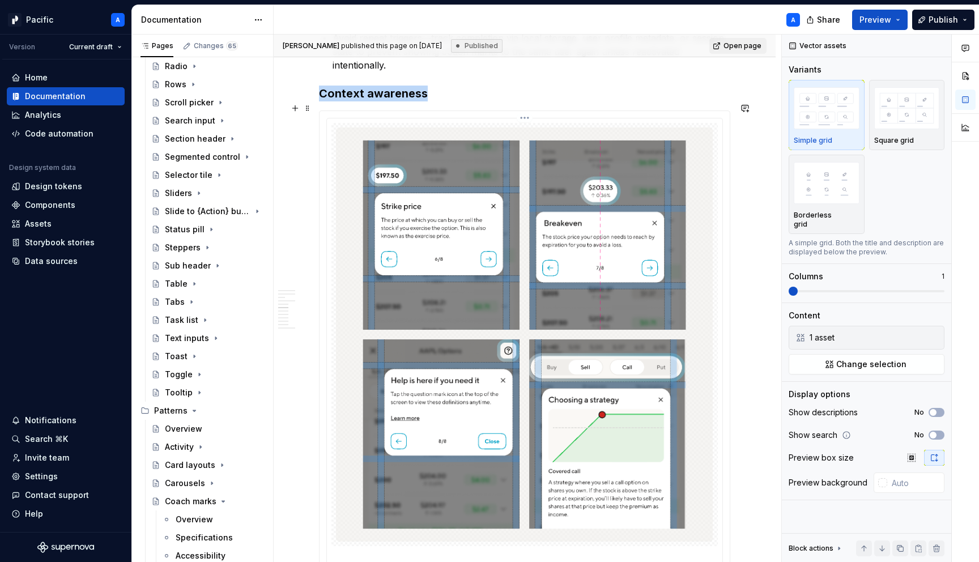
click at [535, 268] on img at bounding box center [524, 334] width 377 height 415
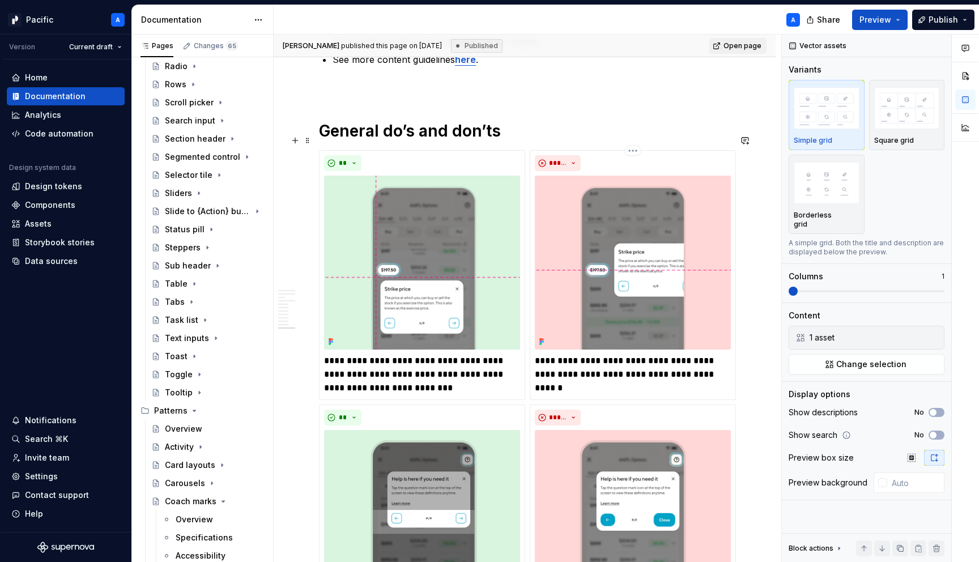
scroll to position [3035, 0]
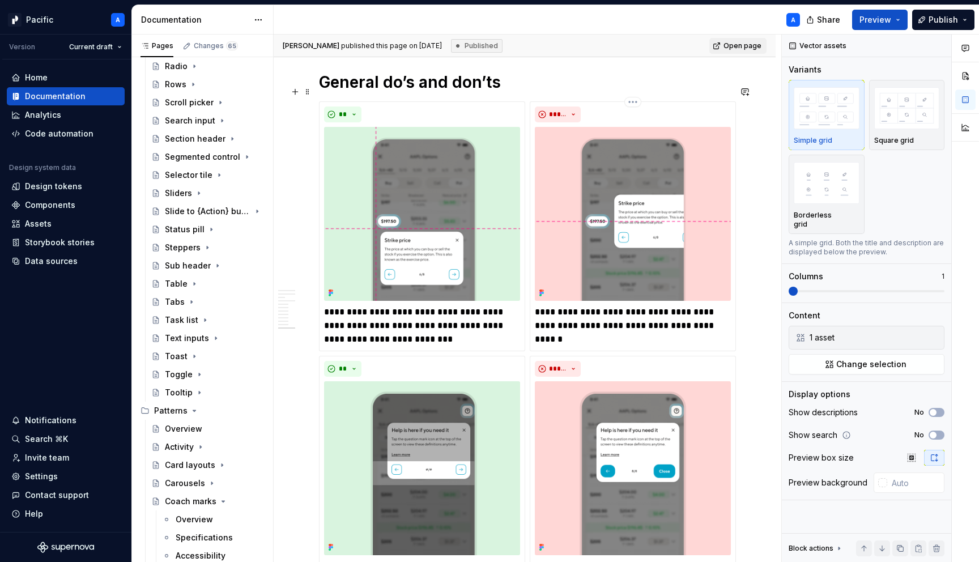
click at [528, 272] on div "**********" at bounding box center [524, 485] width 411 height 768
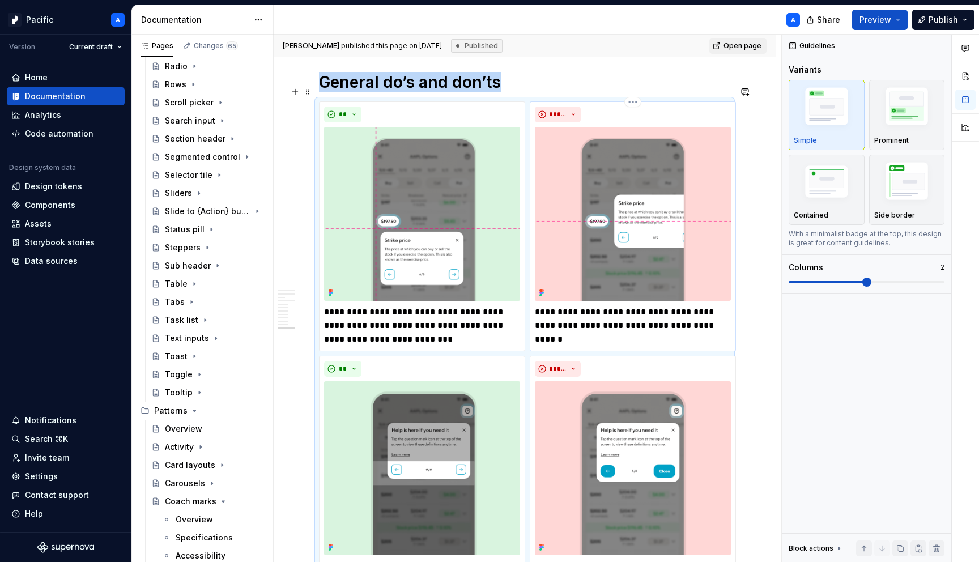
scroll to position [3509, 0]
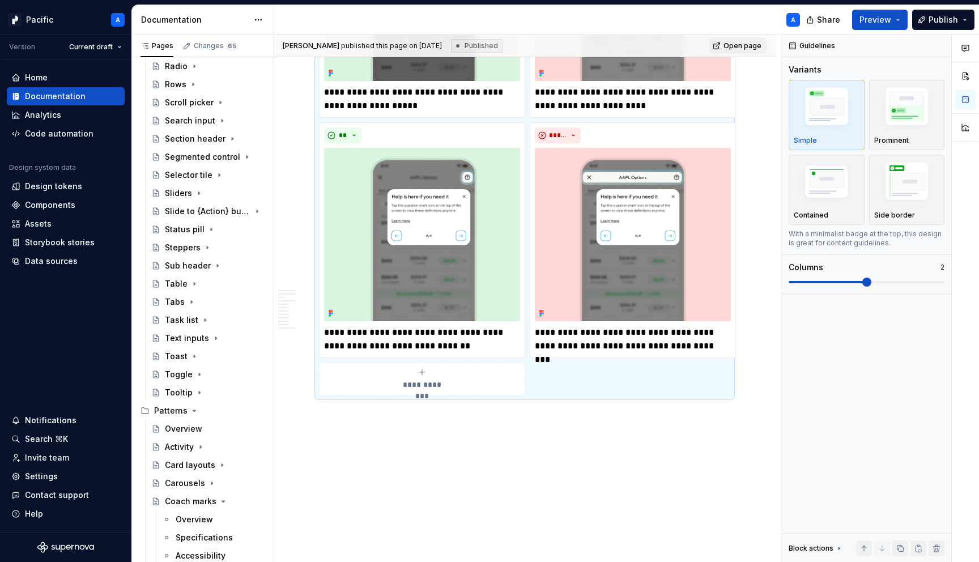
click at [449, 368] on div "**********" at bounding box center [422, 379] width 196 height 23
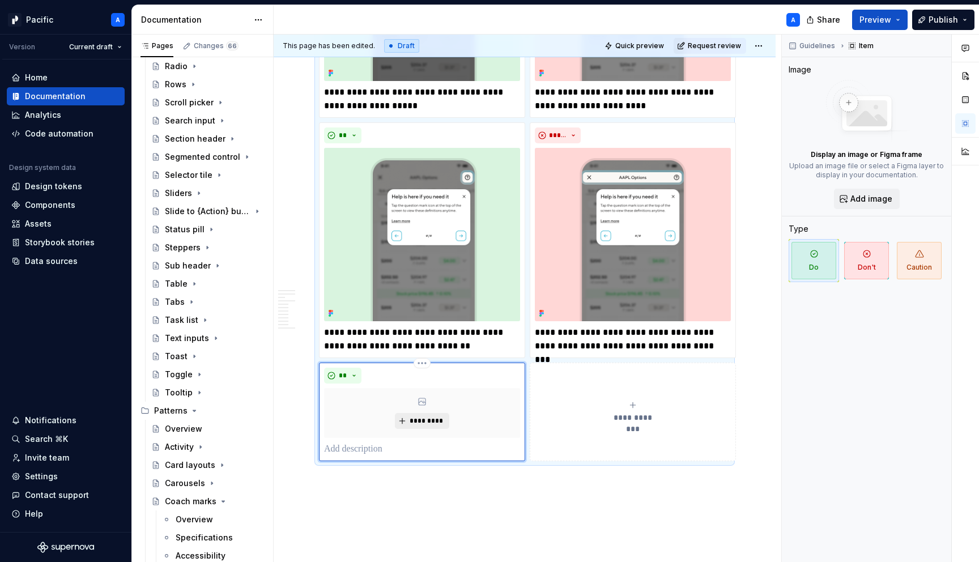
click at [430, 416] on span "*********" at bounding box center [426, 420] width 35 height 9
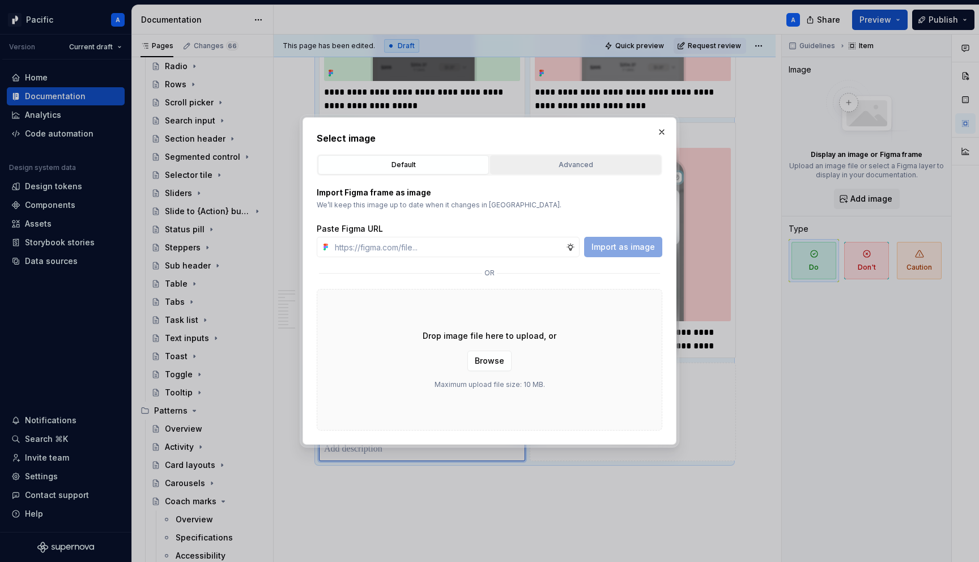
click at [533, 160] on div "Advanced" at bounding box center [575, 164] width 163 height 11
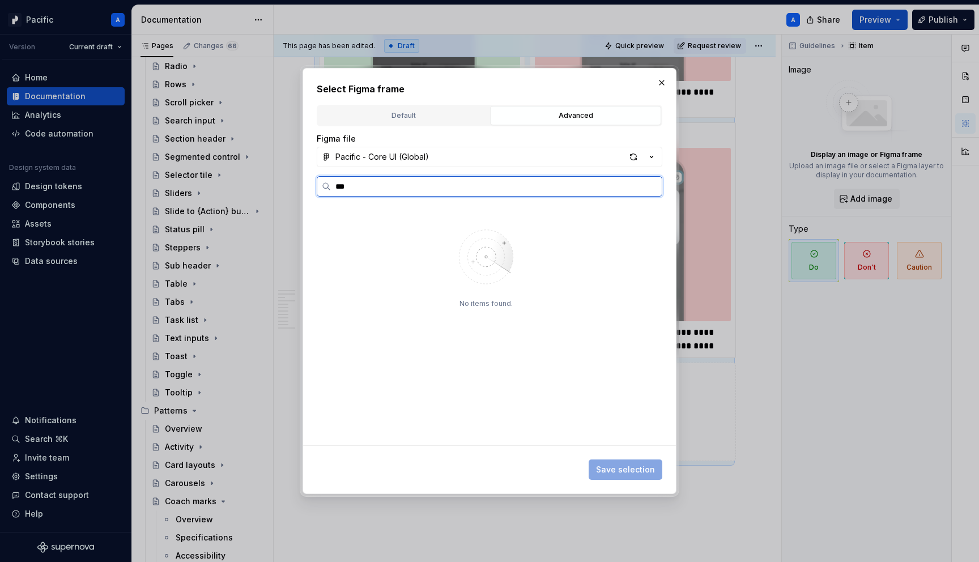
type input "****"
click at [645, 187] on input "****" at bounding box center [496, 186] width 331 height 11
click at [648, 187] on input "****" at bounding box center [496, 186] width 331 height 11
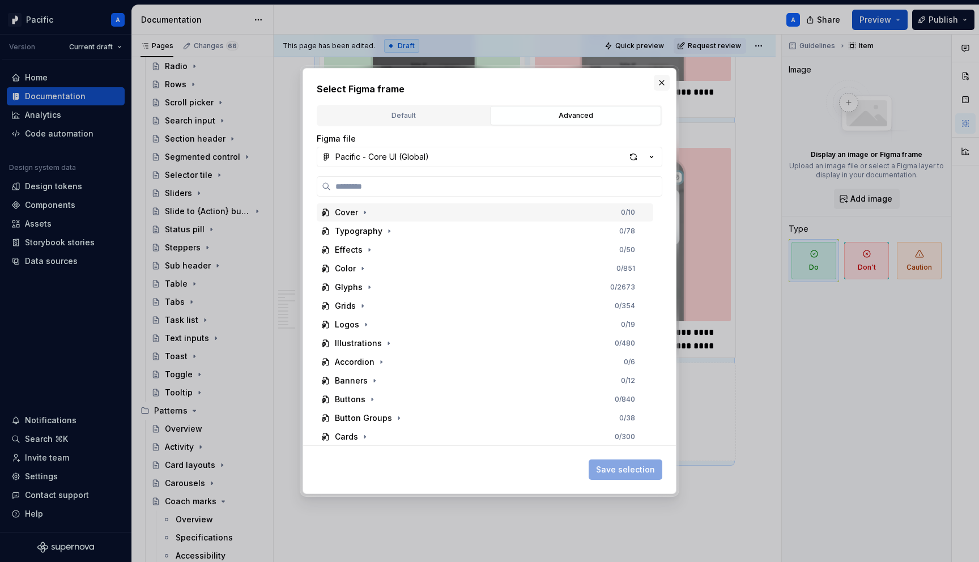
click at [662, 79] on button "button" at bounding box center [662, 83] width 16 height 16
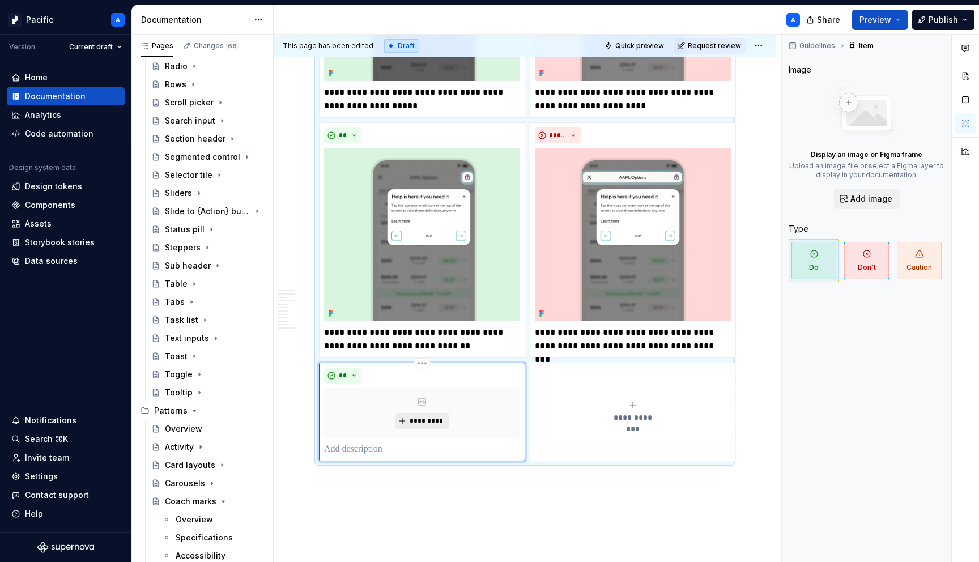
click at [424, 416] on span "*********" at bounding box center [426, 420] width 35 height 9
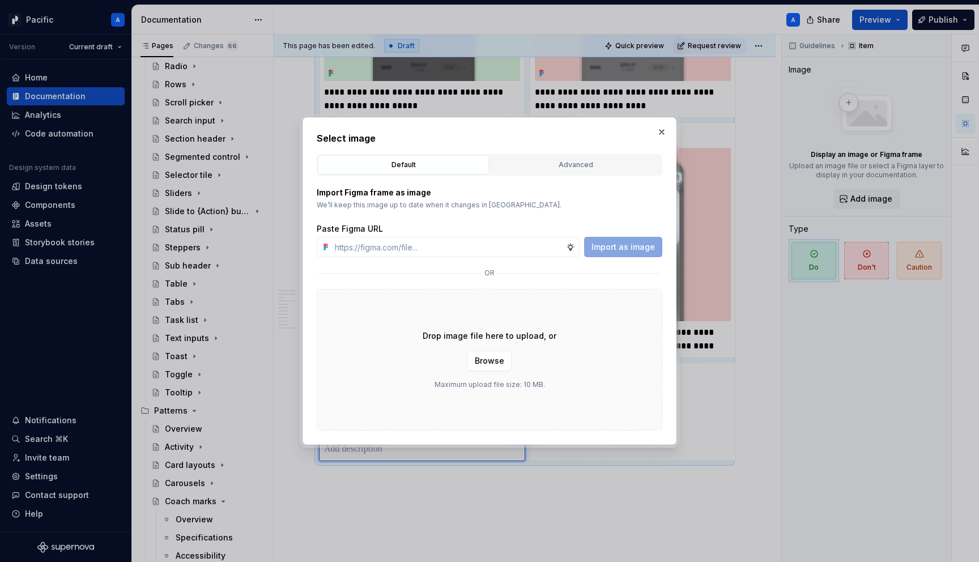
type textarea "*"
type input "[URL][DOMAIN_NAME]"
type textarea "*"
type input "[URL][DOMAIN_NAME]"
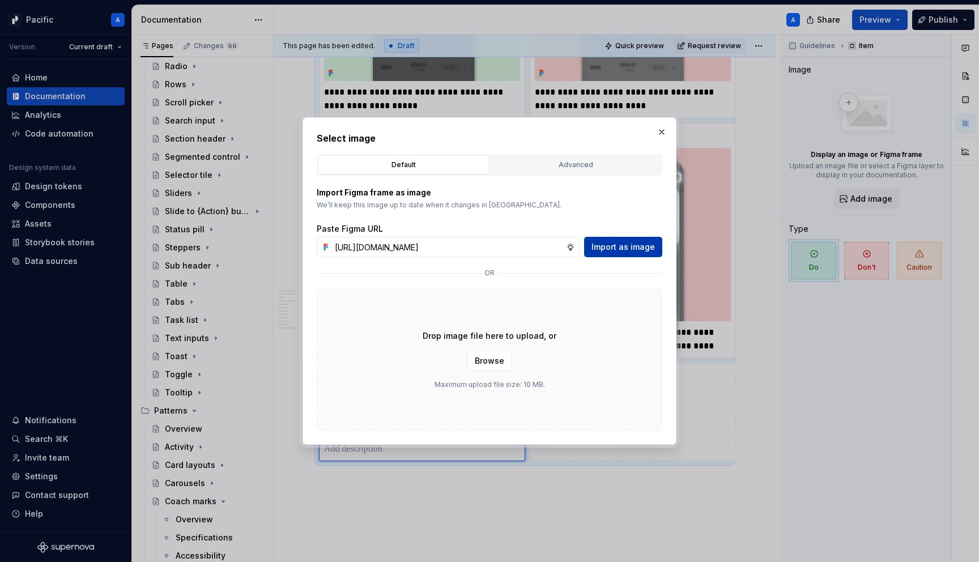
scroll to position [0, 0]
click at [634, 248] on span "Import as image" at bounding box center [622, 246] width 63 height 11
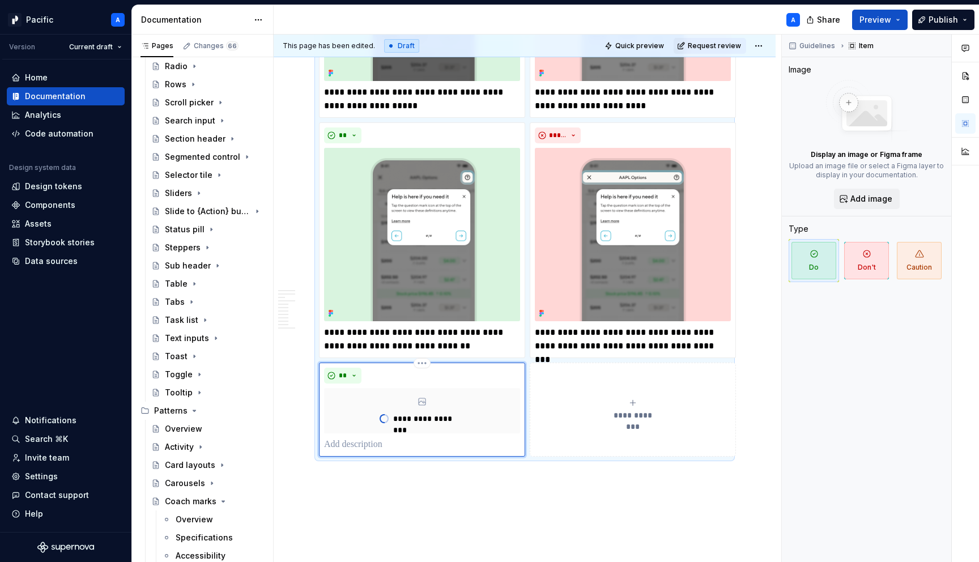
click at [677, 403] on div "**********" at bounding box center [633, 409] width 196 height 23
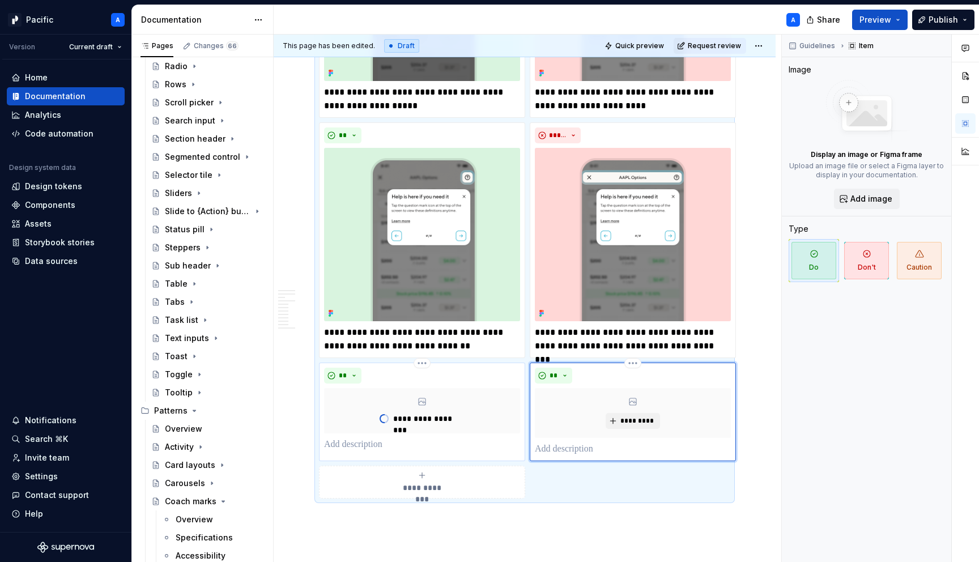
type textarea "*"
click at [563, 368] on button "**" at bounding box center [553, 376] width 37 height 16
click at [568, 398] on span "Don't" at bounding box center [585, 401] width 96 height 18
click at [638, 416] on span "*********" at bounding box center [637, 420] width 35 height 9
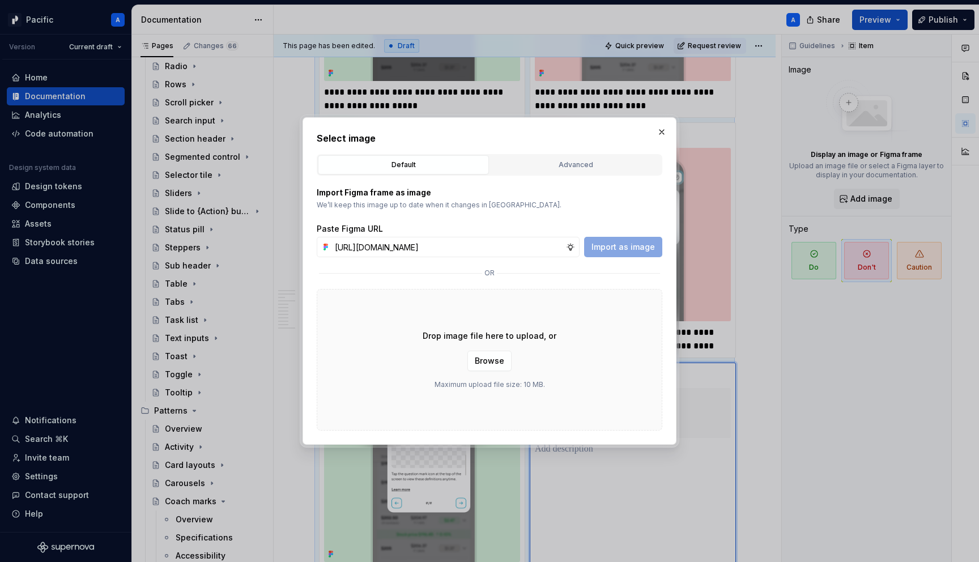
scroll to position [0, 306]
type input "[URL][DOMAIN_NAME]"
click at [642, 244] on span "Import as image" at bounding box center [622, 246] width 63 height 11
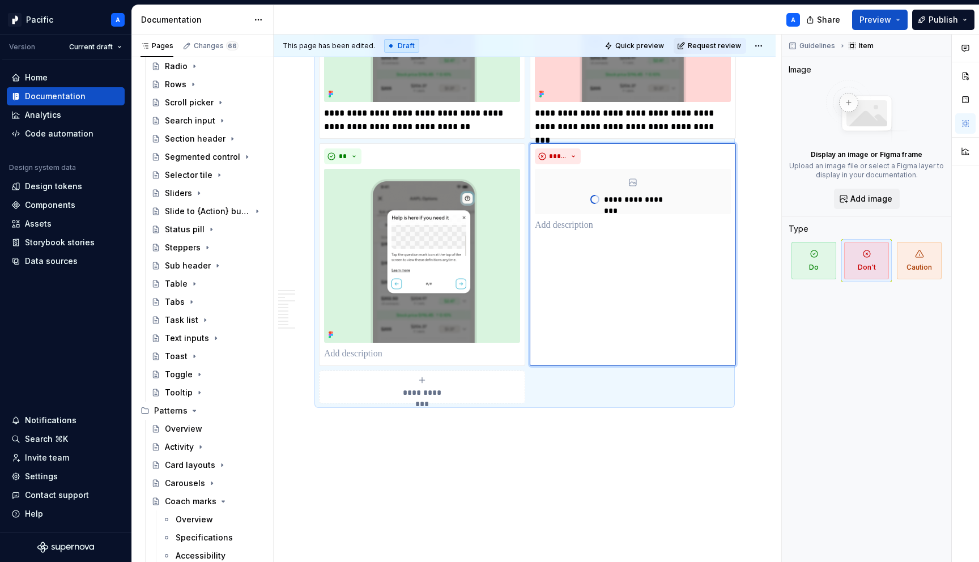
scroll to position [3723, 0]
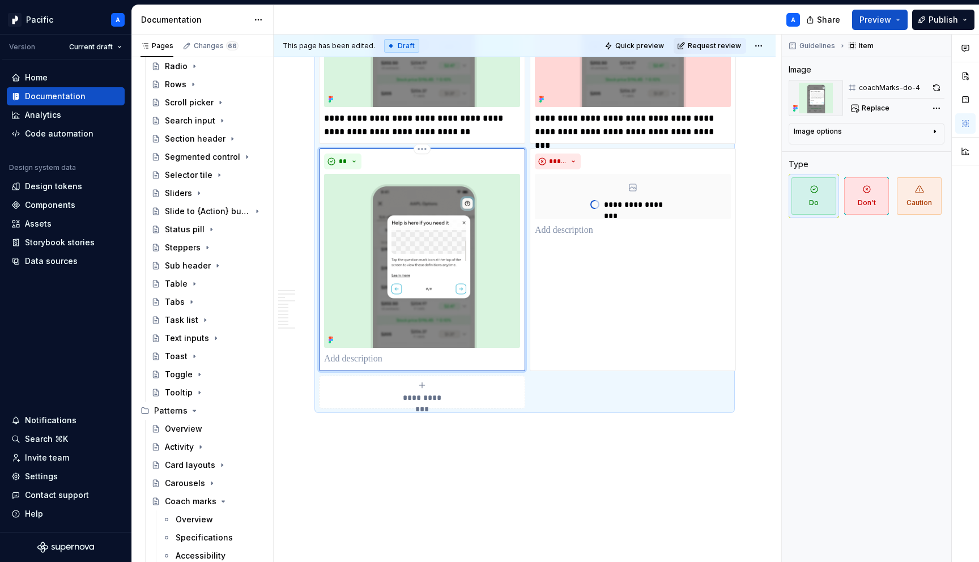
click at [435, 251] on img at bounding box center [422, 261] width 196 height 174
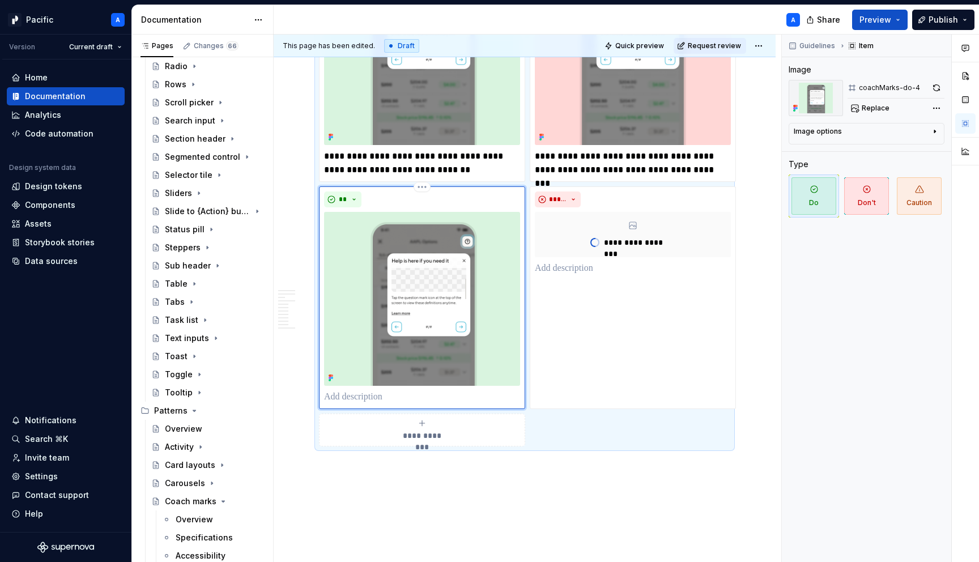
scroll to position [3678, 0]
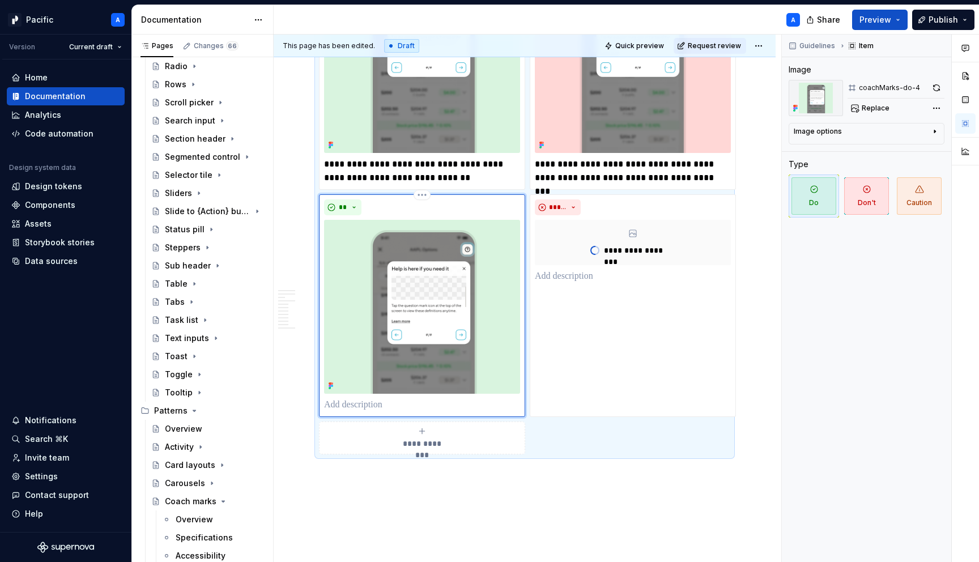
click at [362, 398] on p at bounding box center [422, 405] width 196 height 14
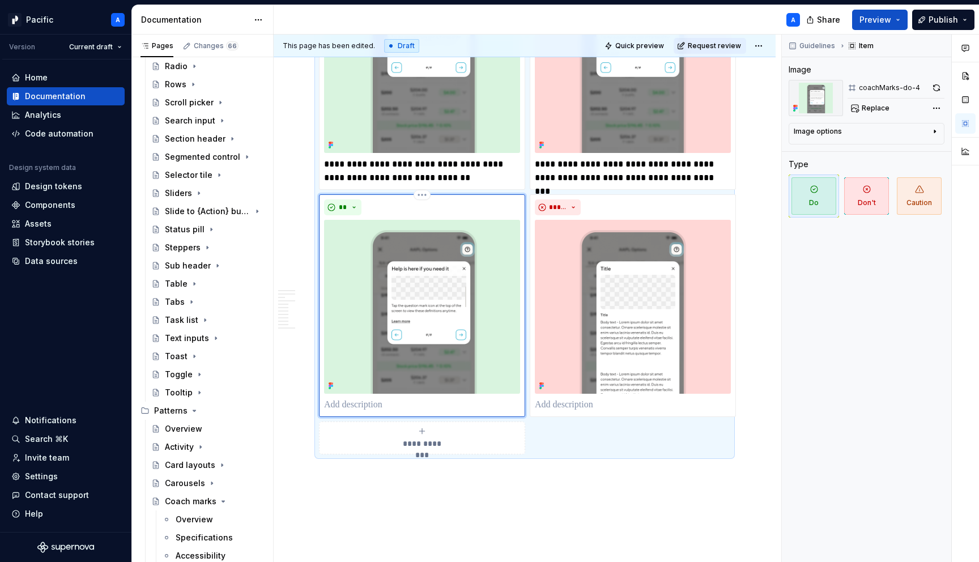
type textarea "*"
drag, startPoint x: 457, startPoint y: 390, endPoint x: 541, endPoint y: 405, distance: 85.7
click at [477, 398] on div "**********" at bounding box center [422, 305] width 206 height 223
click at [475, 398] on p "**********" at bounding box center [422, 405] width 196 height 14
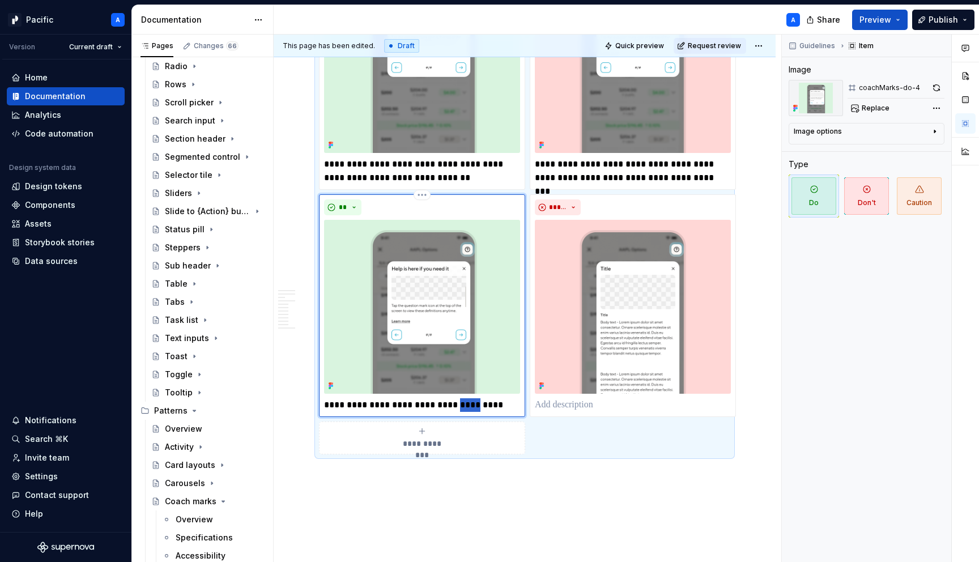
click at [475, 398] on p "**********" at bounding box center [422, 405] width 196 height 14
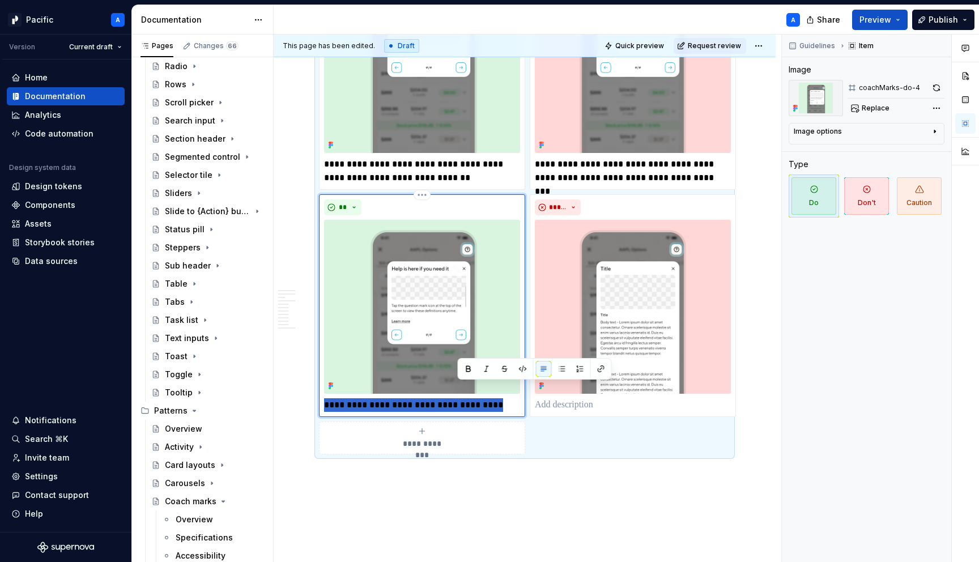
click at [475, 398] on p "**********" at bounding box center [422, 405] width 196 height 14
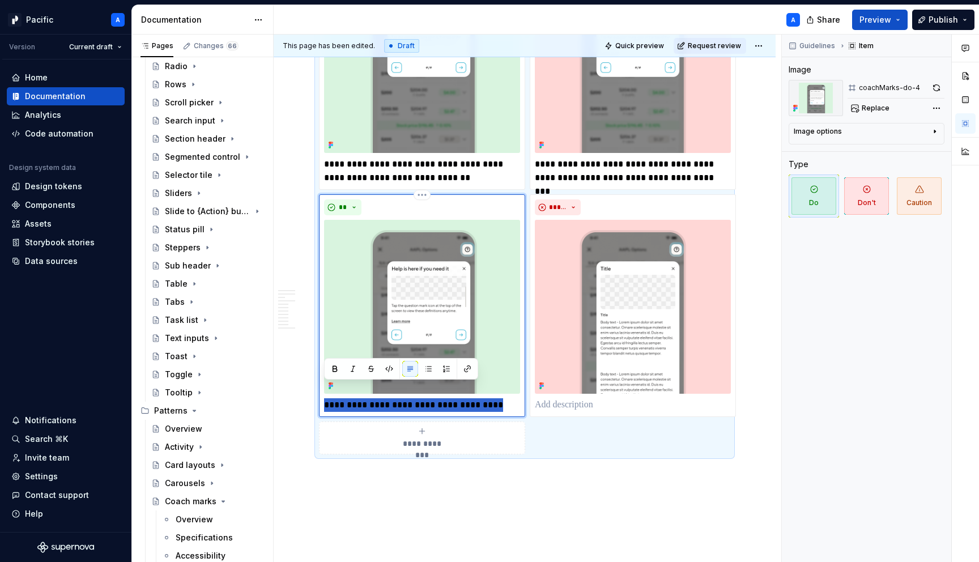
click at [498, 398] on p "**********" at bounding box center [422, 405] width 196 height 14
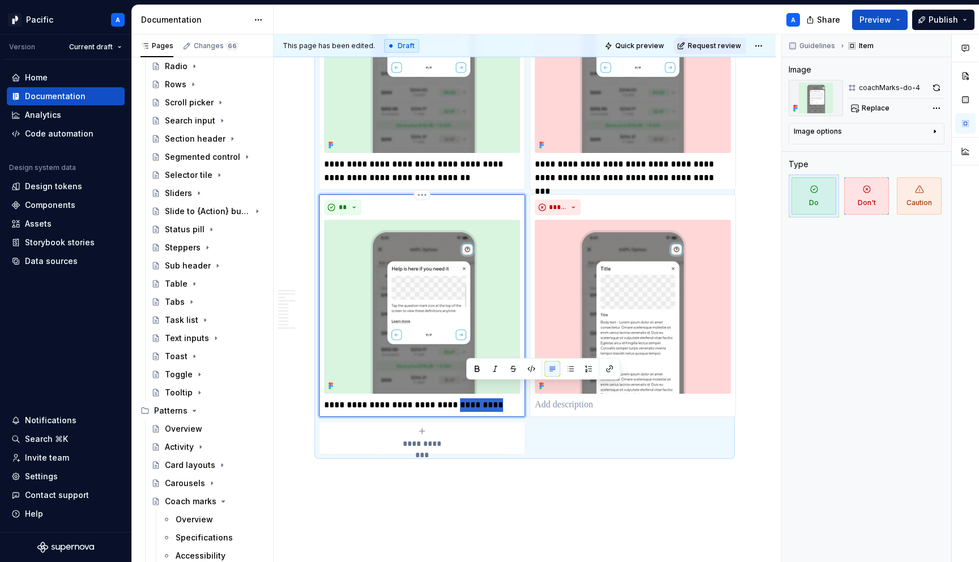
drag, startPoint x: 509, startPoint y: 391, endPoint x: 457, endPoint y: 389, distance: 51.6
click at [457, 398] on p "**********" at bounding box center [422, 405] width 196 height 14
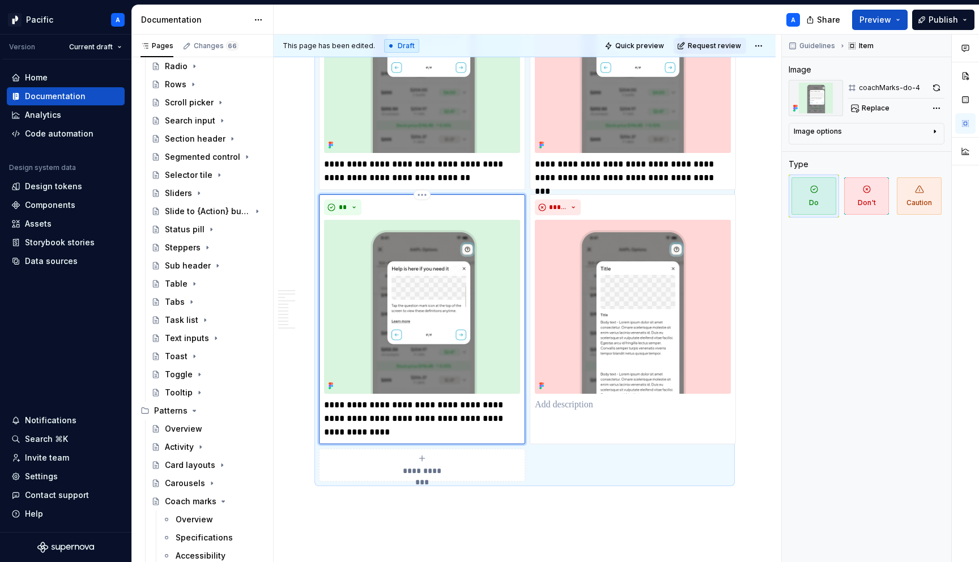
click at [441, 403] on p "**********" at bounding box center [422, 418] width 196 height 41
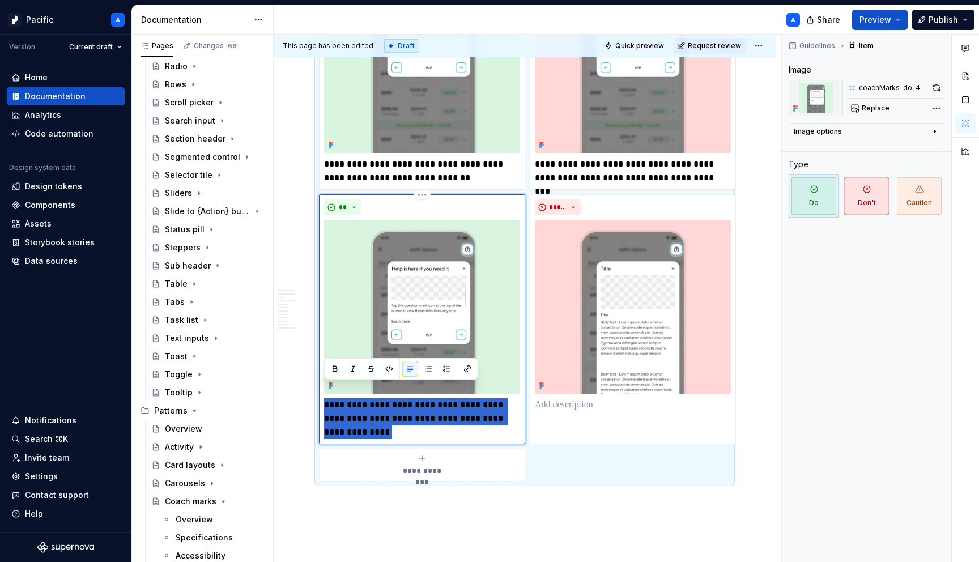
click at [441, 403] on p "**********" at bounding box center [422, 418] width 196 height 41
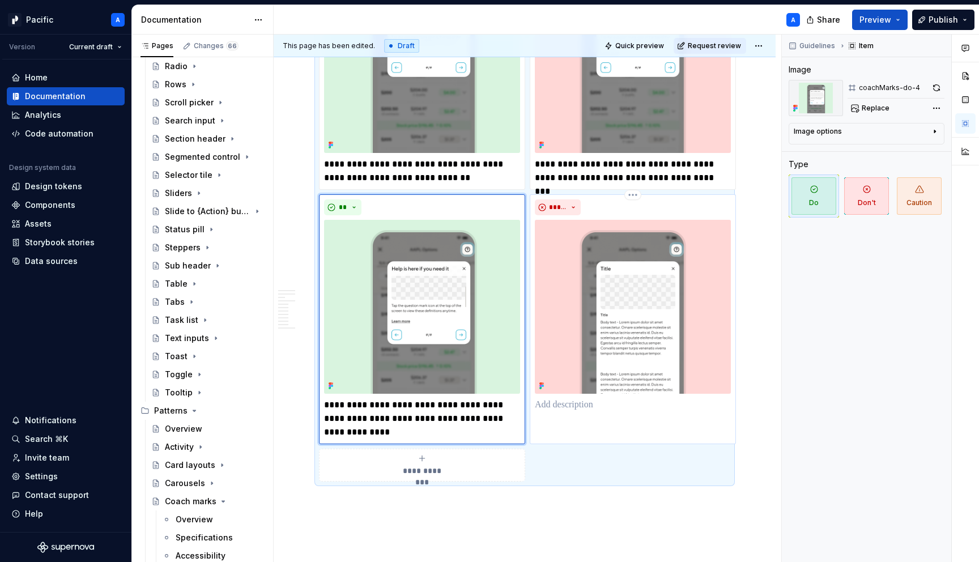
click at [604, 398] on p at bounding box center [633, 405] width 196 height 14
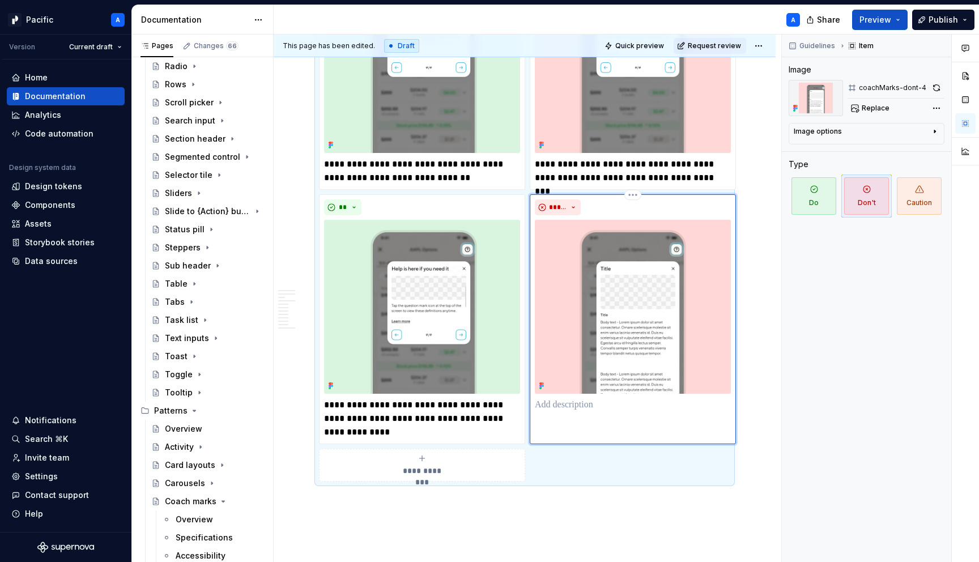
paste div
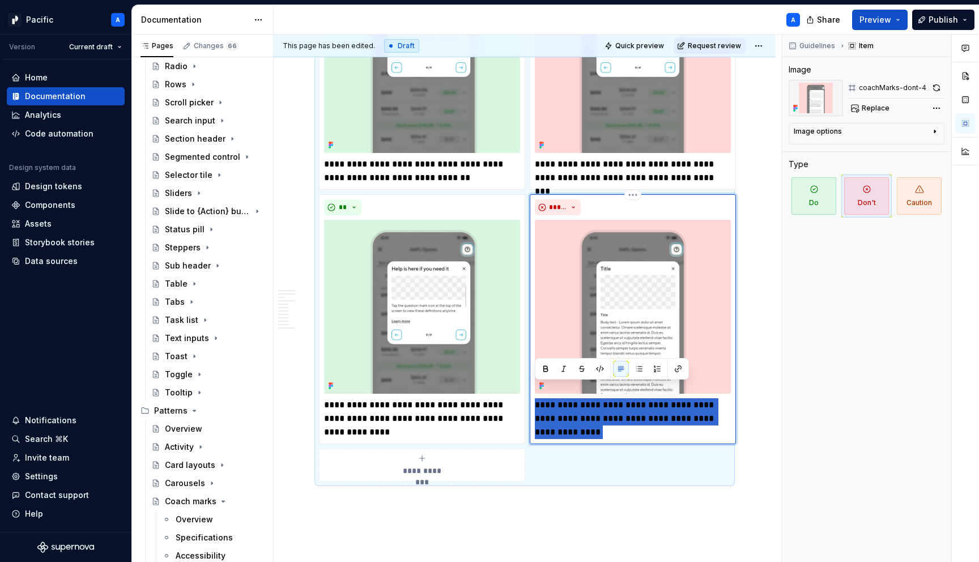
drag, startPoint x: 536, startPoint y: 387, endPoint x: 613, endPoint y: 420, distance: 83.5
click at [613, 420] on p "**********" at bounding box center [633, 418] width 196 height 41
type textarea "*"
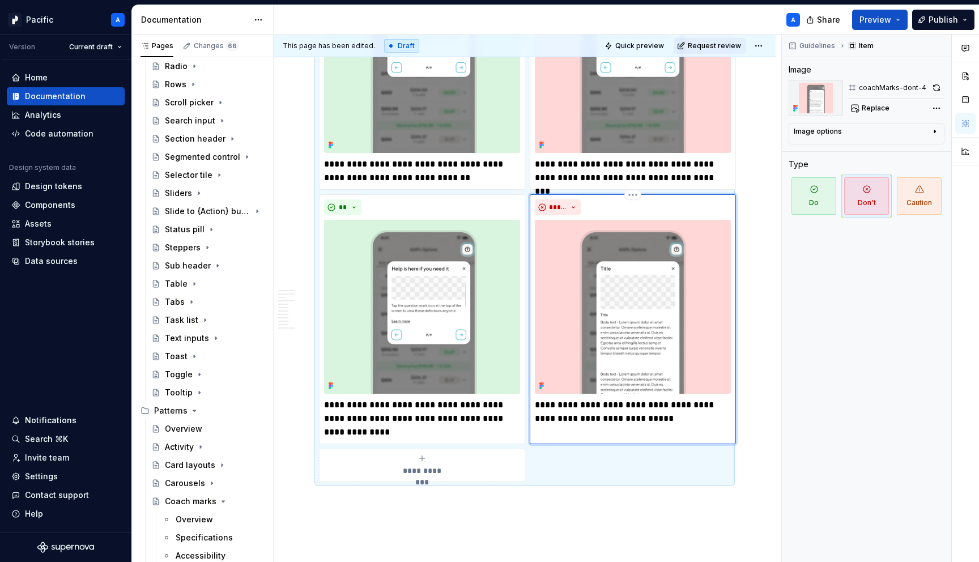
click at [632, 401] on p "**********" at bounding box center [633, 411] width 196 height 27
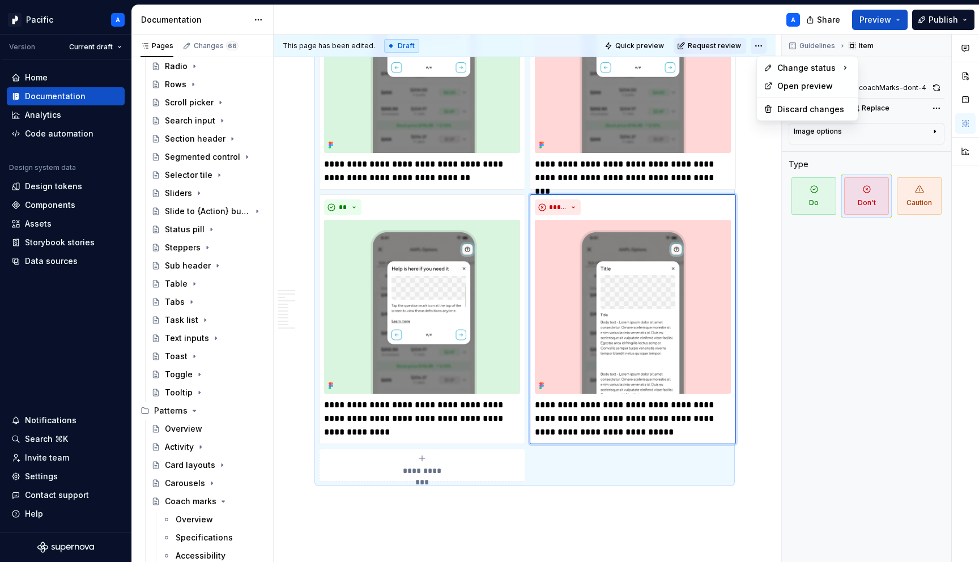
click at [761, 44] on html "Pacific A Version Current draft Home Documentation Analytics Code automation De…" at bounding box center [489, 281] width 979 height 562
click at [901, 119] on div "Ready for publish" at bounding box center [929, 124] width 79 height 11
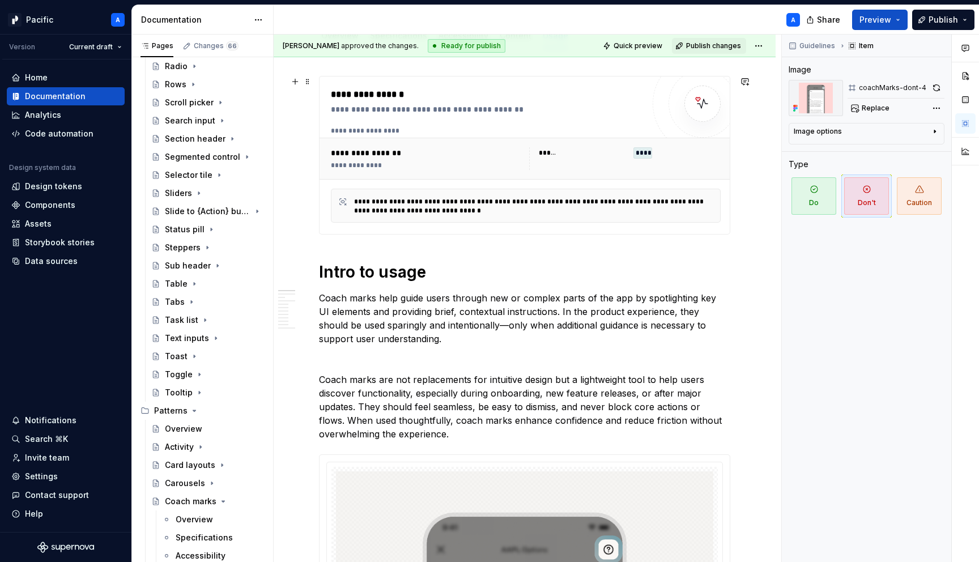
scroll to position [0, 0]
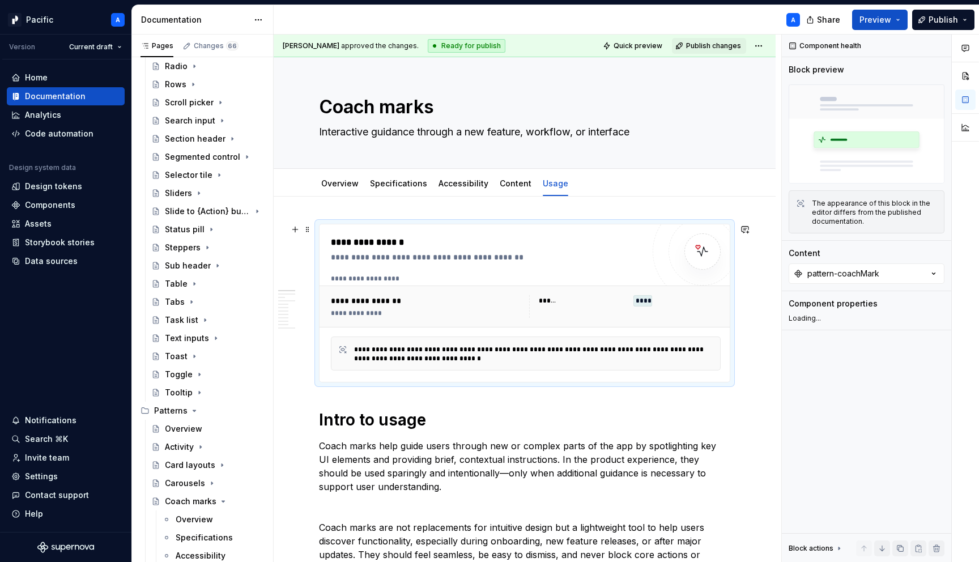
click at [434, 326] on div "**********" at bounding box center [525, 306] width 412 height 42
click at [404, 185] on link "Specifications" at bounding box center [398, 183] width 57 height 10
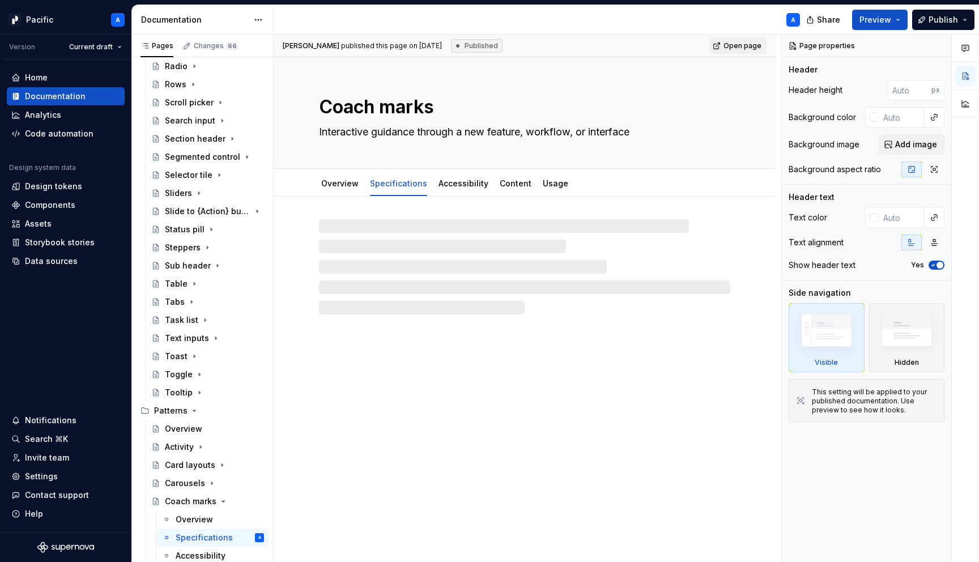
type textarea "*"
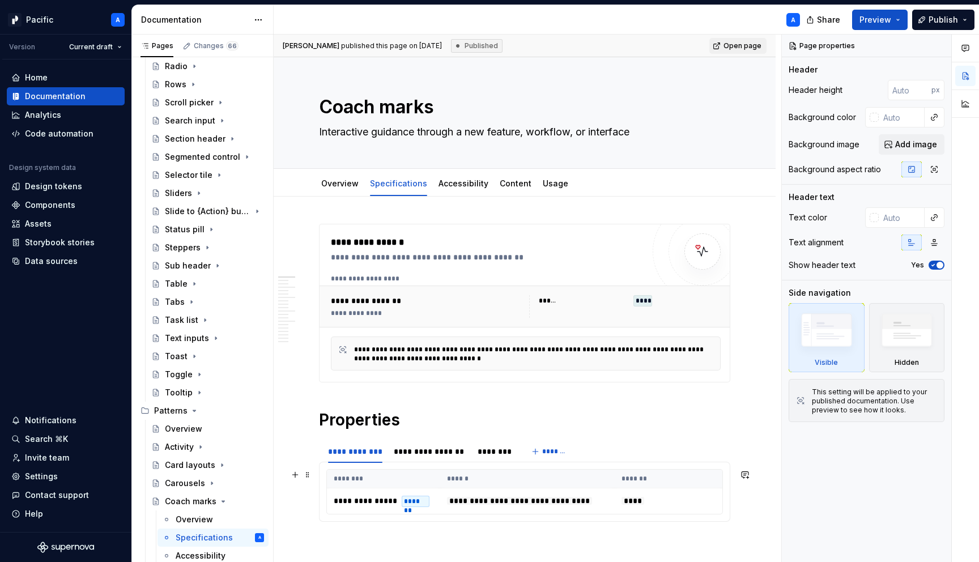
click at [425, 469] on div "**********" at bounding box center [524, 491] width 396 height 45
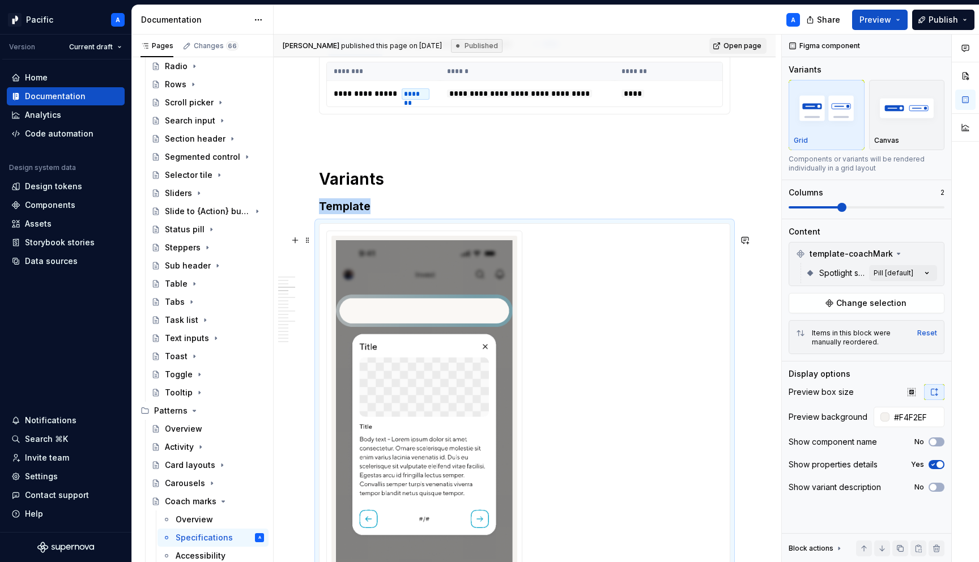
click at [425, 468] on img at bounding box center [424, 431] width 177 height 382
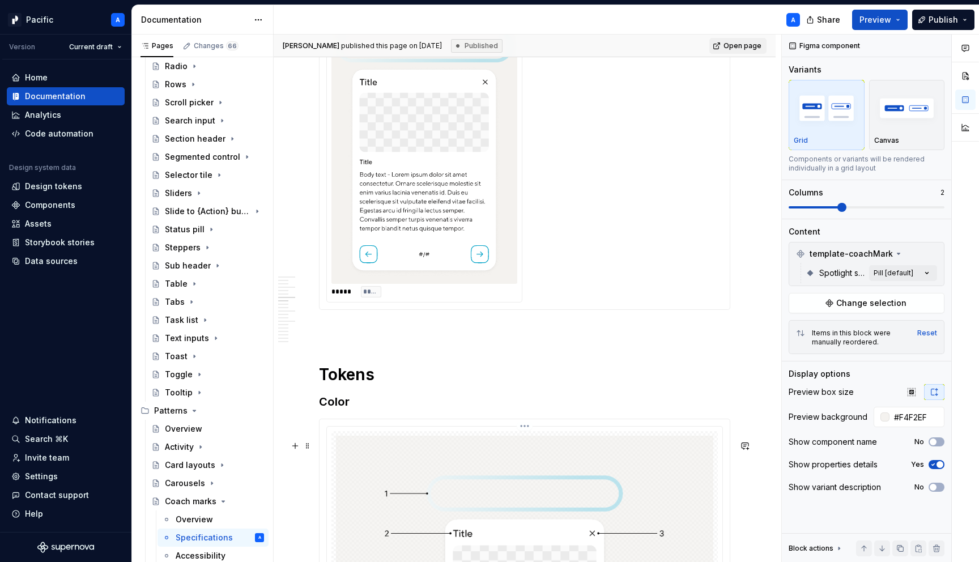
scroll to position [779, 0]
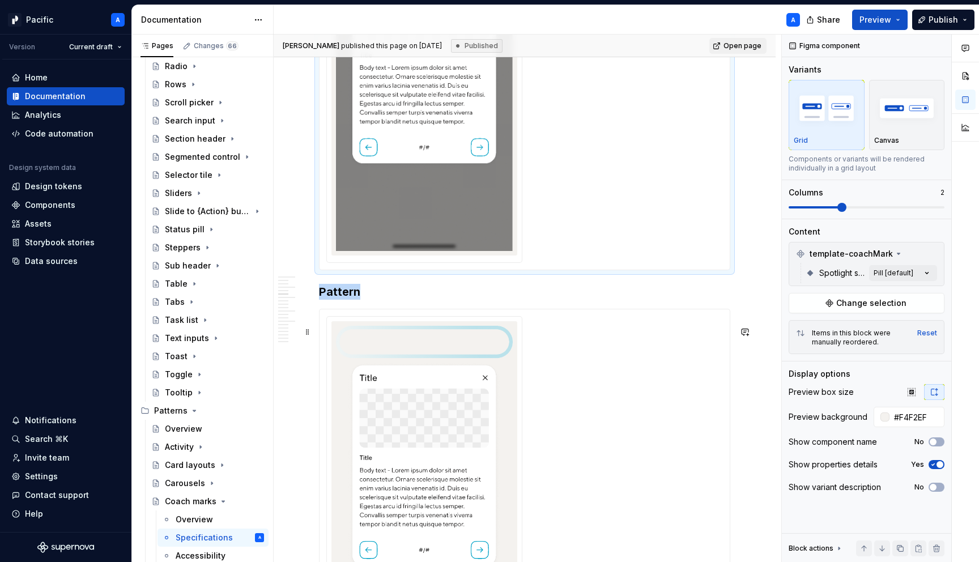
click at [463, 398] on img at bounding box center [424, 450] width 177 height 249
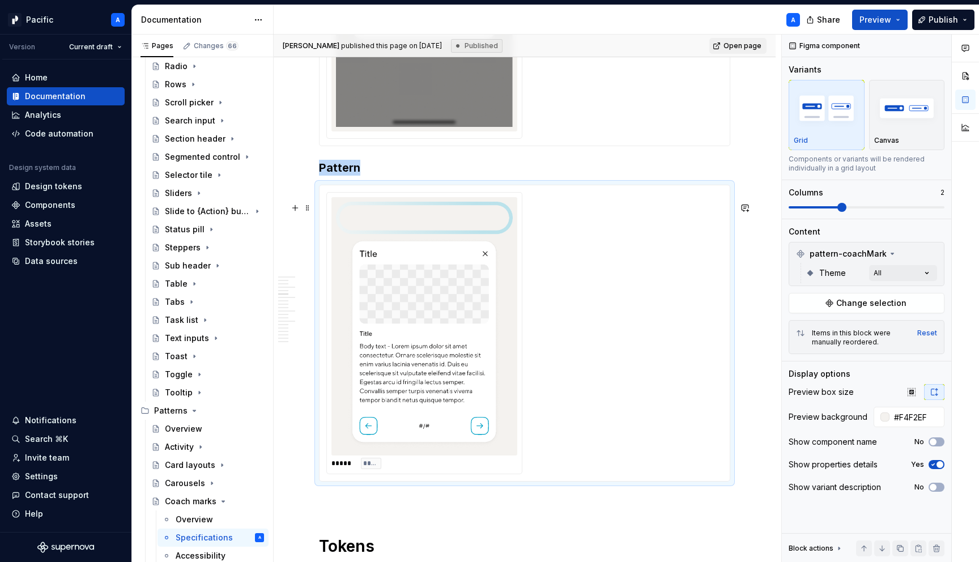
scroll to position [885, 0]
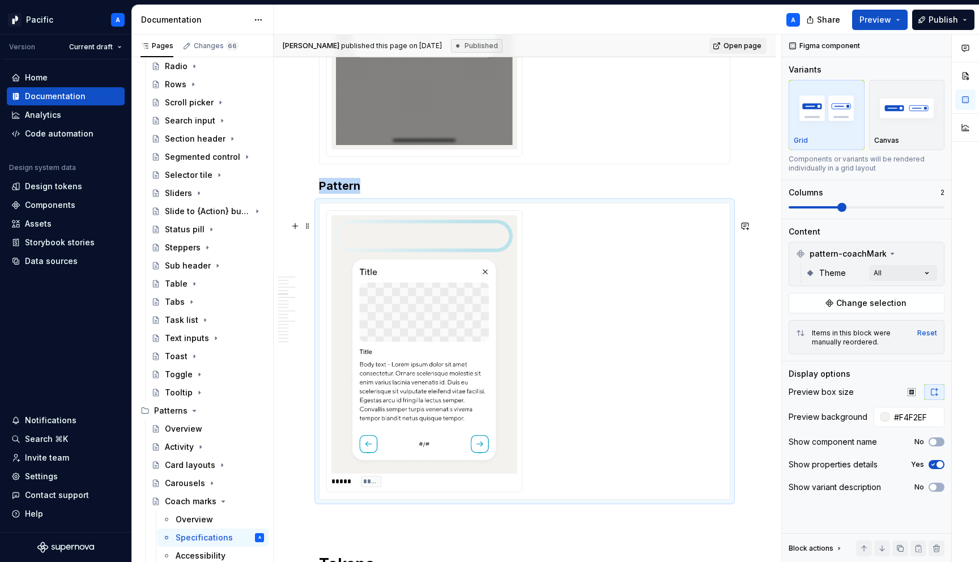
click at [490, 301] on img at bounding box center [424, 344] width 177 height 249
click at [929, 272] on div "Comments Open comments No comments yet Select ‘Comment’ from the block context …" at bounding box center [879, 299] width 197 height 528
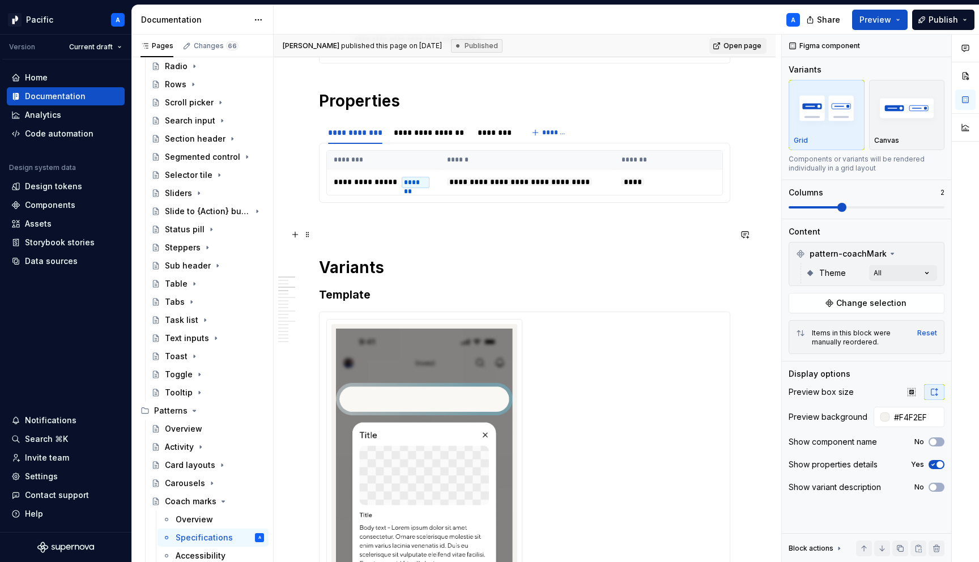
scroll to position [320, 0]
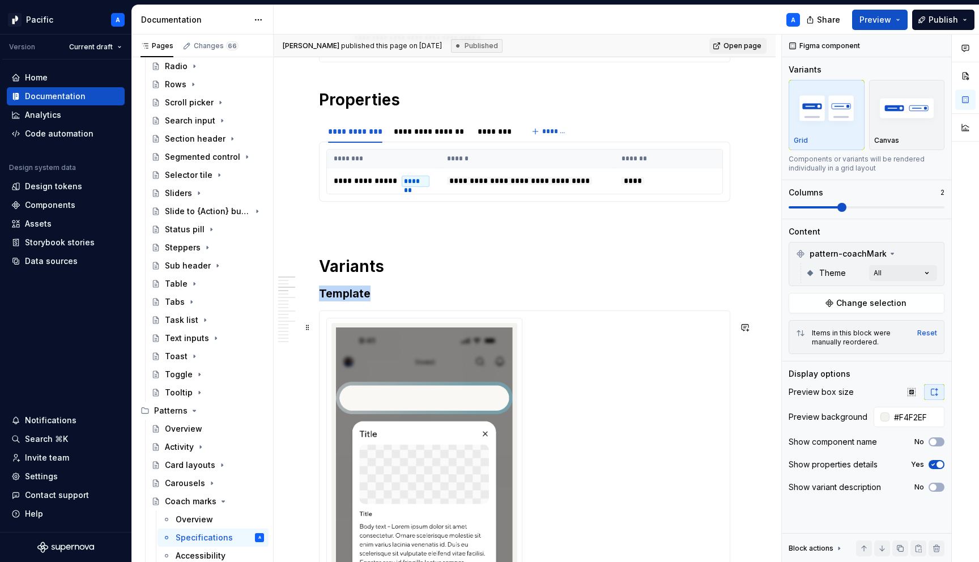
click at [460, 377] on img at bounding box center [424, 518] width 177 height 382
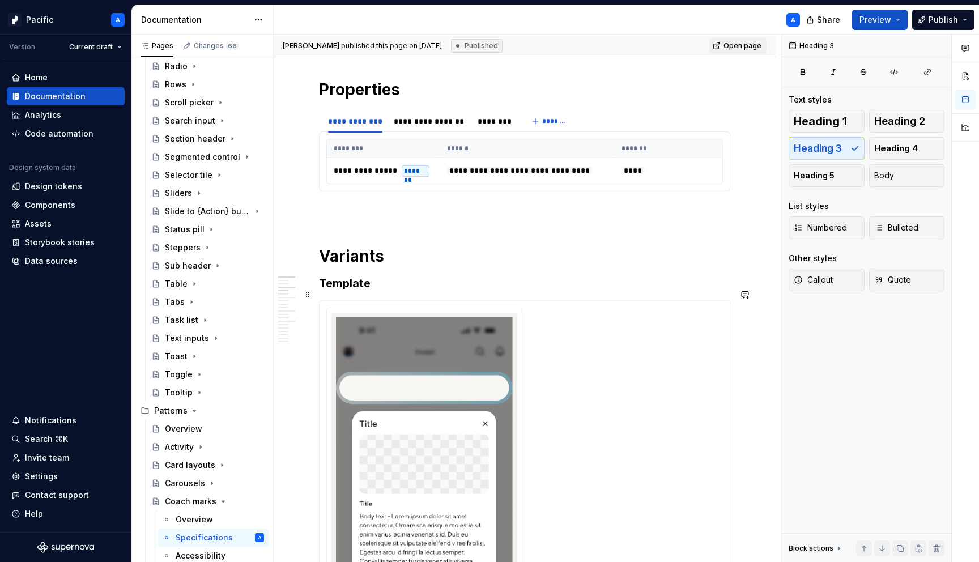
click at [348, 289] on h3 "Template" at bounding box center [524, 283] width 411 height 16
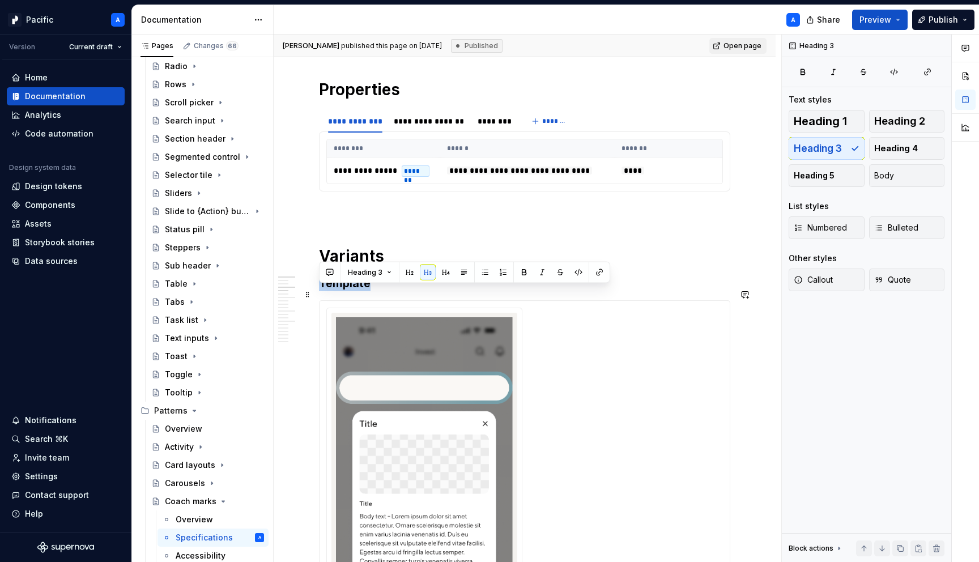
click at [348, 289] on h3 "Template" at bounding box center [524, 283] width 411 height 16
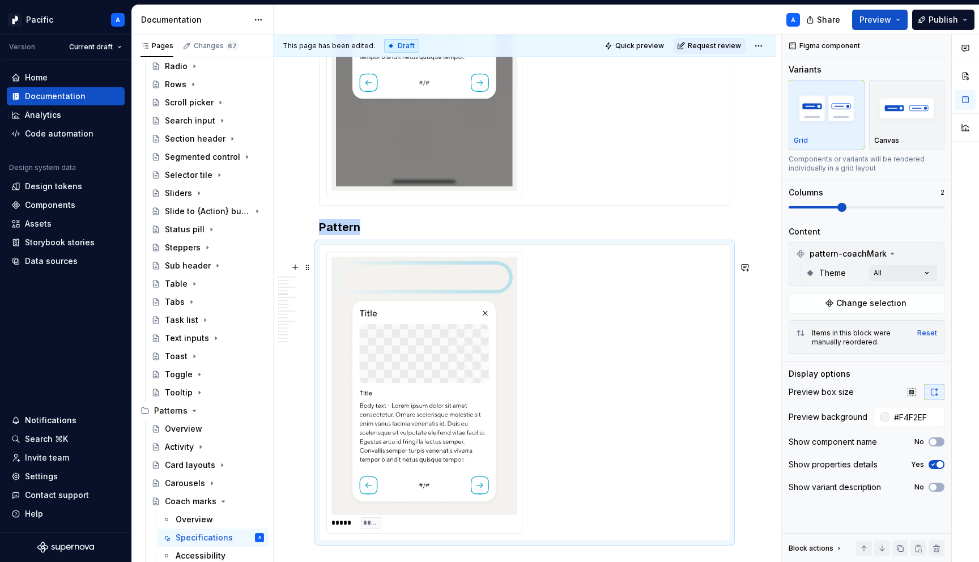
click at [364, 374] on img at bounding box center [424, 385] width 177 height 249
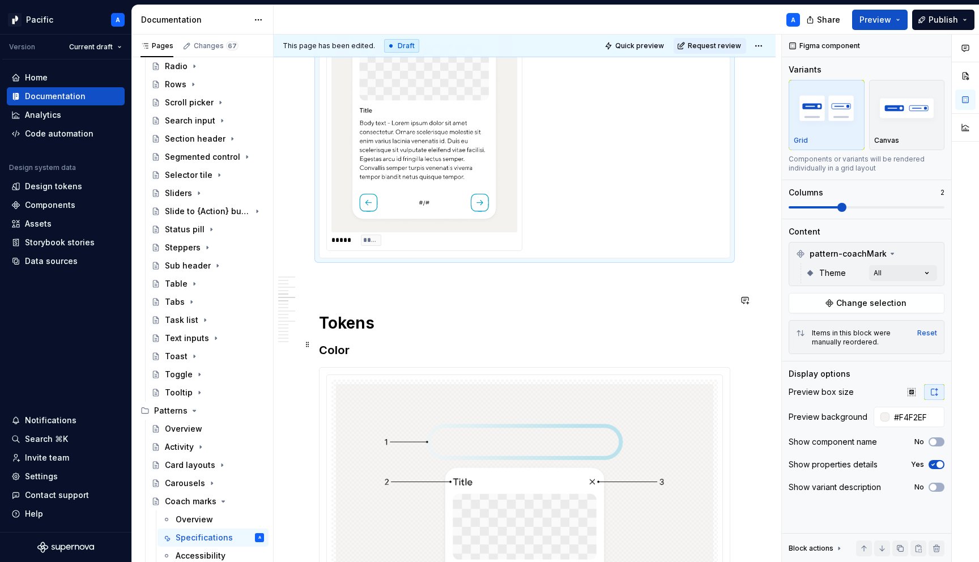
scroll to position [1148, 0]
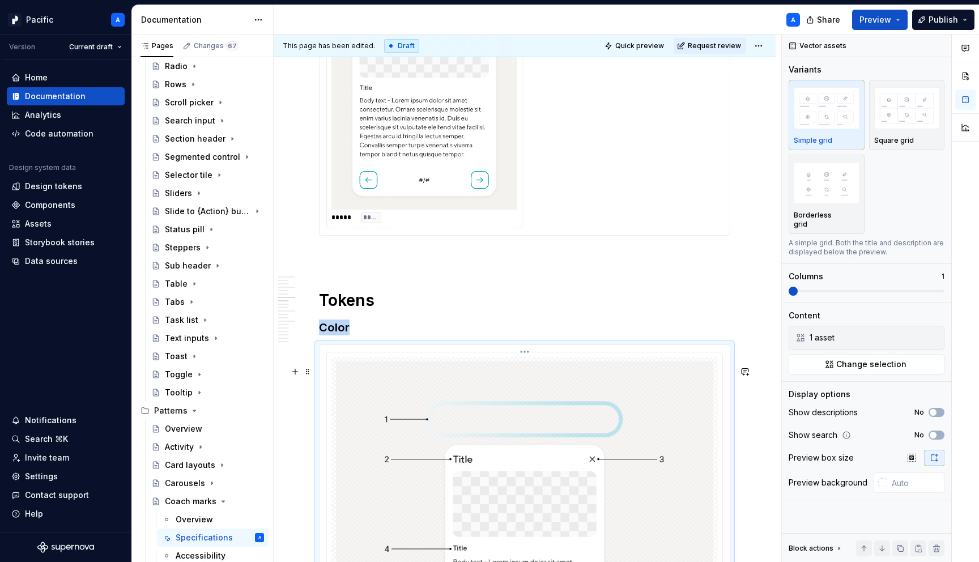
click at [402, 429] on img at bounding box center [524, 538] width 377 height 355
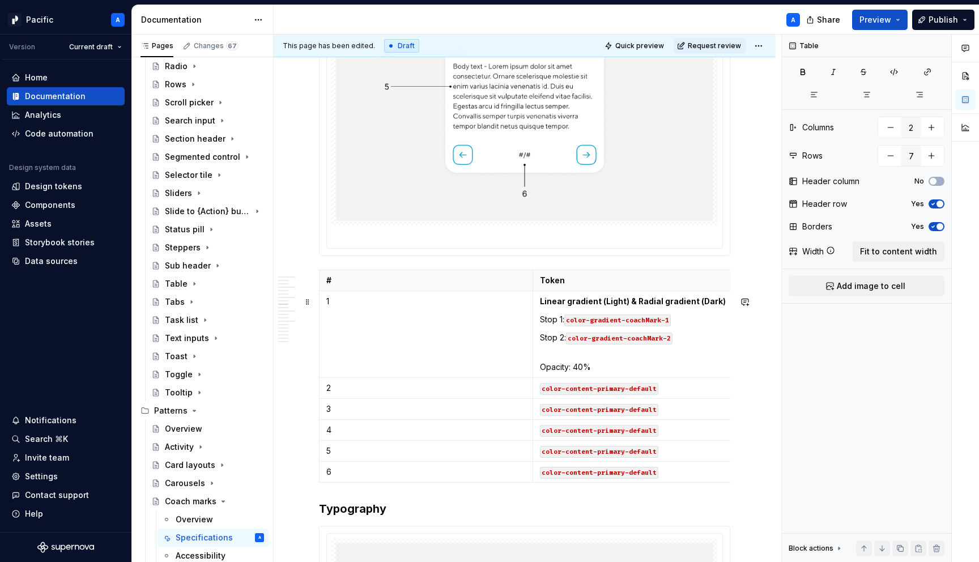
click at [402, 415] on p "3" at bounding box center [425, 408] width 199 height 11
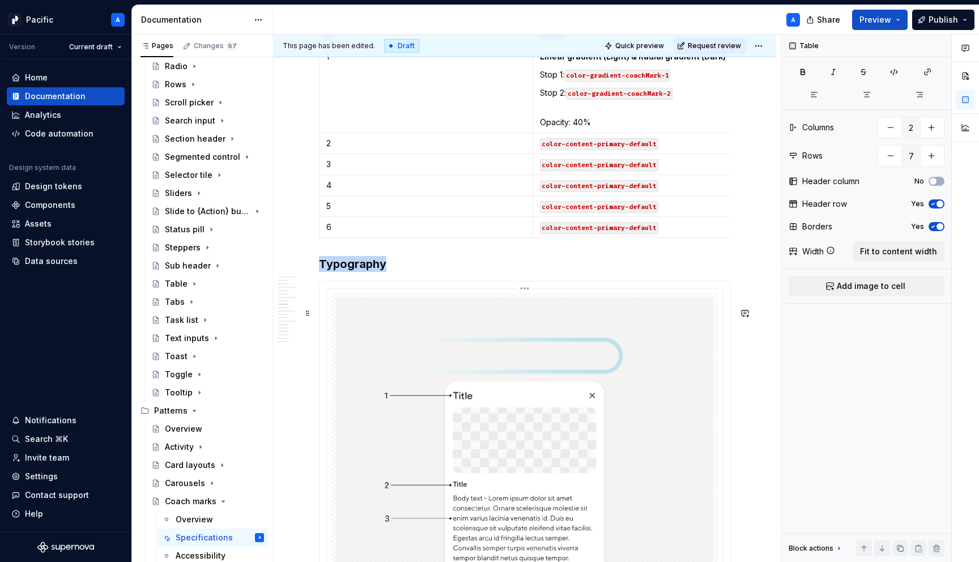
click at [404, 431] on img at bounding box center [524, 475] width 377 height 355
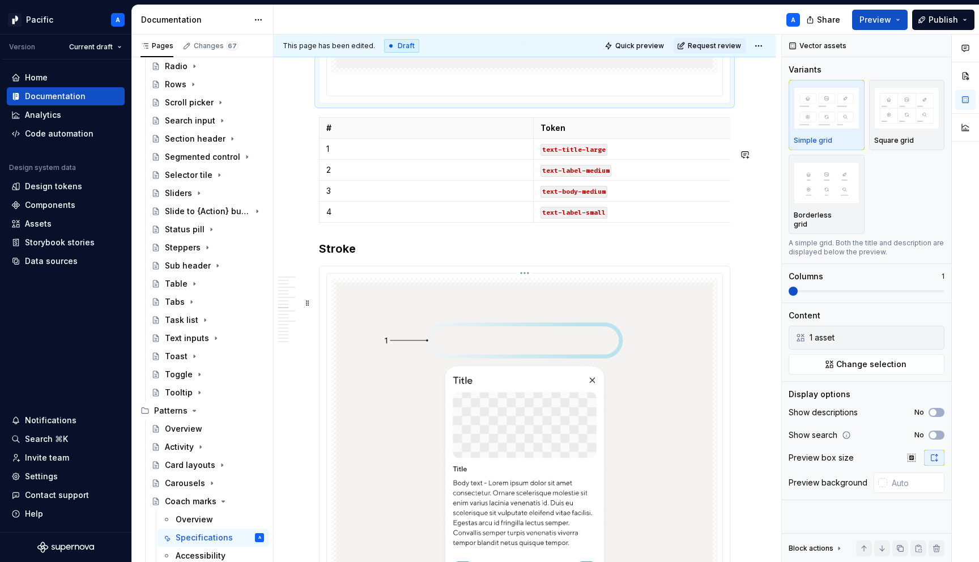
scroll to position [2683, 0]
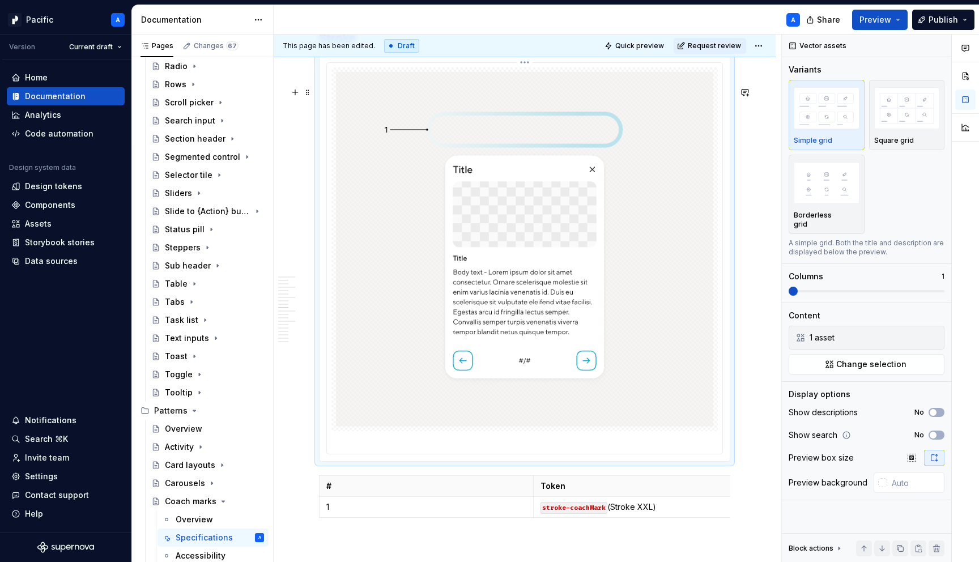
click at [404, 426] on img at bounding box center [524, 249] width 377 height 355
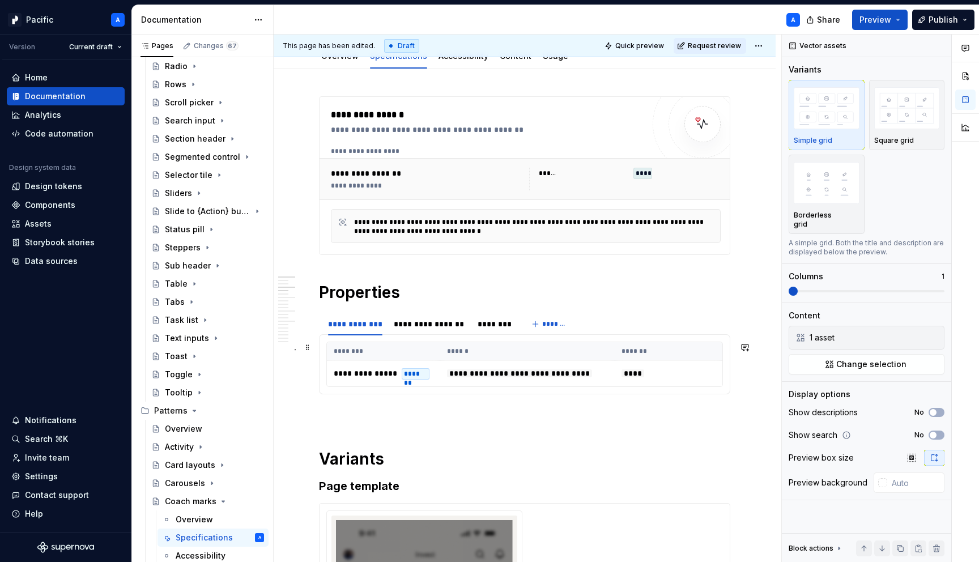
scroll to position [0, 0]
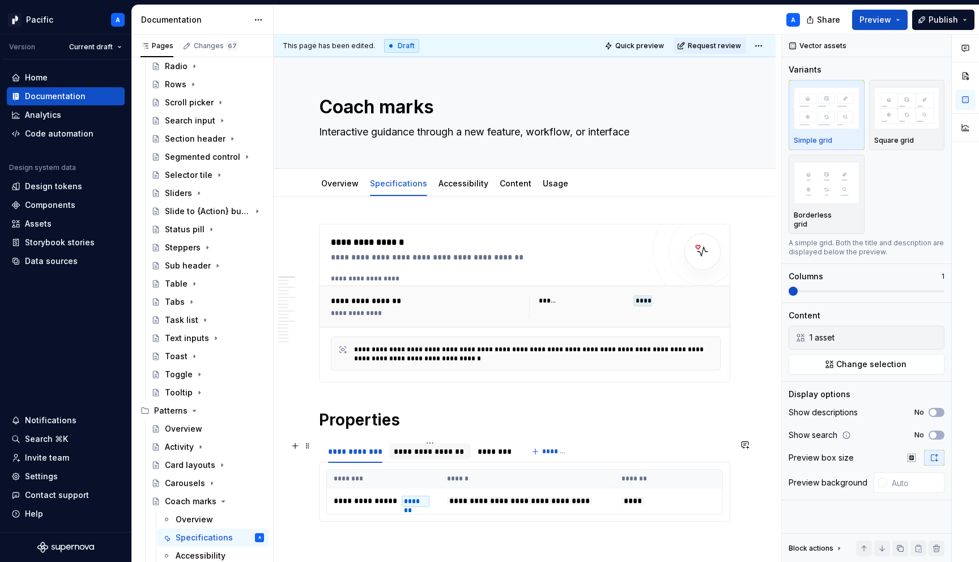
click at [412, 457] on div "**********" at bounding box center [430, 451] width 82 height 16
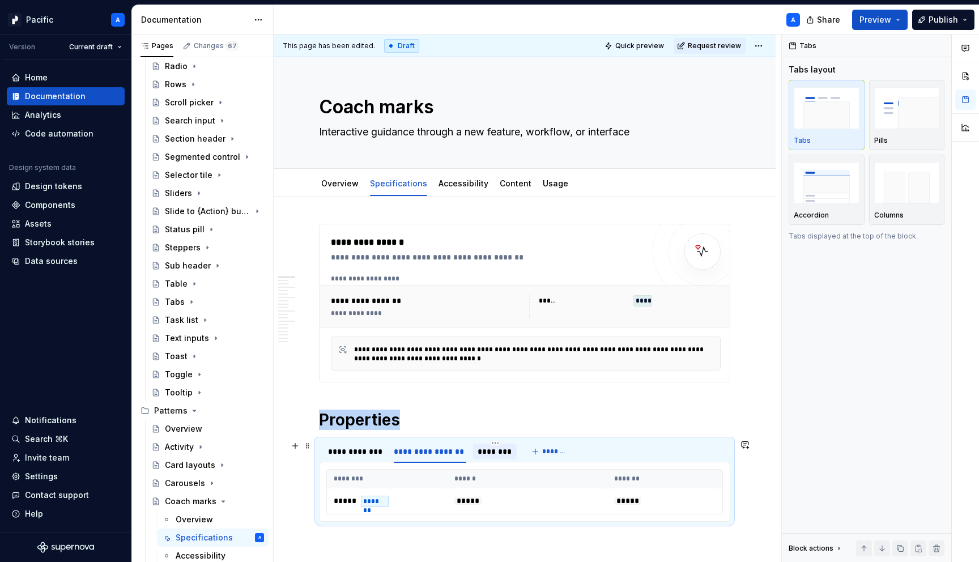
click at [503, 455] on div "********" at bounding box center [494, 451] width 35 height 11
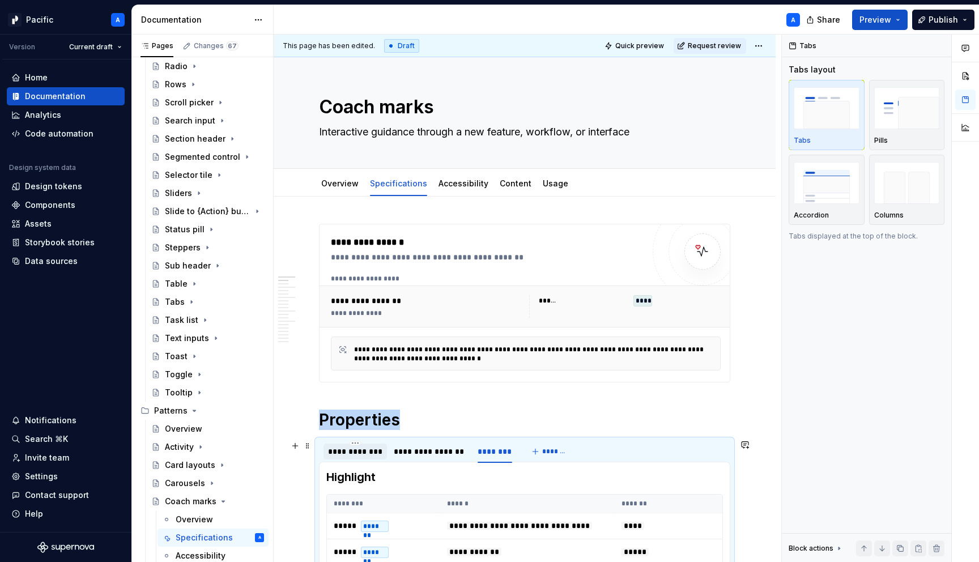
click at [351, 452] on div "**********" at bounding box center [355, 451] width 54 height 11
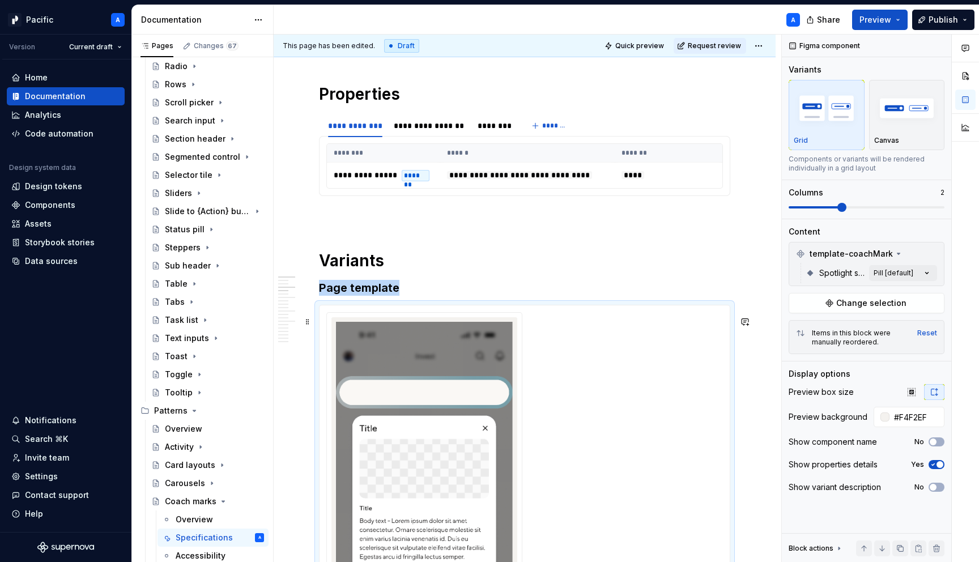
click at [362, 454] on img at bounding box center [424, 513] width 177 height 382
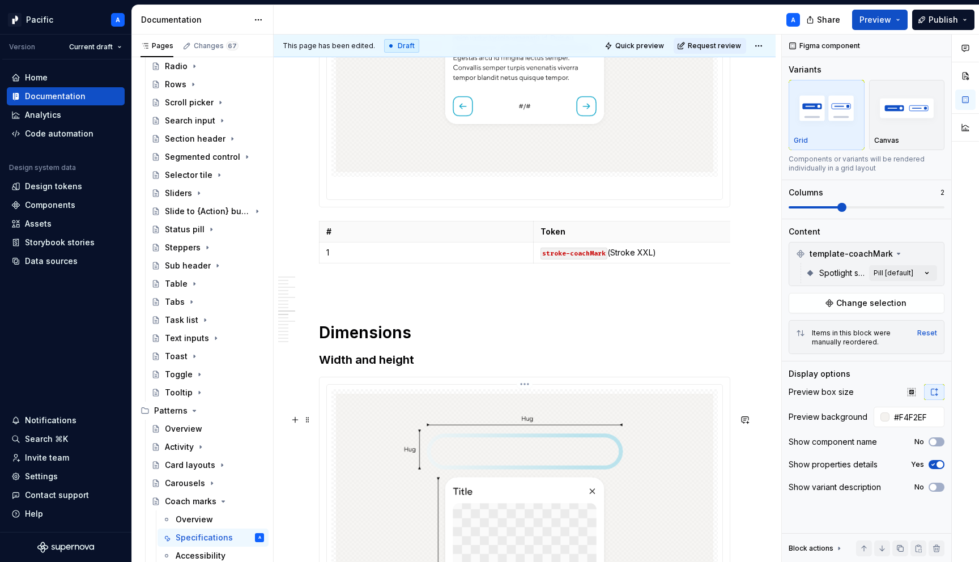
scroll to position [2933, 0]
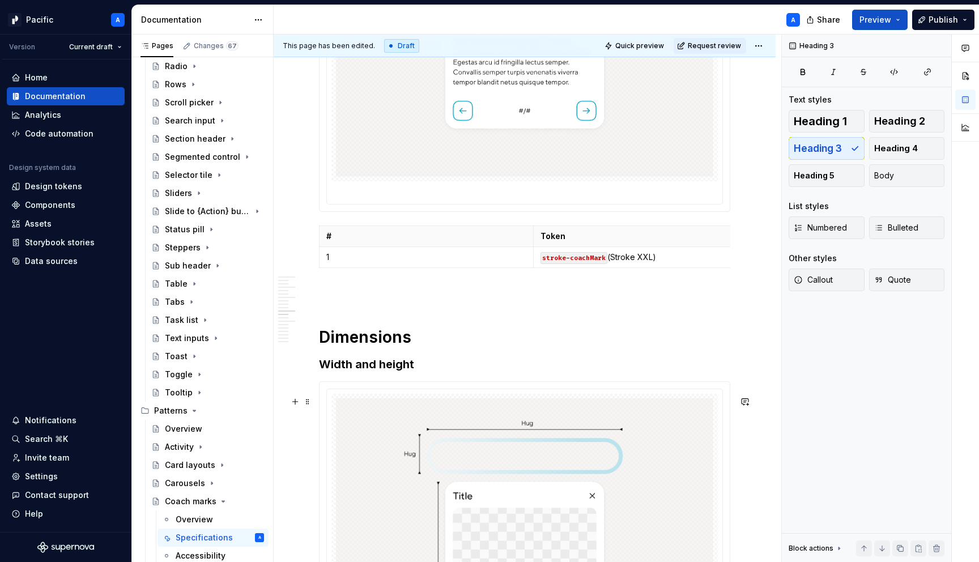
click at [381, 372] on h3 "Width and height" at bounding box center [524, 364] width 411 height 16
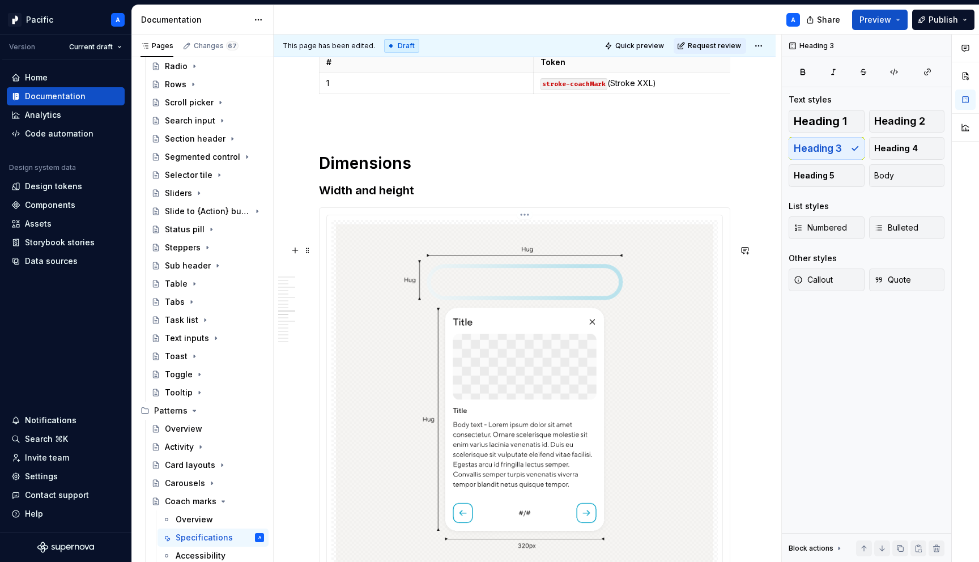
scroll to position [3106, 0]
click at [467, 199] on h3 "Width and height" at bounding box center [524, 191] width 411 height 16
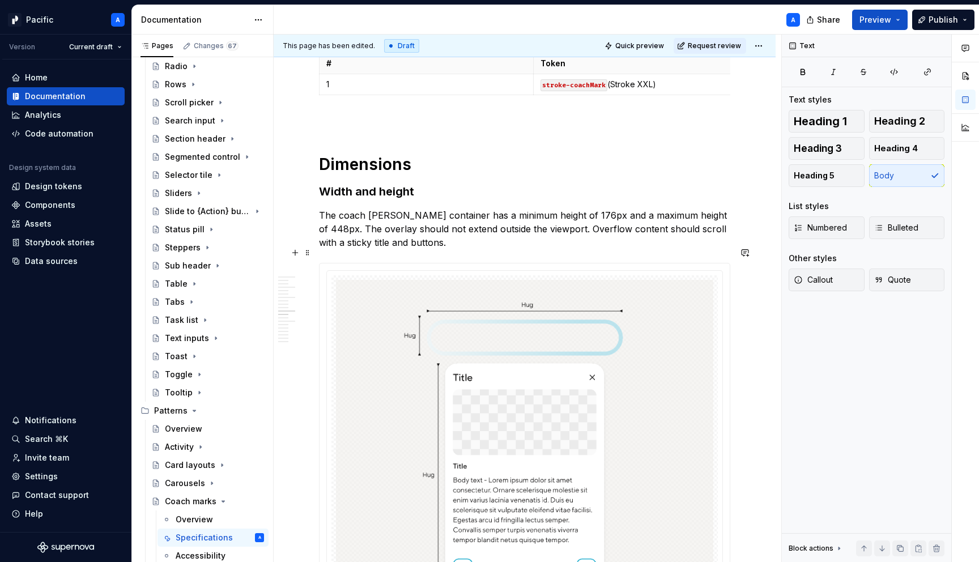
click at [596, 249] on p "The coach [PERSON_NAME] container has a minimum height of 176px and a maximum h…" at bounding box center [524, 228] width 411 height 41
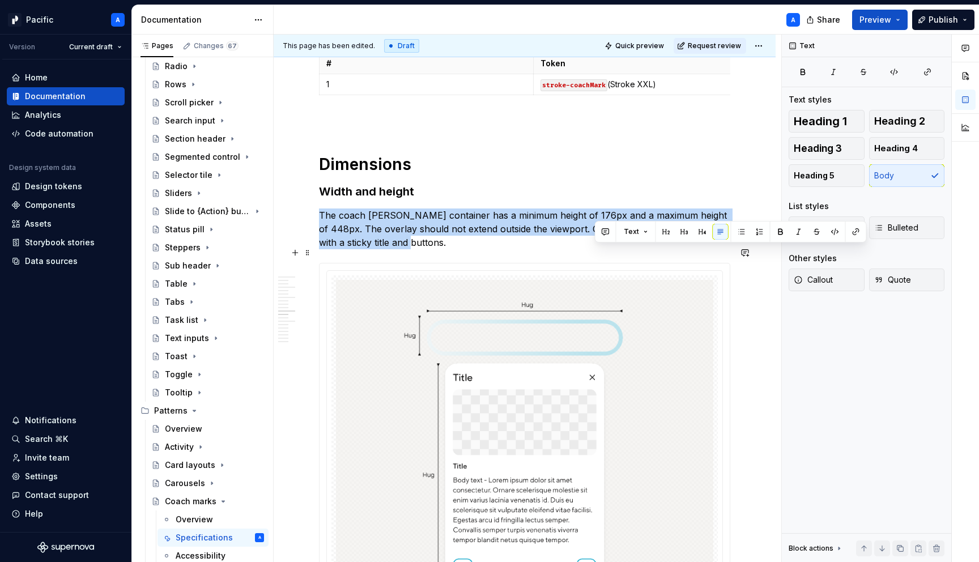
click at [596, 249] on p "The coach [PERSON_NAME] container has a minimum height of 176px and a maximum h…" at bounding box center [524, 228] width 411 height 41
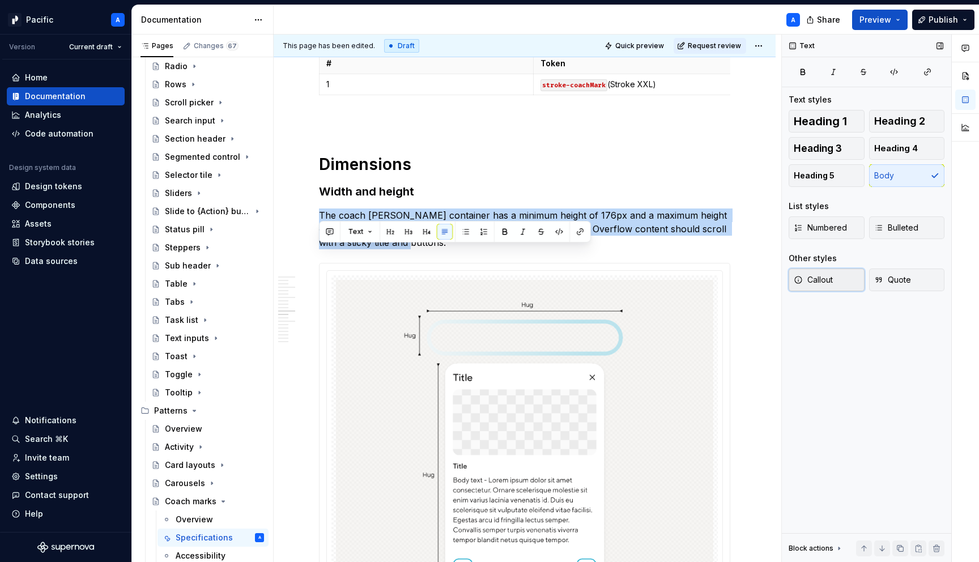
click at [834, 282] on button "Callout" at bounding box center [826, 279] width 76 height 23
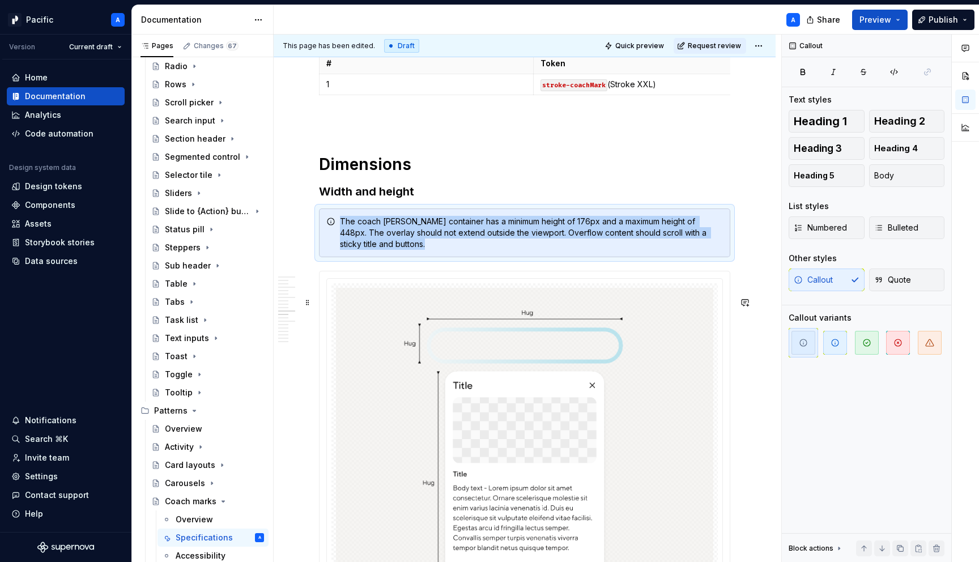
click at [564, 298] on div at bounding box center [524, 473] width 410 height 405
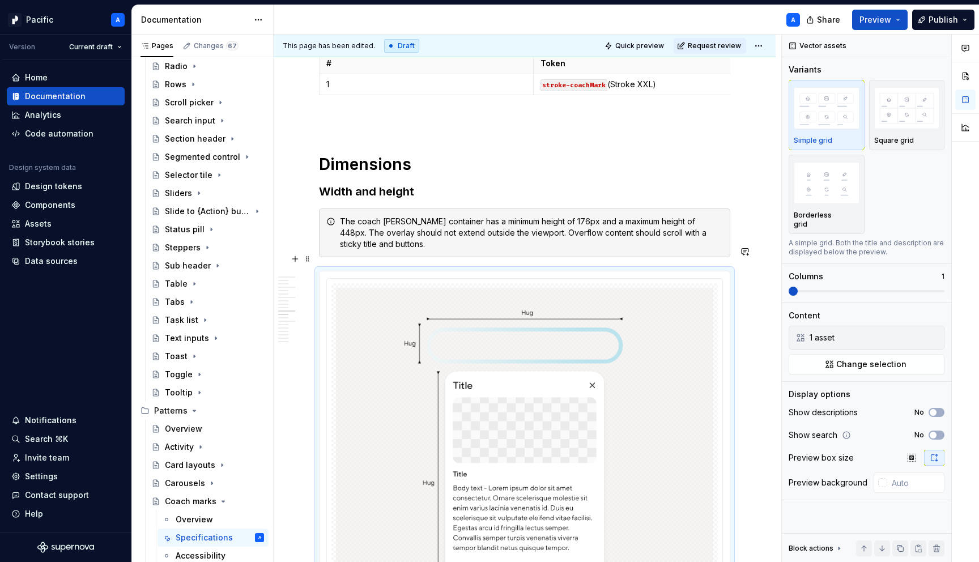
click at [581, 250] on div "The coach [PERSON_NAME] container has a minimum height of 176px and a maximum h…" at bounding box center [531, 233] width 383 height 34
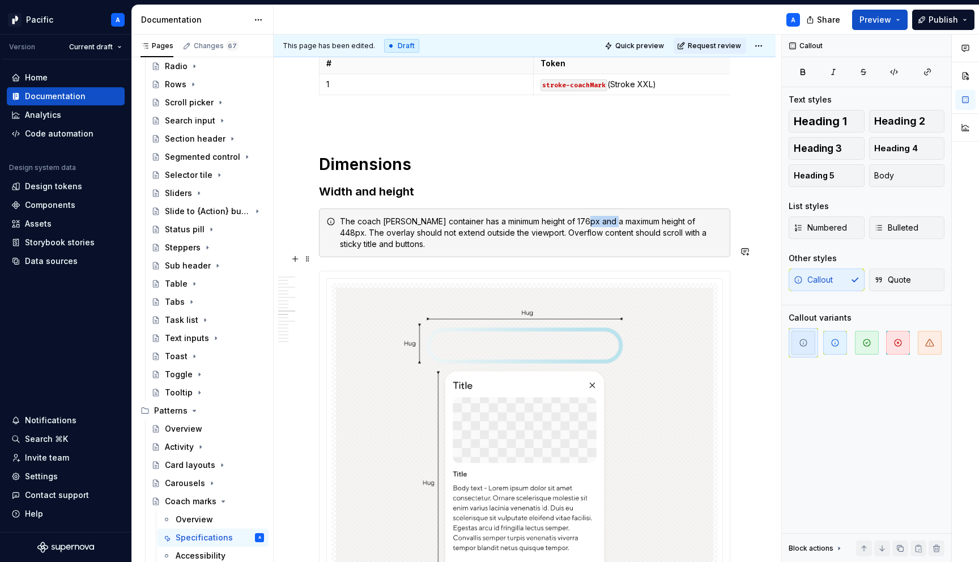
click at [581, 250] on div "The coach [PERSON_NAME] container has a minimum height of 176px and a maximum h…" at bounding box center [531, 233] width 383 height 34
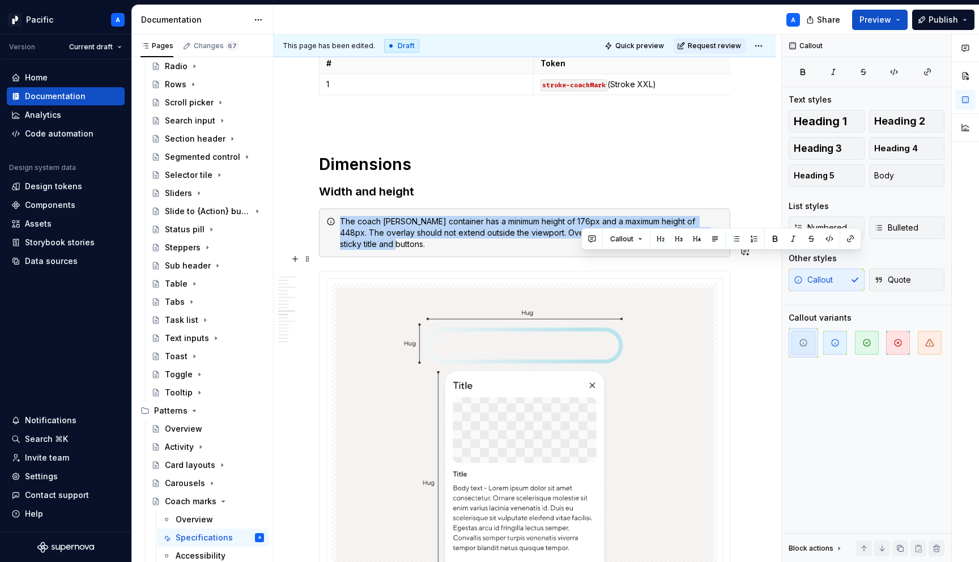
click at [581, 250] on div "The coach [PERSON_NAME] container has a minimum height of 176px and a maximum h…" at bounding box center [531, 233] width 383 height 34
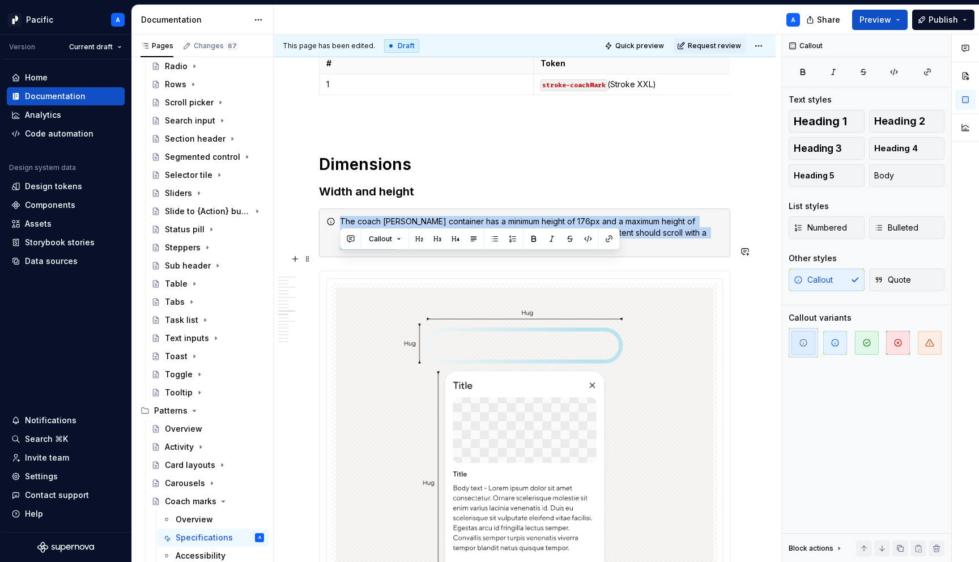
click at [586, 250] on div "The coach [PERSON_NAME] container has a minimum height of 176px and a maximum h…" at bounding box center [531, 233] width 383 height 34
drag, startPoint x: 583, startPoint y: 258, endPoint x: 664, endPoint y: 254, distance: 81.1
click at [664, 250] on div "The coach [PERSON_NAME] container has a minimum height of 176px and a maximum h…" at bounding box center [531, 233] width 383 height 34
click at [683, 250] on div "The coach [PERSON_NAME] container has a minimum height of 176px and a maximum h…" at bounding box center [531, 233] width 383 height 34
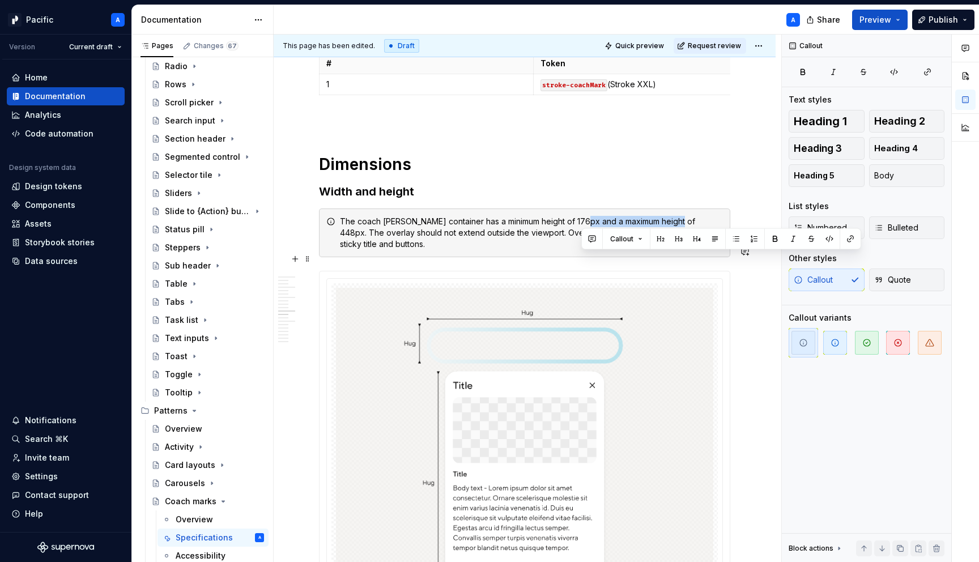
drag, startPoint x: 679, startPoint y: 260, endPoint x: 582, endPoint y: 256, distance: 97.5
click at [582, 250] on div "The coach [PERSON_NAME] container has a minimum height of 176px and a maximum h…" at bounding box center [531, 233] width 383 height 34
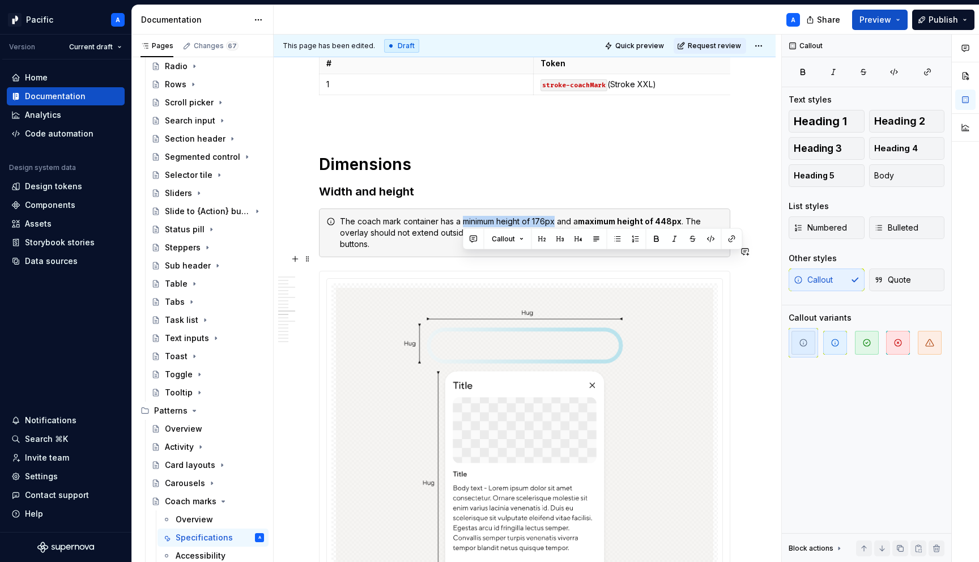
drag, startPoint x: 463, startPoint y: 259, endPoint x: 555, endPoint y: 260, distance: 91.7
click at [555, 250] on div "The coach [PERSON_NAME] container has a minimum height of 176px and a maximum h…" at bounding box center [531, 233] width 383 height 34
click at [565, 250] on div "The coach [PERSON_NAME] container has a minimum height of 176px and a maximum h…" at bounding box center [531, 233] width 383 height 34
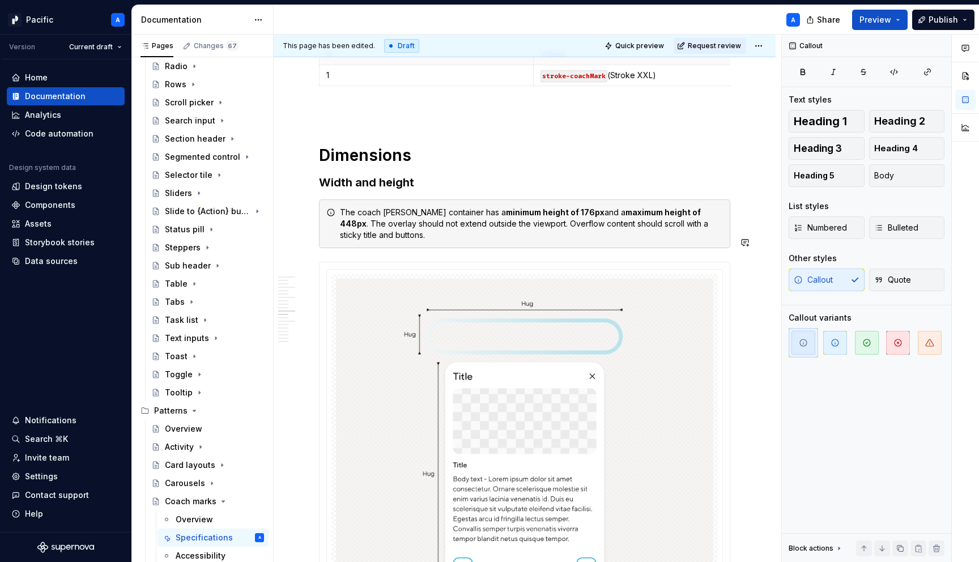
scroll to position [3120, 0]
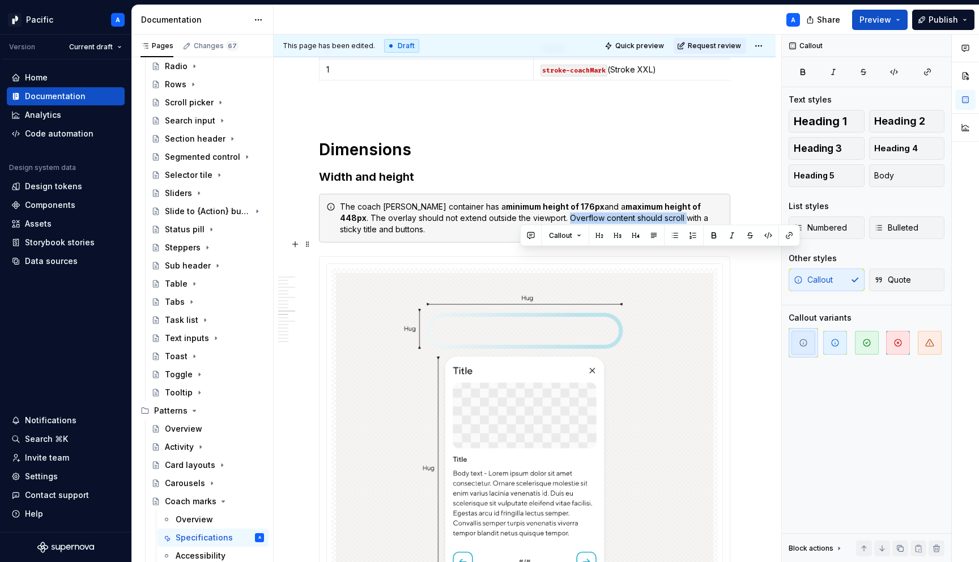
drag, startPoint x: 520, startPoint y: 254, endPoint x: 635, endPoint y: 254, distance: 115.5
click at [635, 235] on div "The coach [PERSON_NAME] container has a minimum height of 176px and a maximum h…" at bounding box center [531, 218] width 383 height 34
click at [666, 235] on div "The coach [PERSON_NAME] container has a minimum height of 176px and a maximum h…" at bounding box center [531, 218] width 383 height 34
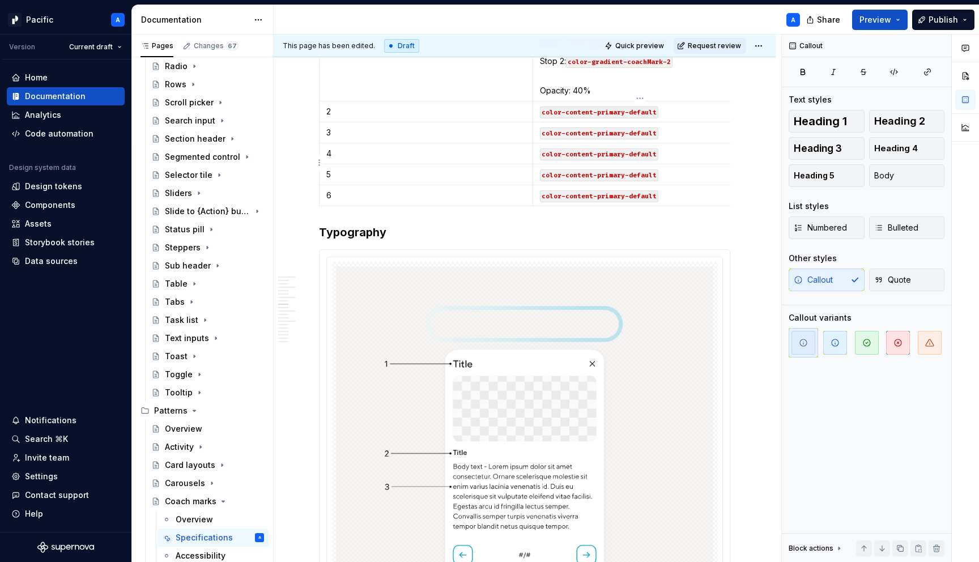
scroll to position [1842, 0]
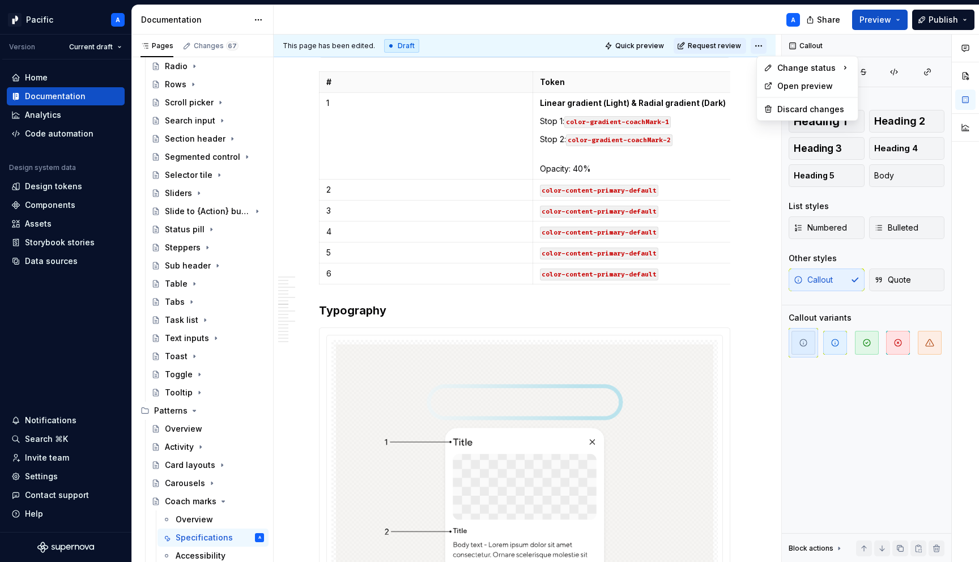
click at [763, 39] on html "Pacific A Version Current draft Home Documentation Analytics Code automation De…" at bounding box center [489, 281] width 979 height 562
click at [893, 122] on div "Ready for publish" at bounding box center [929, 124] width 79 height 11
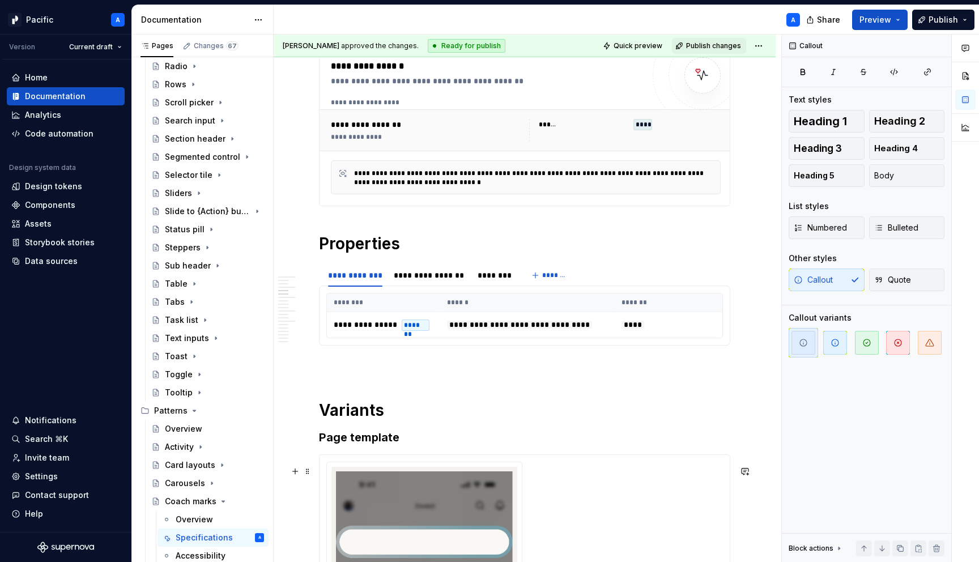
scroll to position [0, 0]
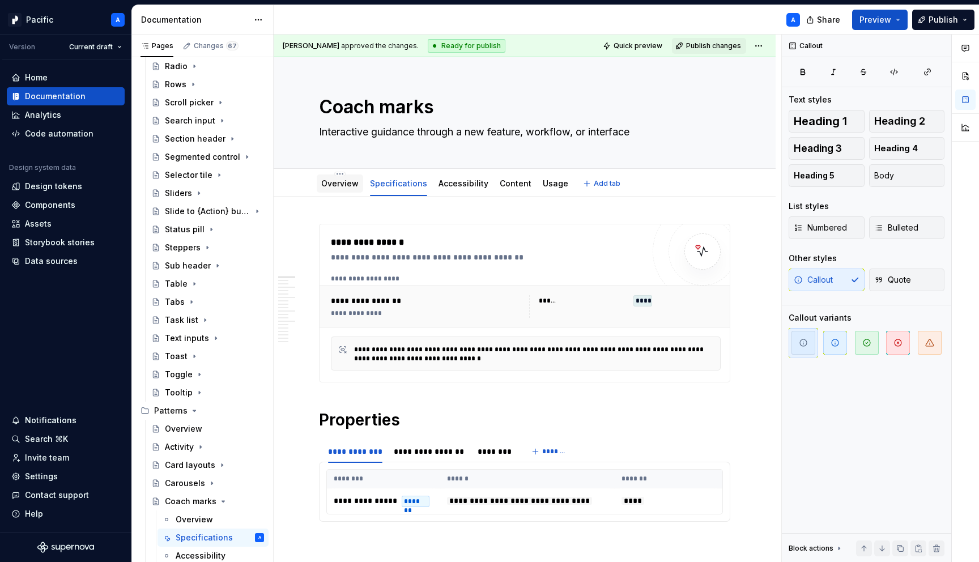
click at [344, 182] on link "Overview" at bounding box center [339, 183] width 37 height 10
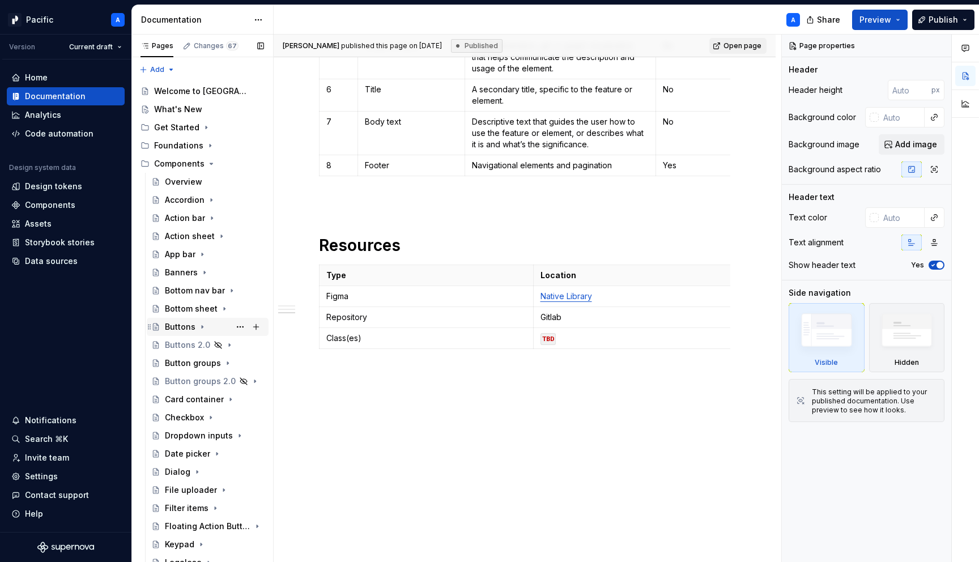
click at [191, 329] on div "Buttons" at bounding box center [180, 326] width 31 height 11
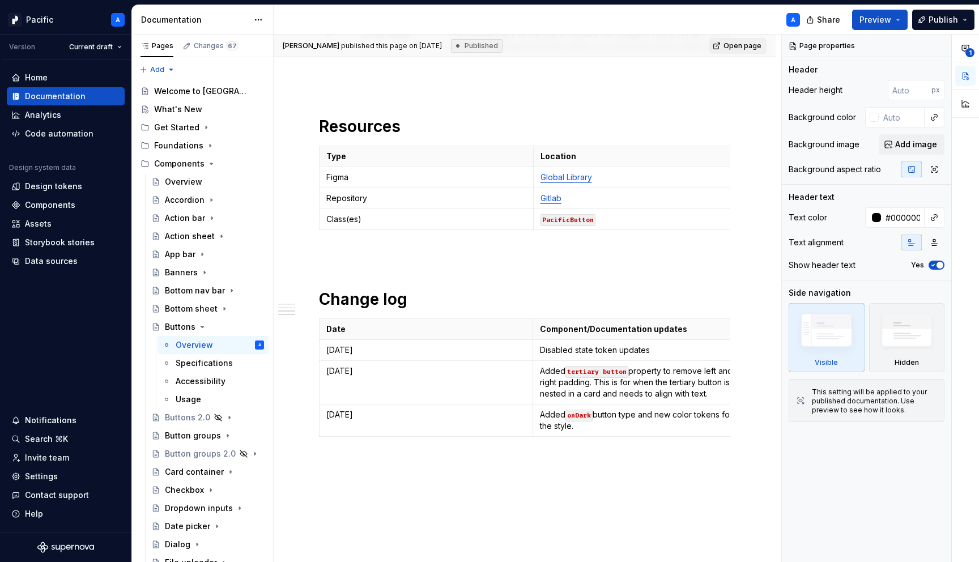
scroll to position [1346, 0]
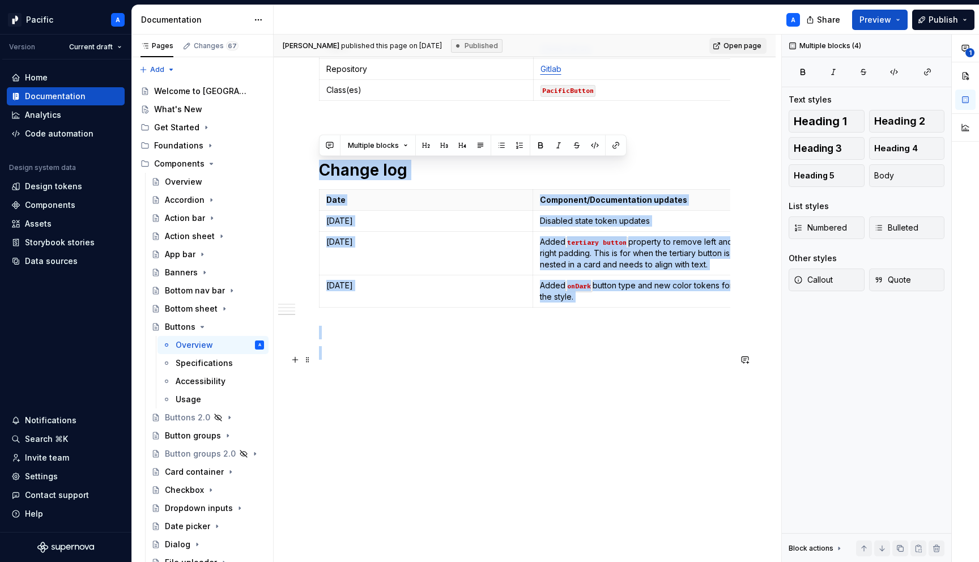
drag, startPoint x: 320, startPoint y: 139, endPoint x: 474, endPoint y: 357, distance: 267.4
click at [474, 357] on p at bounding box center [524, 353] width 411 height 14
drag, startPoint x: 468, startPoint y: 314, endPoint x: 309, endPoint y: 152, distance: 226.7
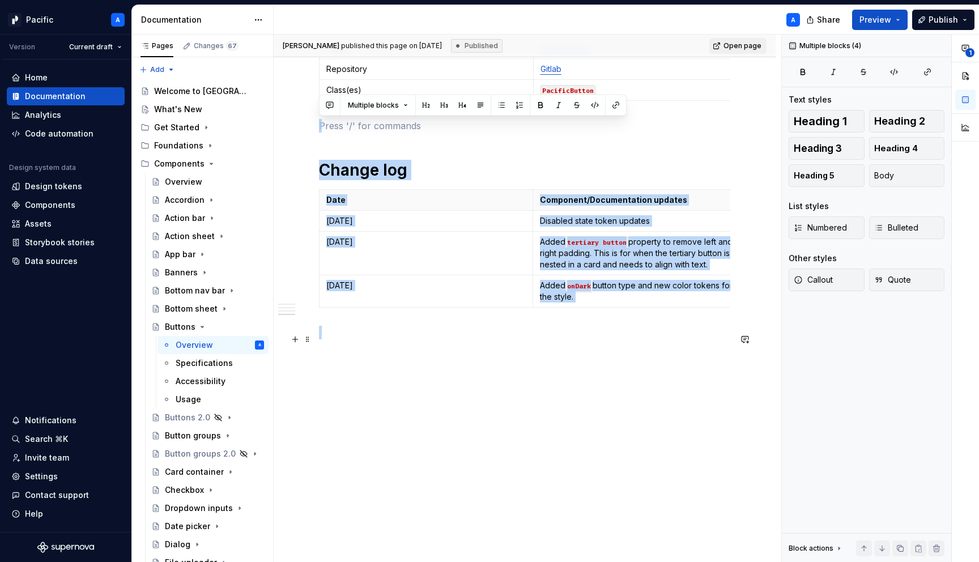
drag, startPoint x: 319, startPoint y: 115, endPoint x: 431, endPoint y: 326, distance: 239.1
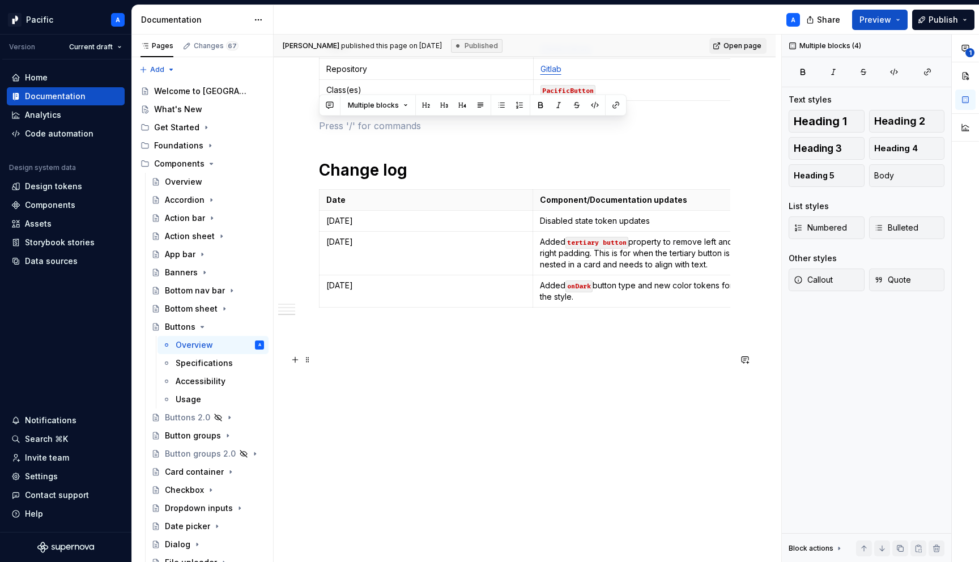
click at [352, 359] on p at bounding box center [524, 353] width 411 height 14
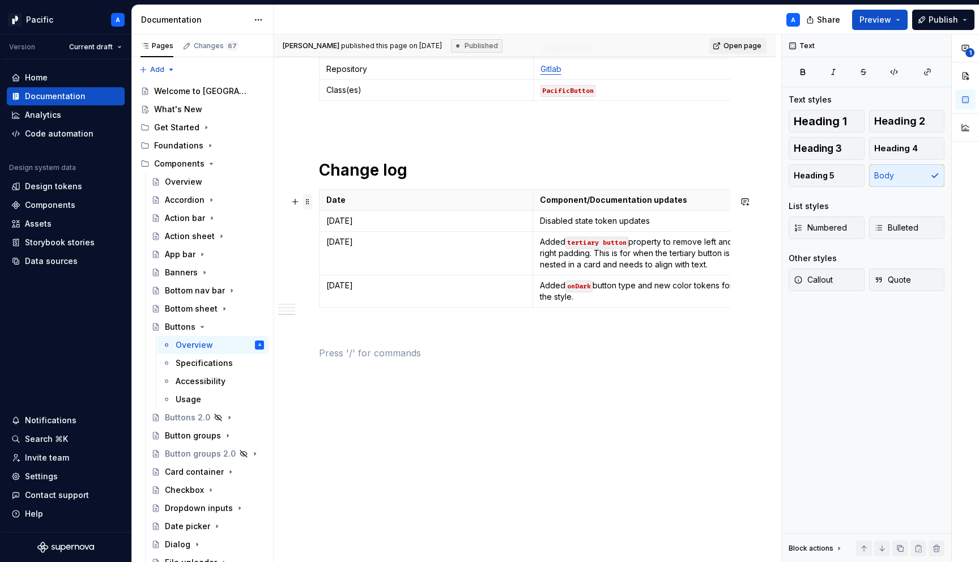
click at [309, 197] on span at bounding box center [307, 202] width 9 height 16
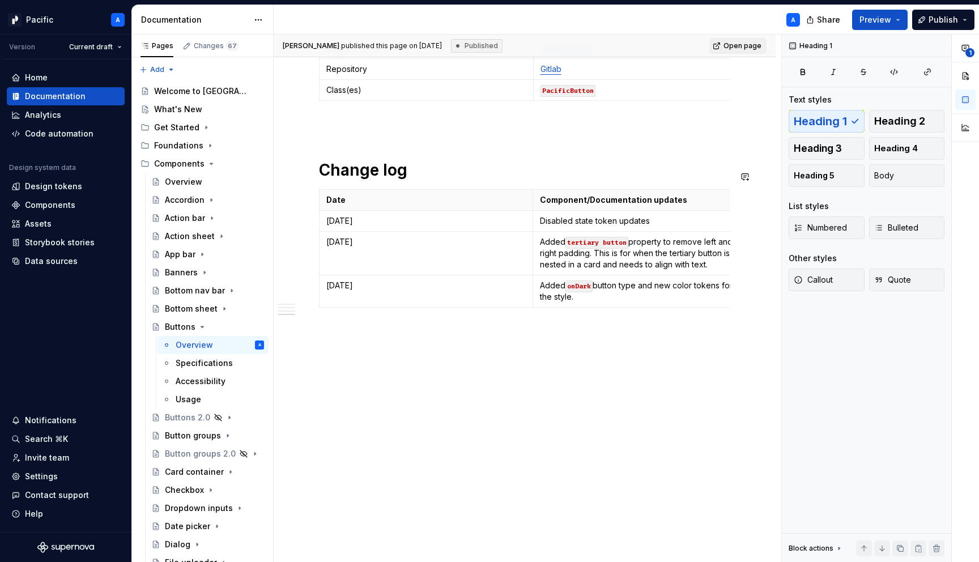
click at [306, 171] on span at bounding box center [307, 177] width 9 height 16
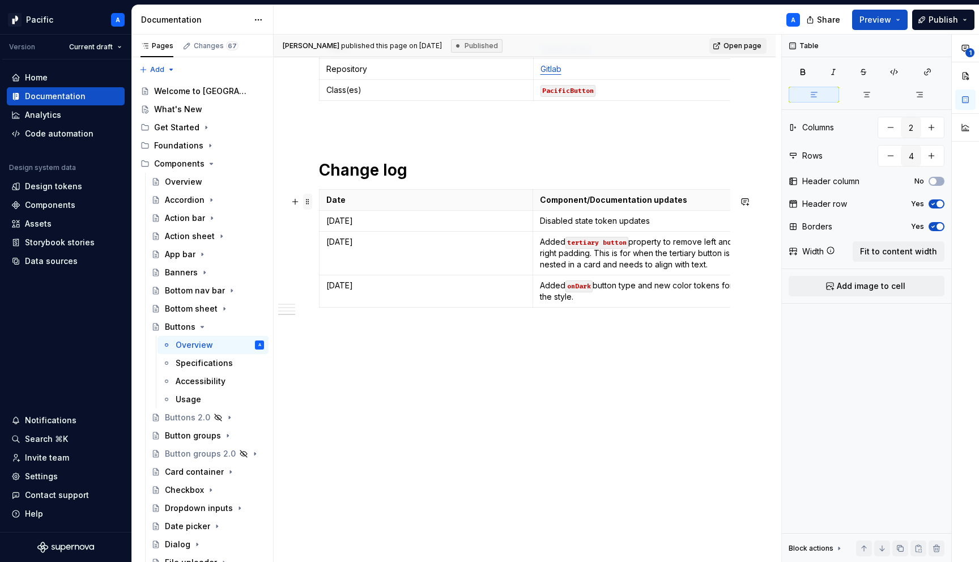
click at [309, 195] on span at bounding box center [307, 202] width 9 height 16
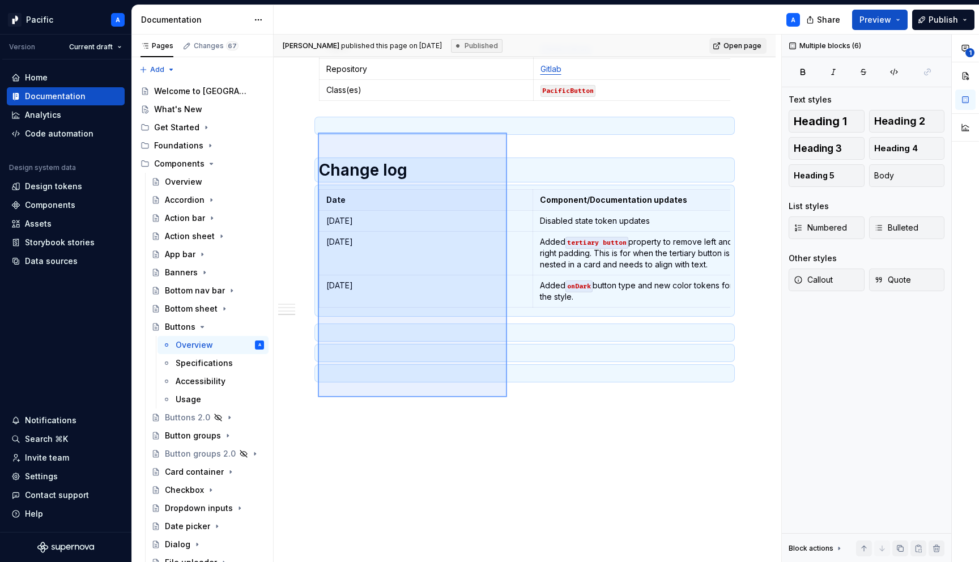
drag, startPoint x: 318, startPoint y: 133, endPoint x: 507, endPoint y: 397, distance: 325.1
click at [507, 397] on div "**********" at bounding box center [527, 299] width 507 height 528
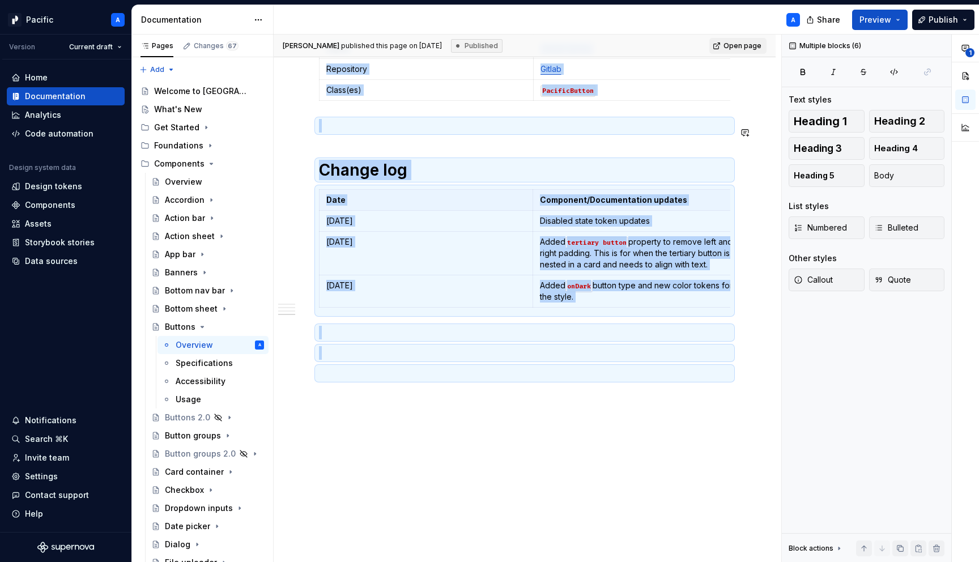
copy div "Type Location Figma Global Library Repository Gitlab Class(es) PacificButton Ch…"
click at [198, 326] on icon "Page tree" at bounding box center [202, 326] width 9 height 9
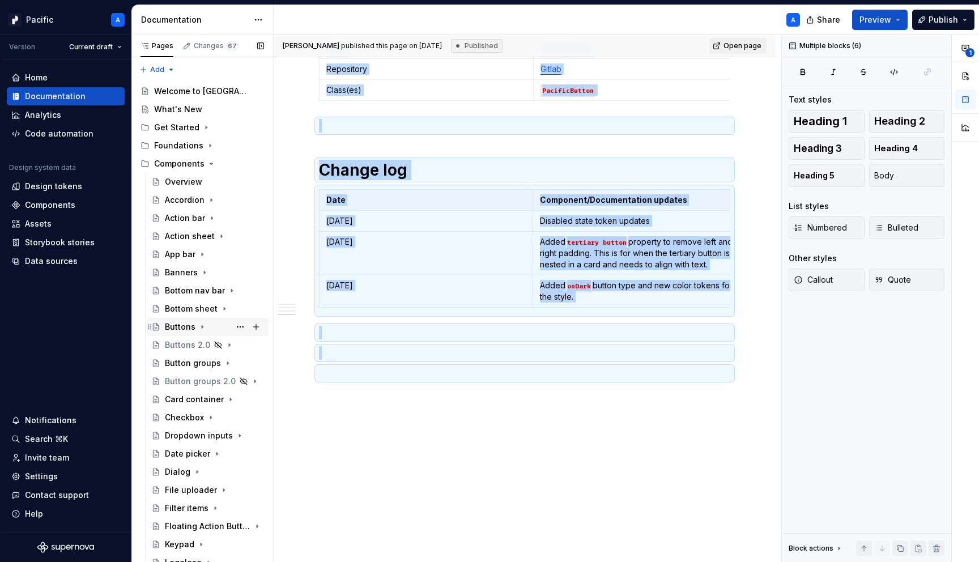
scroll to position [750, 0]
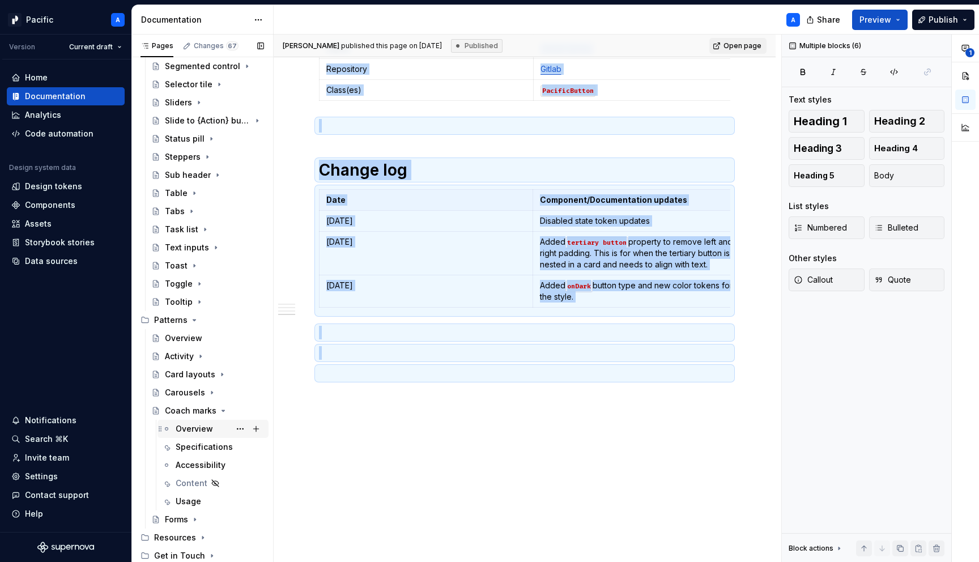
click at [200, 425] on div "Overview" at bounding box center [194, 428] width 37 height 11
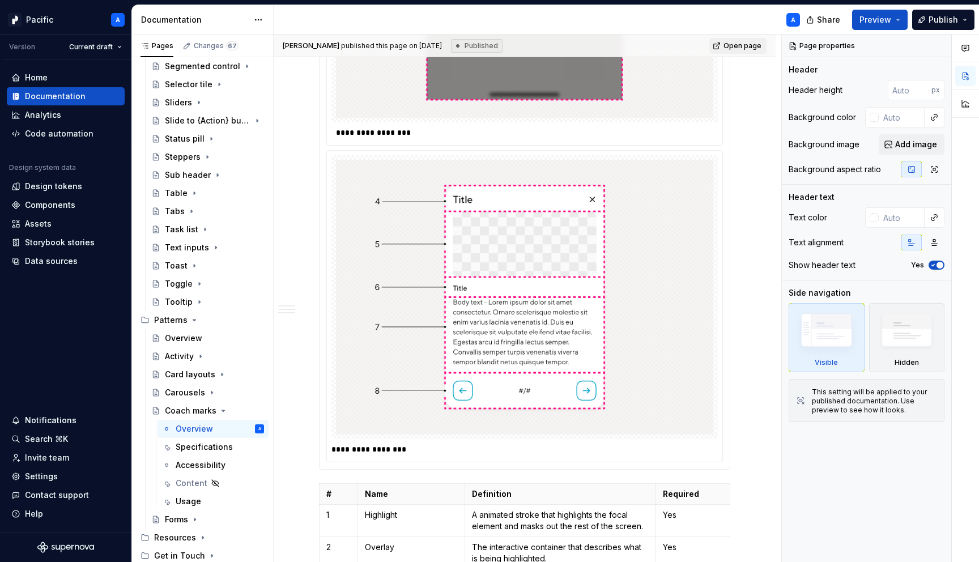
scroll to position [1920, 0]
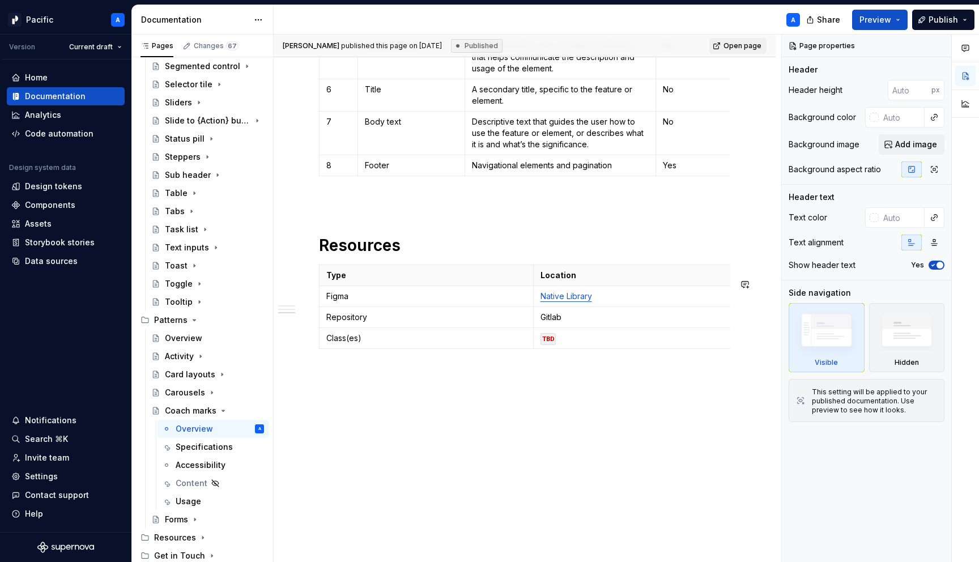
type textarea "*"
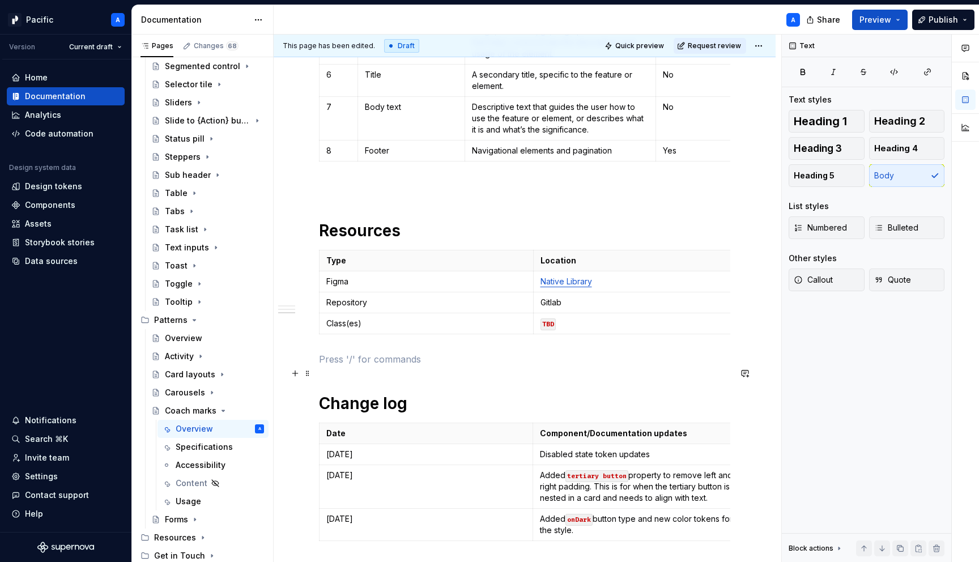
click at [410, 366] on p at bounding box center [524, 359] width 411 height 14
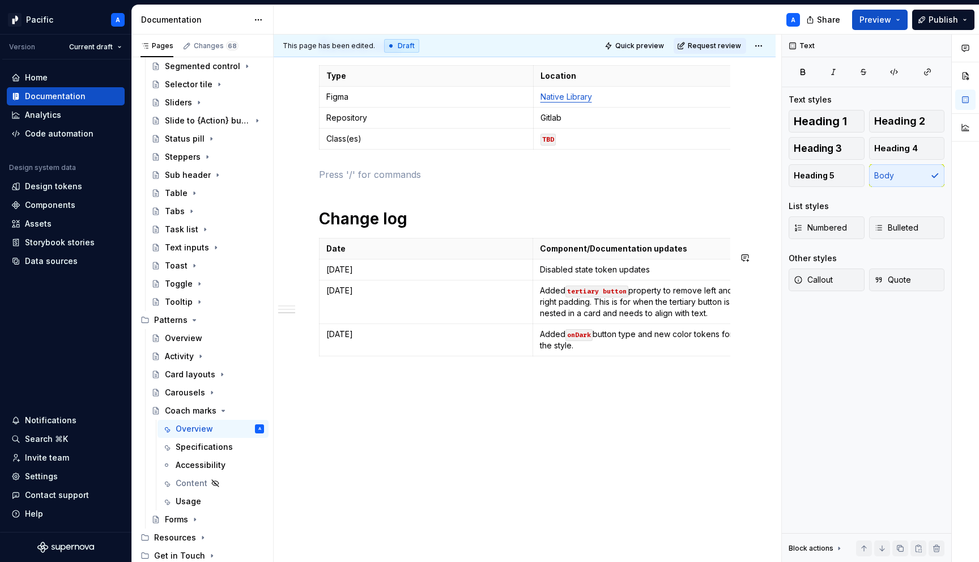
scroll to position [2115, 0]
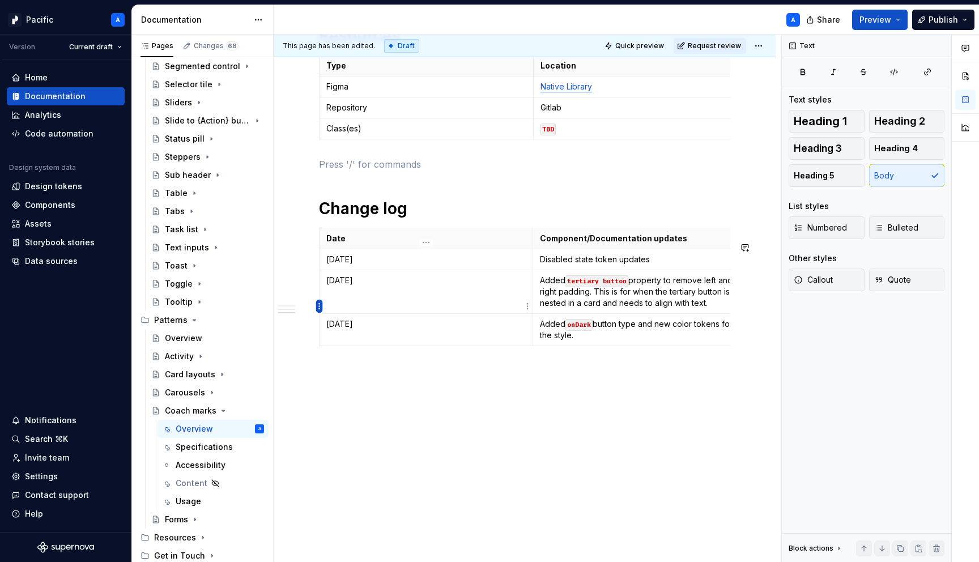
click at [321, 305] on html "Pacific A Version Current draft Home Documentation Analytics Code automation De…" at bounding box center [489, 281] width 979 height 562
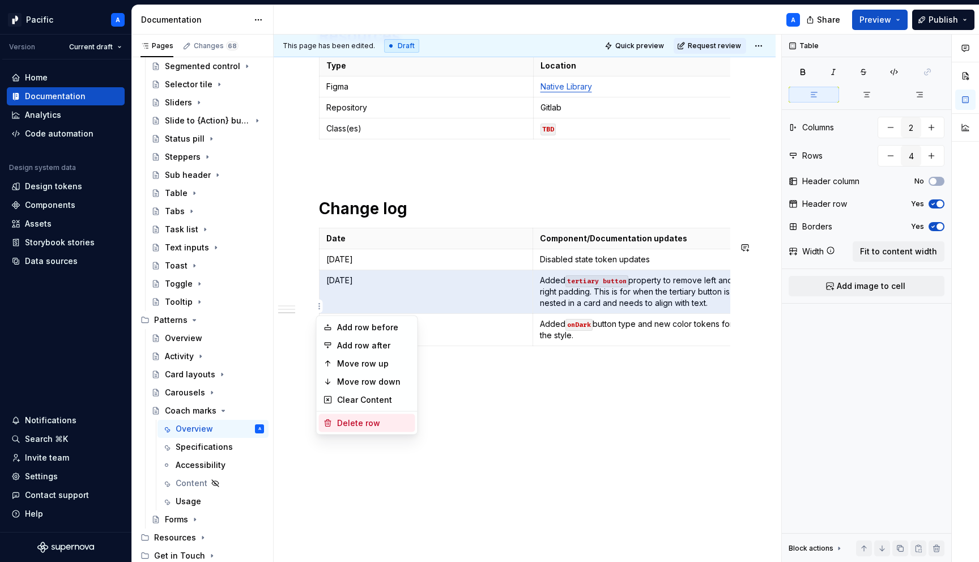
click at [375, 420] on div "Delete row" at bounding box center [374, 422] width 74 height 11
type input "3"
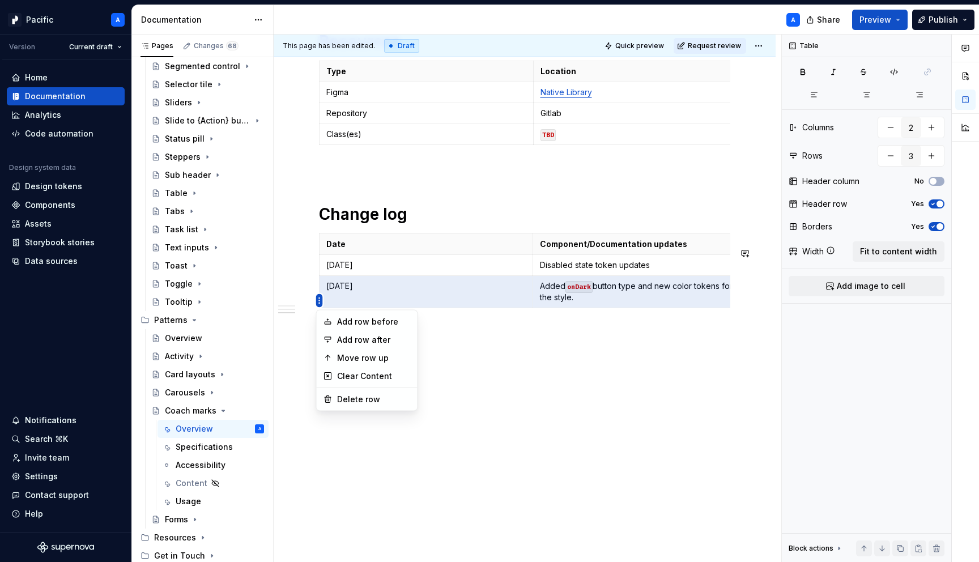
click at [318, 302] on html "Pacific A Version Current draft Home Documentation Analytics Code automation De…" at bounding box center [489, 281] width 979 height 562
click at [357, 395] on div "Delete row" at bounding box center [374, 399] width 74 height 11
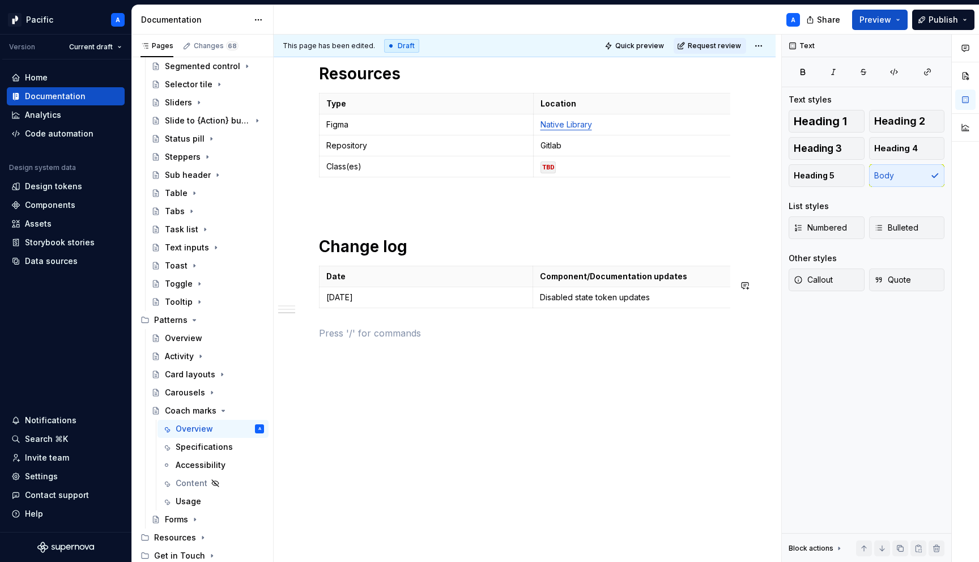
scroll to position [2091, 0]
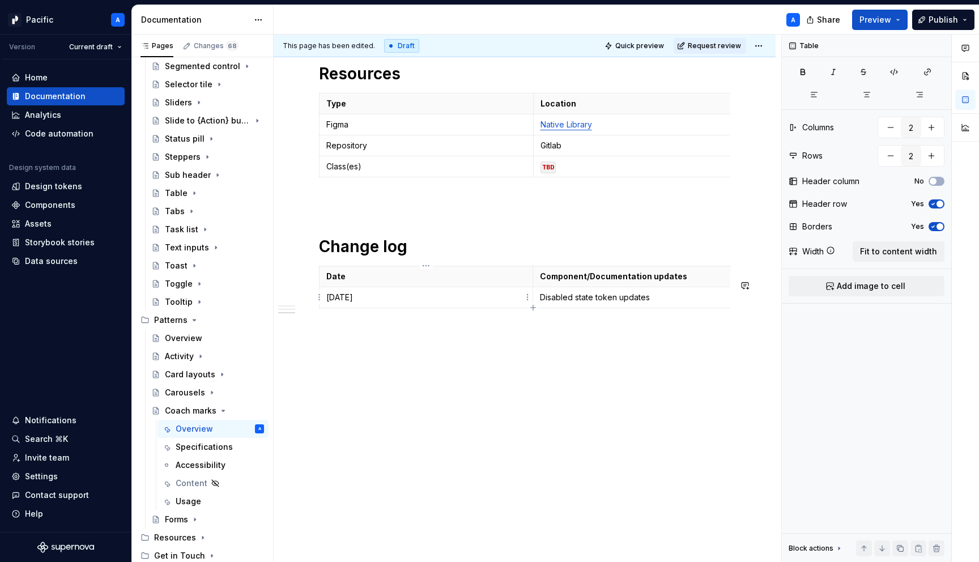
click at [424, 294] on p "[DATE]" at bounding box center [425, 297] width 199 height 11
click at [361, 298] on p "[DATE]" at bounding box center [425, 297] width 199 height 11
click at [613, 304] on td "Disabled state token updates" at bounding box center [640, 297] width 214 height 21
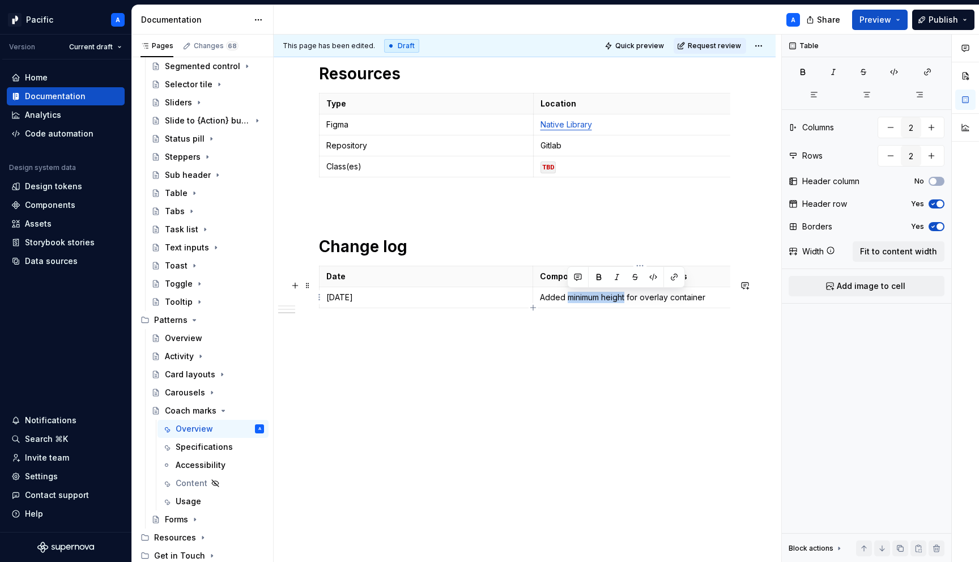
drag, startPoint x: 566, startPoint y: 294, endPoint x: 626, endPoint y: 293, distance: 60.0
click at [626, 293] on p "Added minimum height for overlay container" at bounding box center [640, 297] width 200 height 11
click at [714, 297] on p "Added minimum height for overlay container" at bounding box center [640, 297] width 200 height 11
click at [631, 295] on p "Added minimum height for overlay container" at bounding box center [640, 297] width 200 height 11
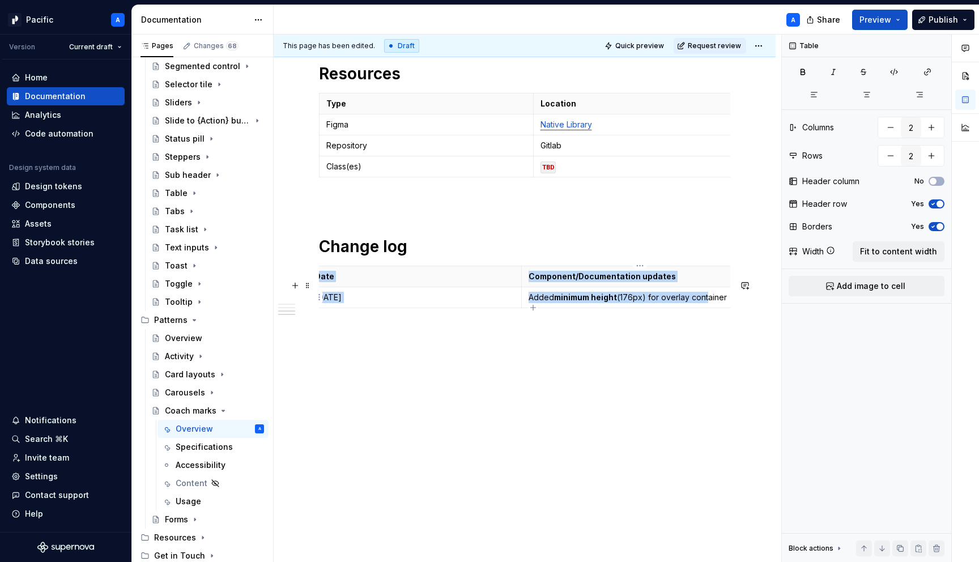
drag, startPoint x: 714, startPoint y: 301, endPoint x: 767, endPoint y: 302, distance: 53.3
click at [726, 294] on html "Pacific A Version Current draft Home Documentation Analytics Code automation De…" at bounding box center [489, 281] width 979 height 562
click at [716, 294] on html "Pacific A Version Current draft Home Documentation Analytics Code automation De…" at bounding box center [489, 281] width 979 height 562
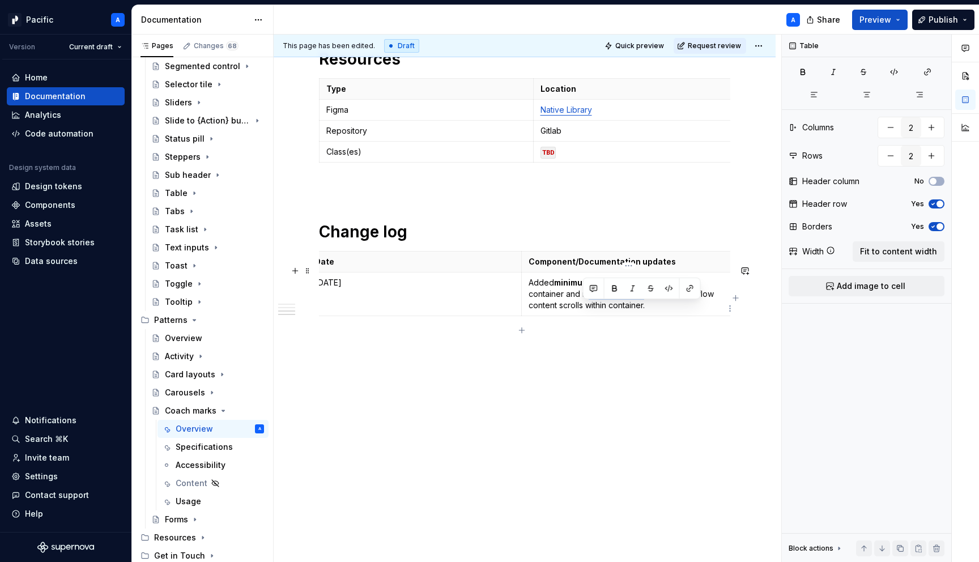
drag, startPoint x: 583, startPoint y: 309, endPoint x: 644, endPoint y: 304, distance: 61.9
click at [644, 304] on p "Added minimum height (176px) for overlay container and maximum height (448px). …" at bounding box center [628, 294] width 200 height 34
click at [671, 306] on p "Added minimum height (176px) for overlay container and maximum height (448px). …" at bounding box center [628, 294] width 200 height 34
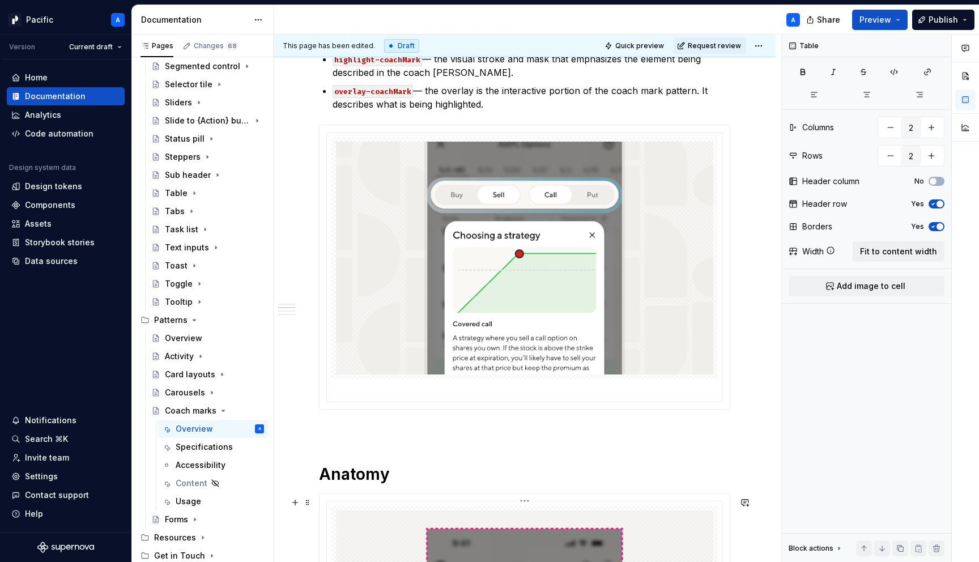
scroll to position [310, 0]
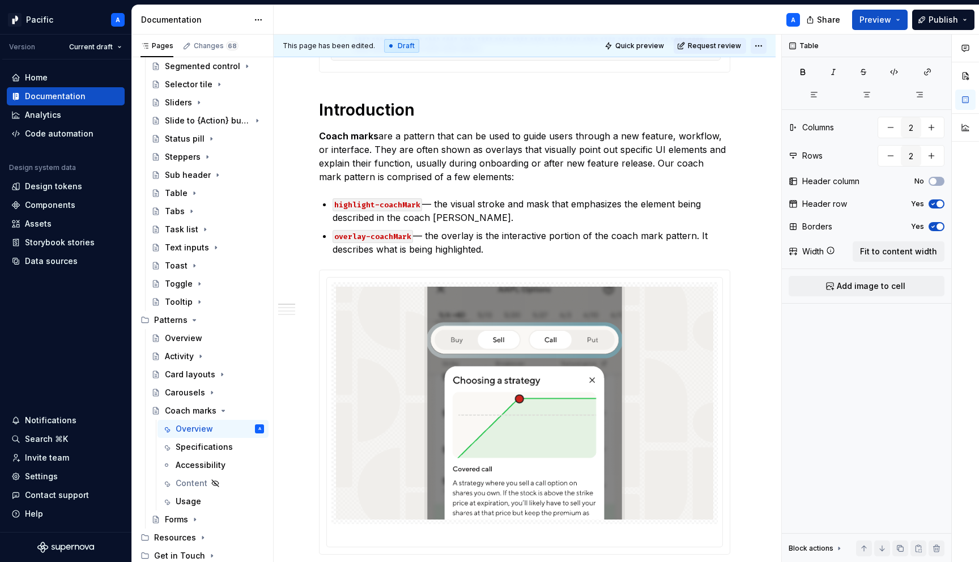
click at [759, 48] on html "Pacific A Version Current draft Home Documentation Analytics Code automation De…" at bounding box center [489, 281] width 979 height 562
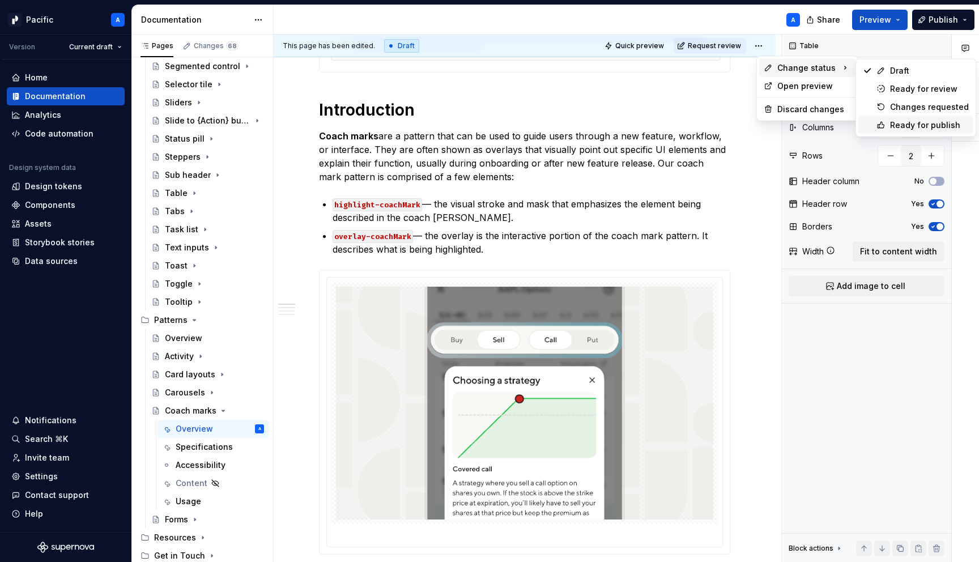
click at [898, 120] on div "Ready for publish" at bounding box center [929, 124] width 79 height 11
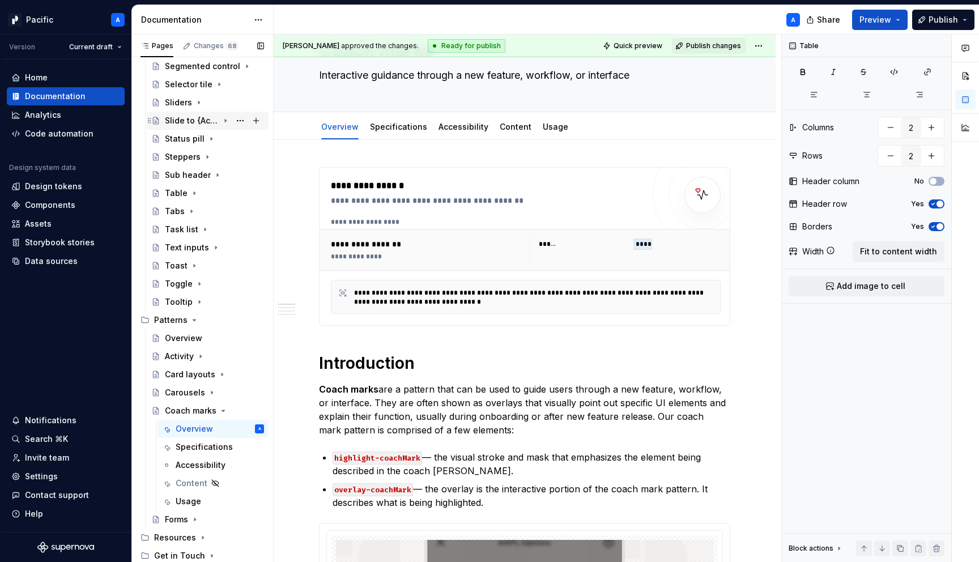
scroll to position [0, 0]
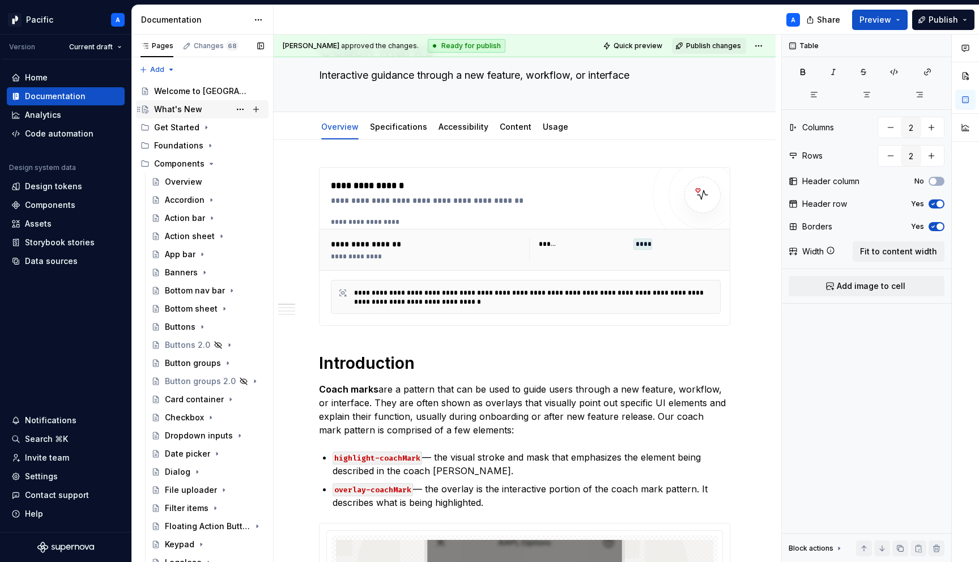
click at [191, 108] on div "What's New" at bounding box center [178, 109] width 48 height 11
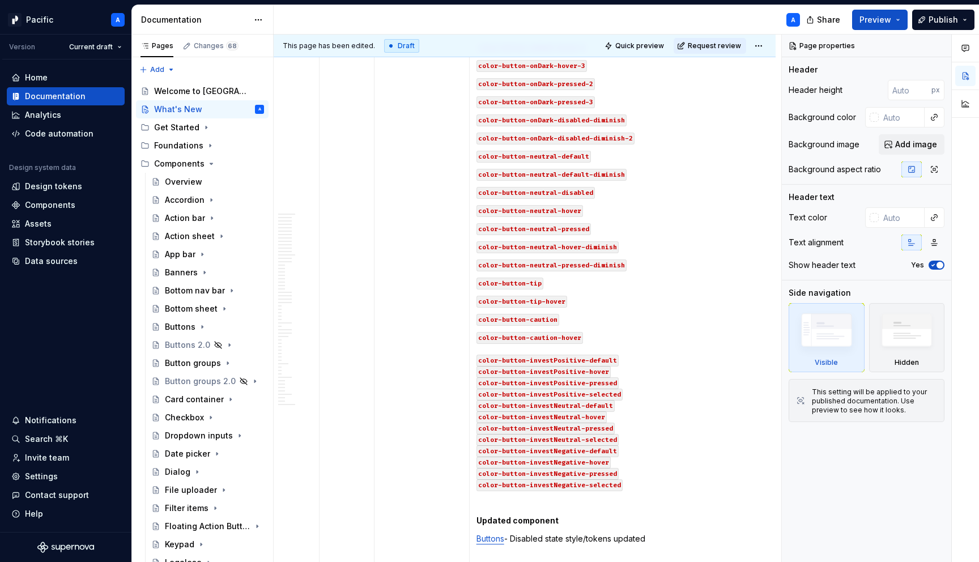
scroll to position [1014, 0]
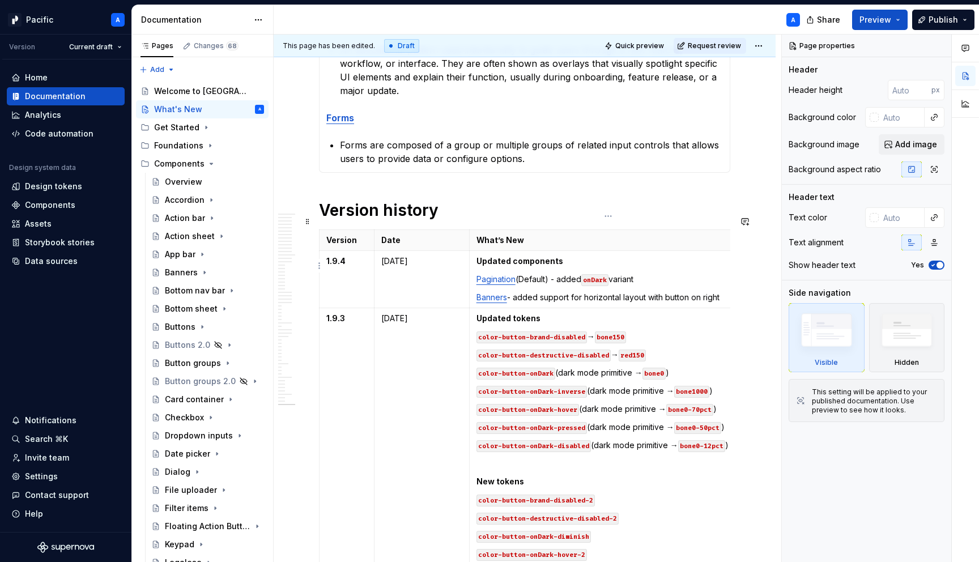
type textarea "*"
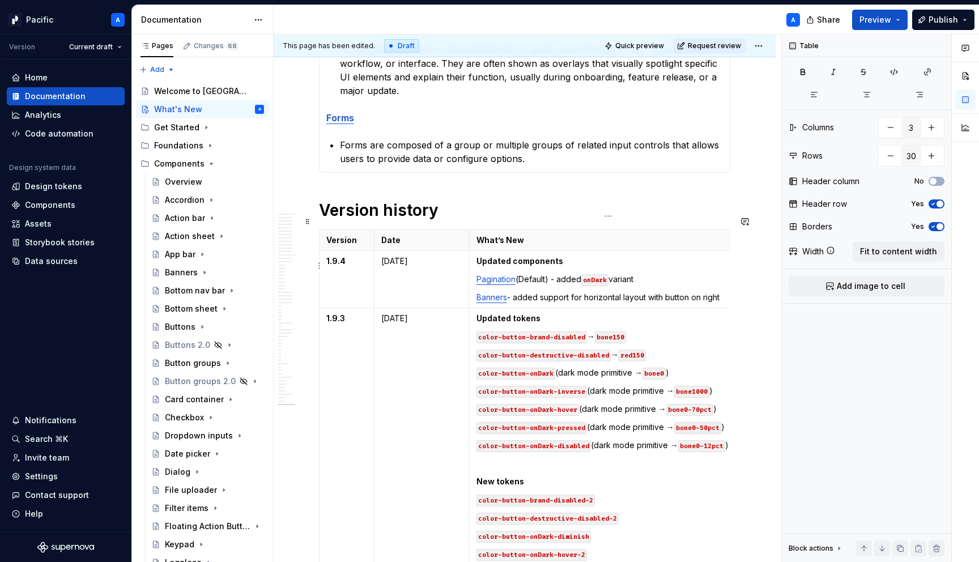
click at [728, 292] on p "Banners - added support for horizontal layout with button on right" at bounding box center [607, 297] width 263 height 11
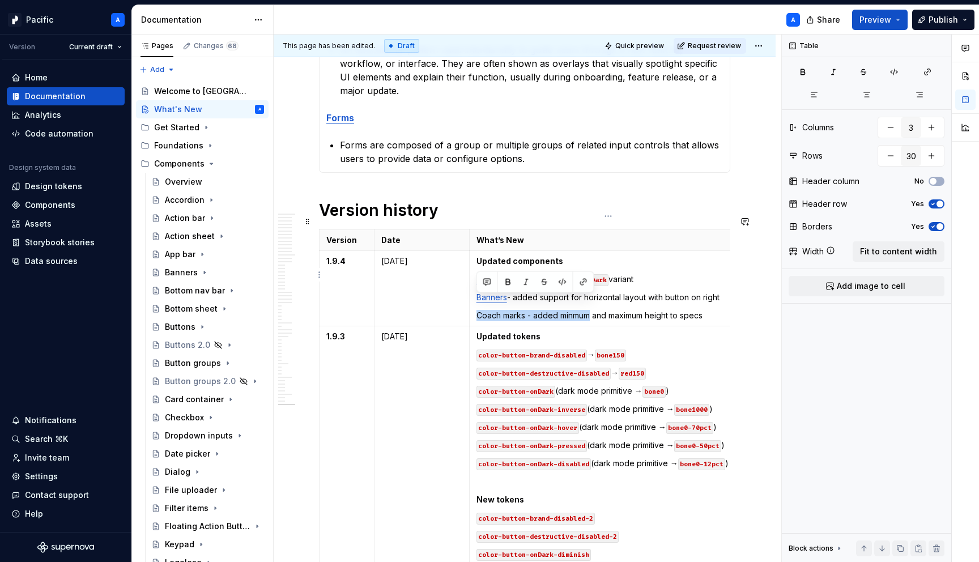
drag, startPoint x: 571, startPoint y: 296, endPoint x: 563, endPoint y: 298, distance: 8.4
click at [563, 310] on p "Coach marks - added minmum and maximum height to specs" at bounding box center [607, 315] width 263 height 11
click at [575, 310] on p "Coach marks - added minmum and maximum height to specs" at bounding box center [607, 315] width 263 height 11
click at [614, 310] on p "Coach marks - added min and maximum height to specs" at bounding box center [607, 315] width 263 height 11
click at [678, 296] on td "Updated components Pagination (Default) - added onDark variant Banners - added …" at bounding box center [607, 288] width 277 height 75
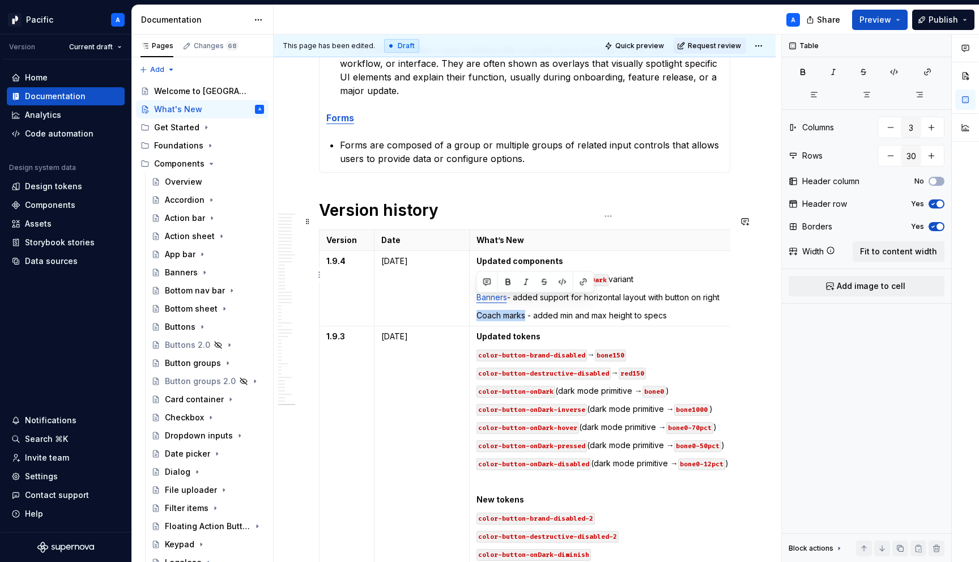
drag, startPoint x: 524, startPoint y: 301, endPoint x: 476, endPoint y: 299, distance: 48.8
click at [476, 299] on td "Updated components Pagination (Default) - added onDark variant Banners - added …" at bounding box center [607, 288] width 277 height 75
click at [584, 281] on button "button" at bounding box center [583, 282] width 16 height 16
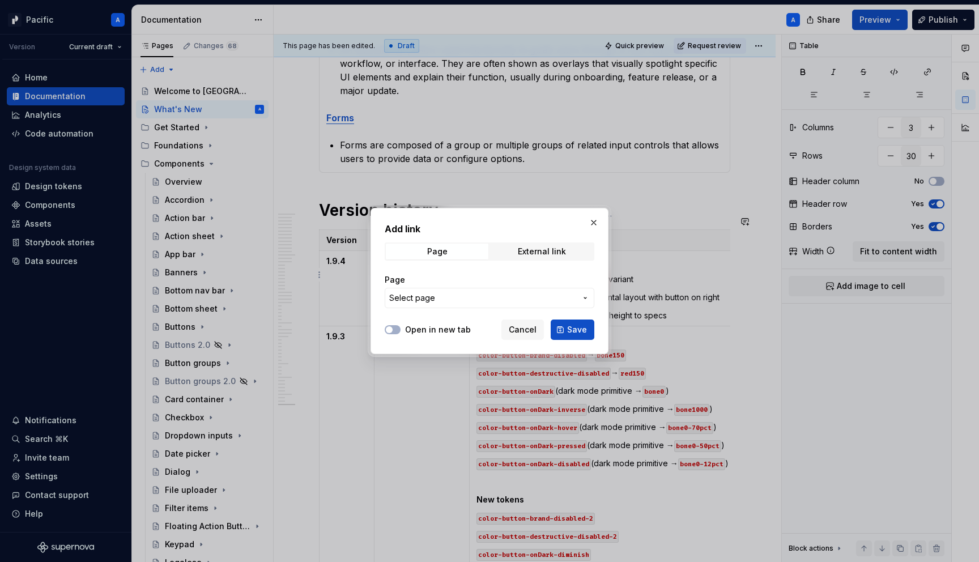
click at [552, 300] on span "Select page" at bounding box center [482, 297] width 187 height 11
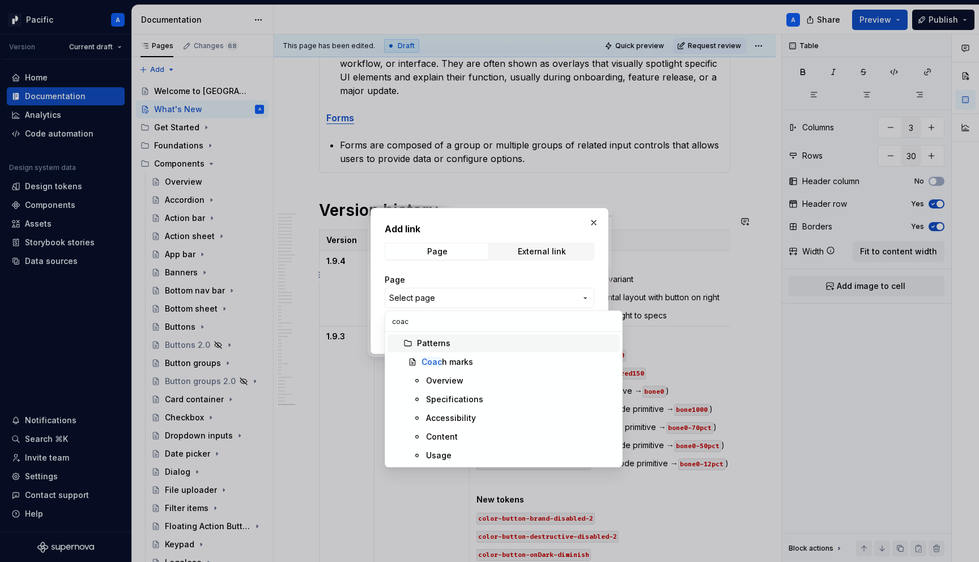
type input "coac"
click at [476, 361] on div "Coac h marks" at bounding box center [518, 361] width 194 height 11
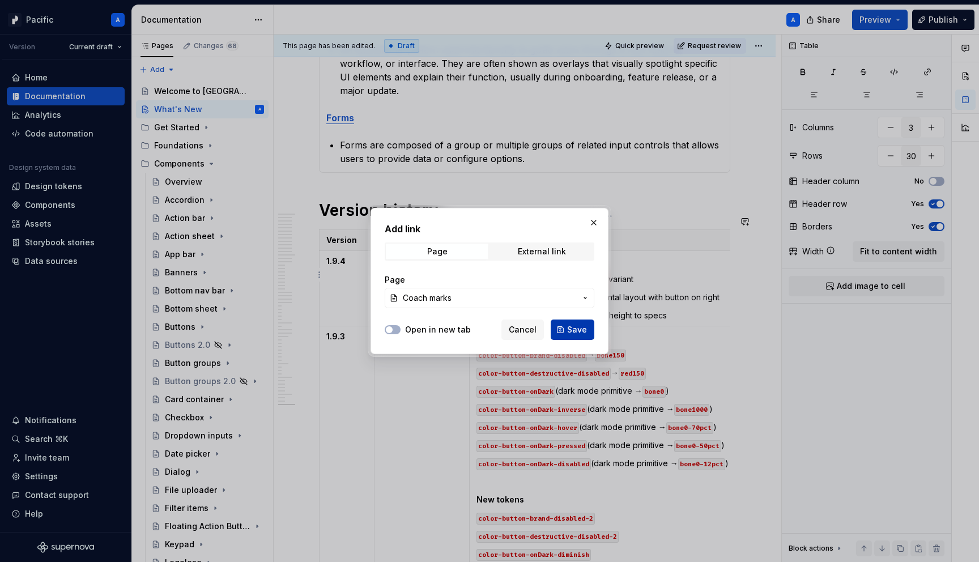
click at [576, 322] on button "Save" at bounding box center [572, 329] width 44 height 20
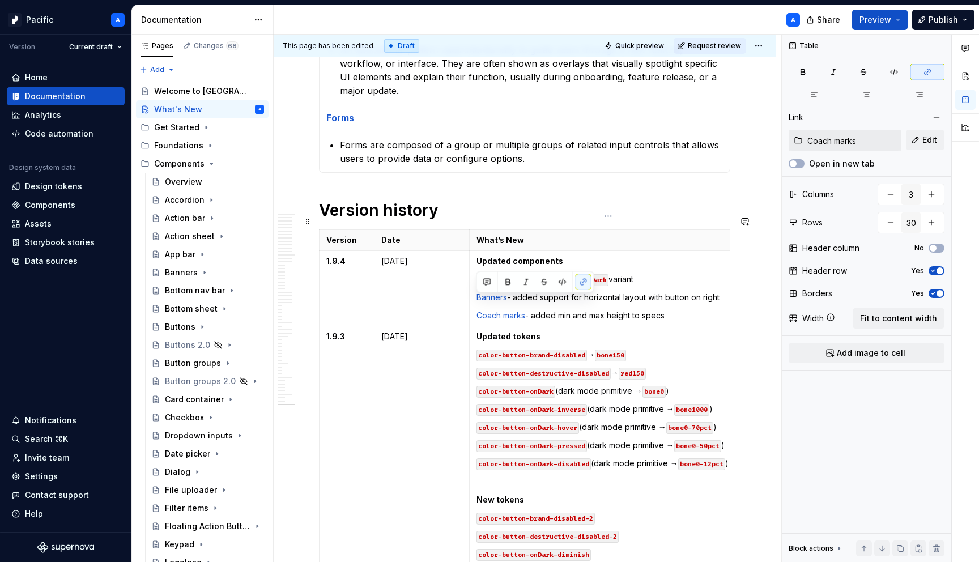
click at [690, 331] on p "Updated tokens" at bounding box center [607, 336] width 263 height 11
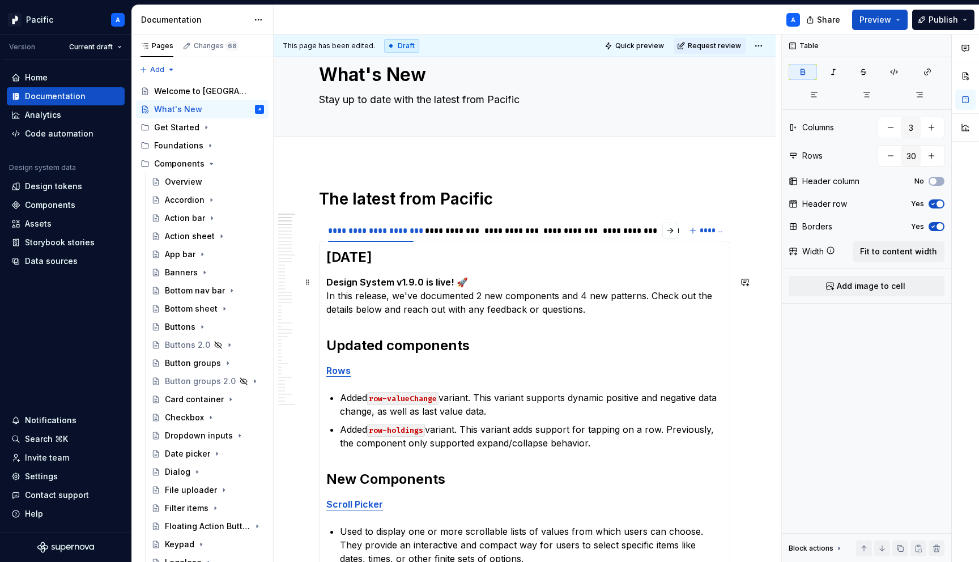
scroll to position [0, 0]
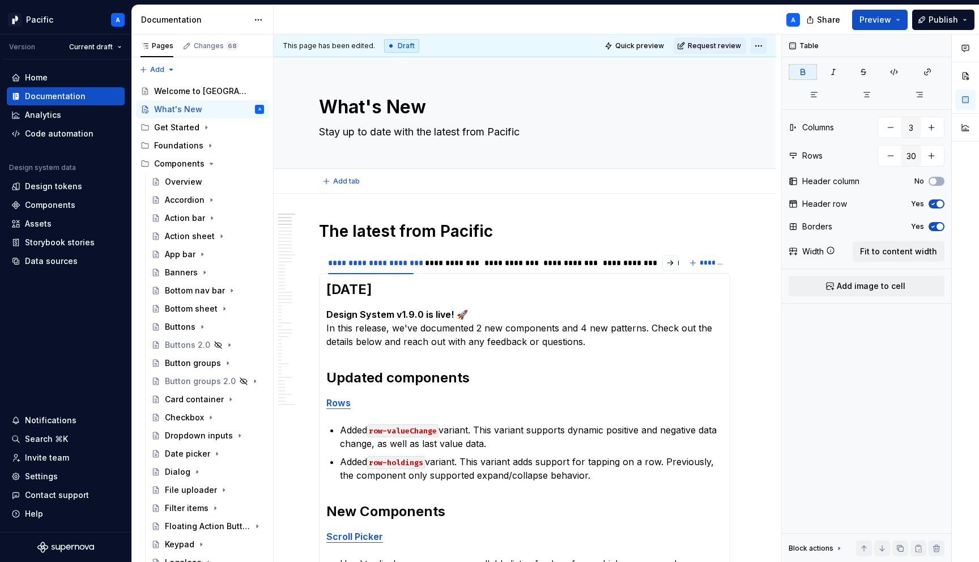
click at [768, 52] on html "Pacific A Version Current draft Home Documentation Analytics Code automation De…" at bounding box center [489, 281] width 979 height 562
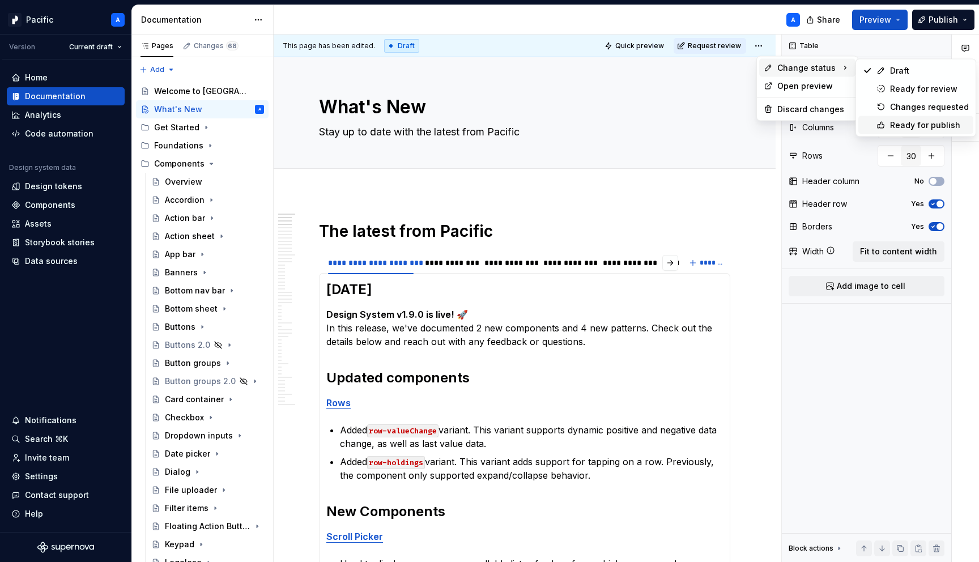
click at [916, 123] on div "Ready for publish" at bounding box center [929, 124] width 79 height 11
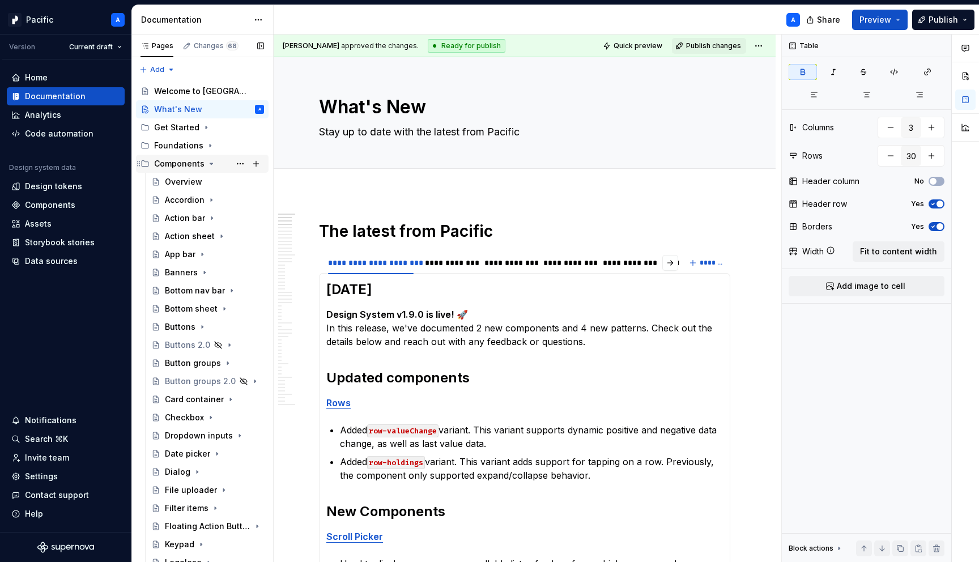
click at [209, 162] on icon "Page tree" at bounding box center [211, 163] width 9 height 9
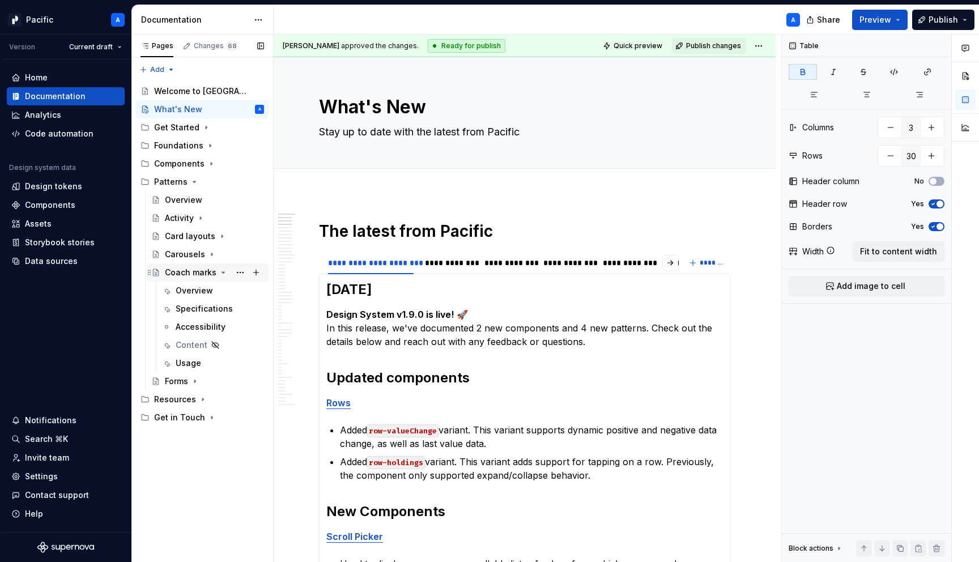
click at [222, 272] on icon "Page tree" at bounding box center [223, 272] width 3 height 1
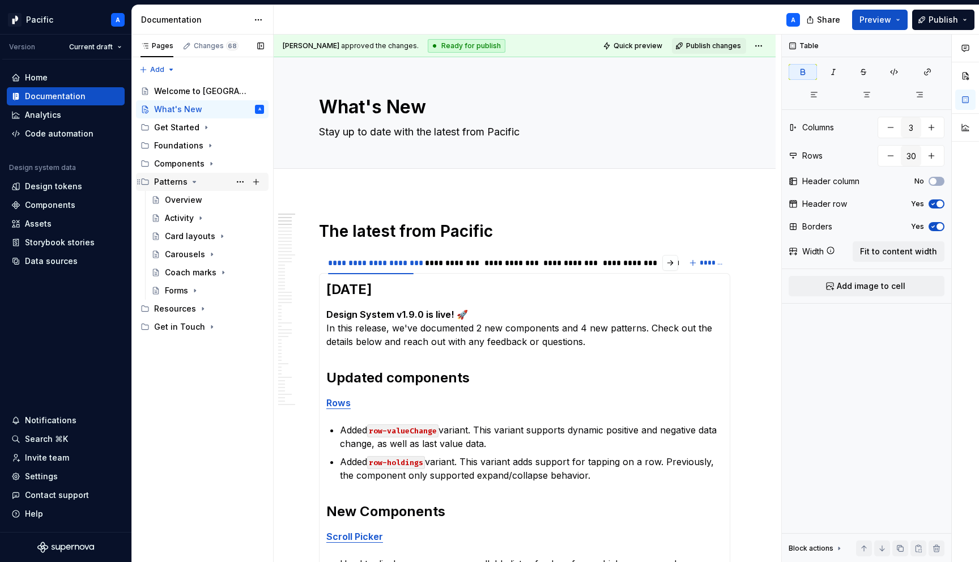
click at [193, 181] on icon "Page tree" at bounding box center [194, 181] width 3 height 1
click at [722, 39] on button "Publish changes" at bounding box center [709, 46] width 74 height 16
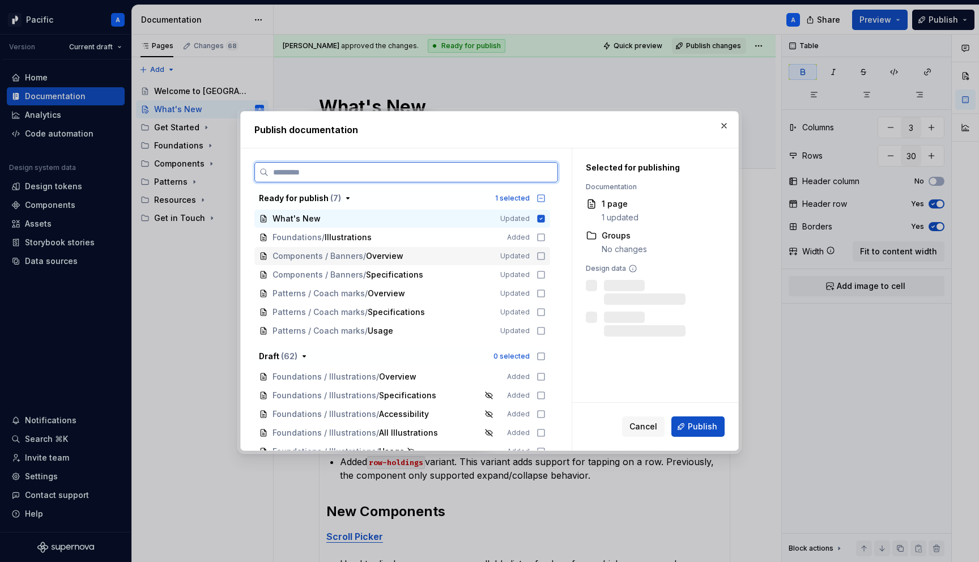
click at [546, 261] on div "Components / Banners / Overview Updated" at bounding box center [402, 256] width 296 height 18
click at [545, 273] on icon at bounding box center [540, 274] width 9 height 9
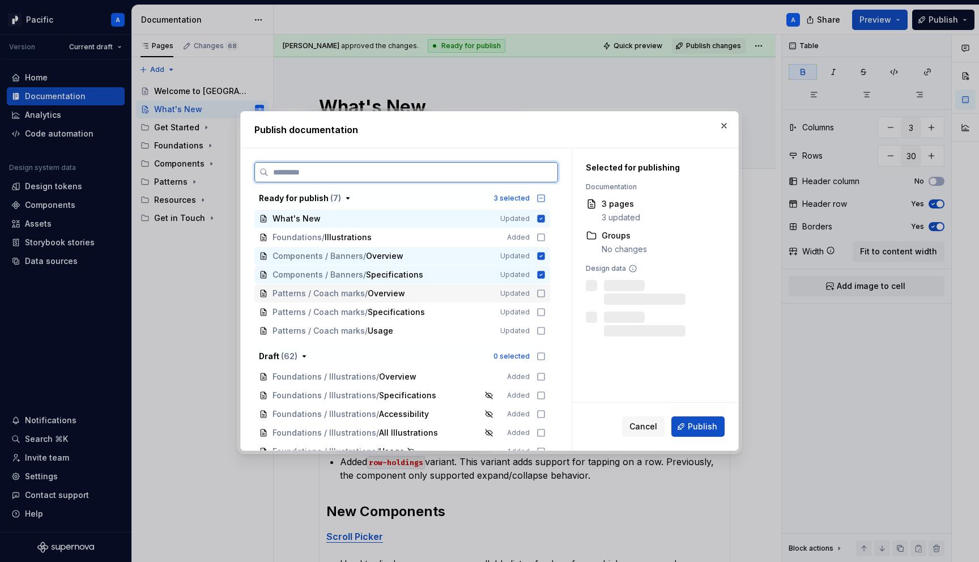
click at [546, 298] on div "Patterns / Coach marks / Overview Updated" at bounding box center [402, 293] width 296 height 18
click at [544, 309] on icon at bounding box center [540, 312] width 7 height 7
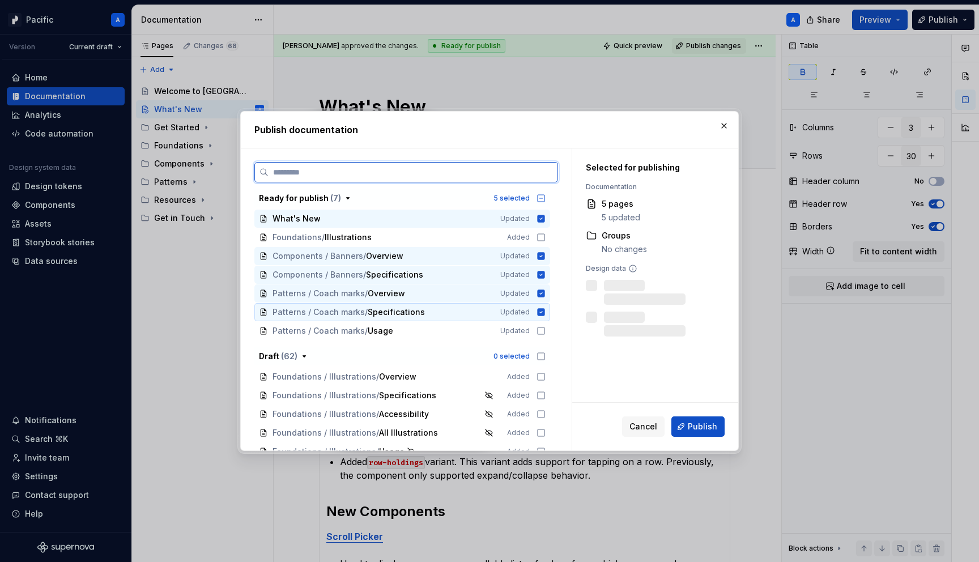
click at [550, 322] on div "Patterns / Coach marks / Usage Updated" at bounding box center [402, 331] width 296 height 18
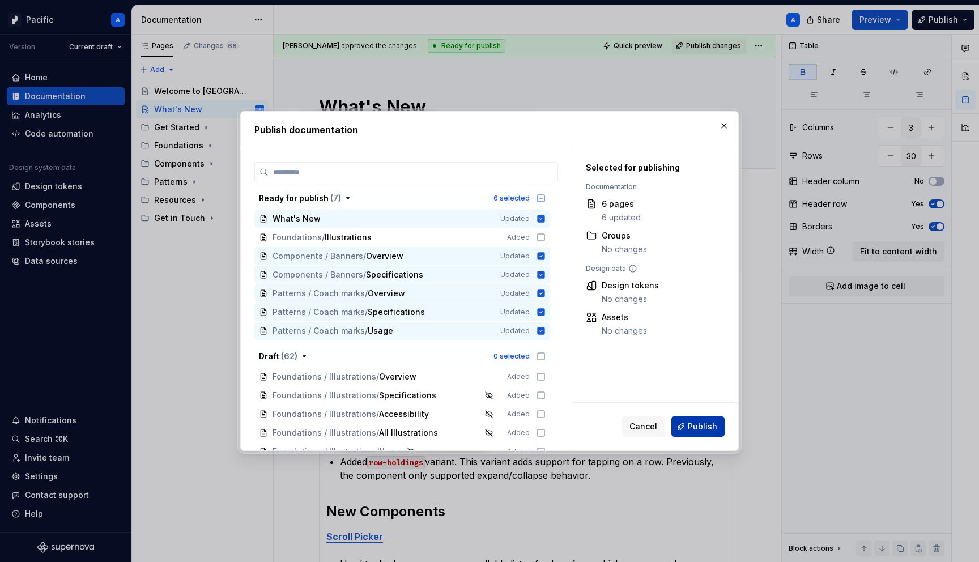
click at [707, 423] on span "Publish" at bounding box center [701, 426] width 29 height 11
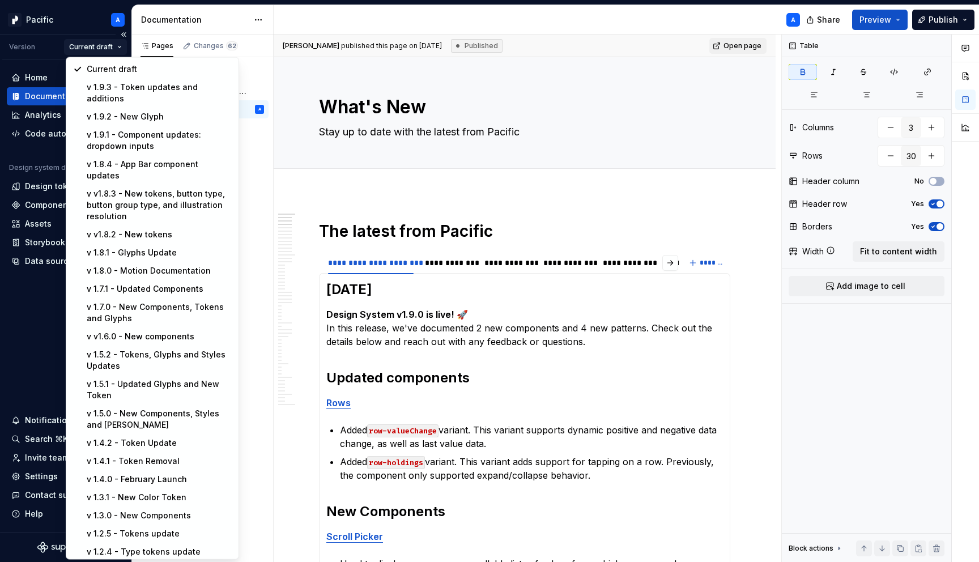
click at [106, 44] on html "Pacific A Version Current draft Home Documentation Analytics Code automation De…" at bounding box center [489, 281] width 979 height 562
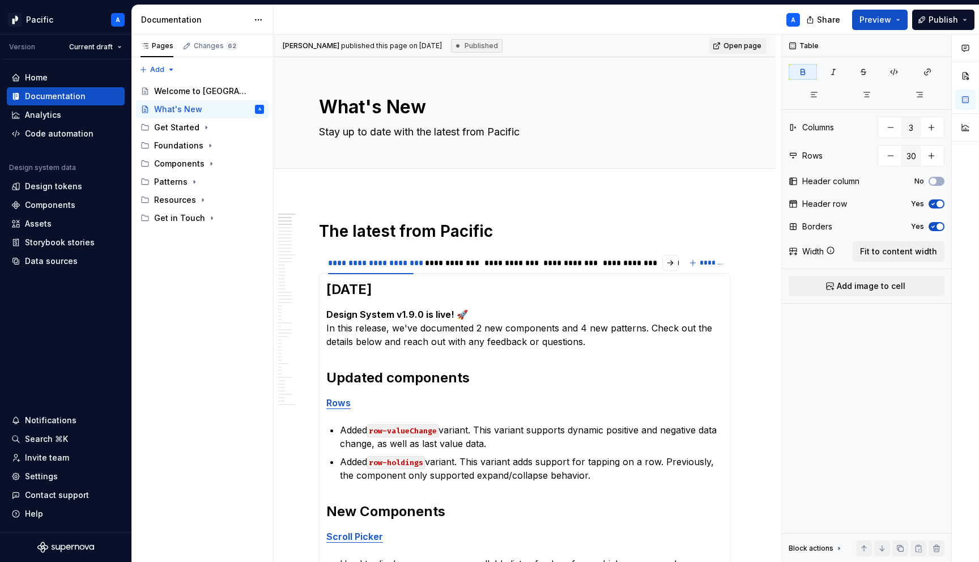
click at [105, 49] on html "Pacific A Version Current draft Home Documentation Analytics Code automation De…" at bounding box center [489, 281] width 979 height 562
click at [47, 79] on div "Home" at bounding box center [65, 77] width 109 height 11
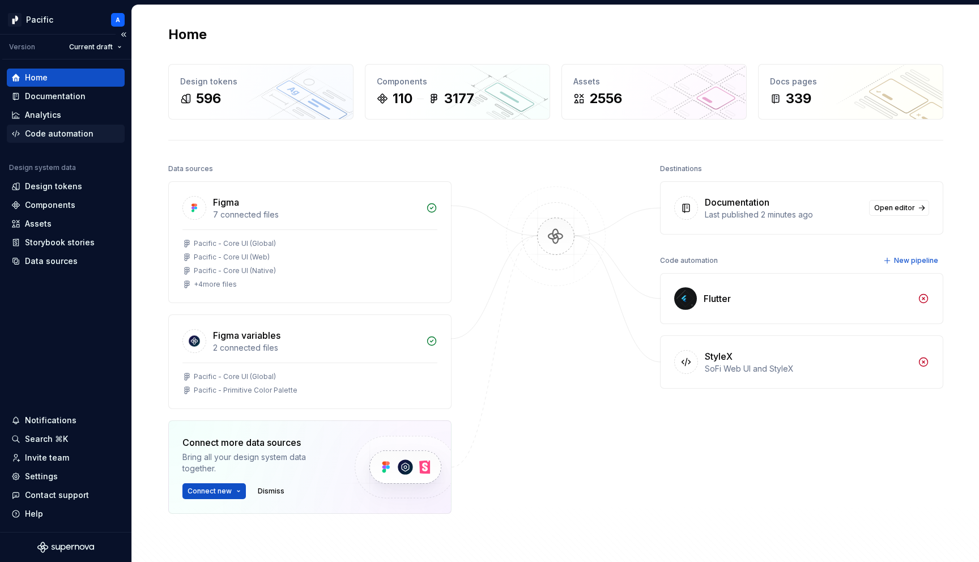
click at [63, 137] on div "Code automation" at bounding box center [59, 133] width 69 height 11
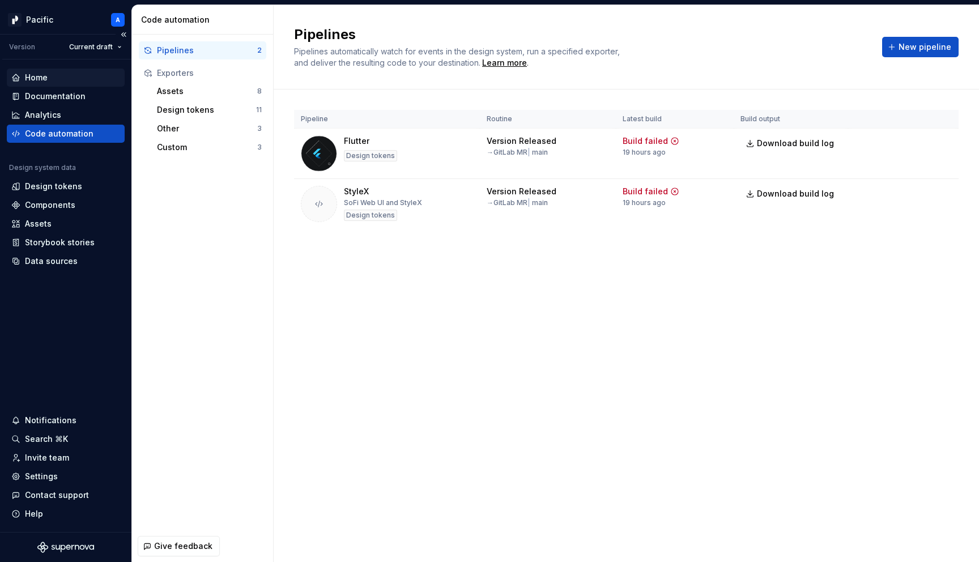
click at [59, 82] on div "Home" at bounding box center [65, 77] width 109 height 11
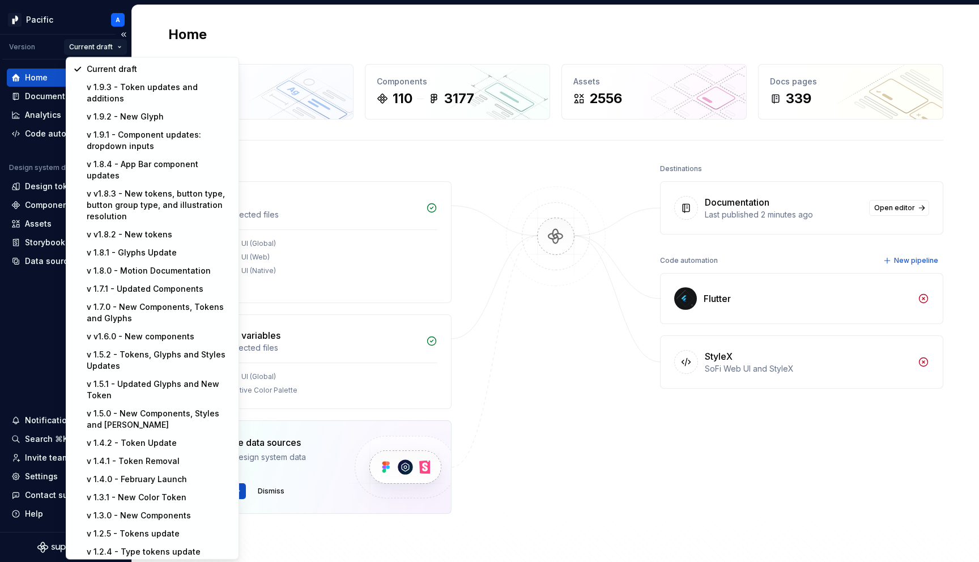
click at [119, 49] on html "Pacific A Version Current draft Home Documentation Analytics Code automation De…" at bounding box center [489, 281] width 979 height 562
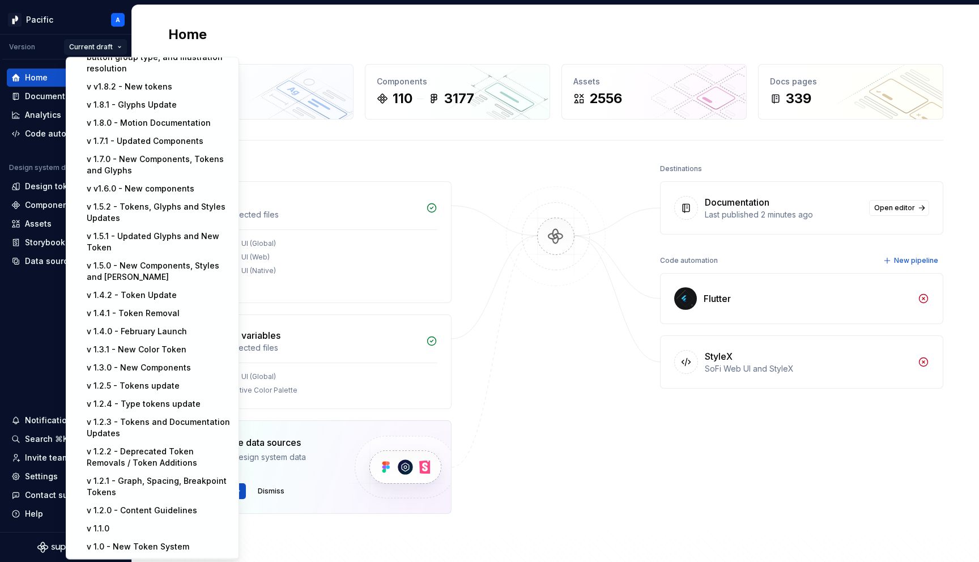
click at [127, 561] on div "New version" at bounding box center [159, 570] width 145 height 11
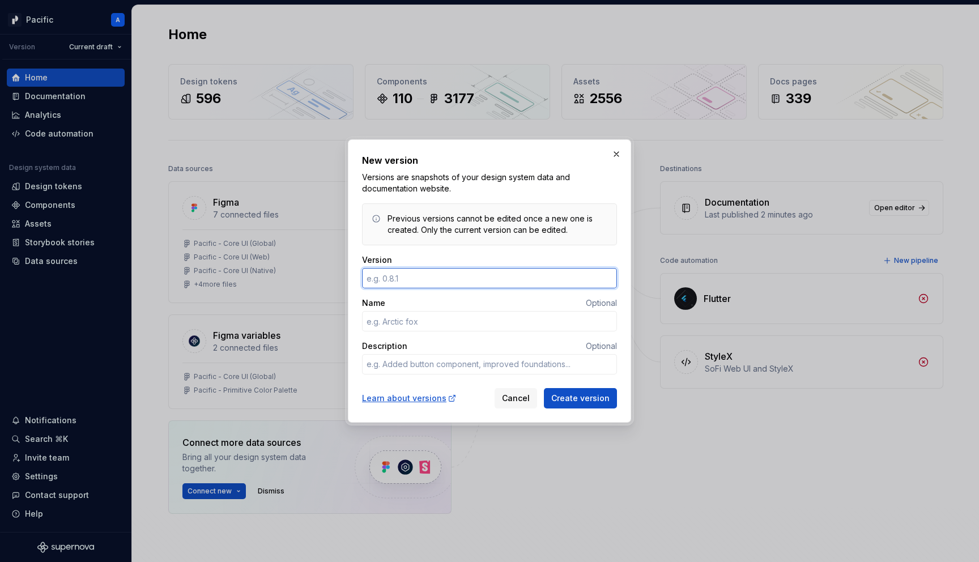
click at [430, 276] on input "Version" at bounding box center [489, 278] width 255 height 20
type textarea "*"
type input "1.9.4"
click at [438, 250] on div "New version Versions are snapshots of your design system data and documentation…" at bounding box center [489, 280] width 255 height 255
click at [555, 328] on input "Name" at bounding box center [489, 321] width 255 height 20
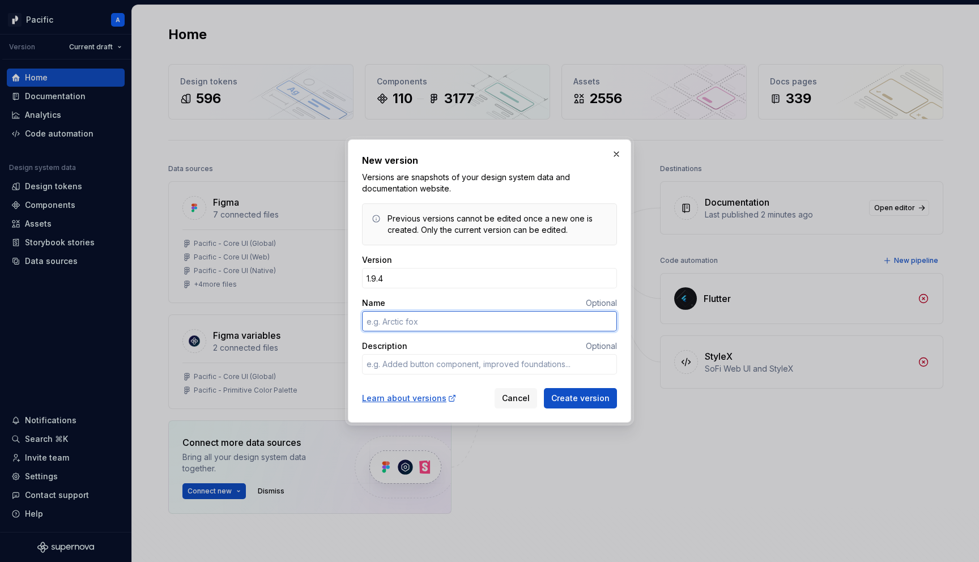
type textarea "*"
type input "Component updates"
click at [580, 392] on span "Create version" at bounding box center [580, 397] width 58 height 11
type textarea "*"
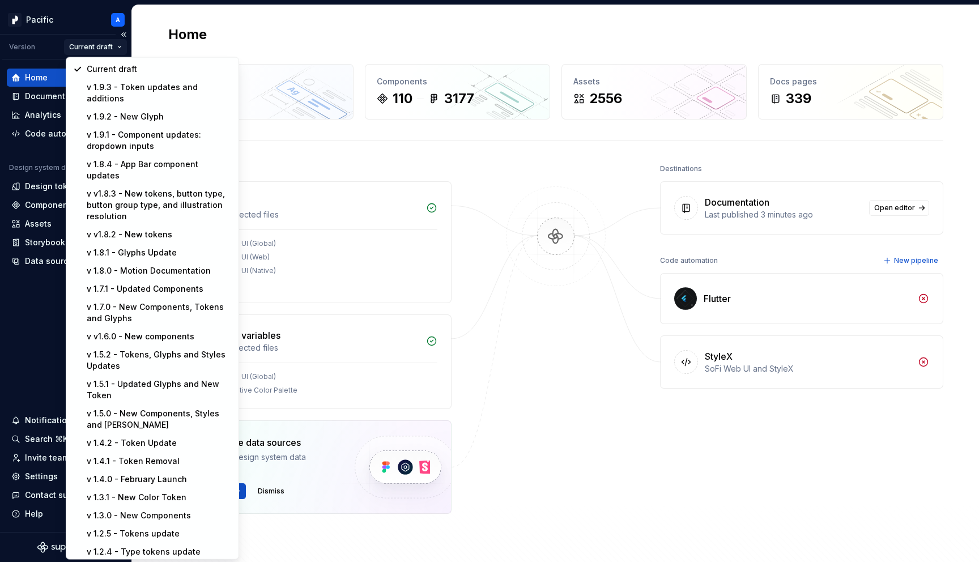
click at [119, 44] on html "Pacific A Version Current draft Home Documentation Analytics Code automation De…" at bounding box center [489, 281] width 979 height 562
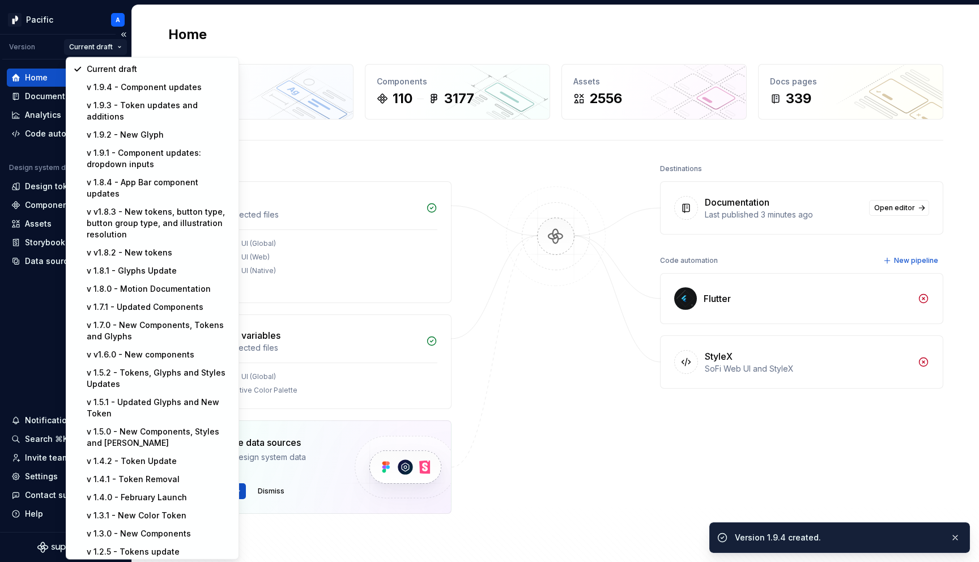
click at [54, 48] on html "Pacific A Version Current draft Home Documentation Analytics Code automation De…" at bounding box center [489, 281] width 979 height 562
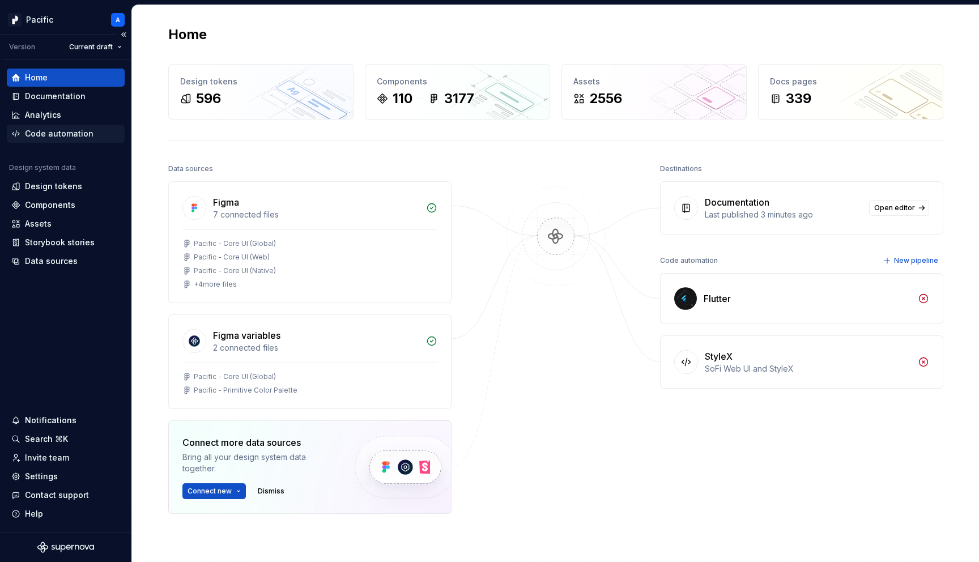
click at [63, 134] on div "Code automation" at bounding box center [59, 133] width 69 height 11
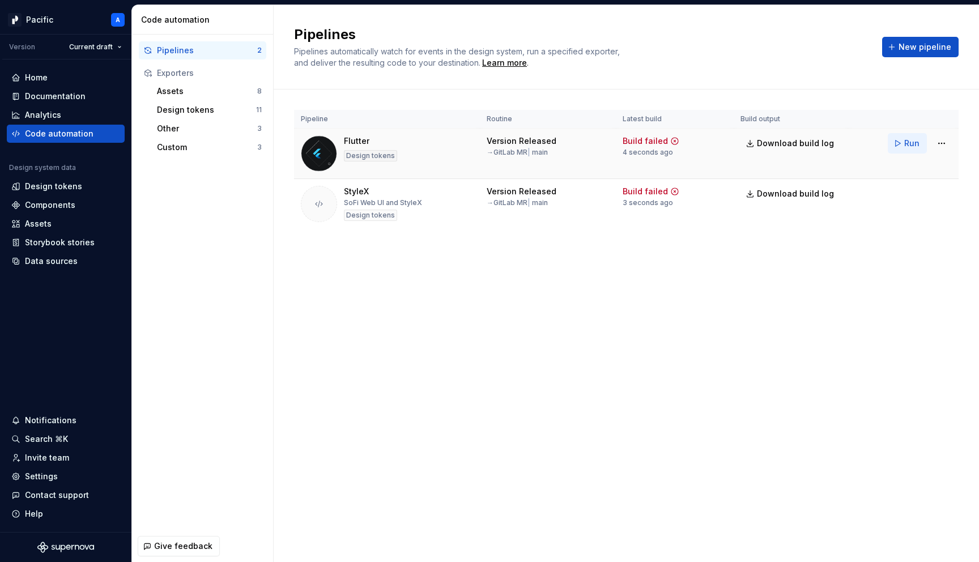
click at [902, 142] on button "Run" at bounding box center [906, 143] width 39 height 20
